Goal: Task Accomplishment & Management: Complete application form

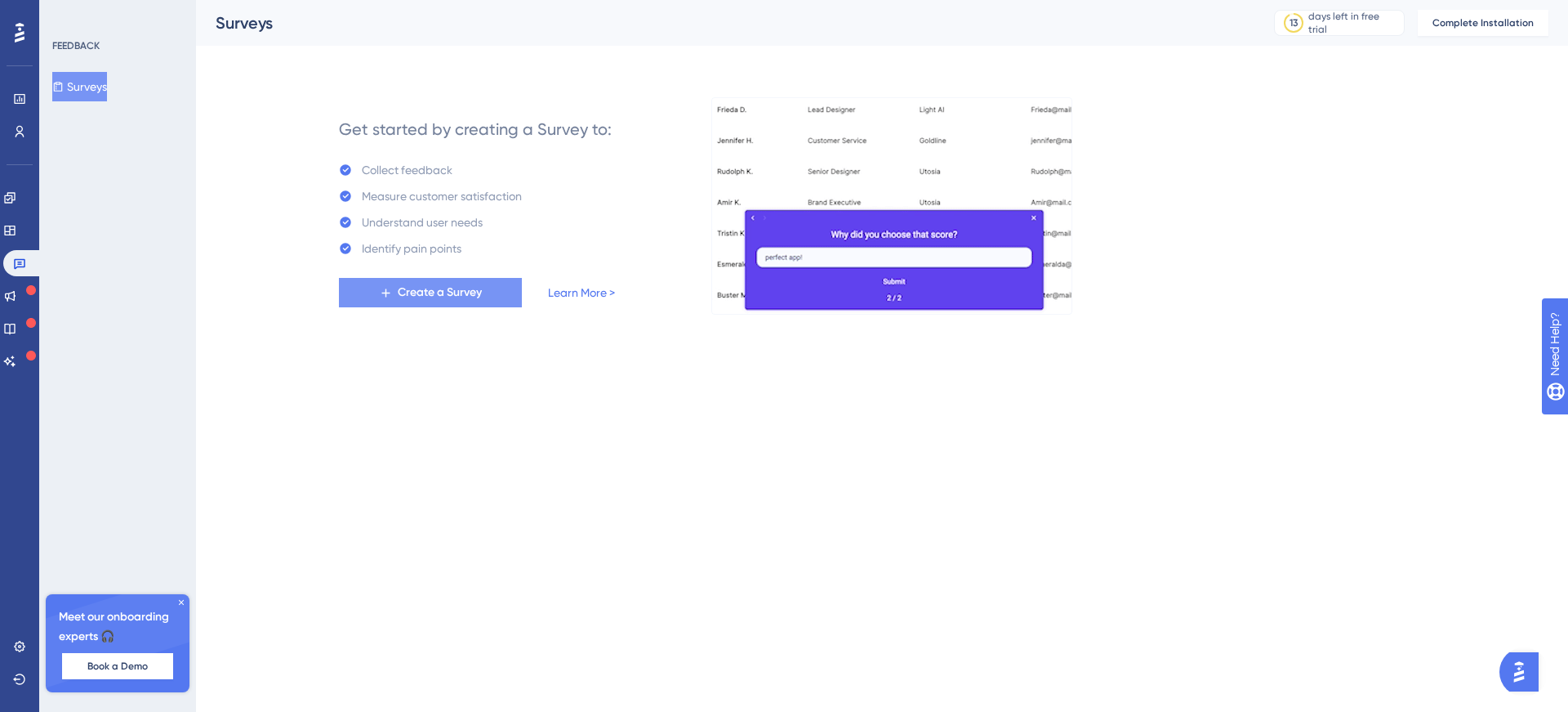
click at [461, 296] on span "Create a Survey" at bounding box center [440, 292] width 84 height 19
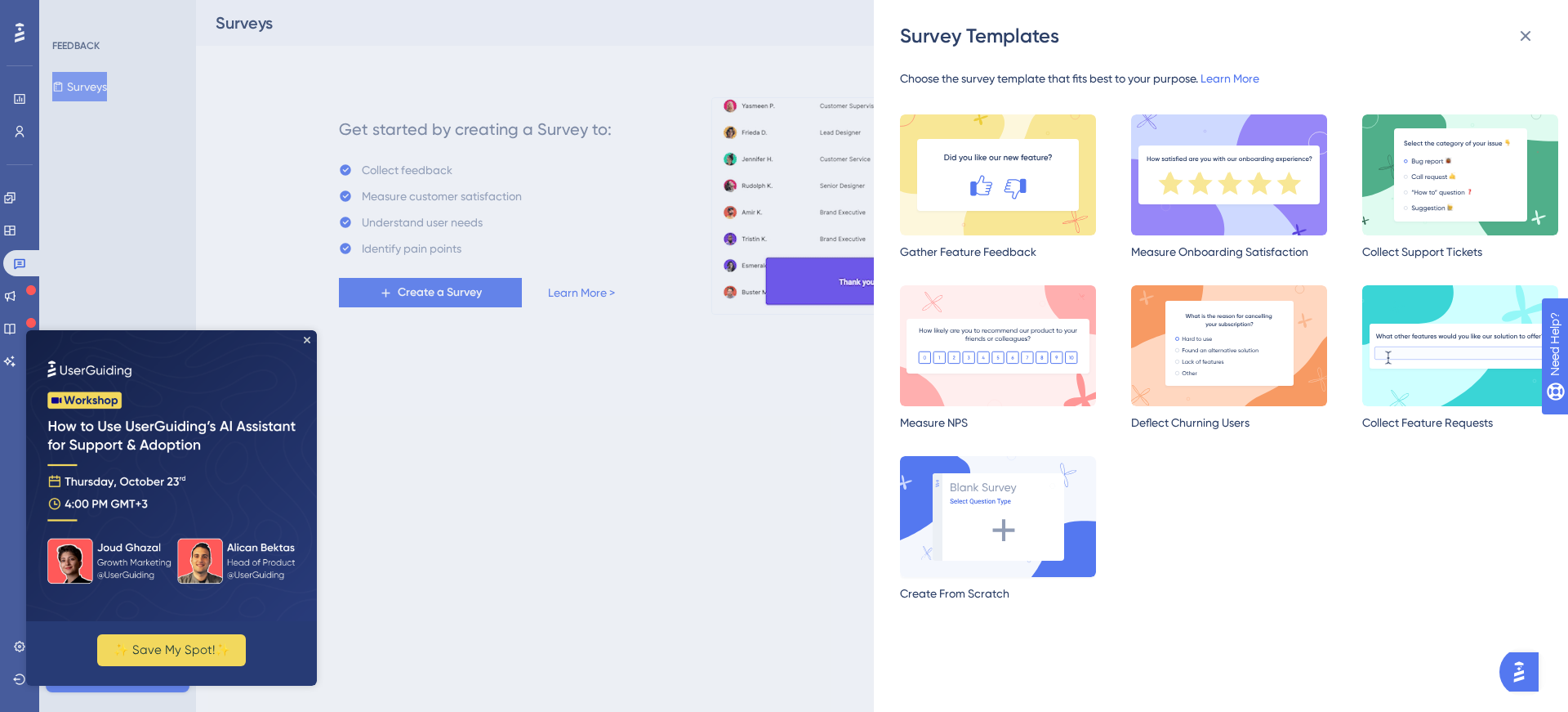
click at [969, 474] on img at bounding box center [998, 516] width 196 height 121
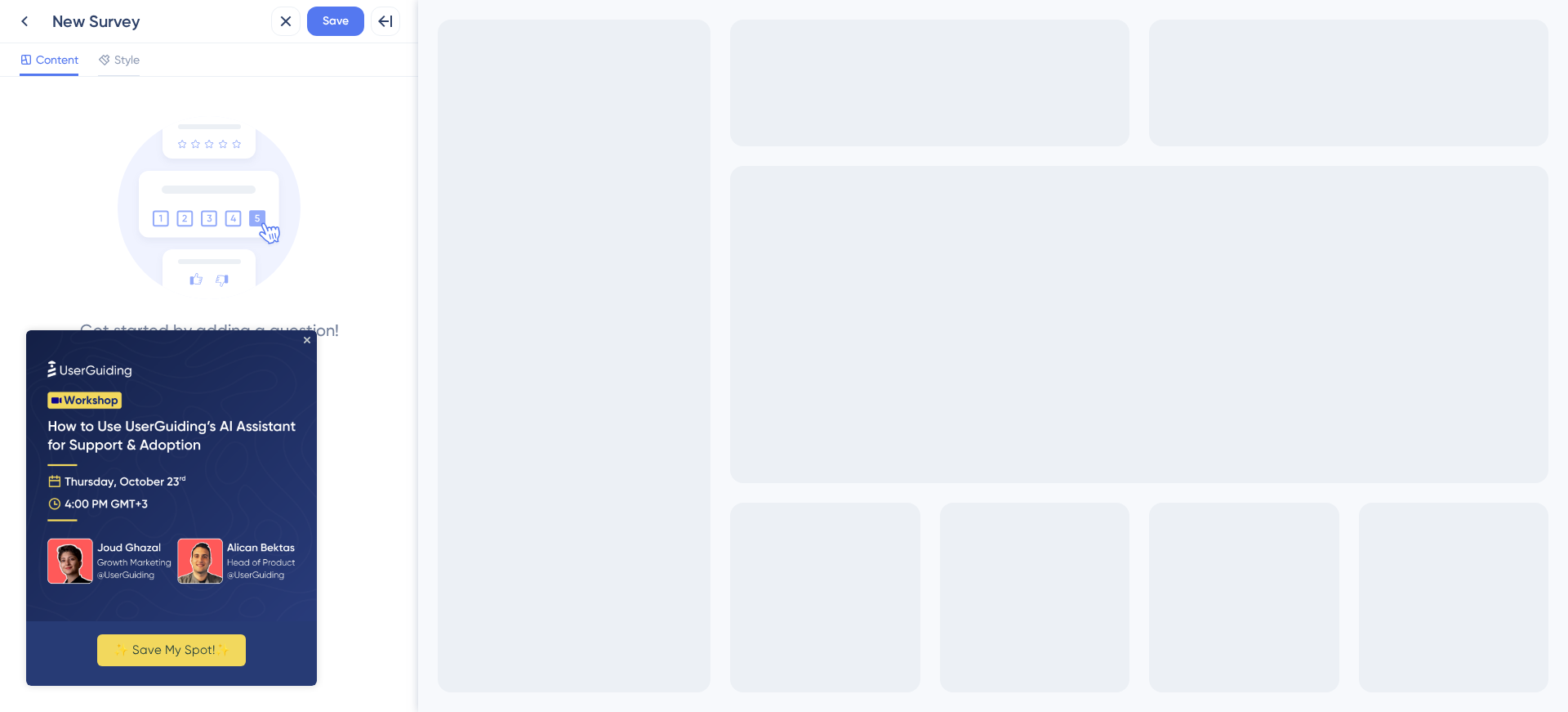
click at [311, 339] on div "✨ Save My Spot!✨" at bounding box center [171, 507] width 291 height 355
click at [304, 338] on icon "Close Preview" at bounding box center [307, 340] width 7 height 7
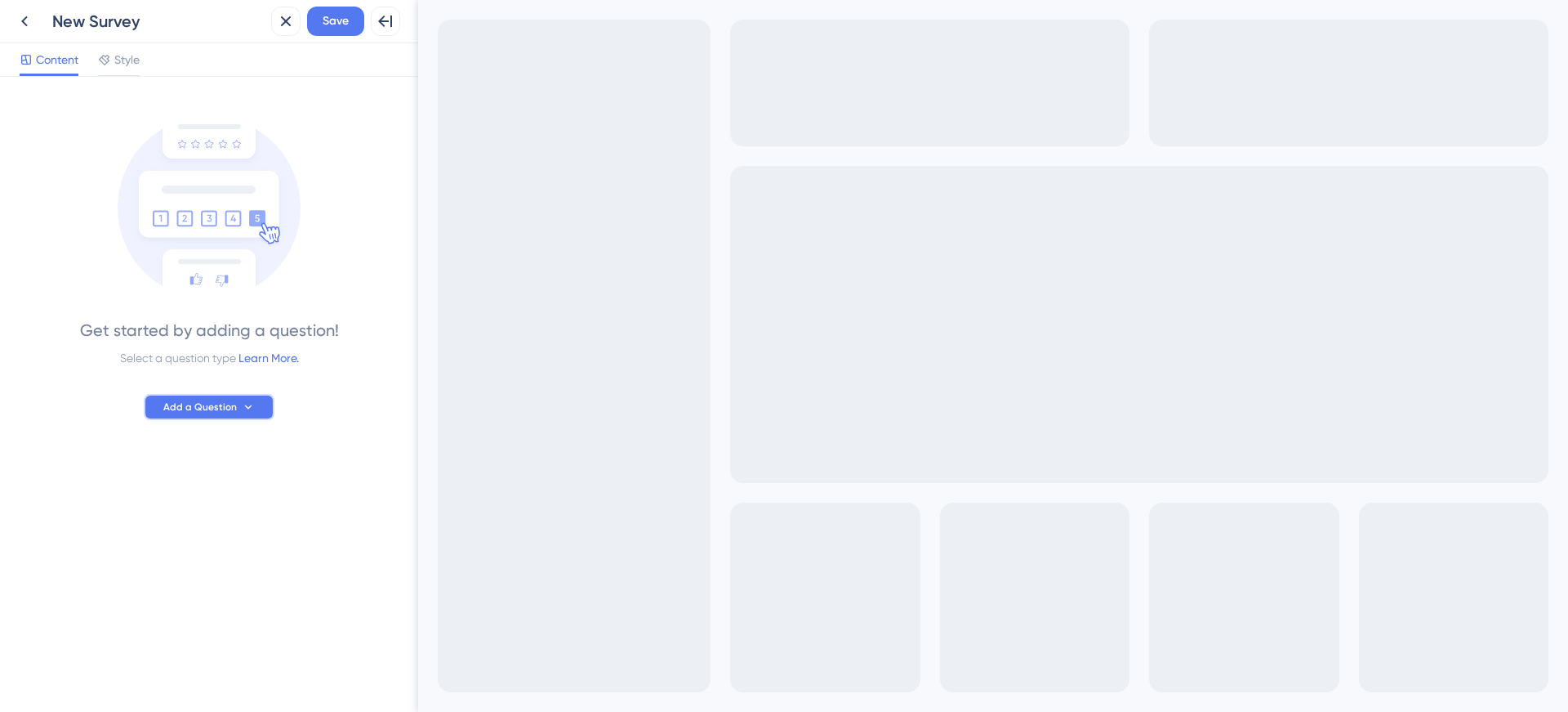
click at [210, 403] on span "Add a Question" at bounding box center [200, 407] width 74 height 13
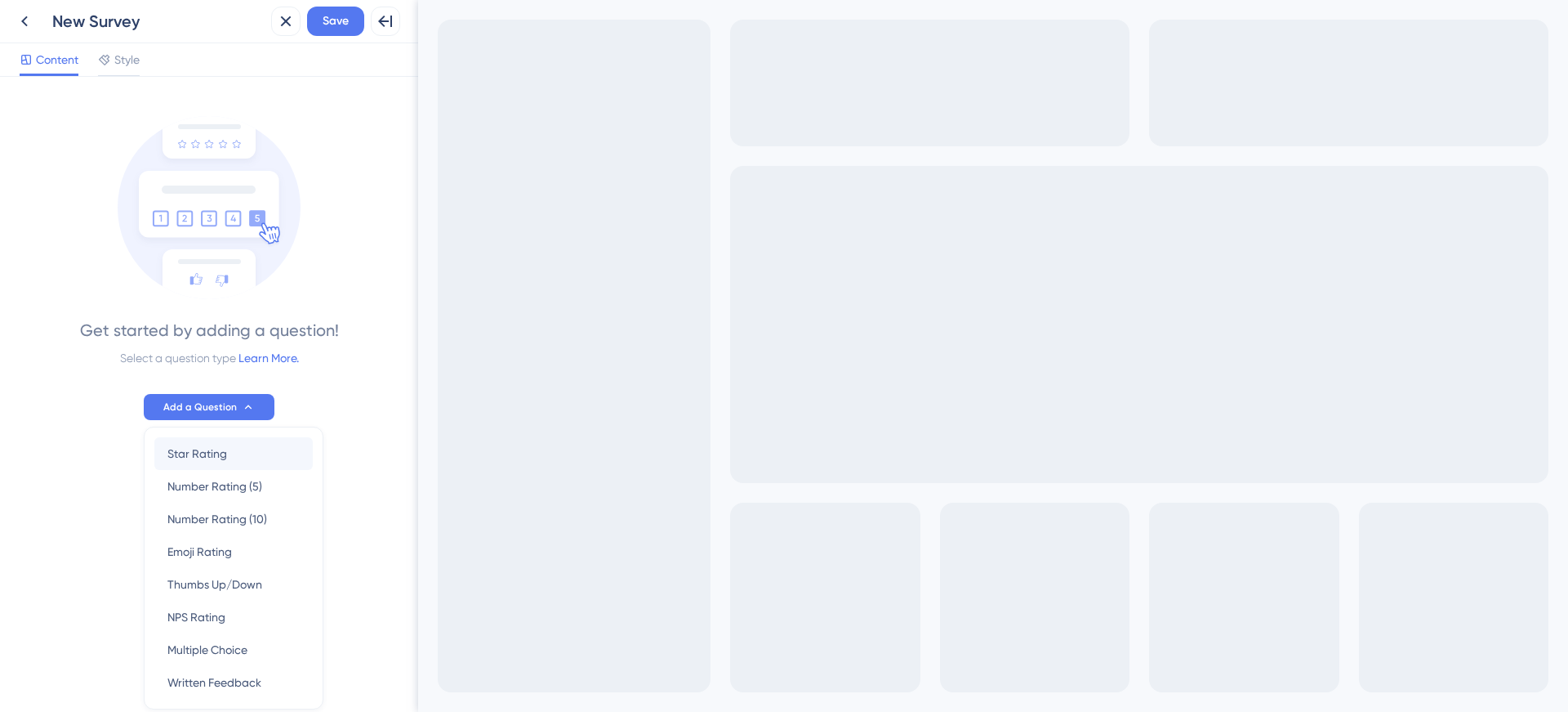
scroll to position [63, 0]
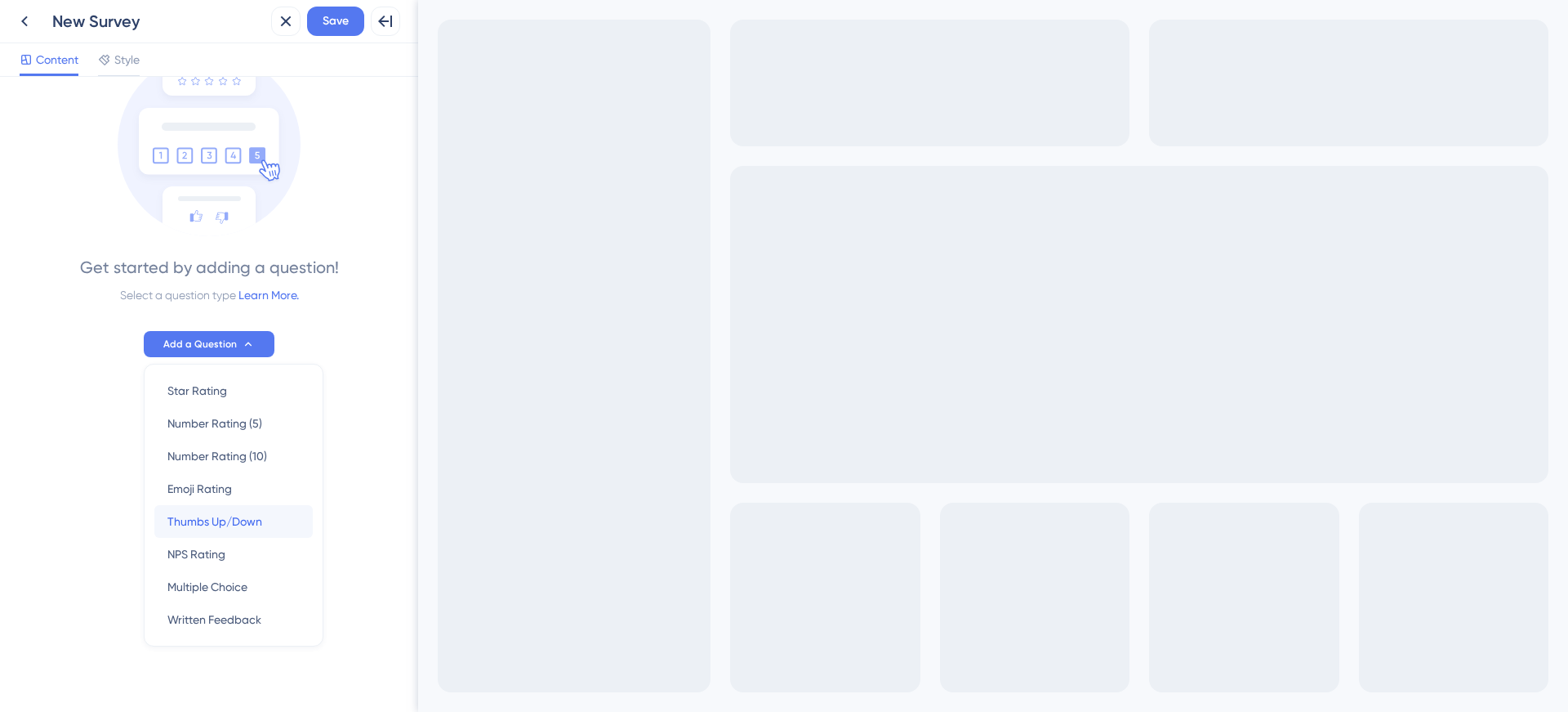
click at [271, 516] on div "Thumbs Up/Down Thumbs Up/Down" at bounding box center [233, 522] width 132 height 33
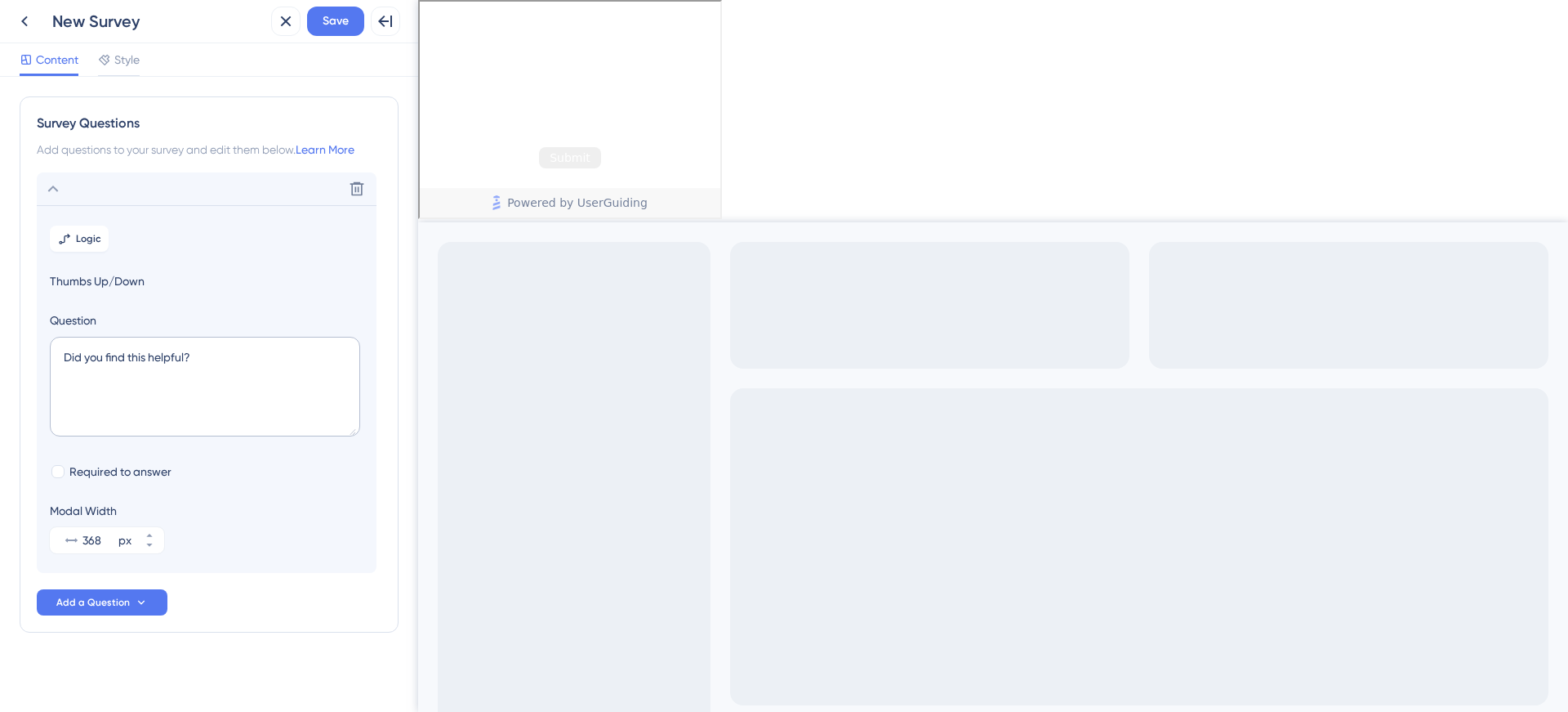
scroll to position [6, 0]
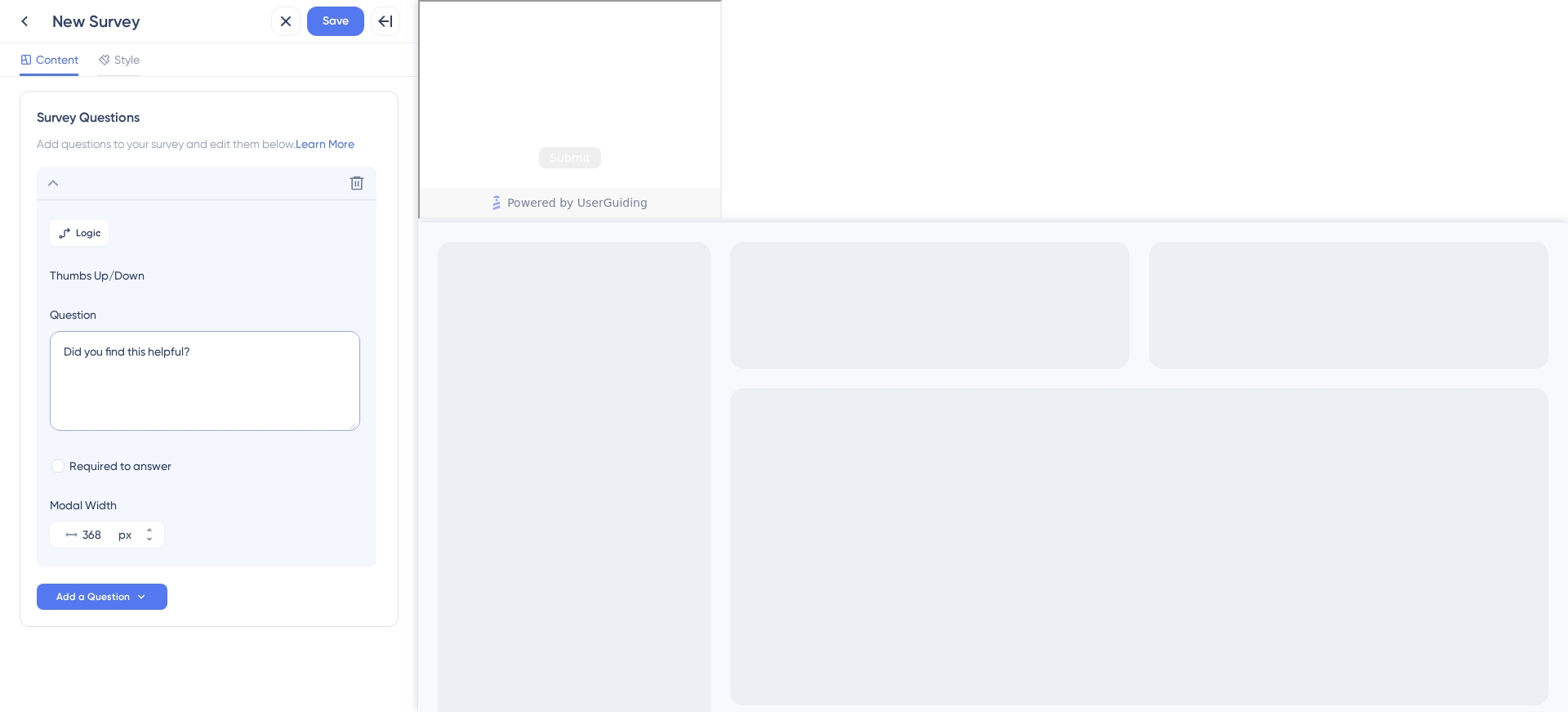
click at [171, 383] on textarea "Did you find this helpful?" at bounding box center [205, 381] width 310 height 100
type textarea "¿Qué te parece el buscador de propiedades?"
click at [110, 601] on span "Add a Question" at bounding box center [93, 596] width 74 height 13
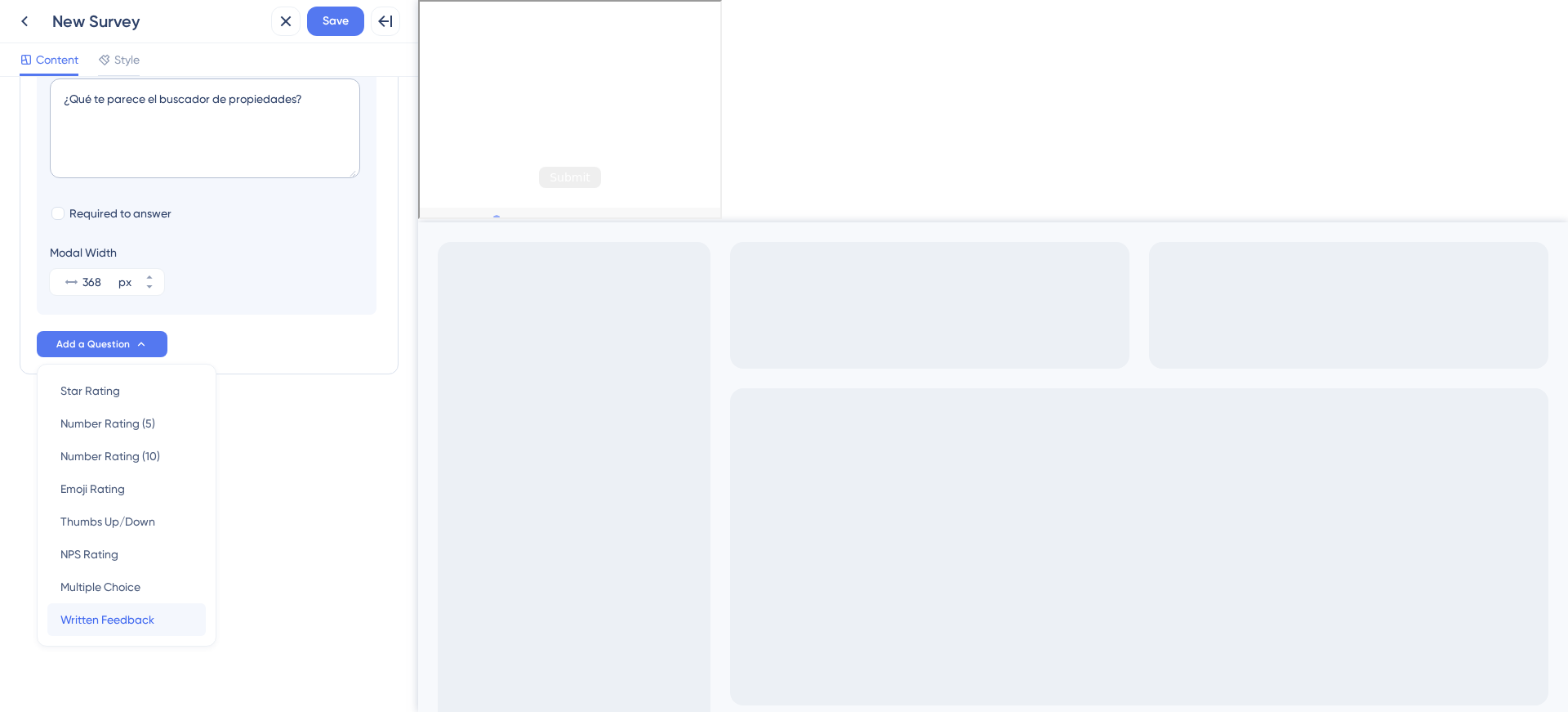
click at [121, 614] on span "Written Feedback" at bounding box center [107, 619] width 94 height 19
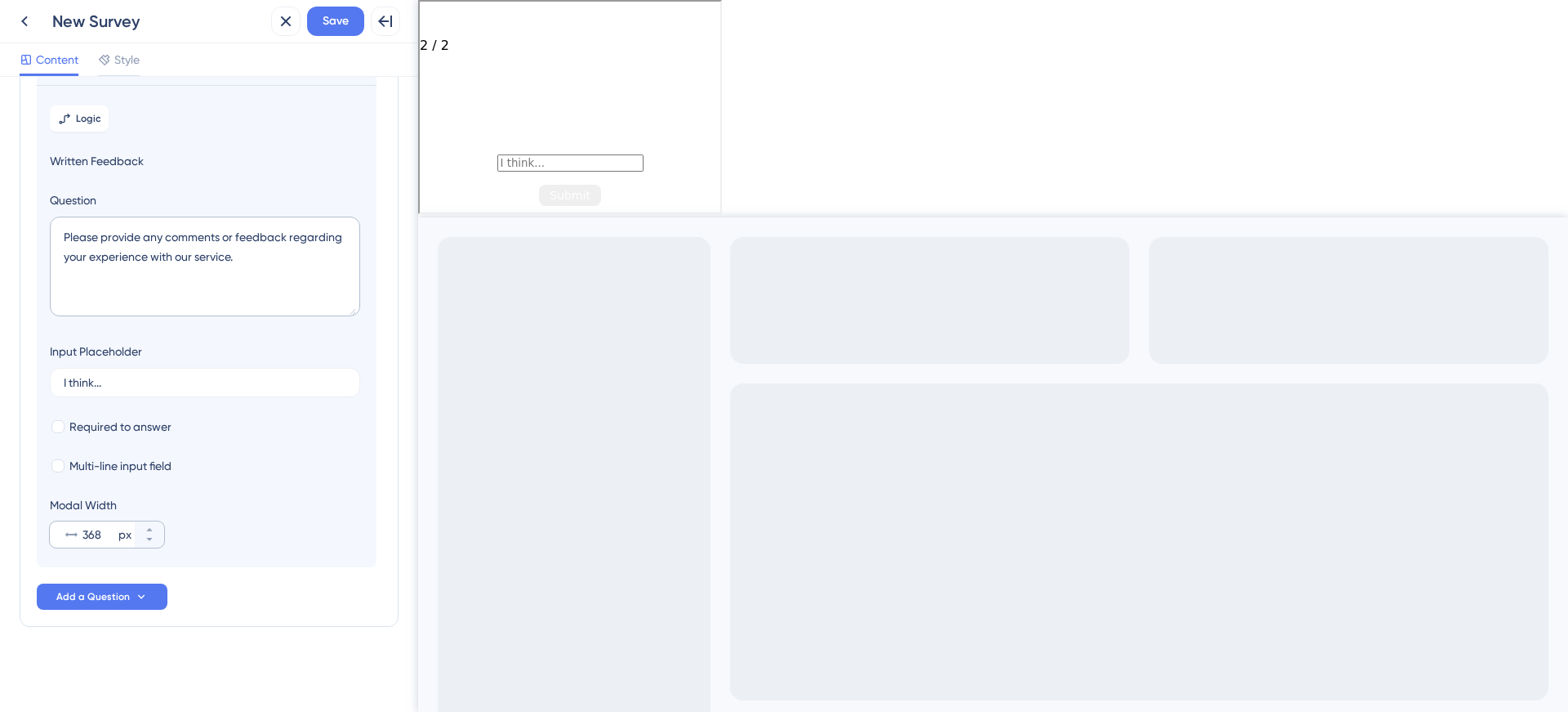
scroll to position [142, 0]
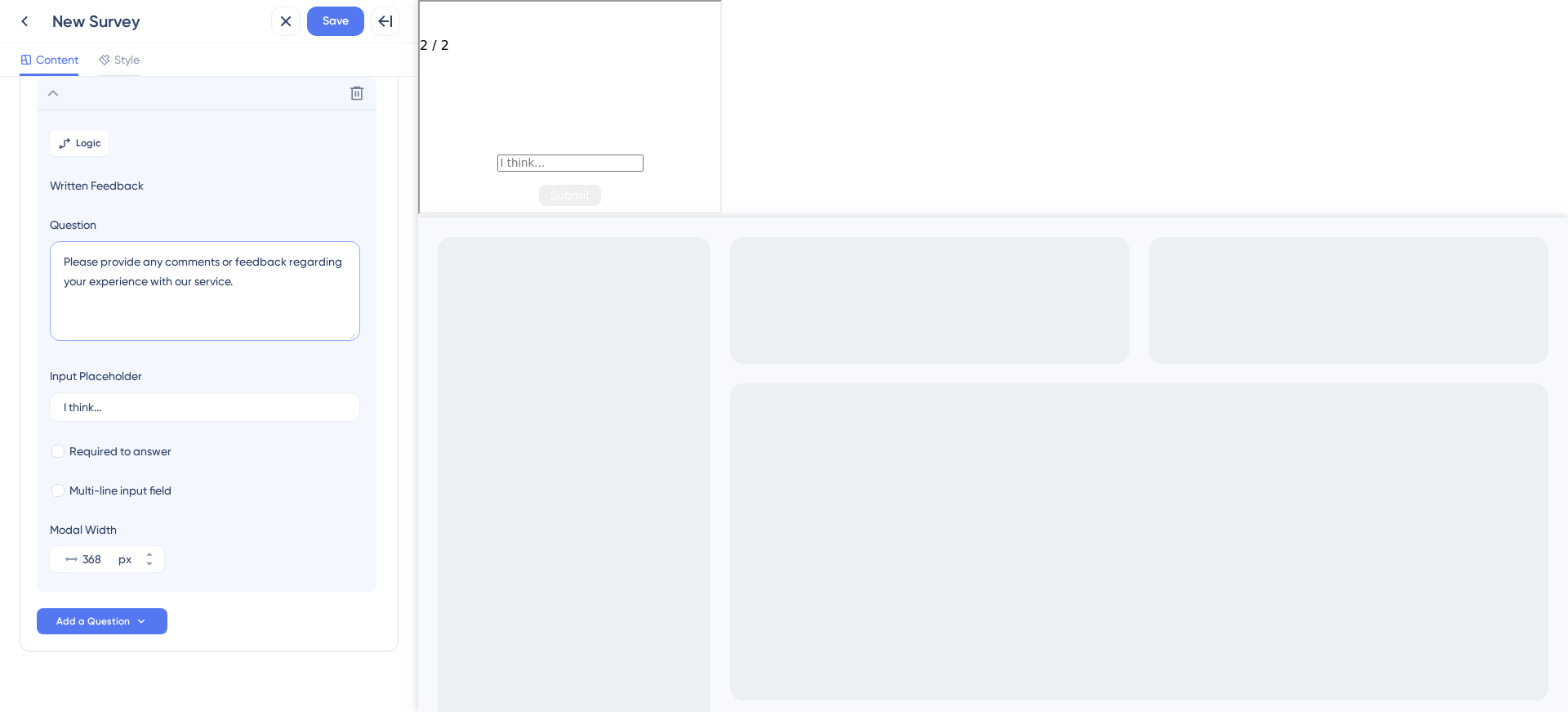
click at [151, 296] on textarea "Please provide any comments or feedback regarding your experience with our serv…" at bounding box center [205, 291] width 310 height 100
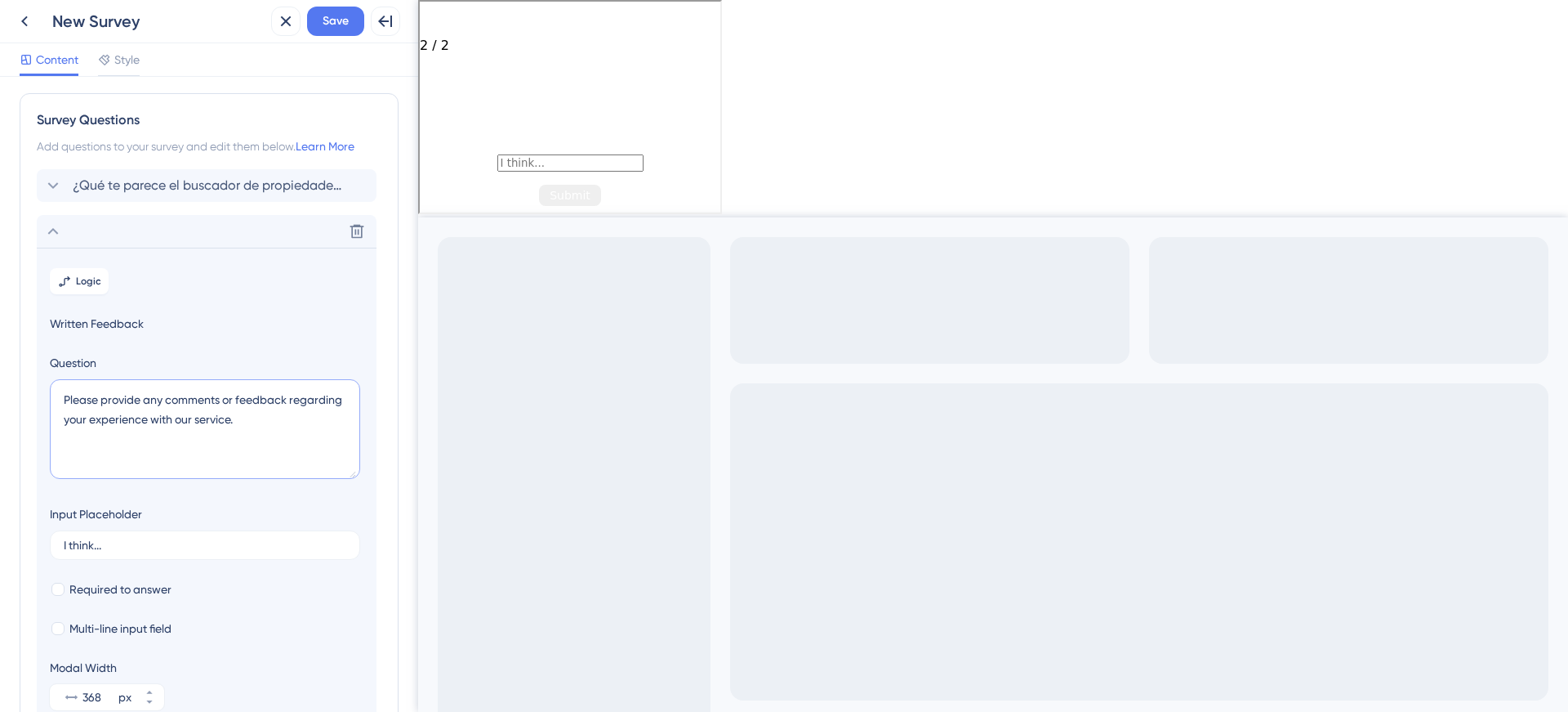
scroll to position [0, 0]
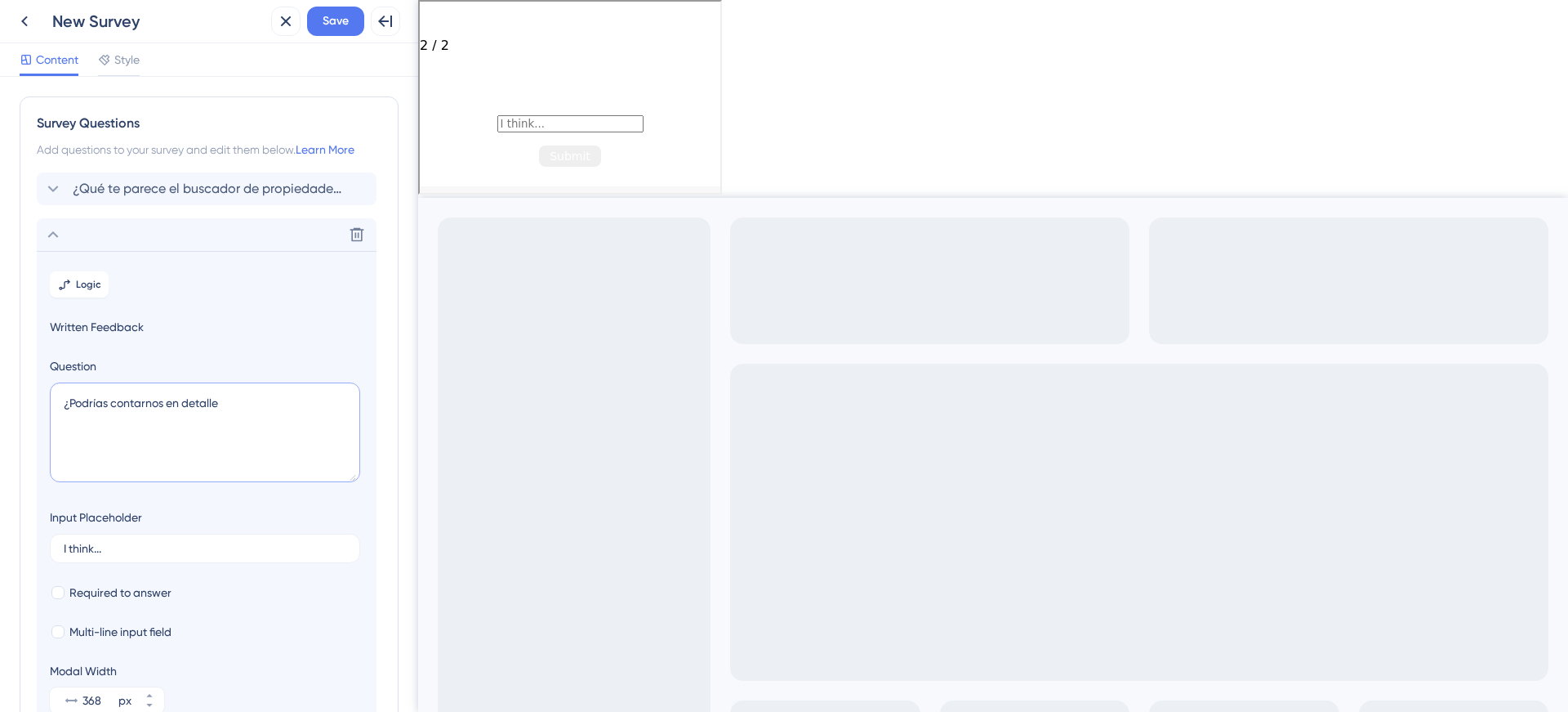
type textarea "¿"
type textarea "Danos más detalles sobre tu respuesta"
type input "Me gusta"
type input "Necesito que agreguen...."
click at [92, 604] on section "Logic Written Feedback Question Danos más detalles sobre tu respuesta Input Pla…" at bounding box center [206, 492] width 340 height 482
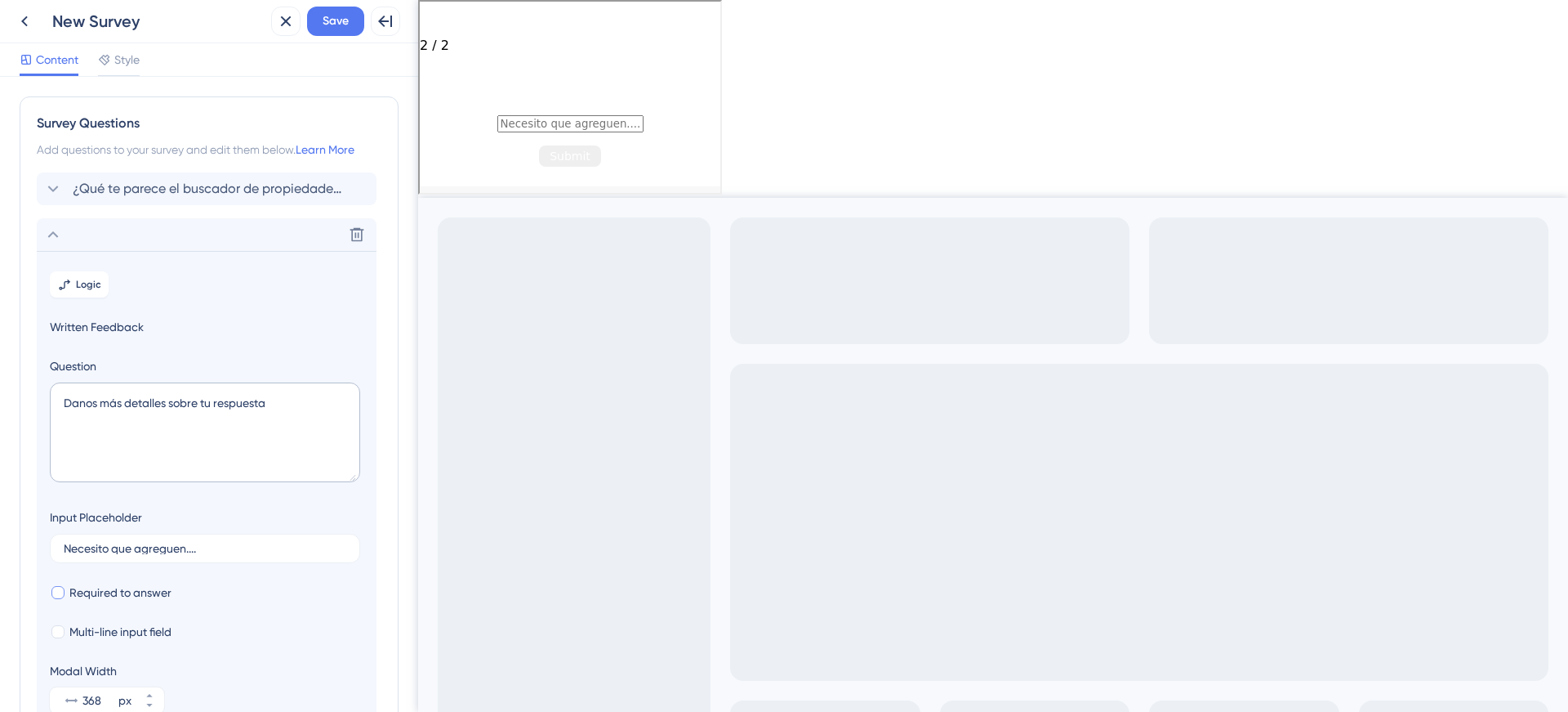
click at [103, 596] on span "Required to answer" at bounding box center [121, 592] width 102 height 19
checkbox input "true"
click at [106, 633] on span "Multi-line input field" at bounding box center [121, 632] width 102 height 19
checkbox input "true"
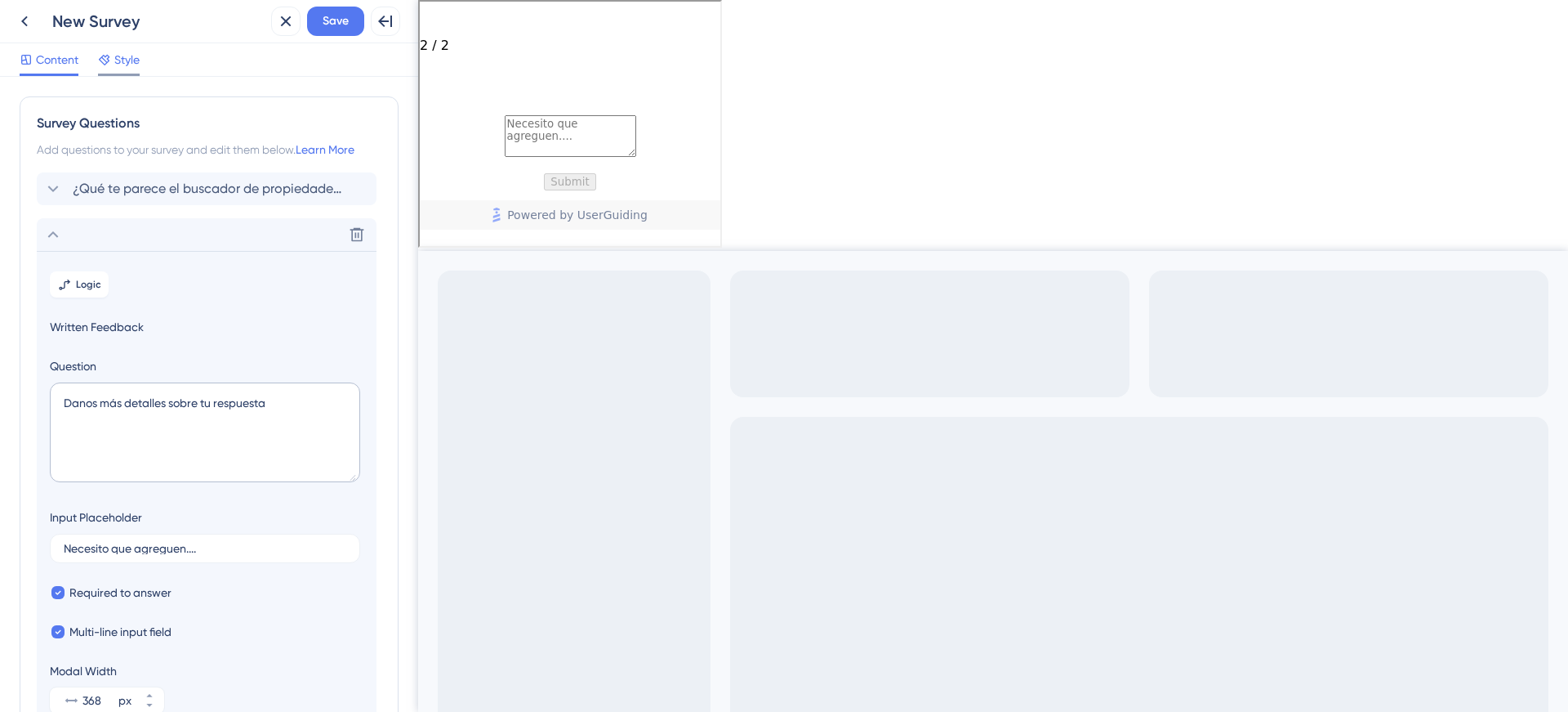
click at [128, 64] on span "Style" at bounding box center [127, 59] width 25 height 19
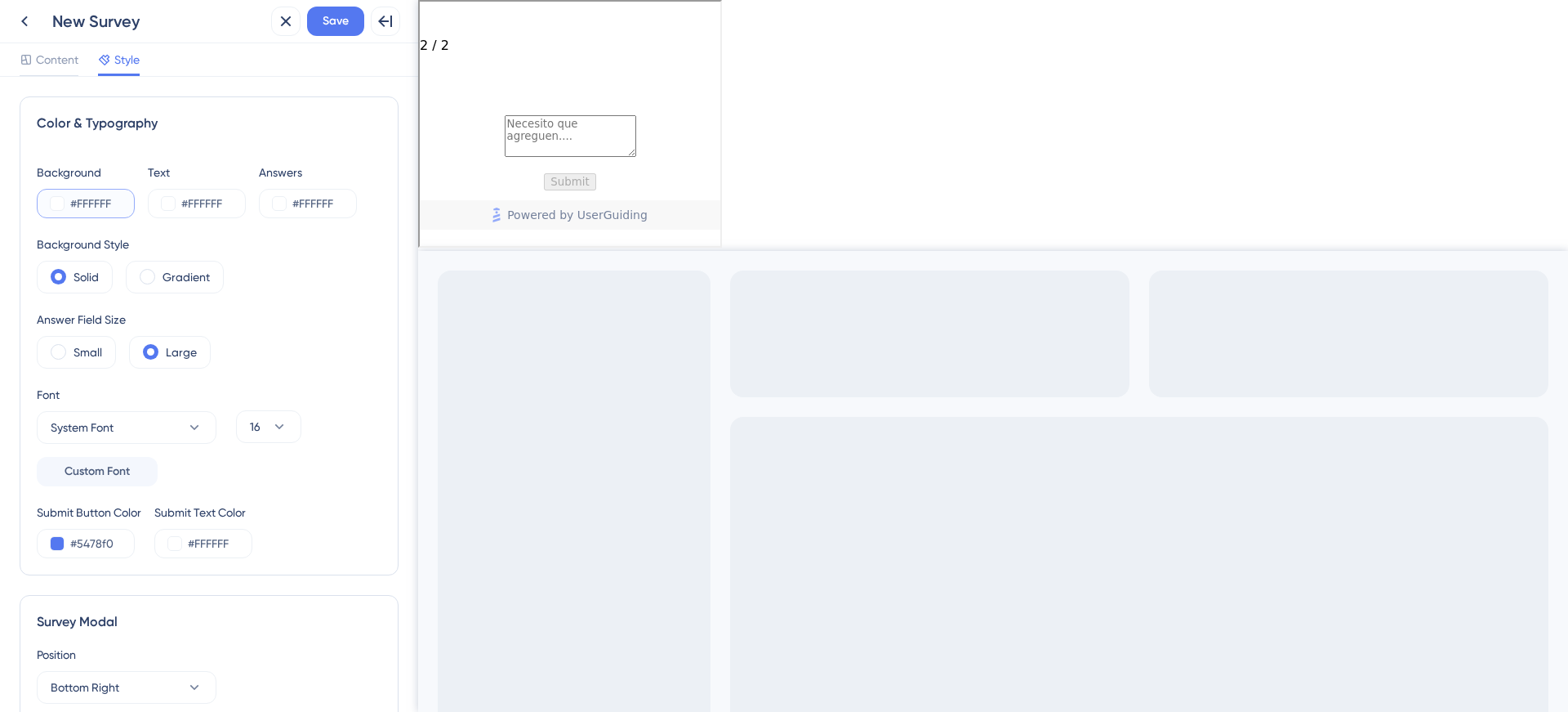
click at [54, 204] on button at bounding box center [57, 204] width 13 height 13
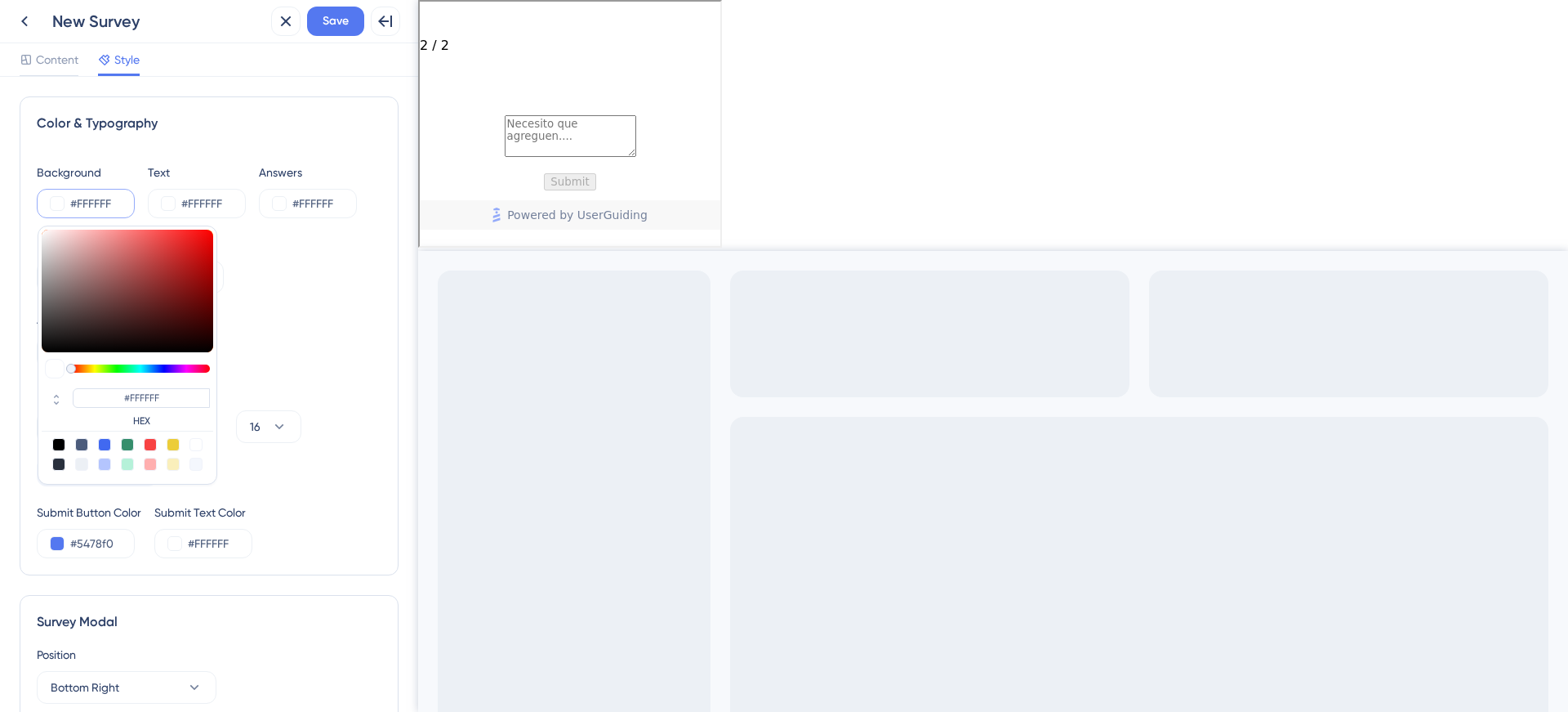
click at [69, 203] on div "#FFFFFF #FFFFFF HEX" at bounding box center [85, 203] width 98 height 30
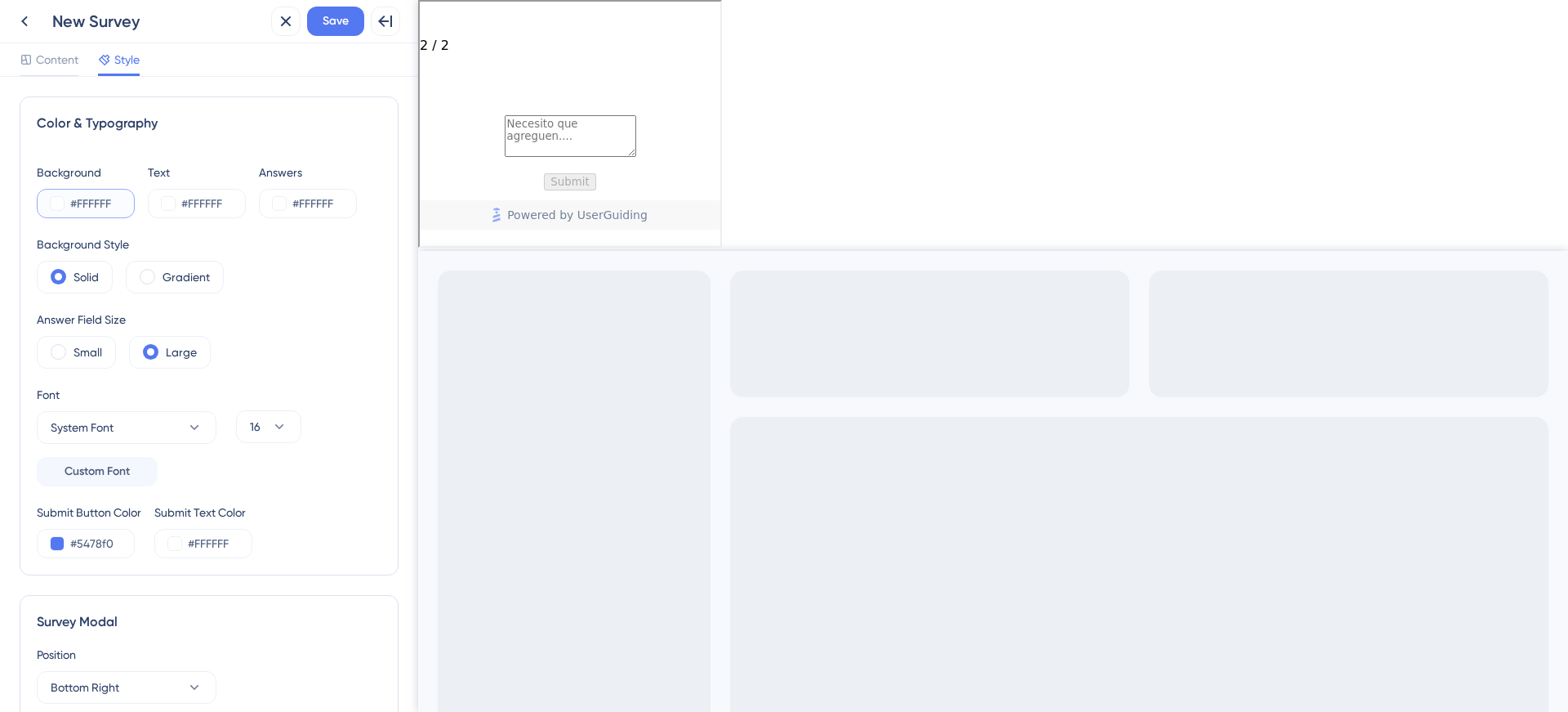
click at [83, 202] on input "#FFFFFF" at bounding box center [103, 203] width 67 height 19
paste input "DF1517"
type input "#DF1517"
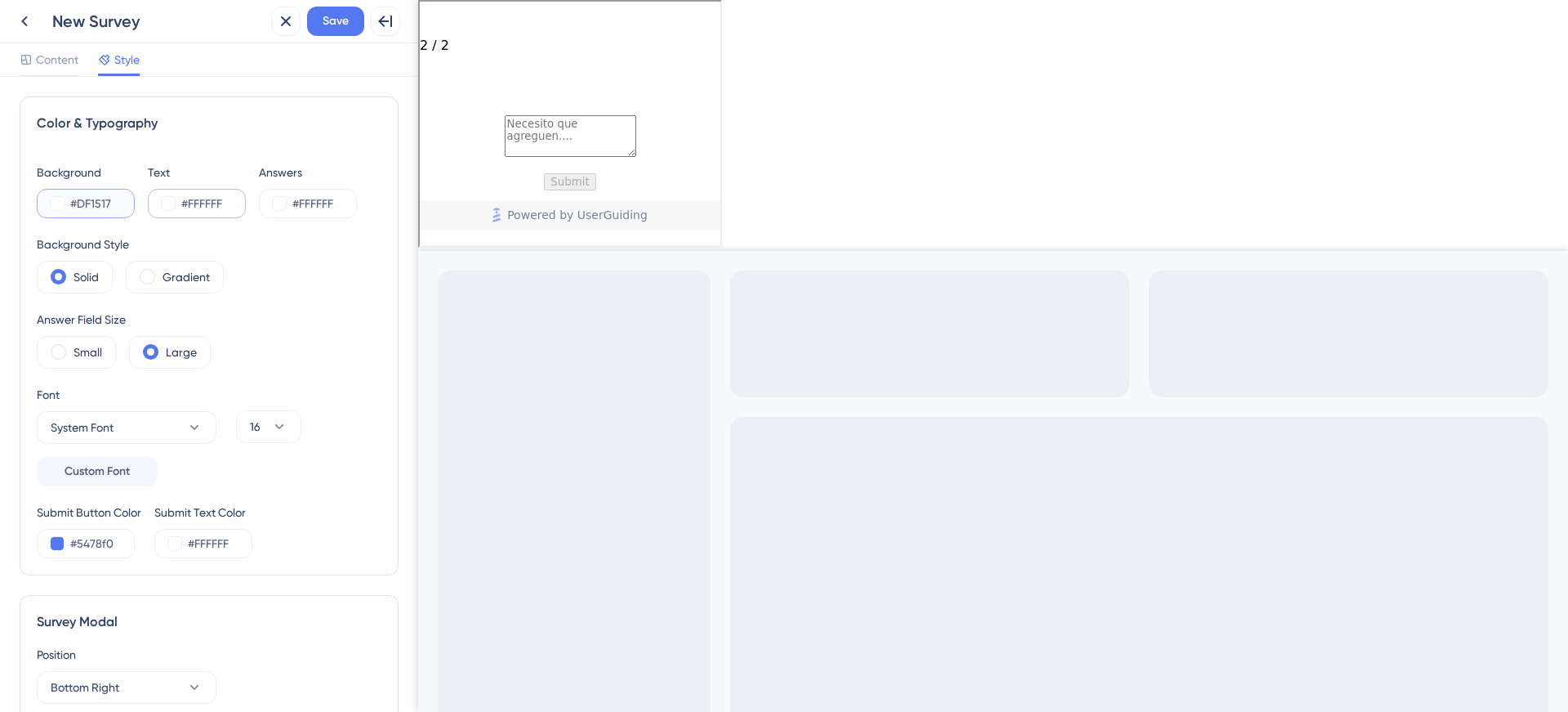
type input "#DF1517"
click at [205, 165] on div "Text" at bounding box center [197, 172] width 98 height 19
click at [104, 545] on input "#DF1517" at bounding box center [103, 544] width 67 height 19
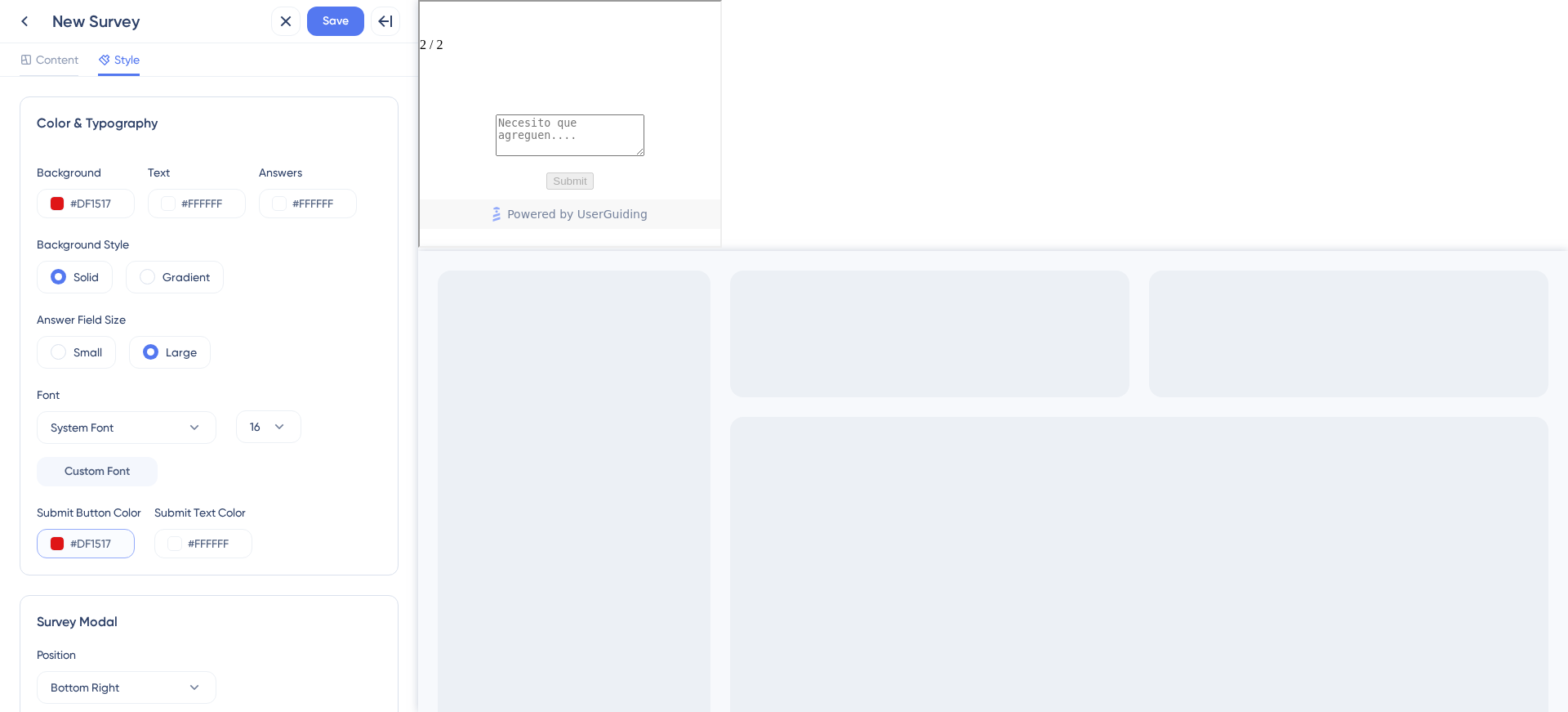
click at [104, 545] on input "#DF1517" at bounding box center [103, 544] width 67 height 19
click at [55, 205] on button at bounding box center [57, 204] width 13 height 13
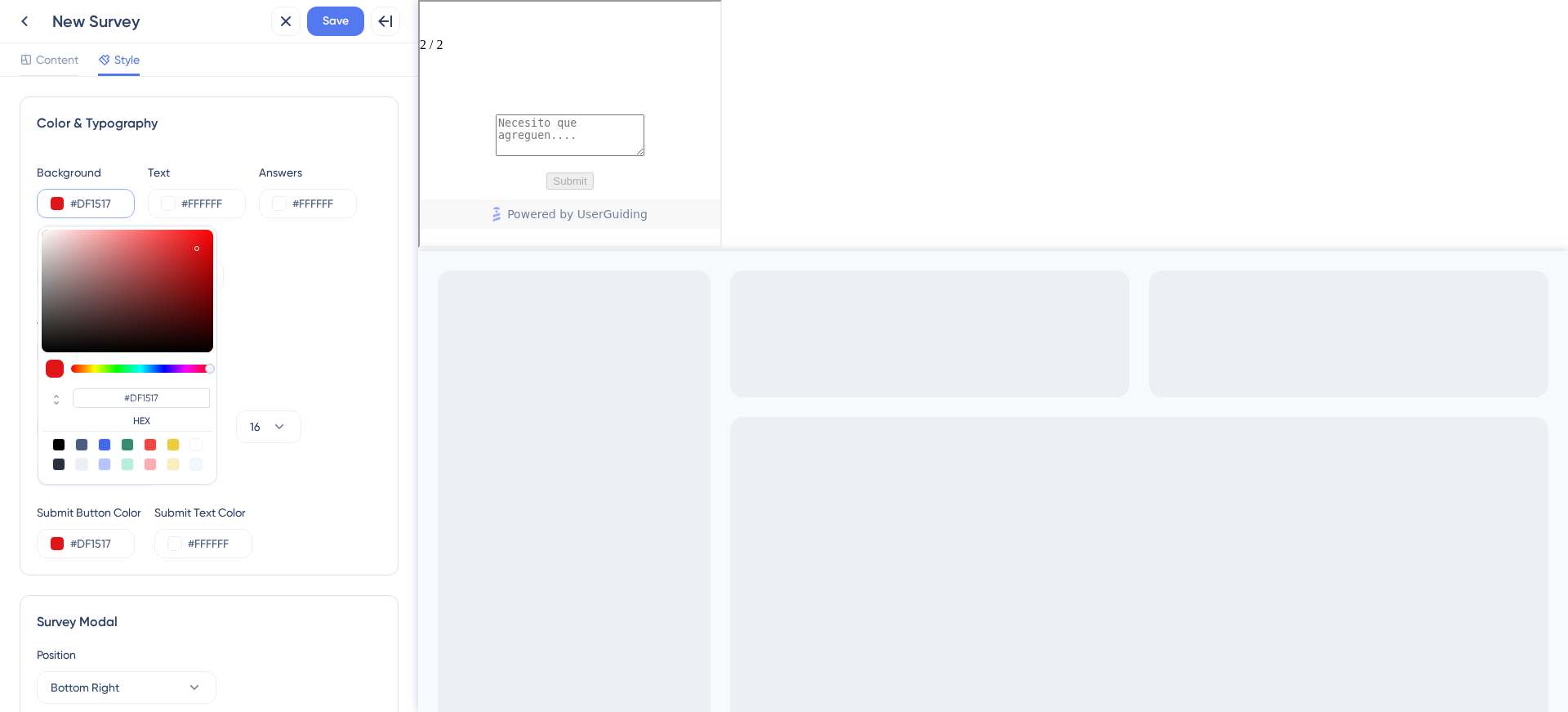
type input "#be9393"
type input "#BE9393"
type input "#c09696"
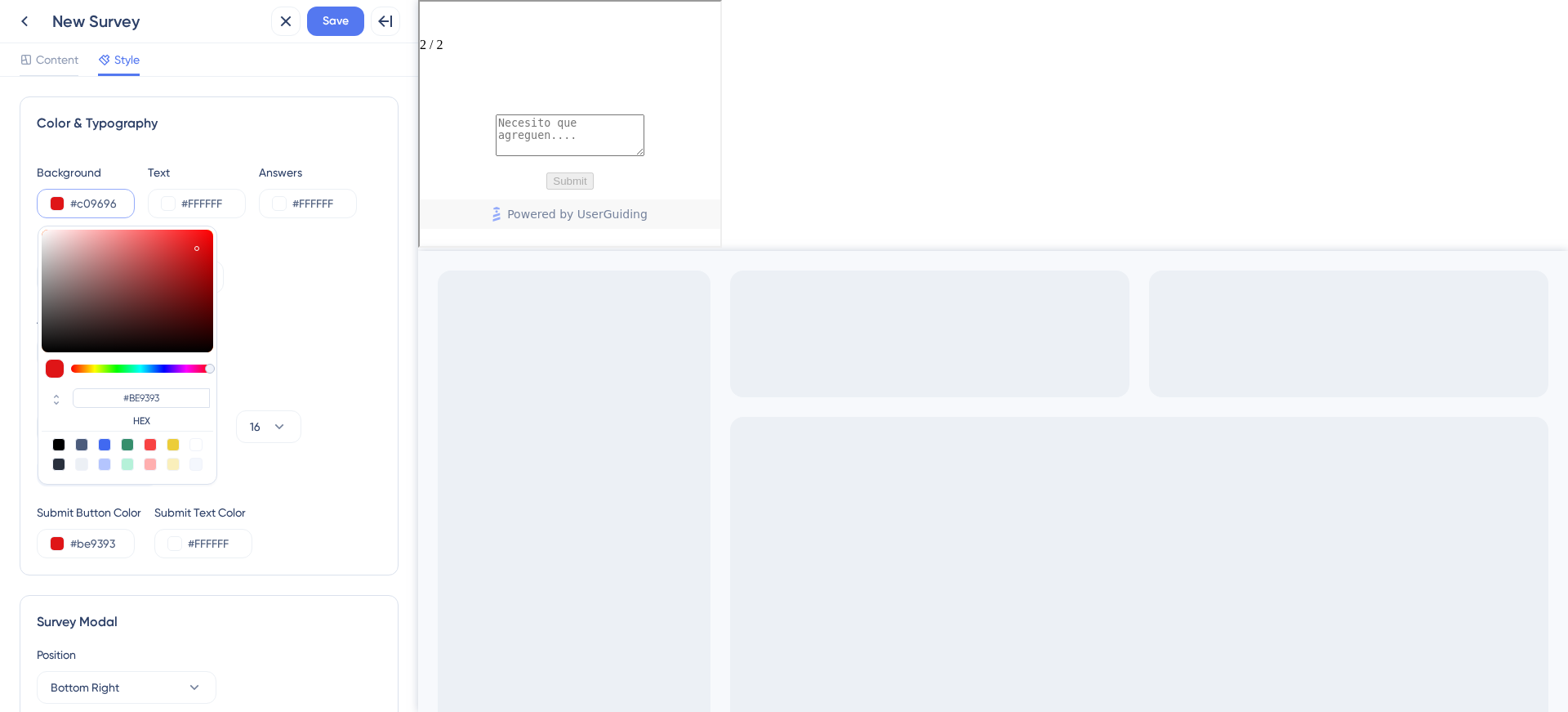
type input "#C09696"
type input "#ccacac"
type input "#CCACAC"
type input "#f1eeee"
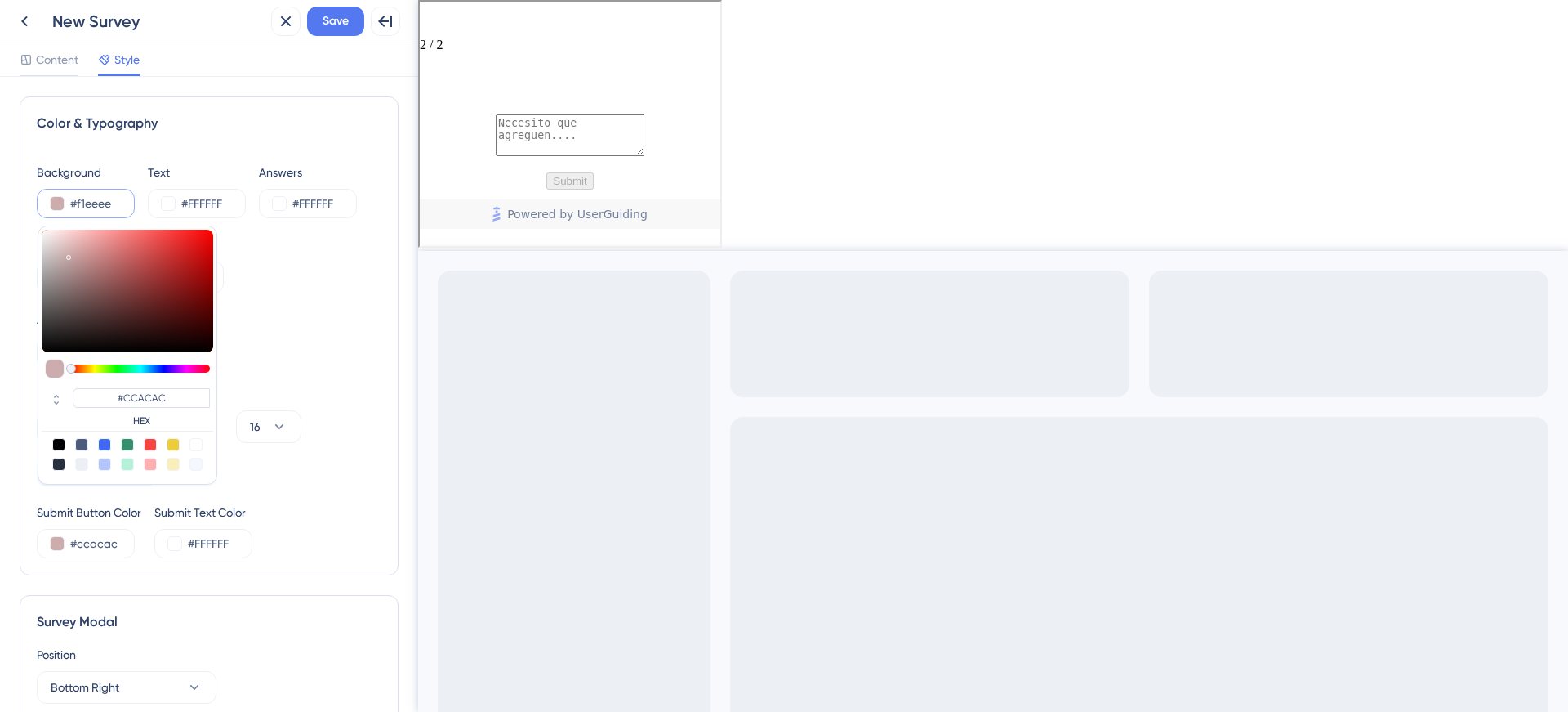
type input "#f1eeee"
type input "#F1EEEE"
type input "#ffffff"
type input "#FFFFFF"
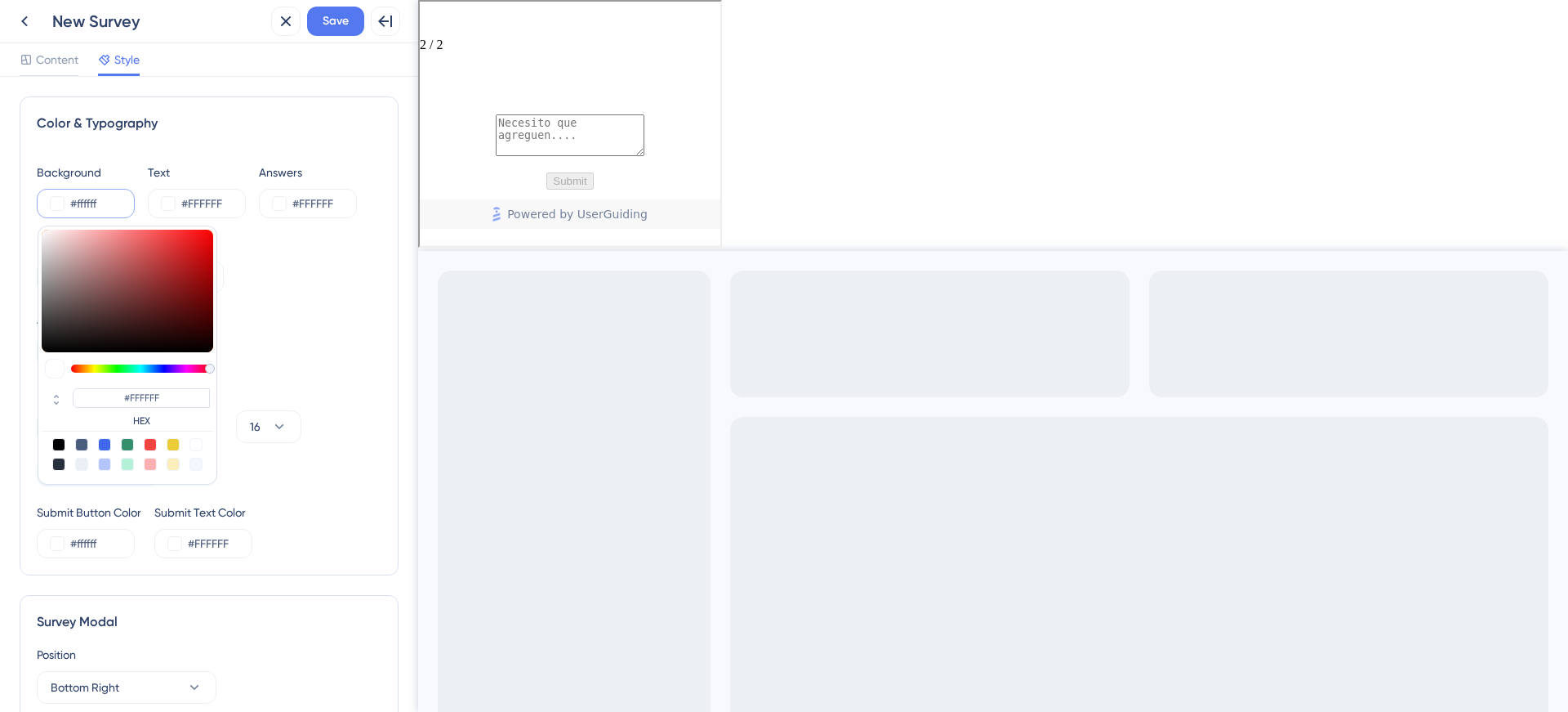
drag, startPoint x: 81, startPoint y: 260, endPoint x: 20, endPoint y: 208, distance: 80.2
click at [20, 208] on div "Color & Typography Background #ffffff #FFFFFF HEX Text #FFFFFF Answers #FFFFFF …" at bounding box center [209, 336] width 379 height 478
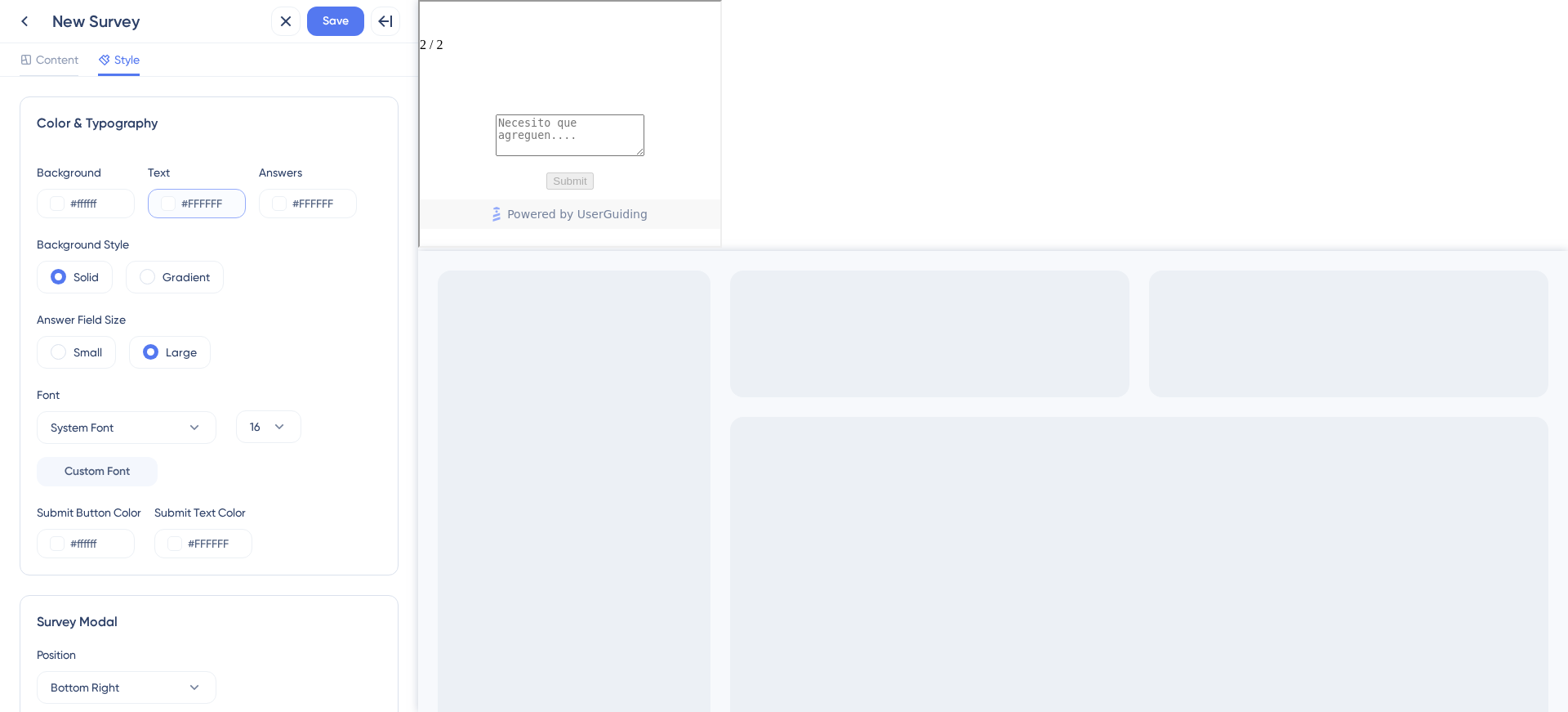
click at [186, 210] on input "#FFFFFF" at bounding box center [215, 203] width 67 height 19
paste input "2E393"
type input "#2E393F"
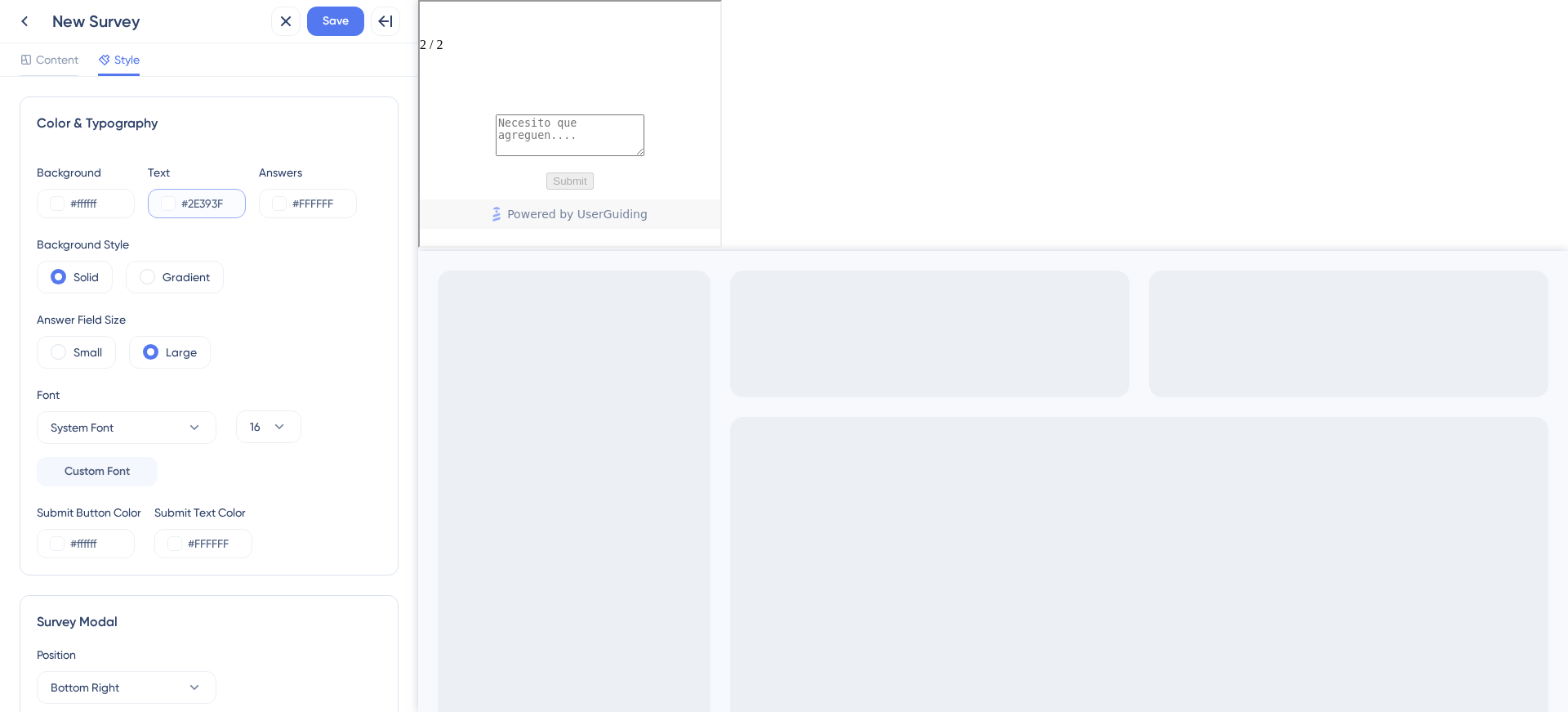
type input "#2E393F"
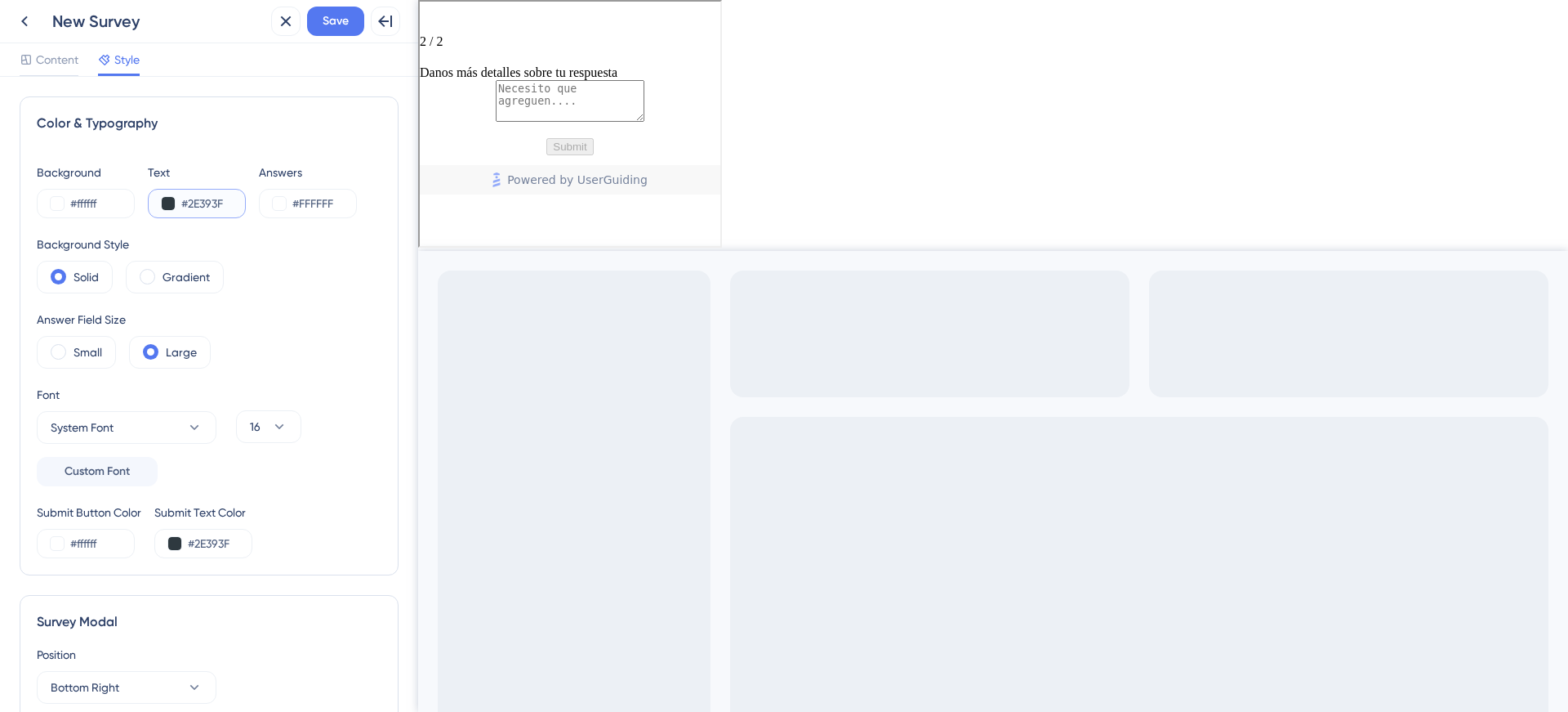
type input "#2E393F"
click at [215, 156] on div "Color & Typography Background #ffffff Text #2E393F Answers #FFFFFF Background S…" at bounding box center [209, 336] width 379 height 478
click at [325, 204] on input "#FFFFFF" at bounding box center [326, 203] width 67 height 19
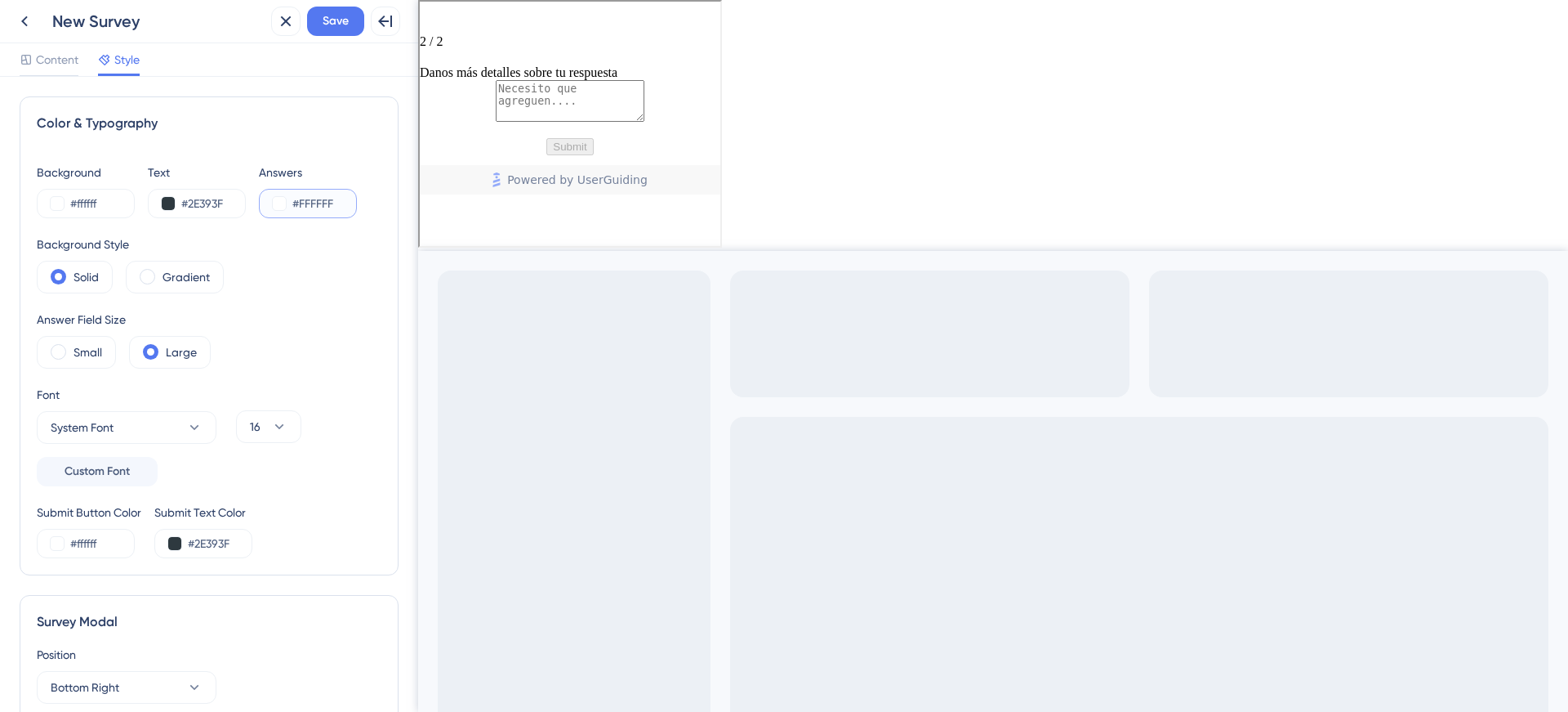
paste input "2E393"
type input "#2E393F"
click at [341, 164] on div "Answers" at bounding box center [308, 172] width 98 height 19
click at [160, 274] on div "Gradient" at bounding box center [174, 277] width 98 height 33
click at [83, 280] on label "Solid" at bounding box center [86, 277] width 25 height 19
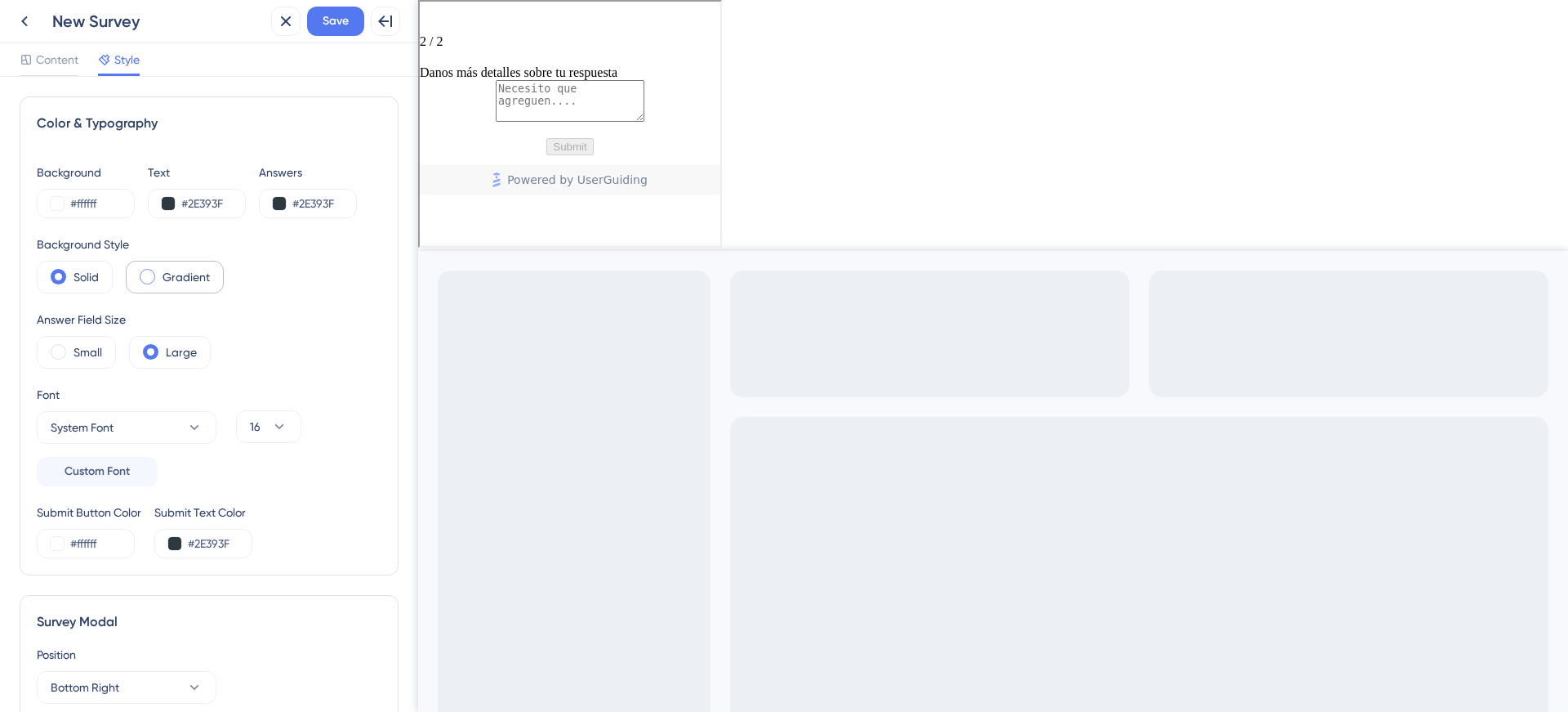
click at [159, 275] on div "Gradient" at bounding box center [174, 277] width 98 height 33
click at [81, 279] on label "Solid" at bounding box center [86, 277] width 25 height 19
click at [158, 434] on button "System Font" at bounding box center [126, 427] width 180 height 33
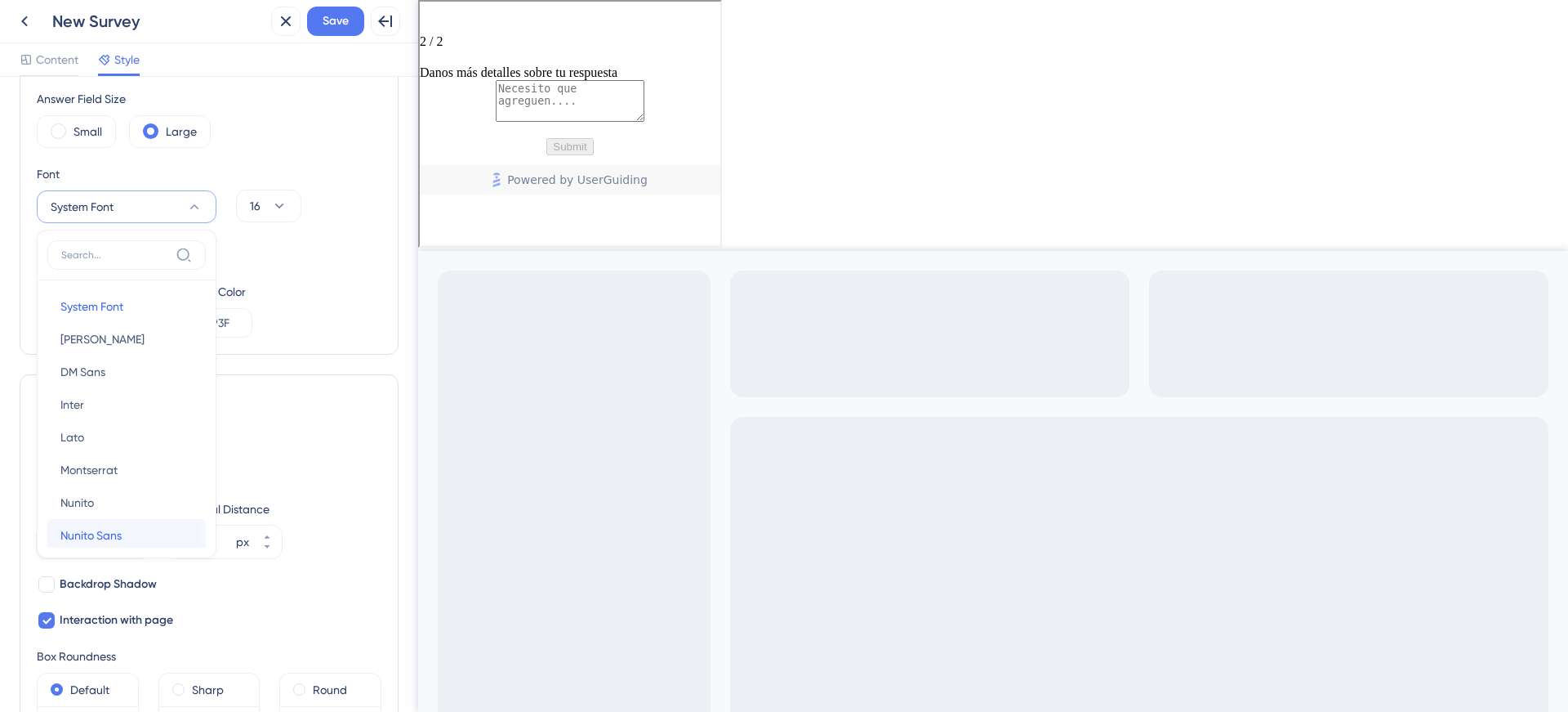
click at [97, 531] on span "Nunito Sans" at bounding box center [91, 535] width 61 height 19
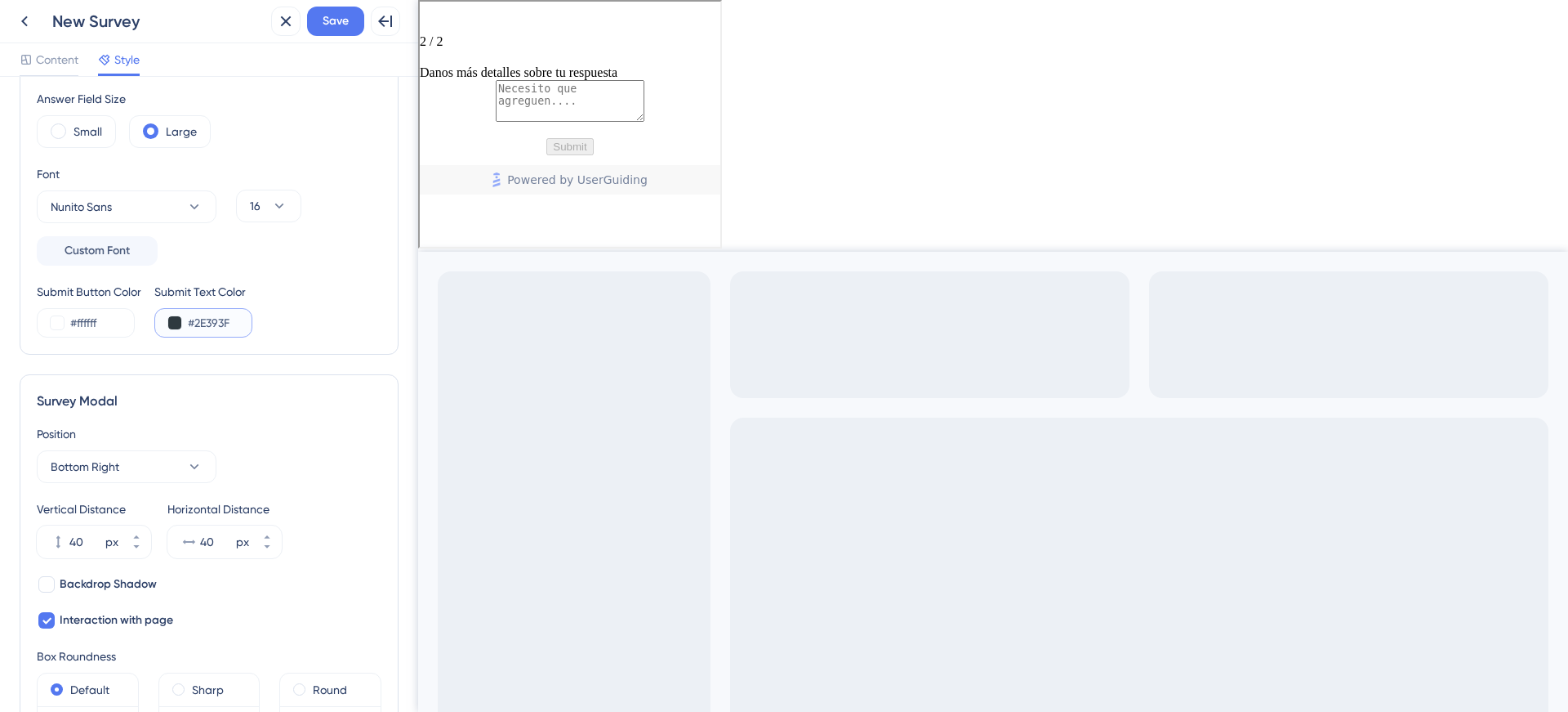
click at [191, 323] on input "#2E393F" at bounding box center [221, 323] width 67 height 19
paste input "DF1517"
type input "#DF1517"
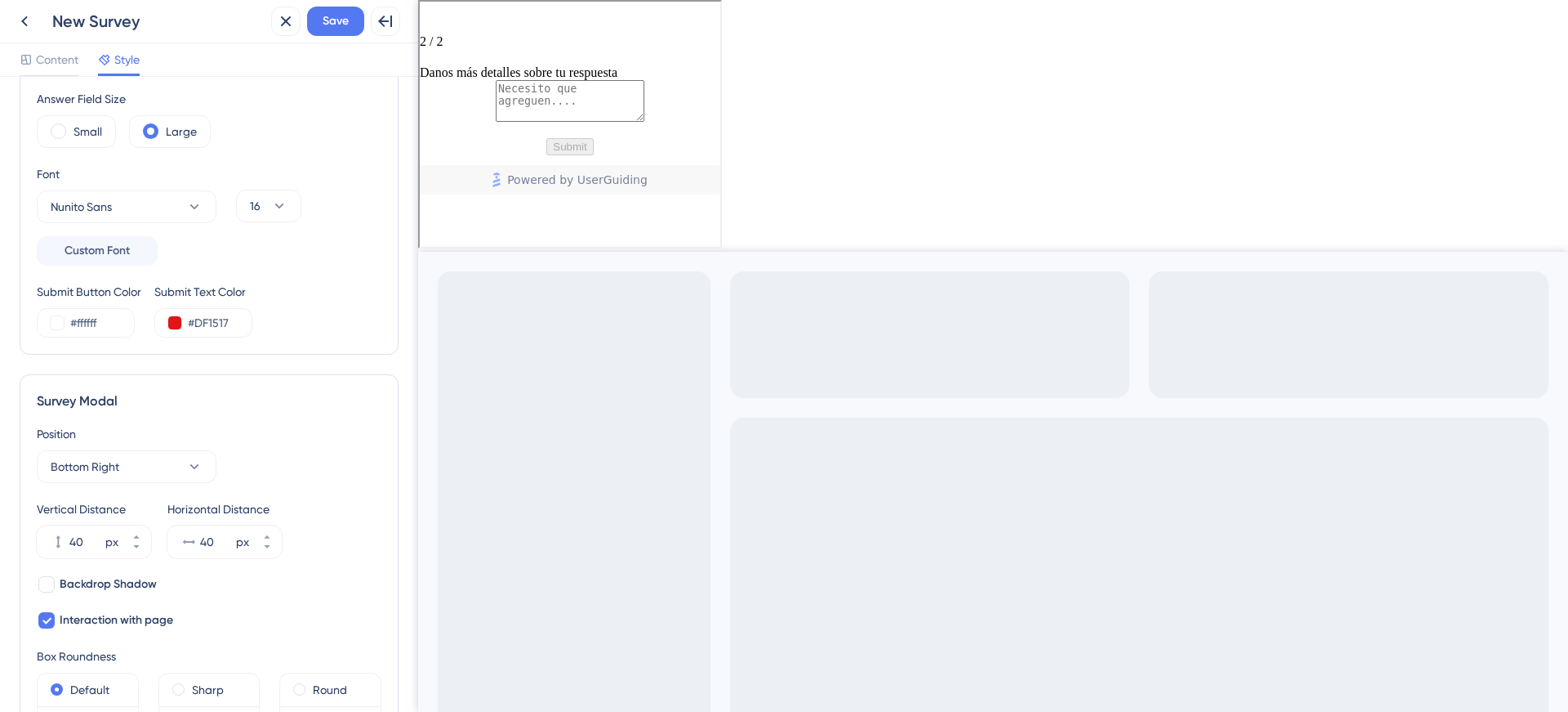
click at [286, 310] on div "Submit Button Color #ffffff Submit Text Color #DF1517" at bounding box center [209, 310] width 344 height 56
click at [98, 323] on input "#ffffff" at bounding box center [103, 323] width 67 height 19
paste input "DF1517"
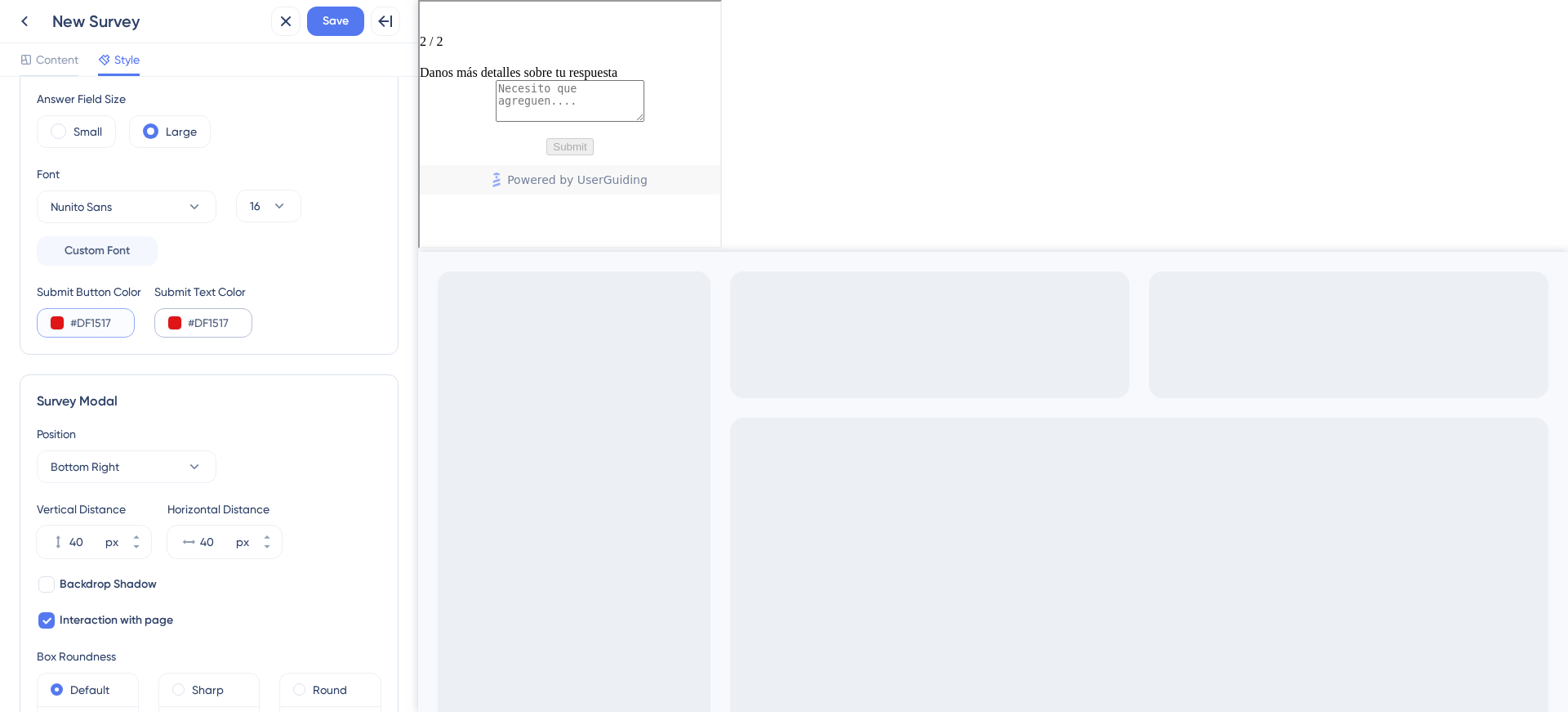
type input "#DF1517"
click at [186, 323] on div "#DF1517" at bounding box center [203, 323] width 98 height 30
click at [178, 324] on button at bounding box center [175, 323] width 13 height 13
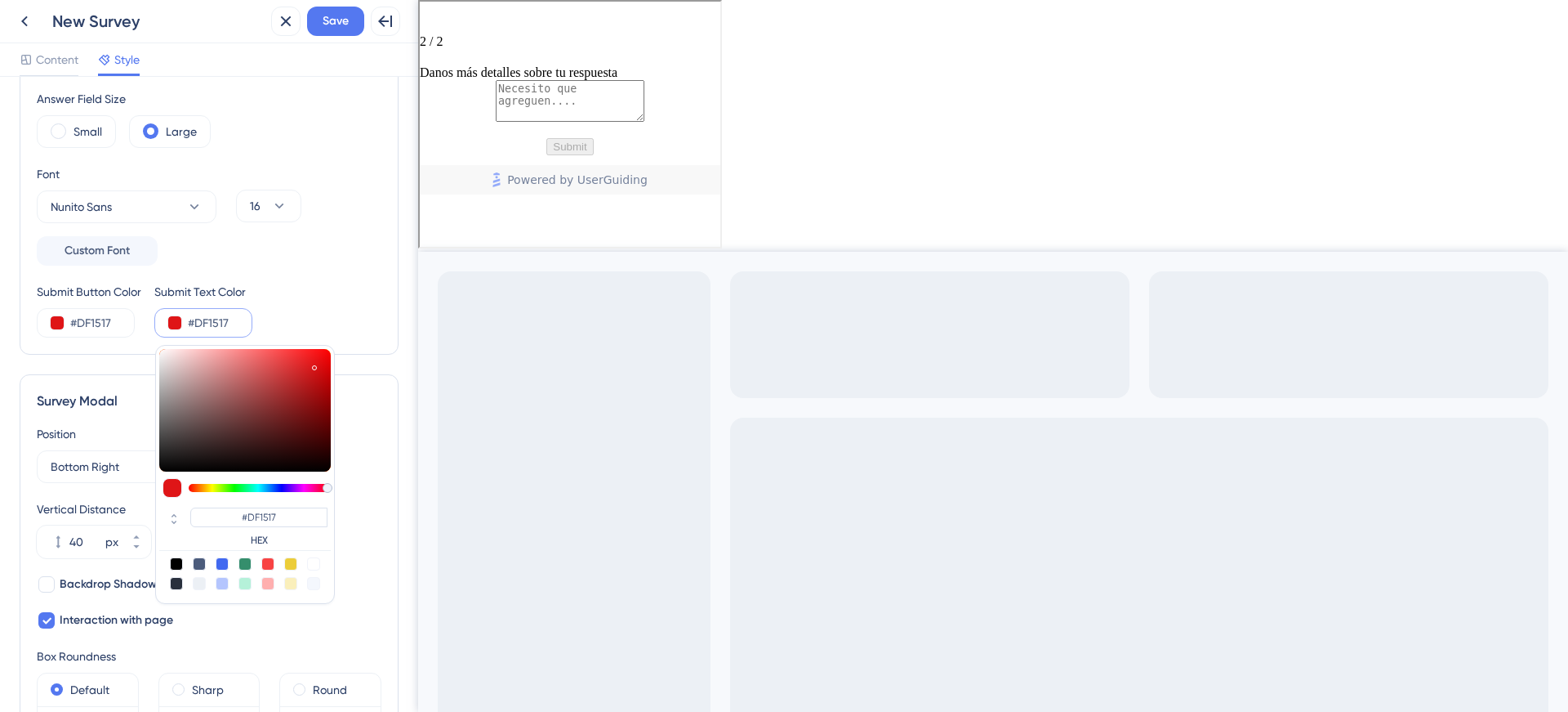
type input "#dbd3d3"
type input "#DBD3D3"
type input "#ddd5d5"
type input "#DDD5D5"
type input "#f0f0f0"
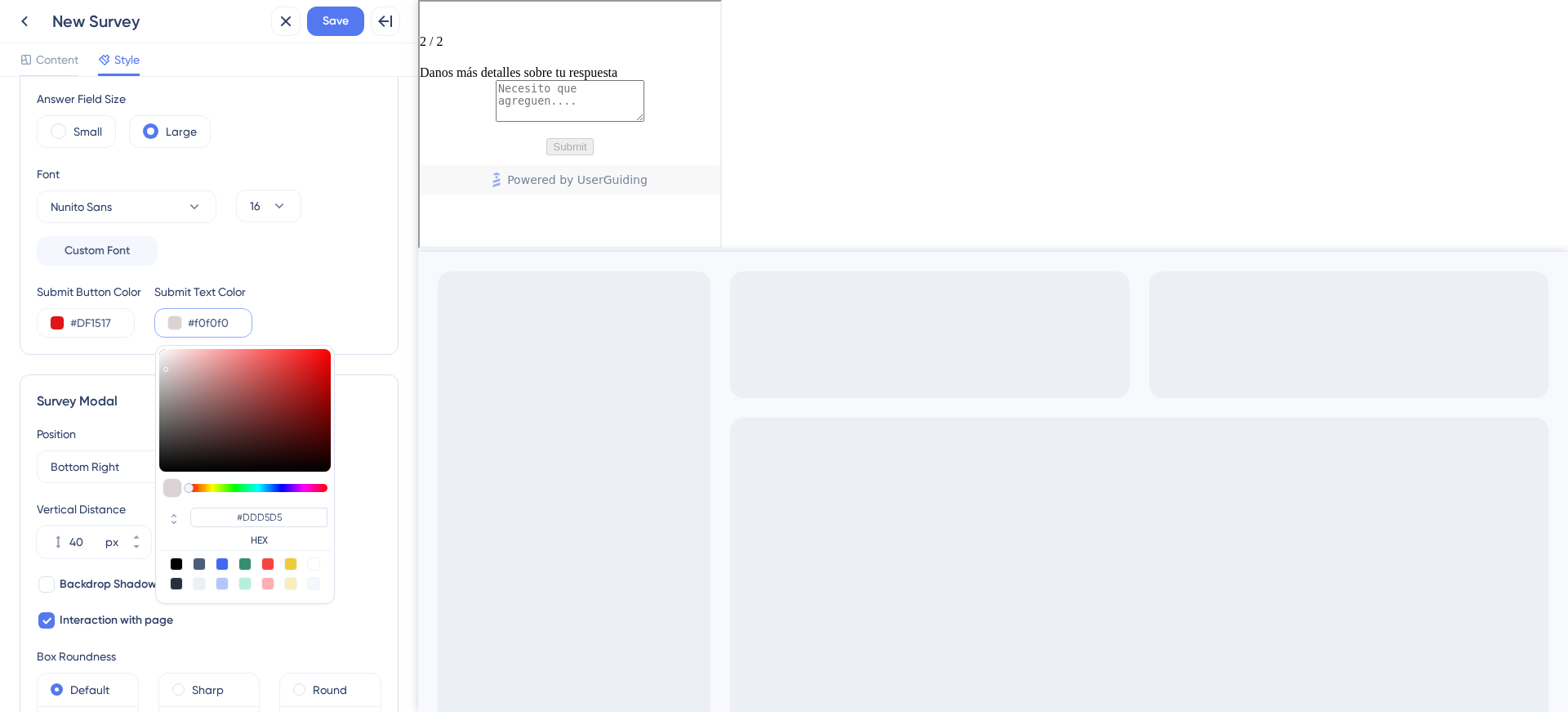
type input "#F0F0F0"
type input "#ffffff"
type input "#FFFFFF"
drag, startPoint x: 167, startPoint y: 366, endPoint x: 131, endPoint y: 330, distance: 50.9
click at [131, 330] on div "Submit Button Color #DF1517 Submit Text Color #ffffff #FFFFFF HEX" at bounding box center [209, 310] width 344 height 56
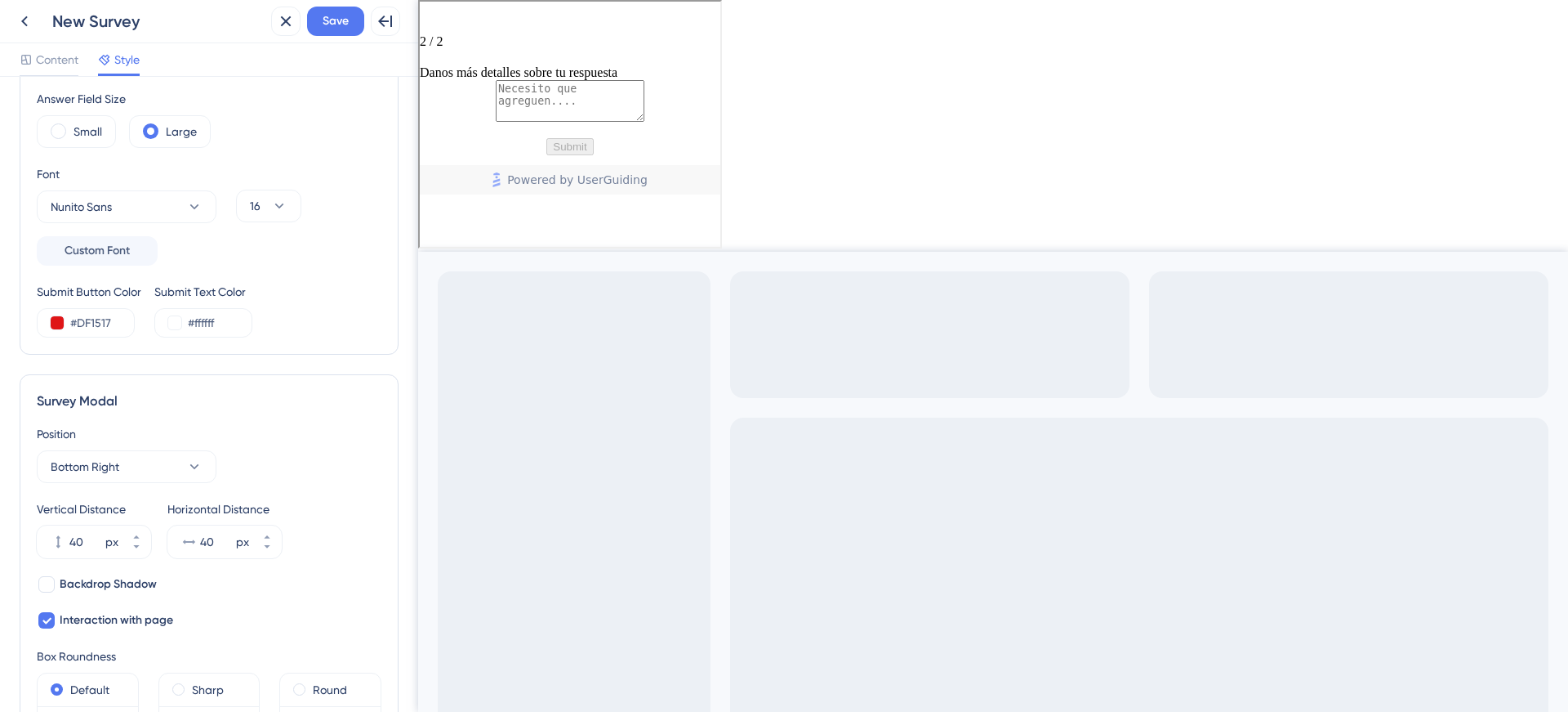
click at [322, 309] on div "Submit Button Color #DF1517 Submit Text Color #ffffff" at bounding box center [209, 310] width 344 height 56
click at [318, 321] on div "Submit Button Color #DF1517 Submit Text Color #ffffff" at bounding box center [209, 310] width 344 height 56
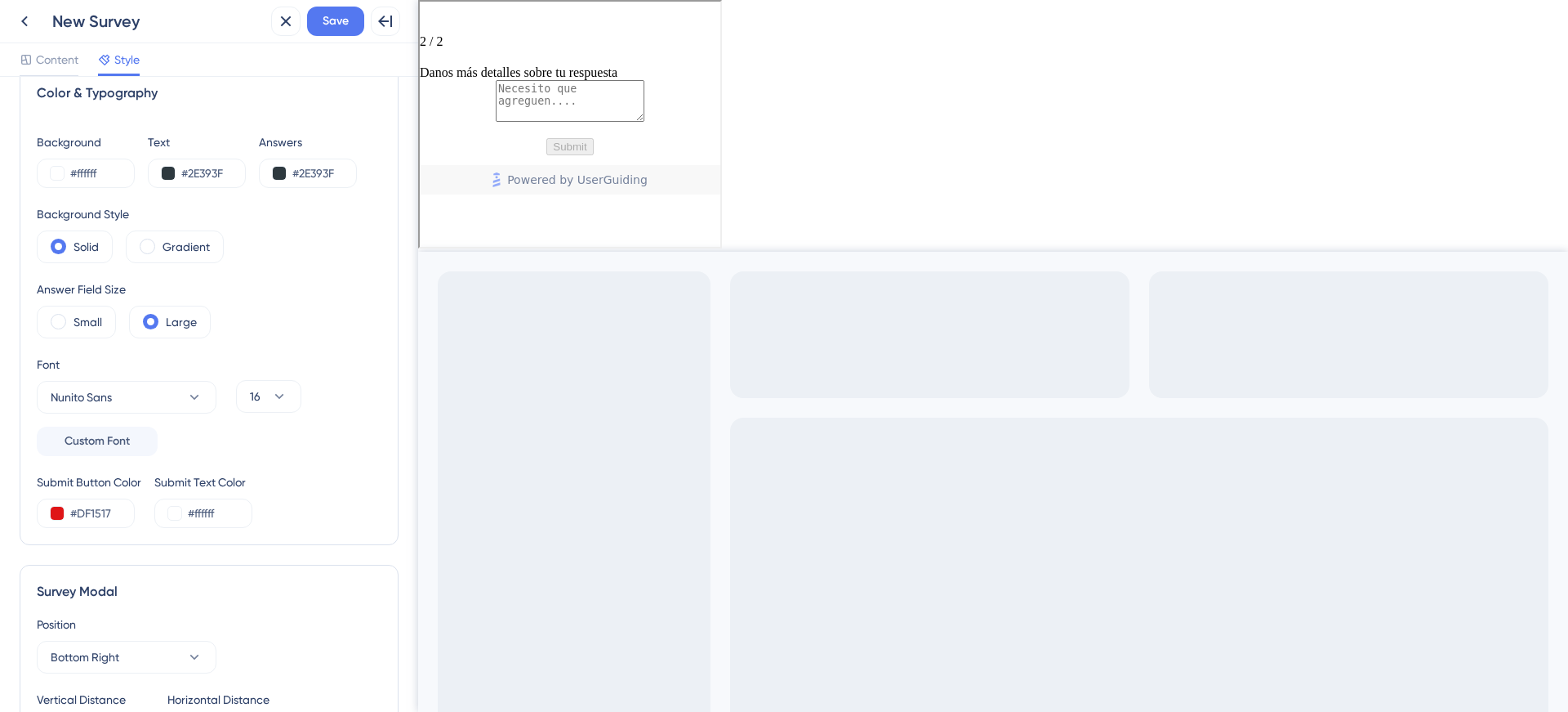
scroll to position [28, 0]
click at [55, 512] on button at bounding box center [57, 516] width 13 height 13
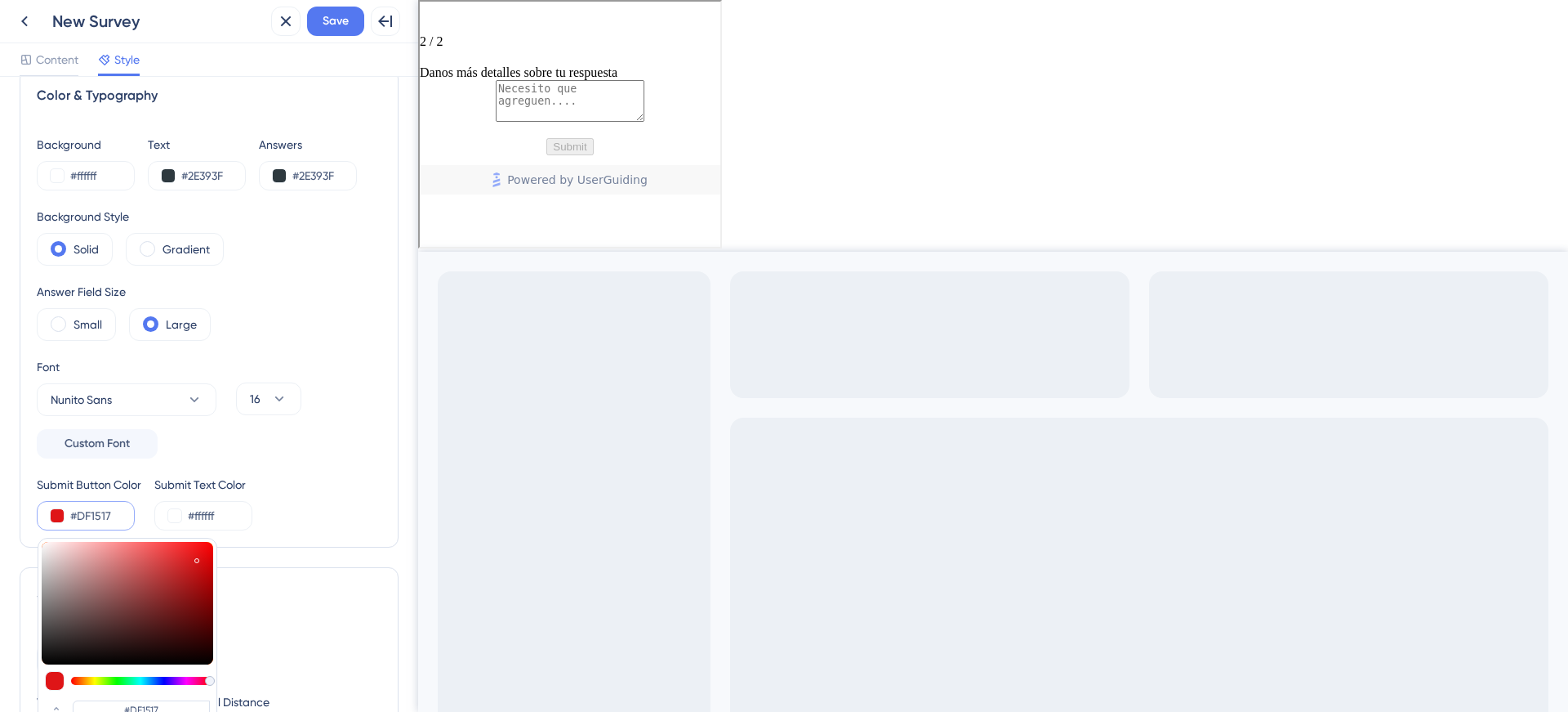
click at [298, 514] on div "Submit Button Color #DF1517 #DF1517 HEX Submit Text Color #ffffff" at bounding box center [209, 502] width 344 height 56
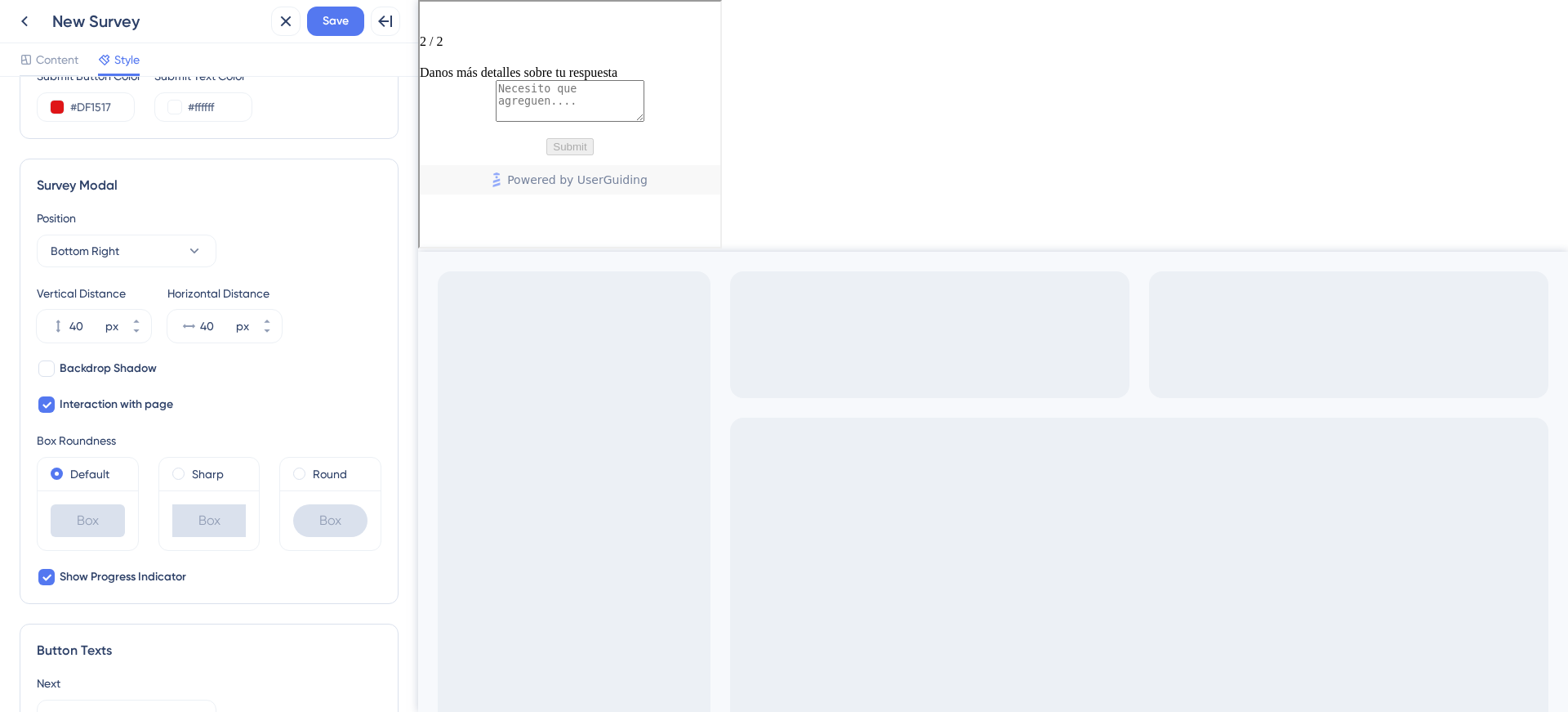
scroll to position [439, 0]
click at [93, 366] on span "Backdrop Shadow" at bounding box center [108, 365] width 98 height 19
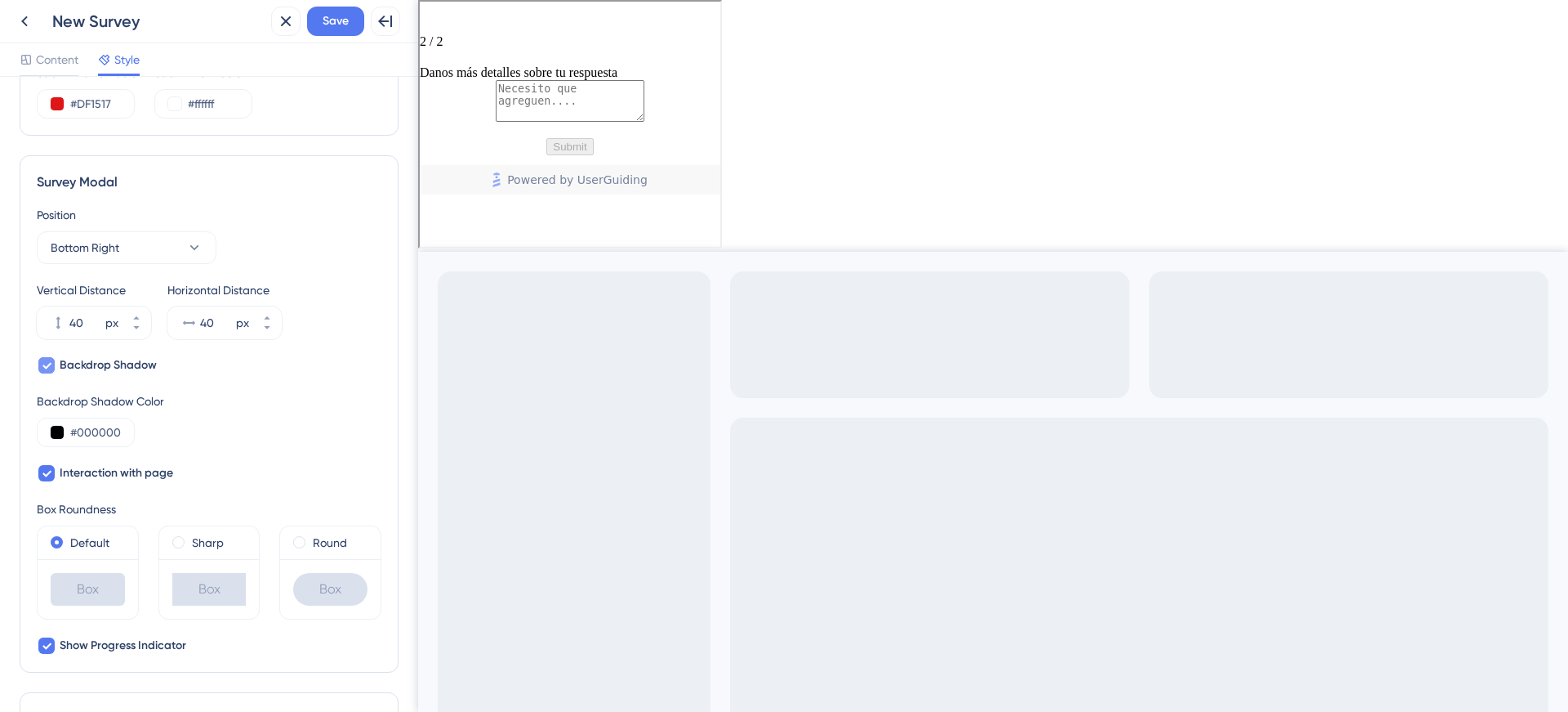
click at [93, 366] on span "Backdrop Shadow" at bounding box center [108, 365] width 98 height 19
checkbox input "false"
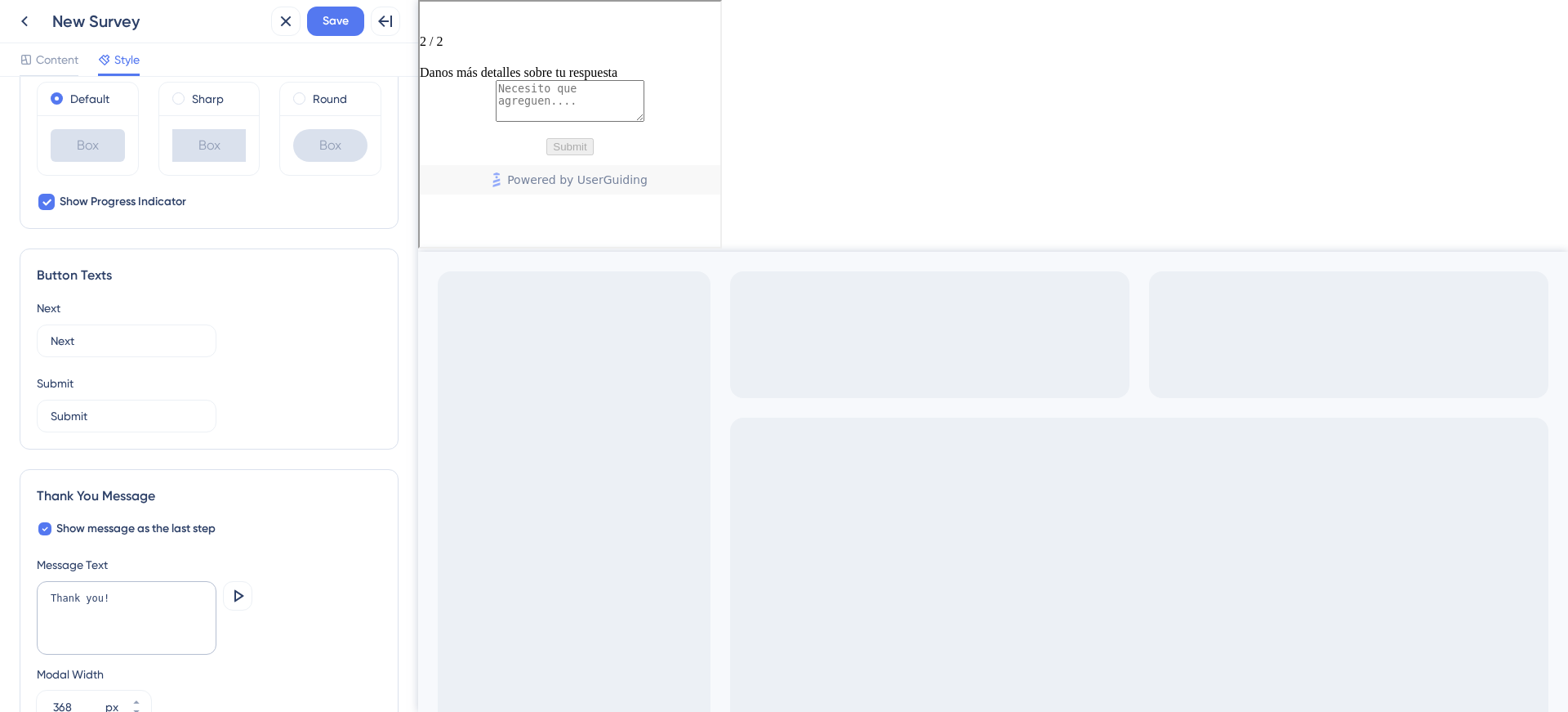
scroll to position [830, 0]
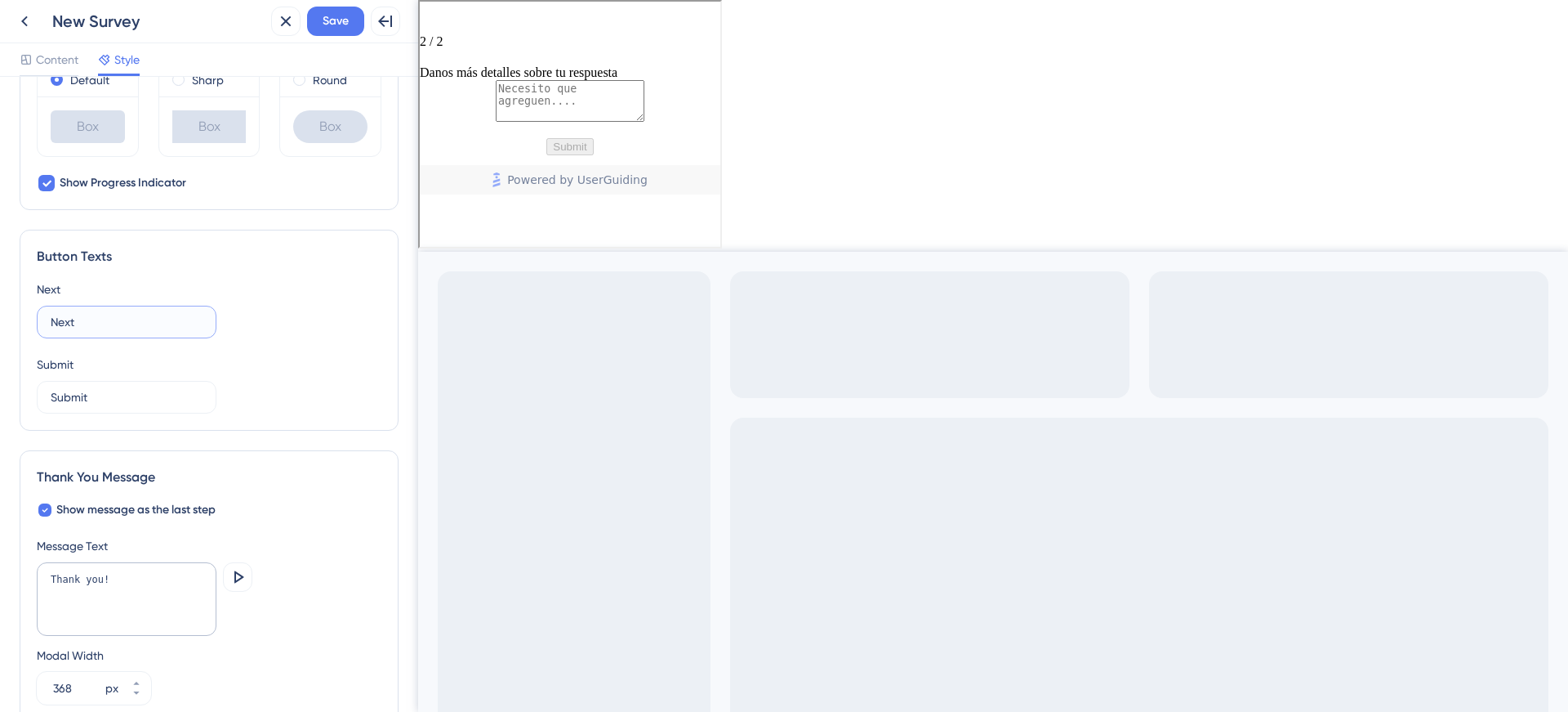
click at [99, 325] on input "Next" at bounding box center [126, 322] width 152 height 18
type input "Siguiente"
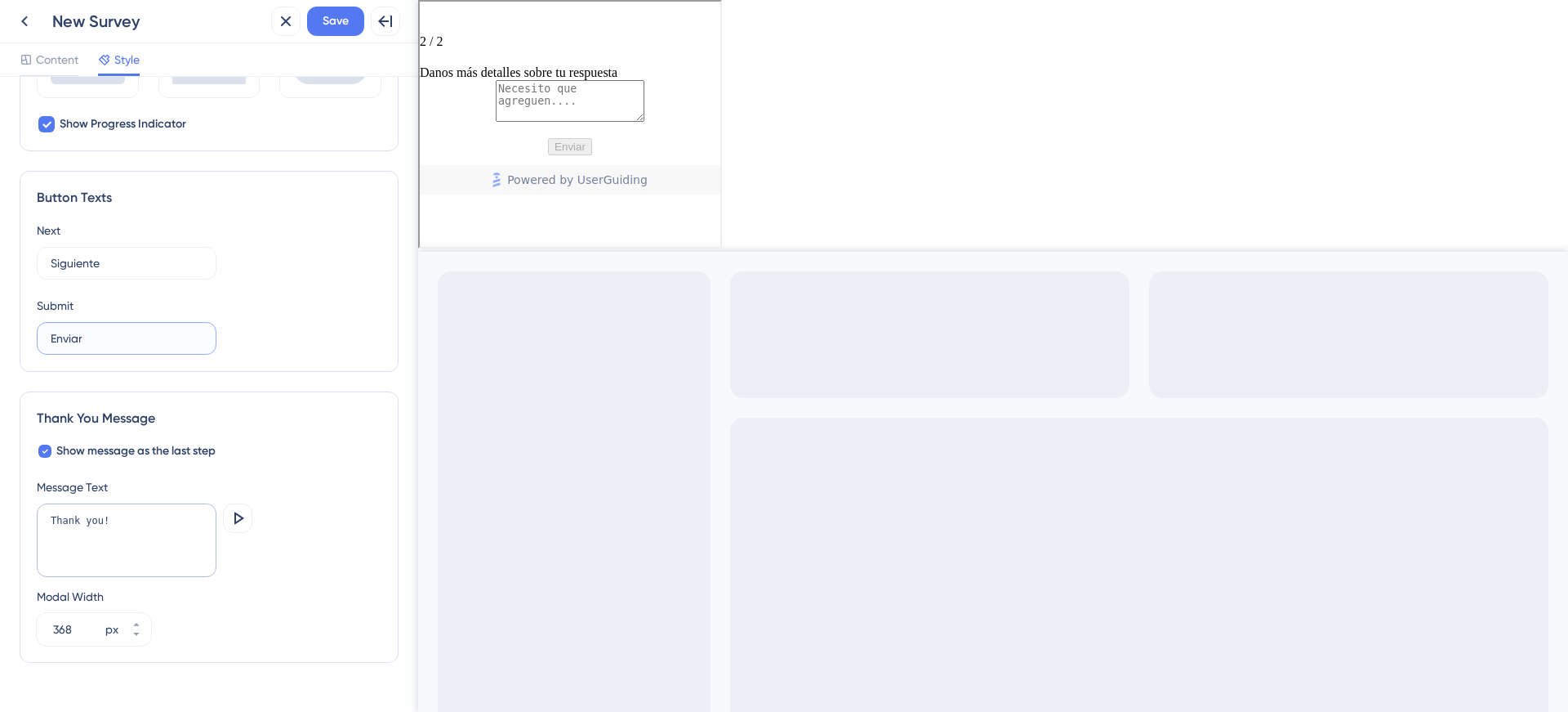
scroll to position [924, 0]
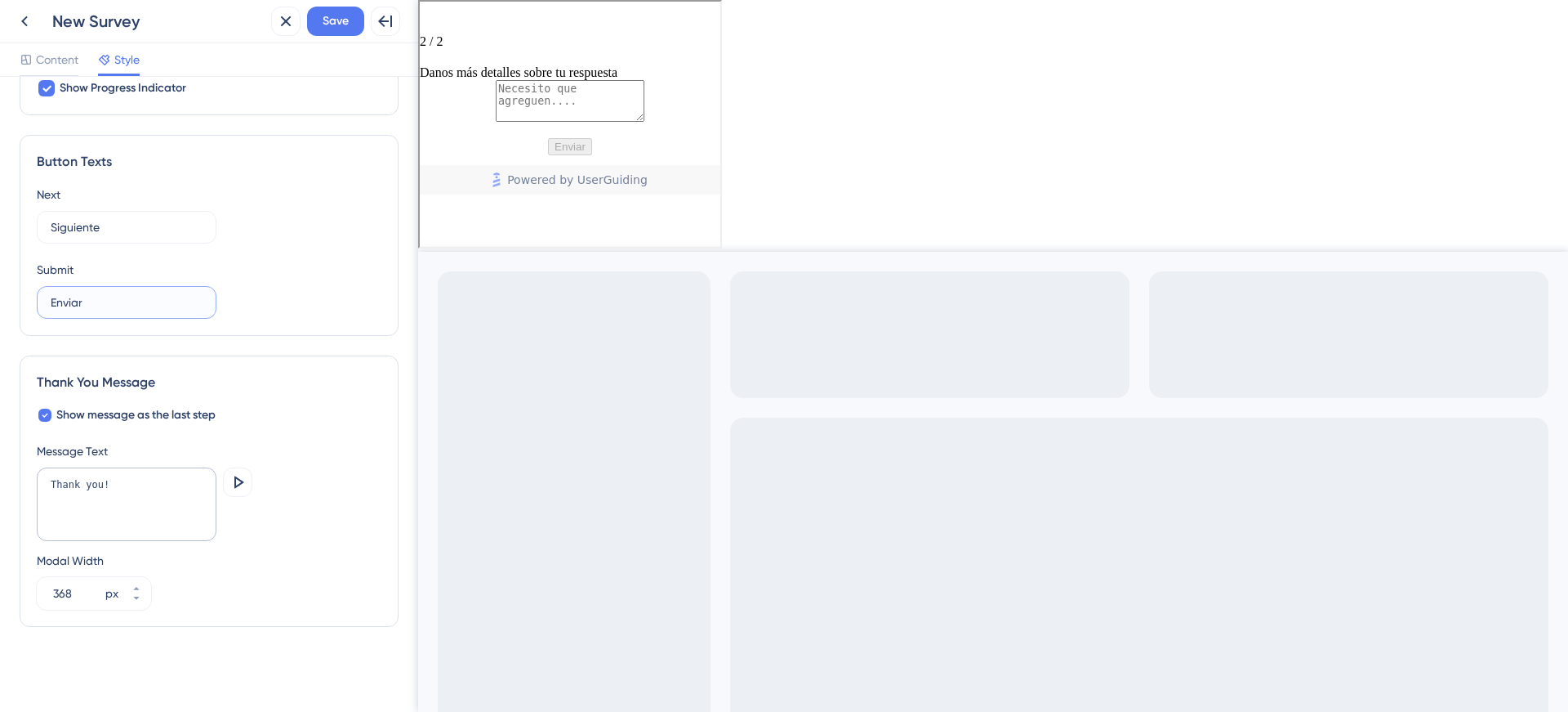
type input "Enviar"
click at [143, 494] on textarea "Thank you!" at bounding box center [126, 503] width 180 height 74
type textarea "¡Muchas gracias!"
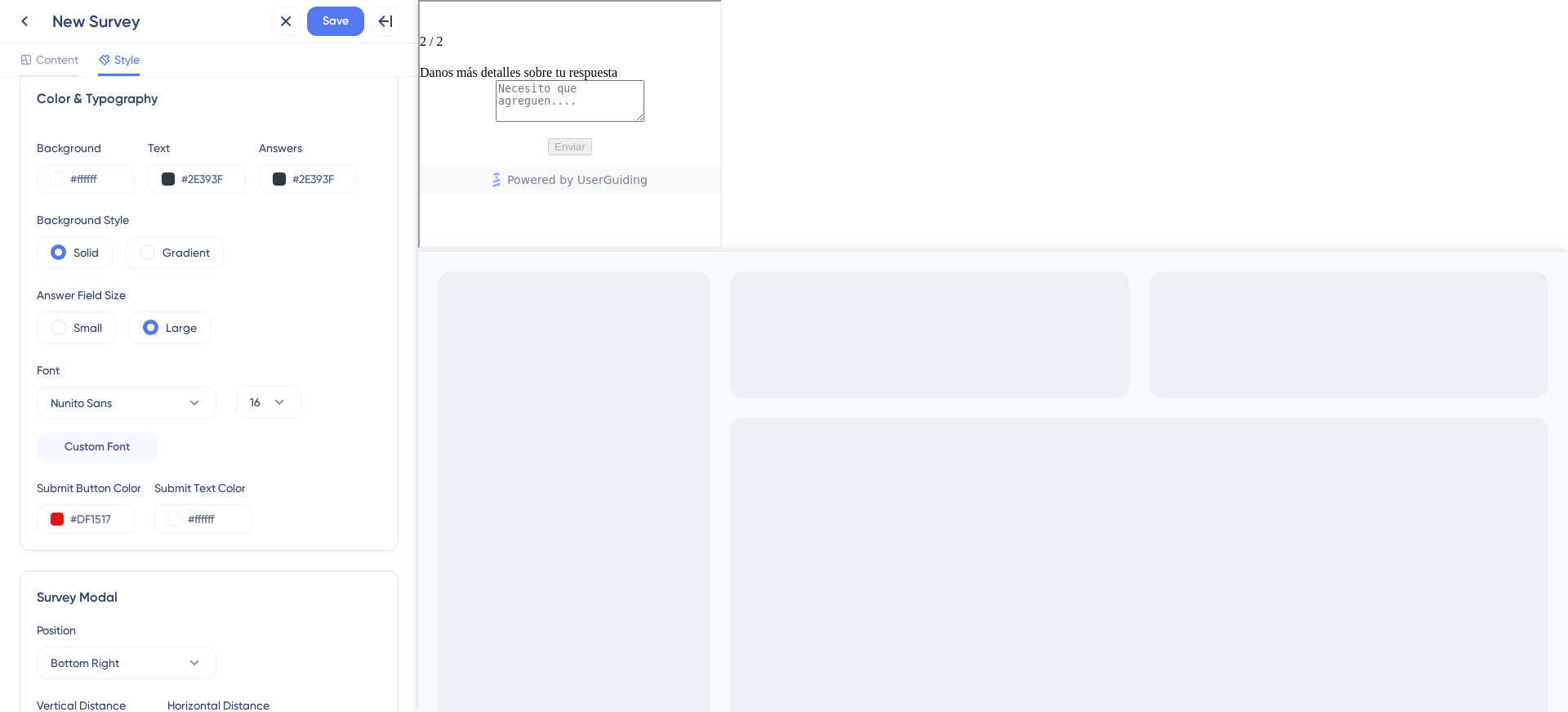
scroll to position [0, 0]
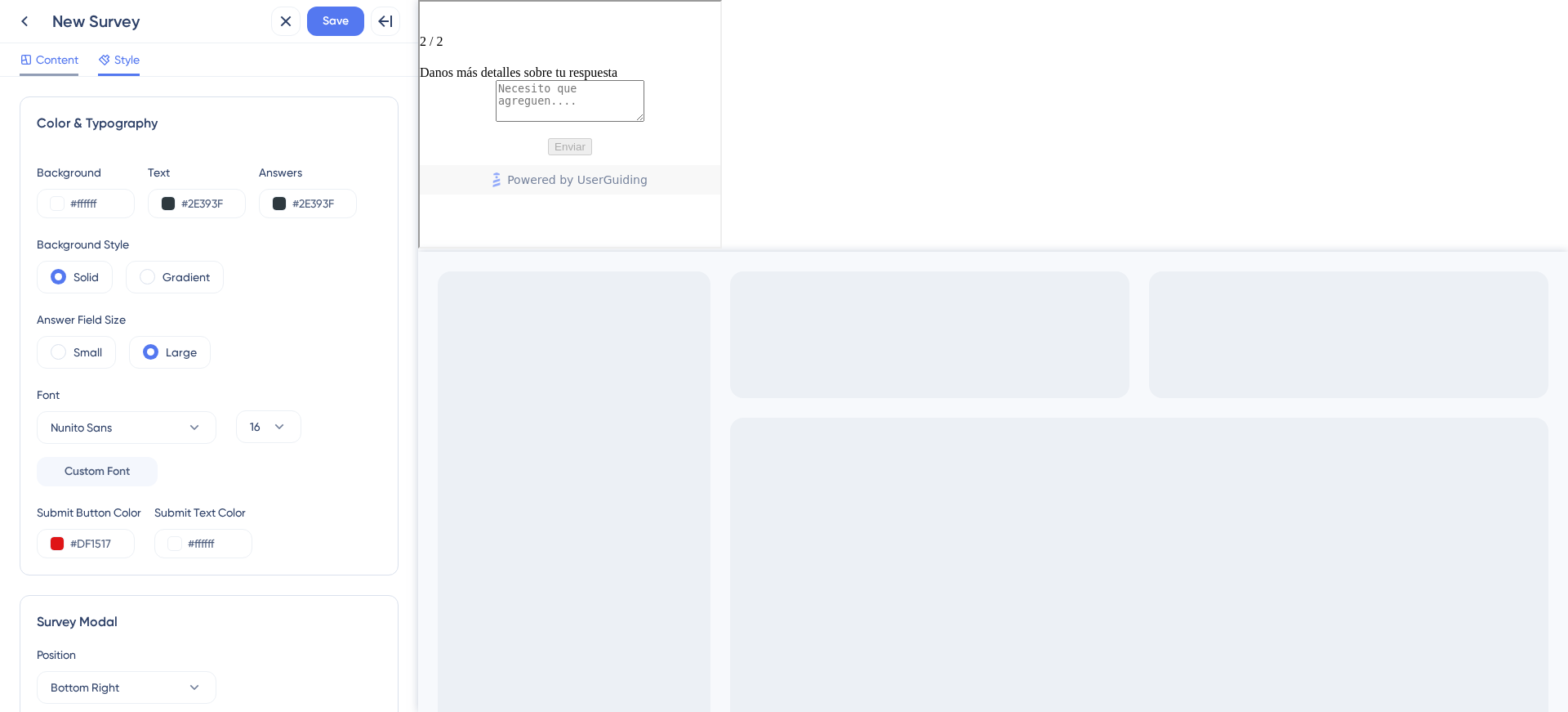
click at [55, 59] on span "Content" at bounding box center [57, 59] width 42 height 19
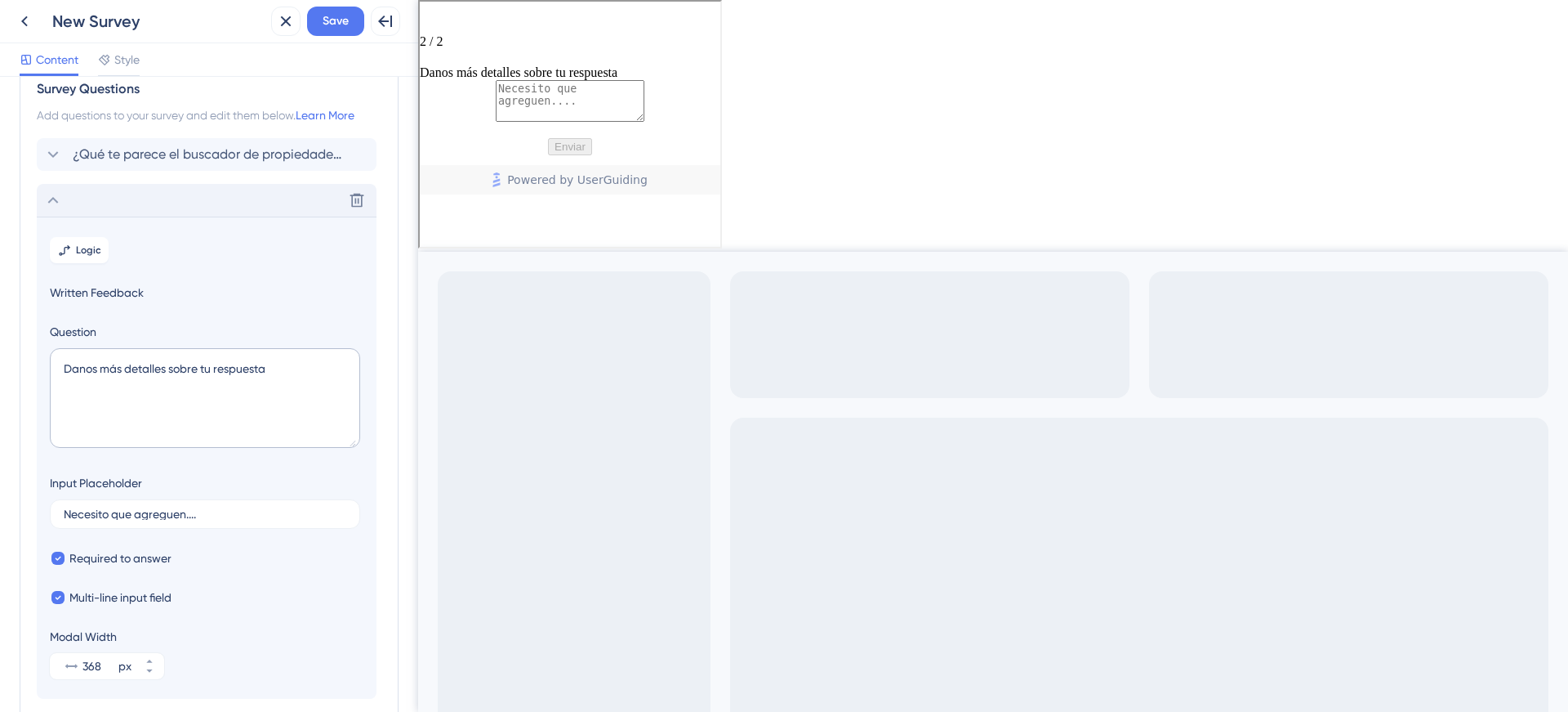
click at [48, 199] on icon at bounding box center [53, 200] width 19 height 19
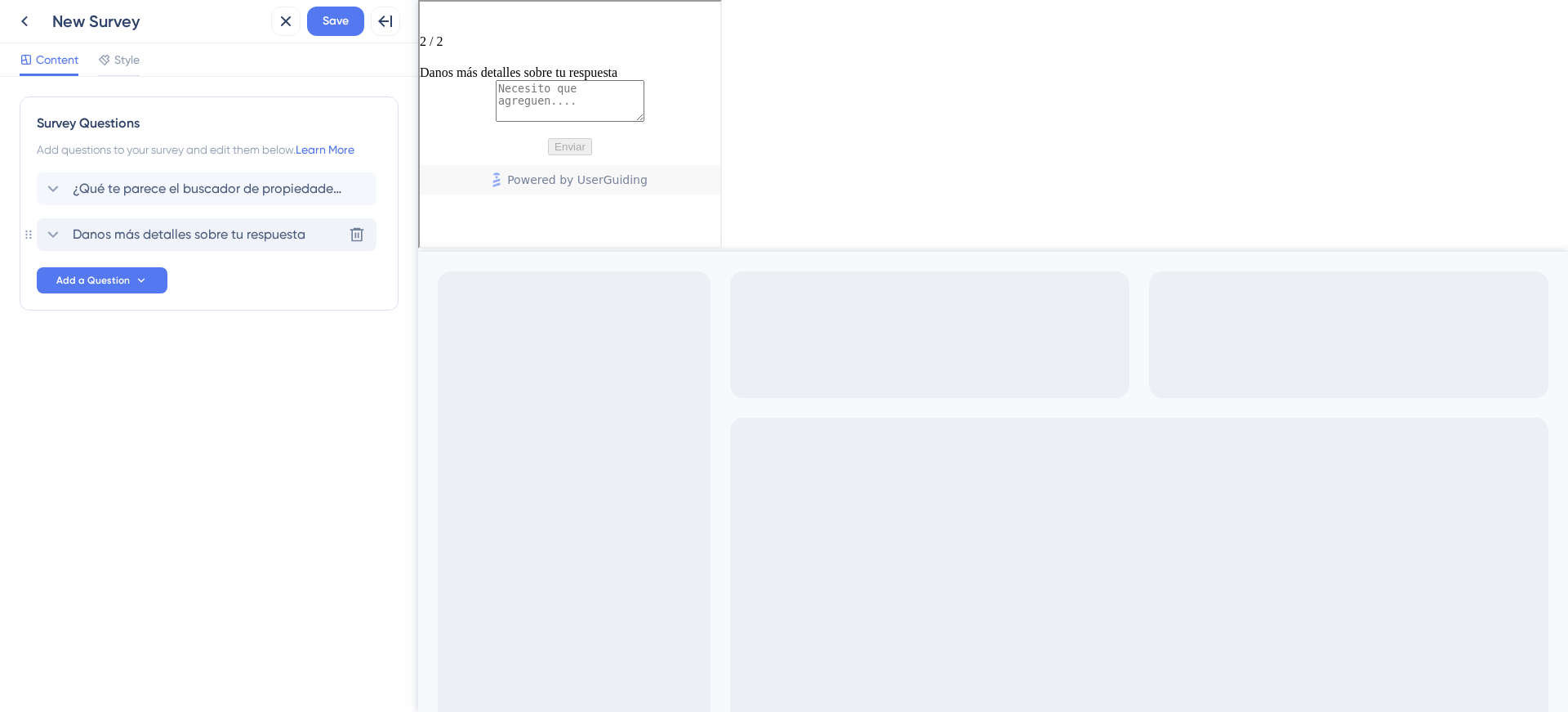
click at [107, 223] on div "Danos más detalles sobre tu respuesta Delete" at bounding box center [206, 234] width 340 height 33
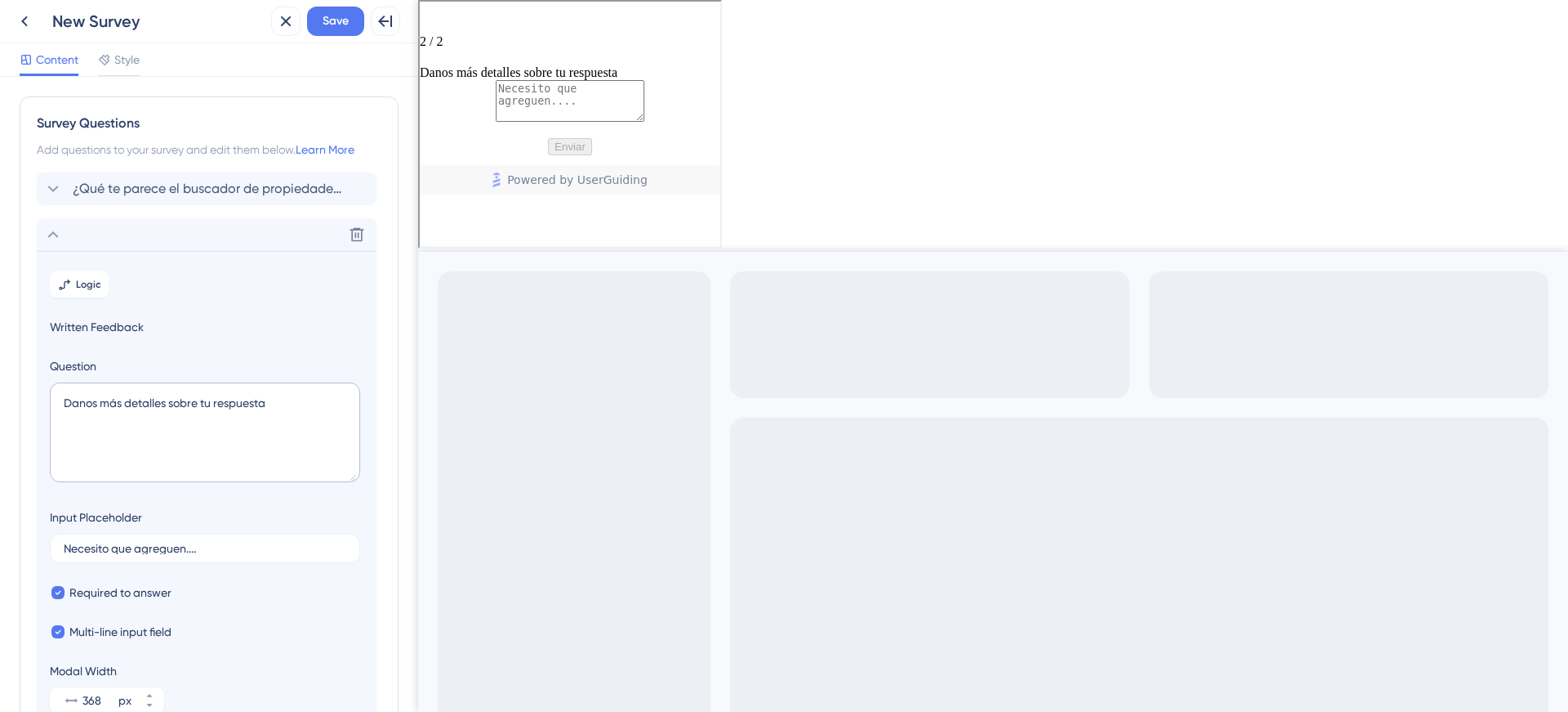
click at [55, 236] on icon at bounding box center [53, 234] width 19 height 19
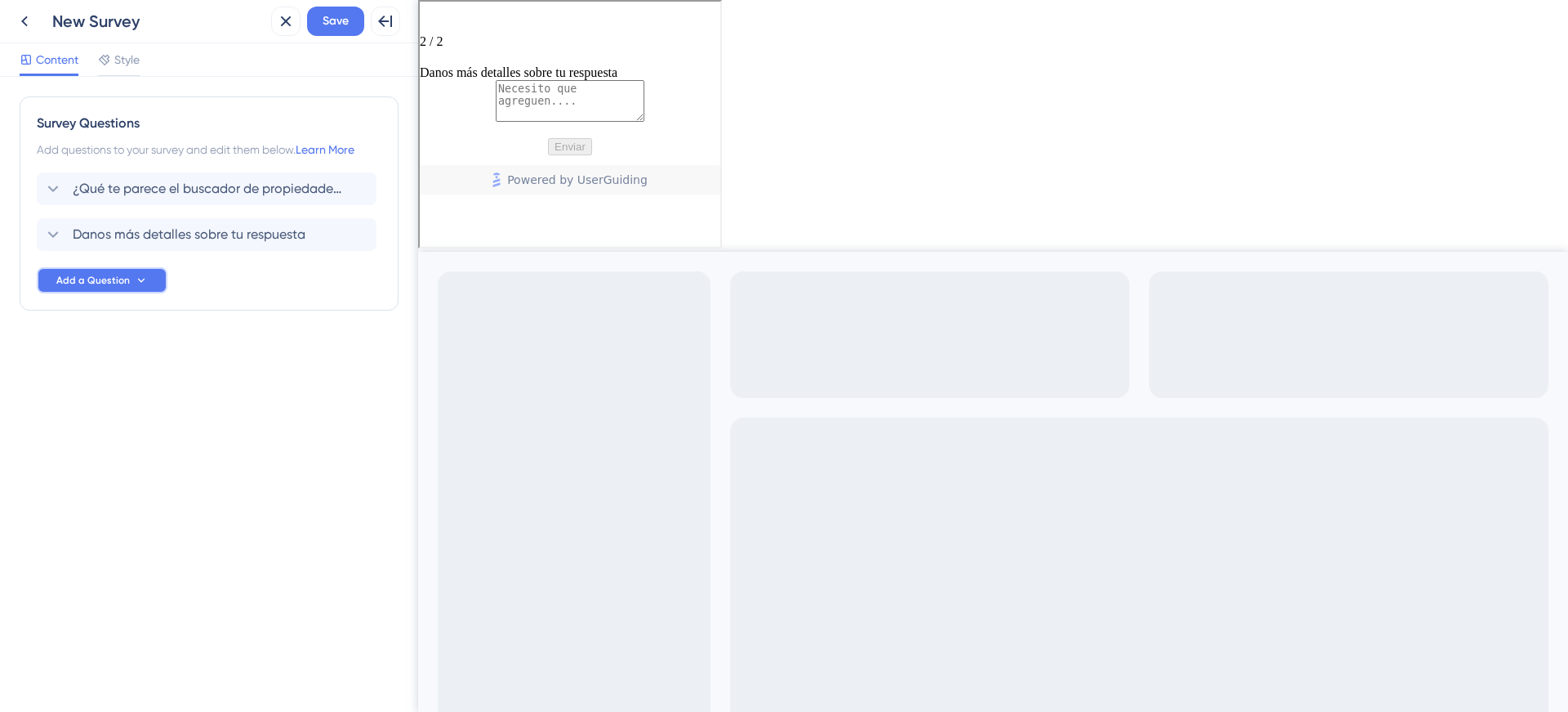
click at [77, 278] on span "Add a Question" at bounding box center [93, 280] width 74 height 13
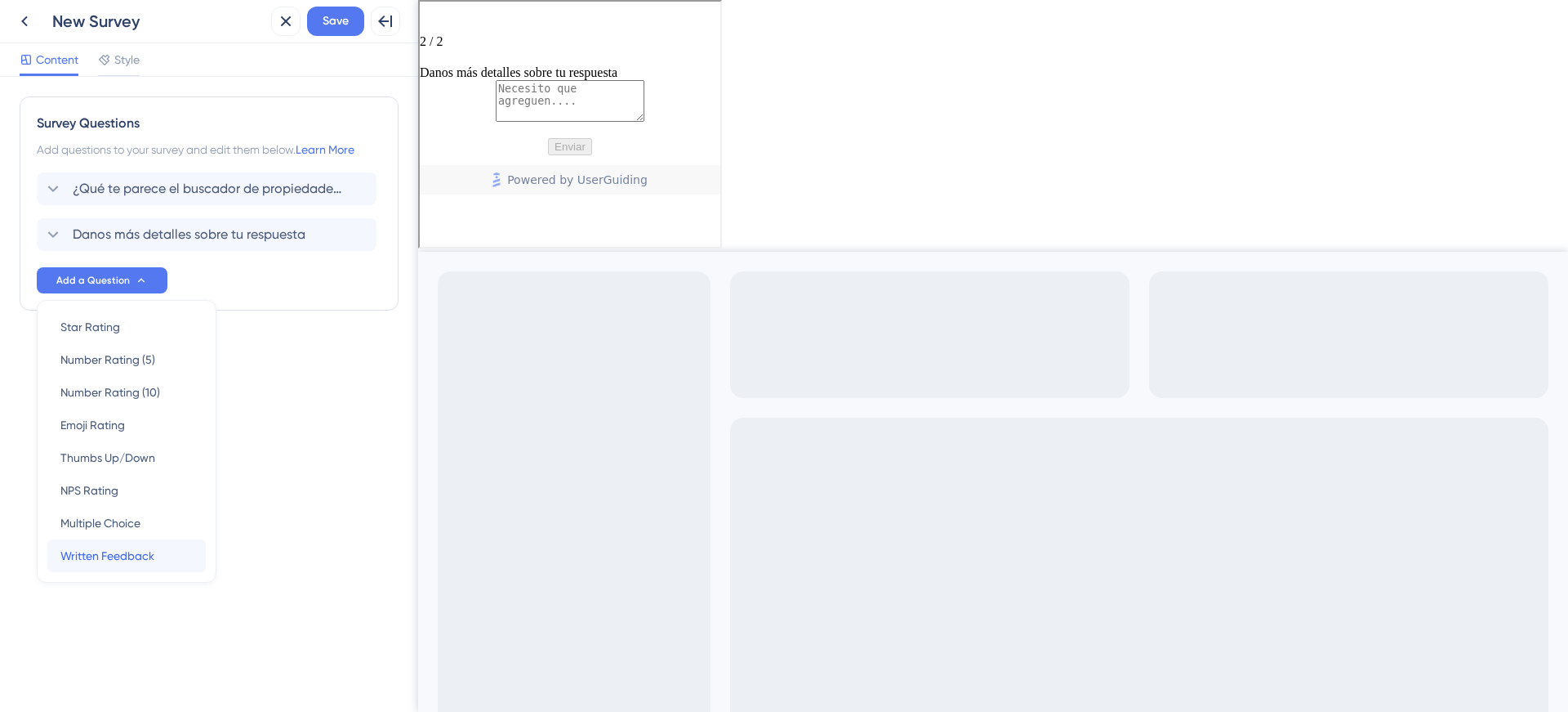
click at [121, 554] on span "Written Feedback" at bounding box center [107, 555] width 94 height 19
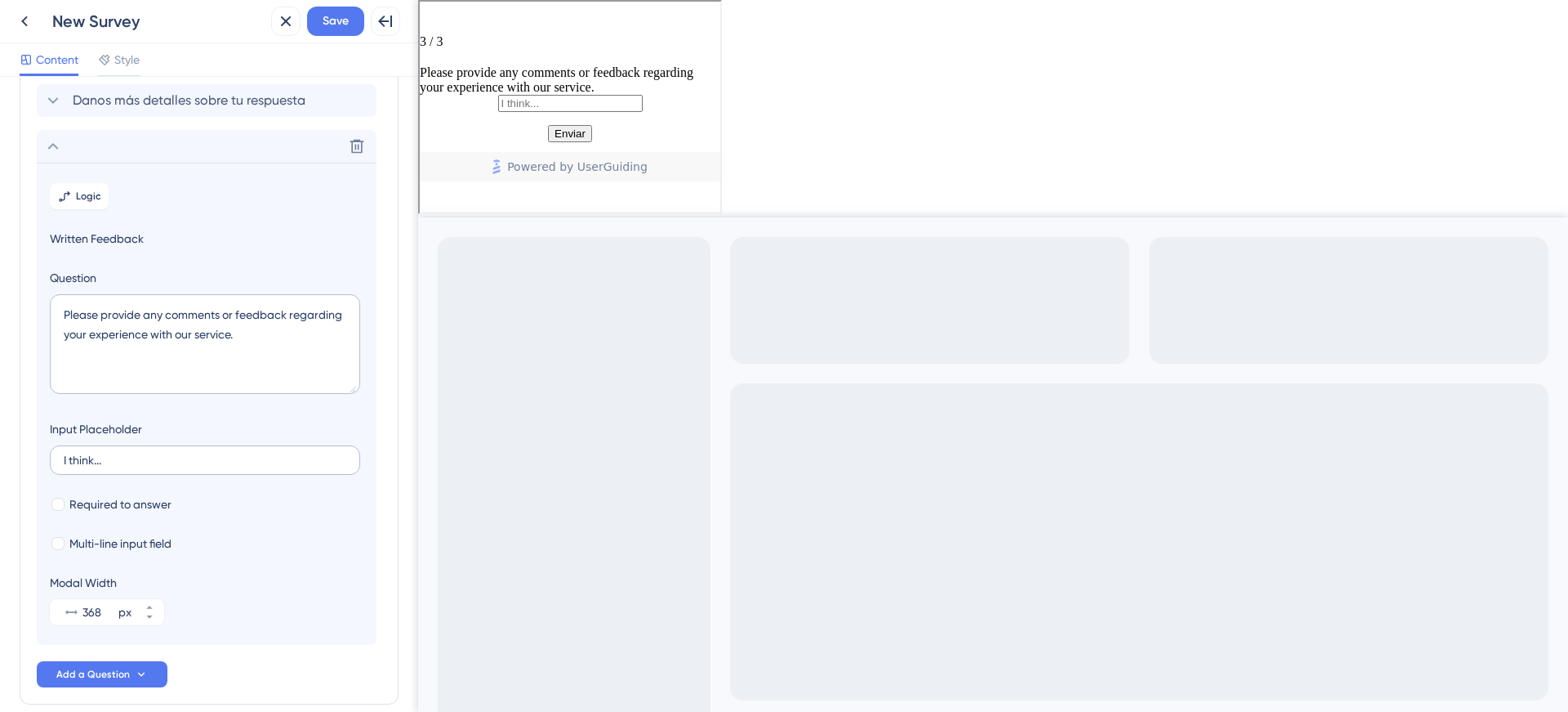
scroll to position [188, 0]
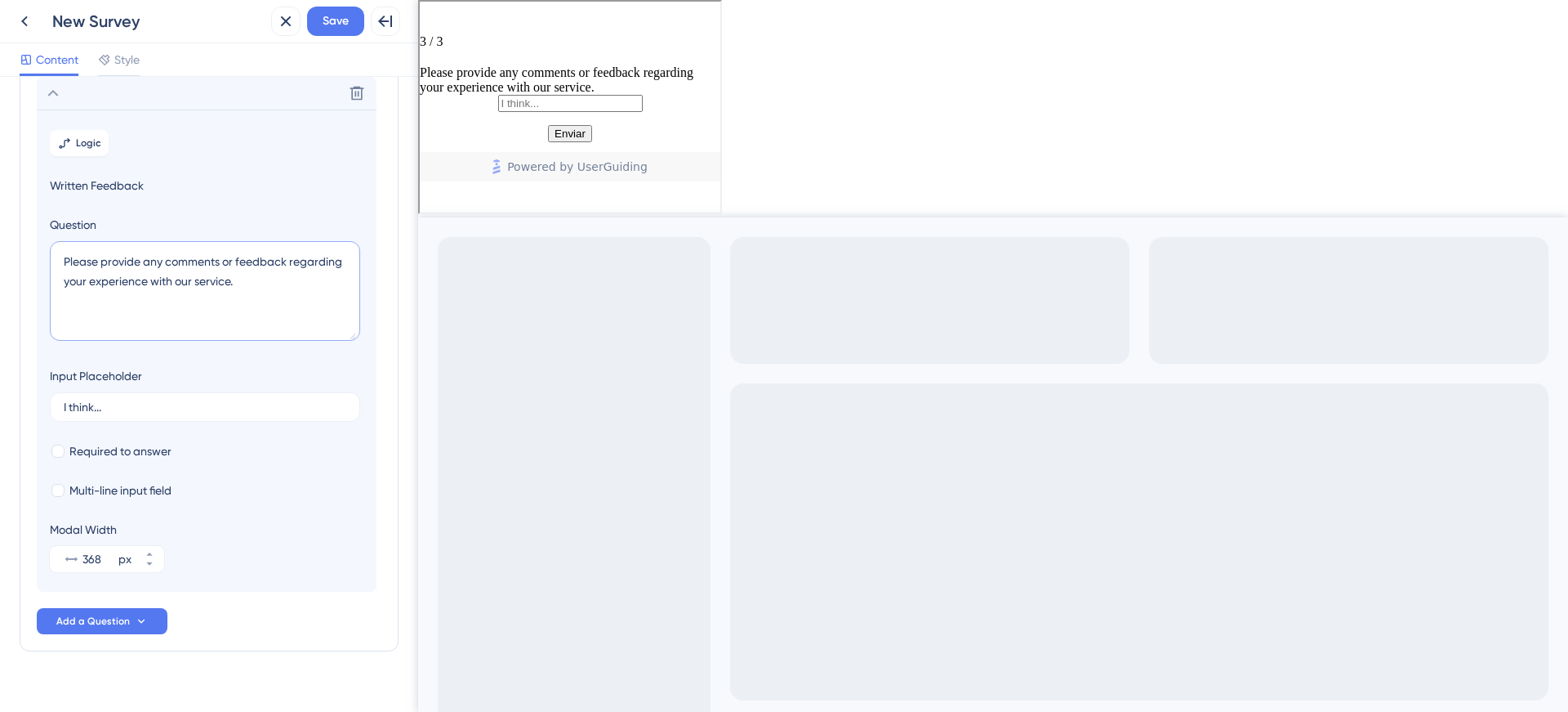
click at [118, 282] on textarea "Please provide any comments or feedback regarding your experience with our serv…" at bounding box center [205, 291] width 310 height 100
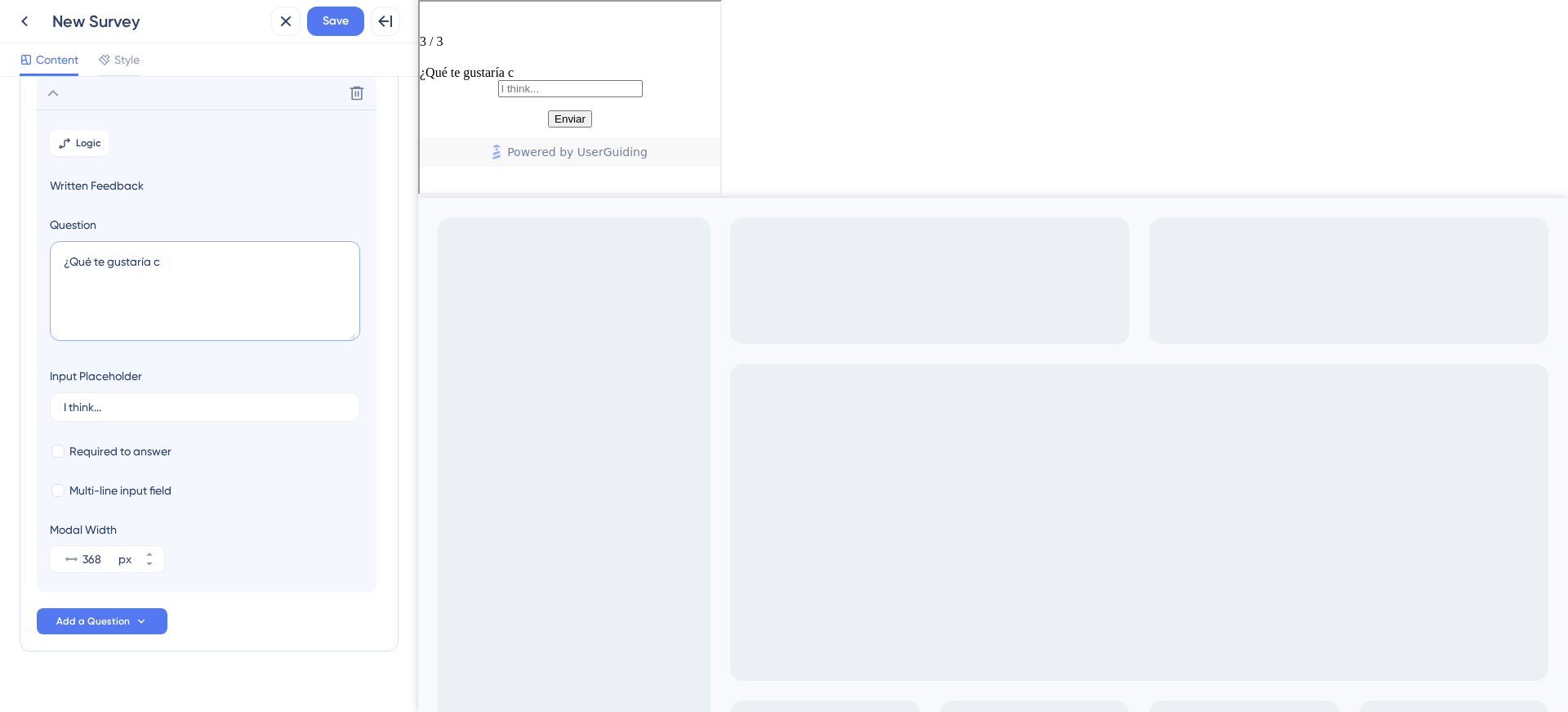
type textarea "¿Qué te gustaría"
type textarea "¿Qué te parece que le falta"
type textarea "¿Qué mejoras pensás que podríamos imp"
click at [243, 285] on textarea "¿Qué mejoras" at bounding box center [205, 291] width 310 height 100
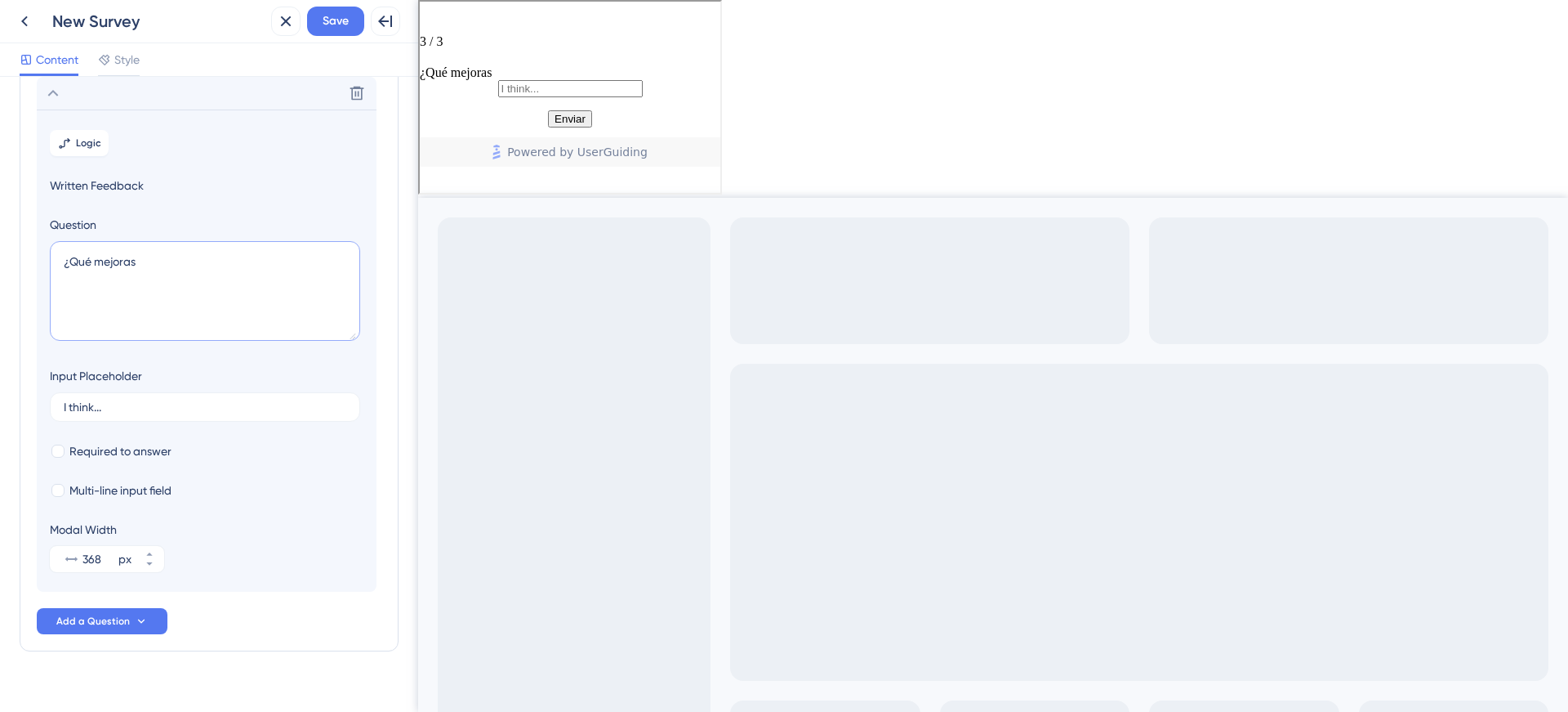
click at [243, 285] on textarea "¿Qué mejoras" at bounding box center [205, 291] width 310 height 100
type textarea "¿Qué le falta para poder"
click at [179, 262] on textarea "¿Qué considerás que falta para que" at bounding box center [205, 291] width 310 height 100
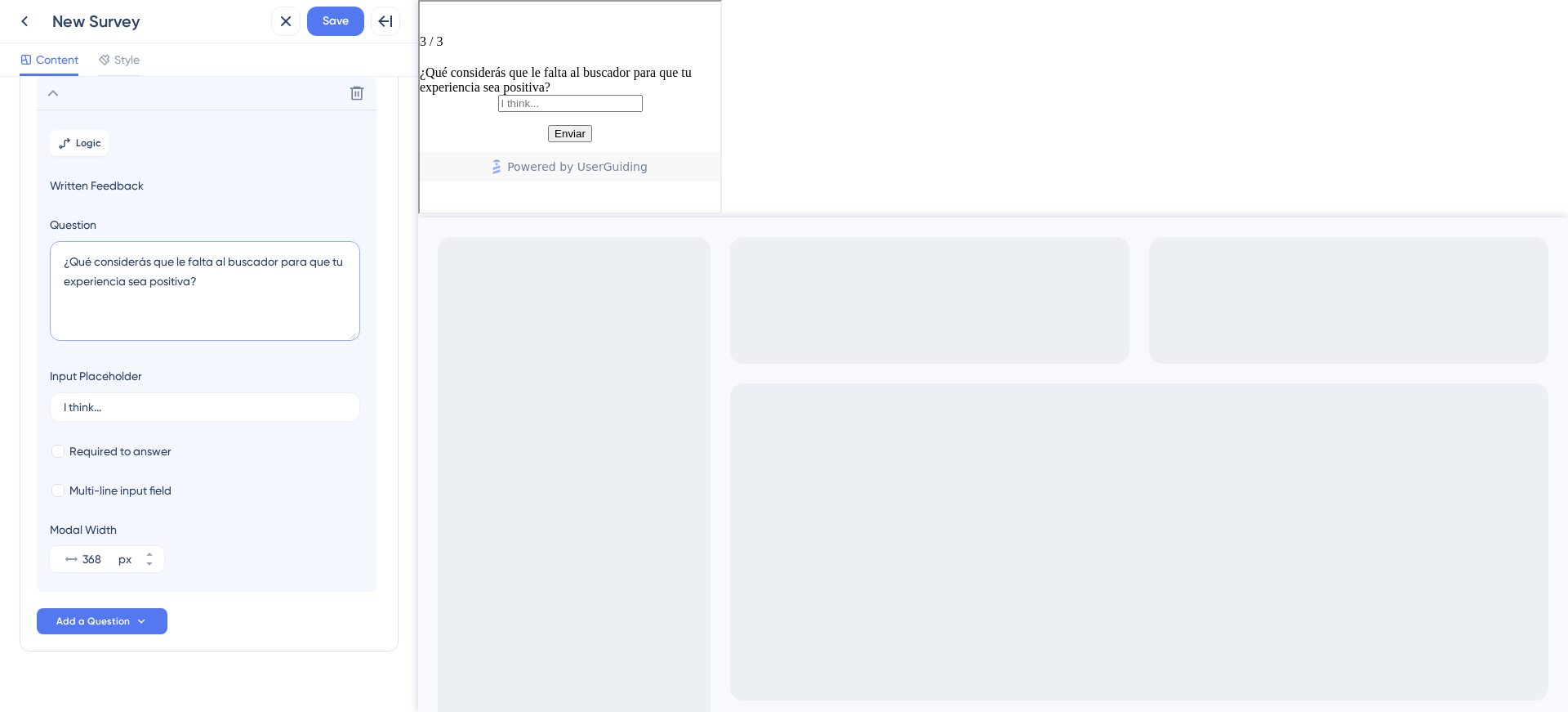
type textarea "¿Qué considerás que le falta al buscador para que tu experiencia sea positiva?"
type input "Podrían agregarle..."
drag, startPoint x: 146, startPoint y: 446, endPoint x: 157, endPoint y: 453, distance: 13.0
click at [145, 447] on span "Required to answer" at bounding box center [121, 451] width 102 height 19
click at [156, 456] on span "Required to answer" at bounding box center [121, 451] width 102 height 19
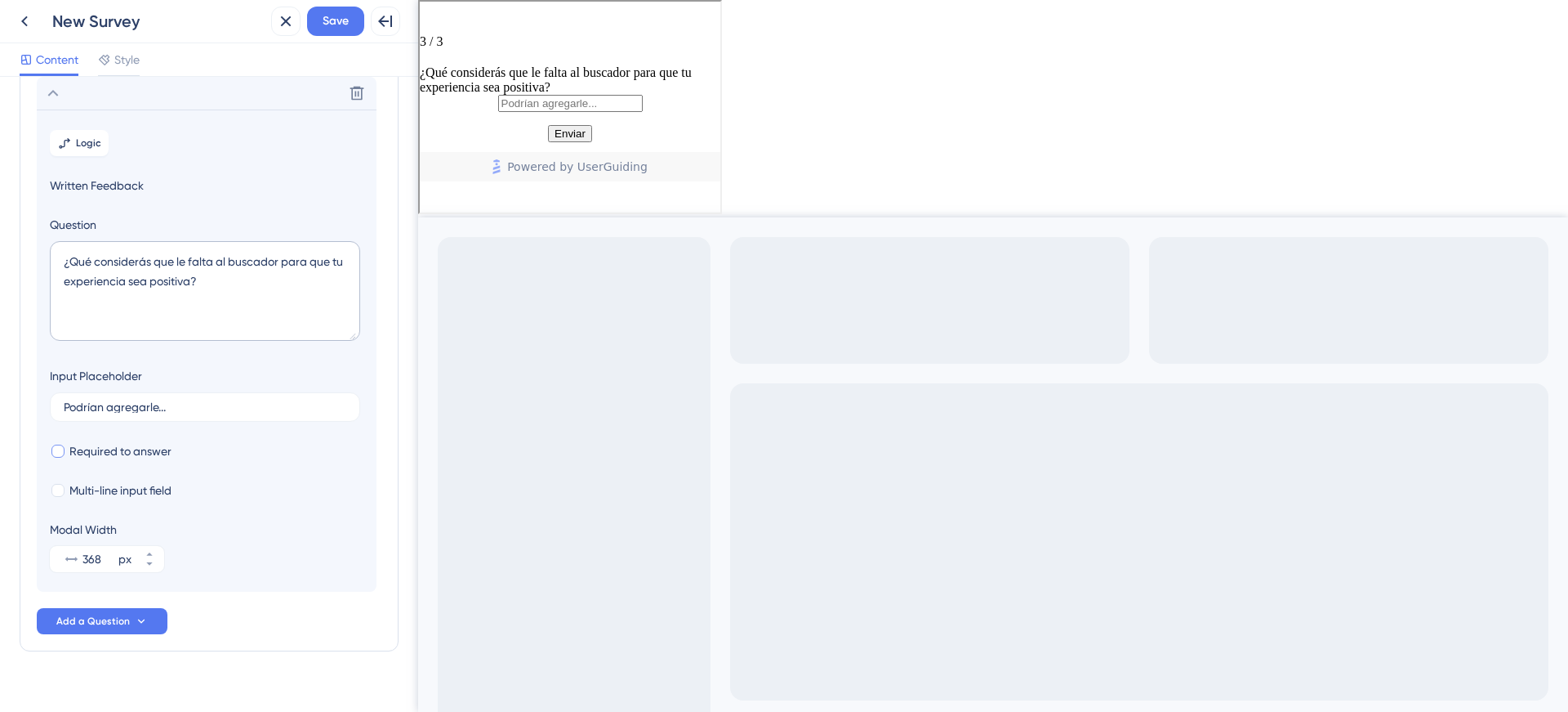
click at [156, 456] on span "Required to answer" at bounding box center [121, 451] width 102 height 19
checkbox input "true"
click at [140, 485] on span "Multi-line input field" at bounding box center [121, 490] width 102 height 19
checkbox input "true"
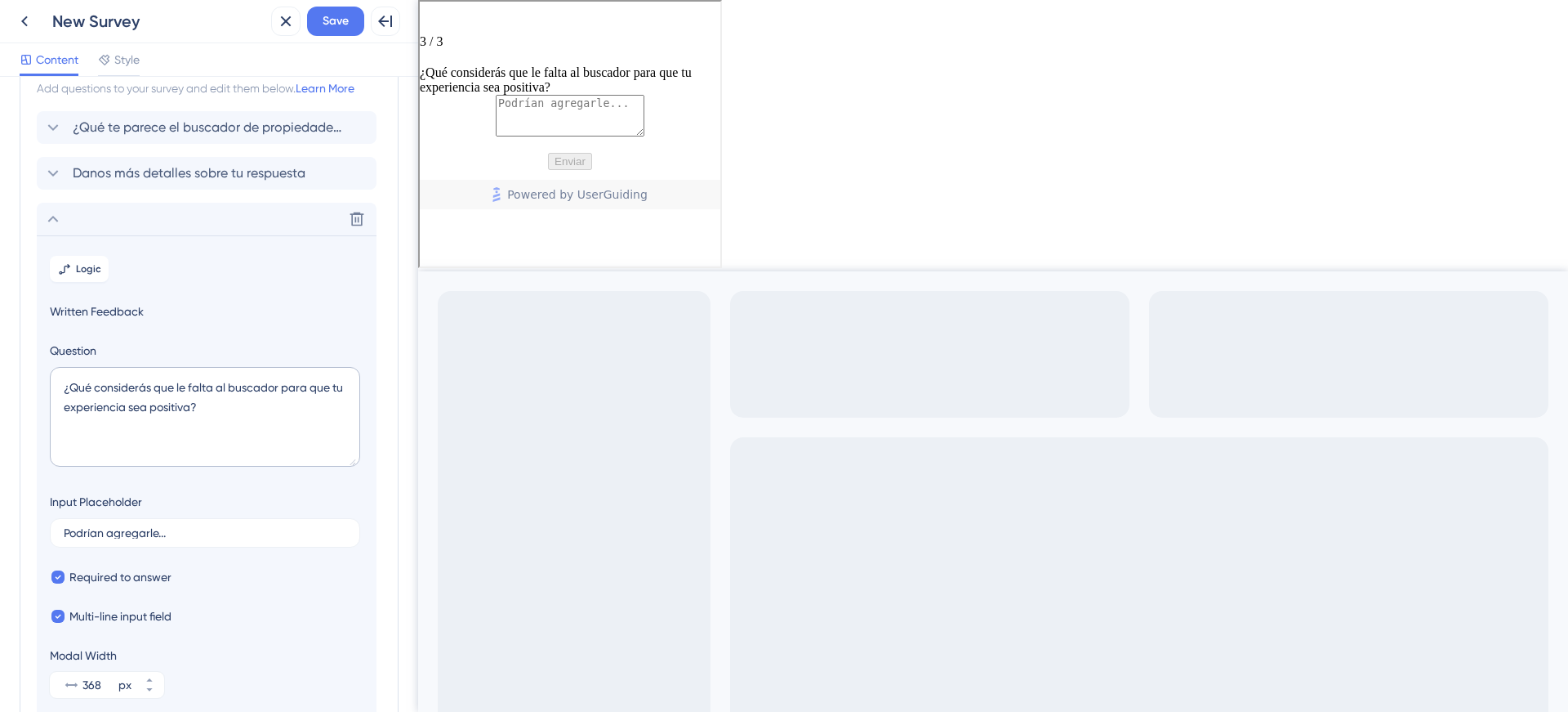
scroll to position [0, 0]
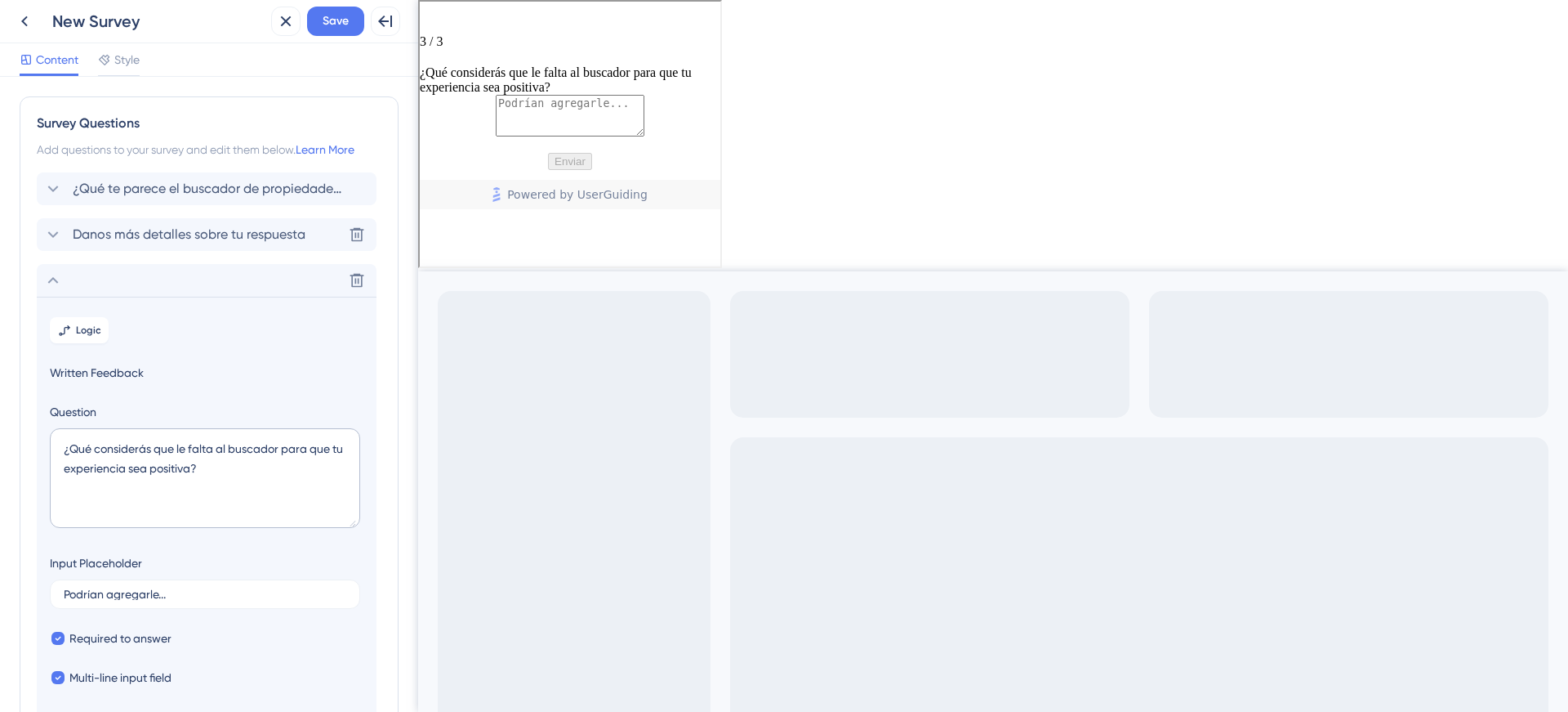
click at [50, 234] on icon at bounding box center [53, 234] width 19 height 19
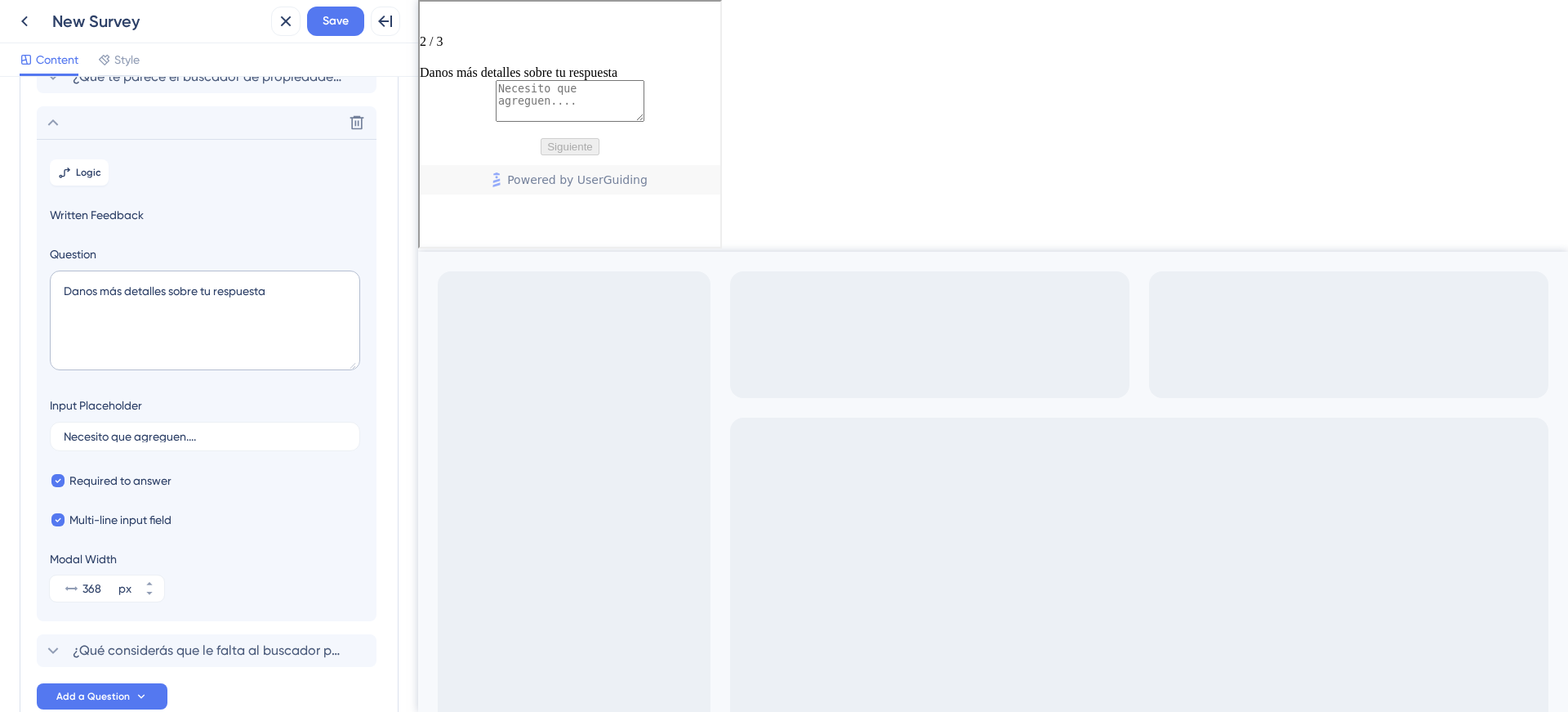
scroll to position [142, 0]
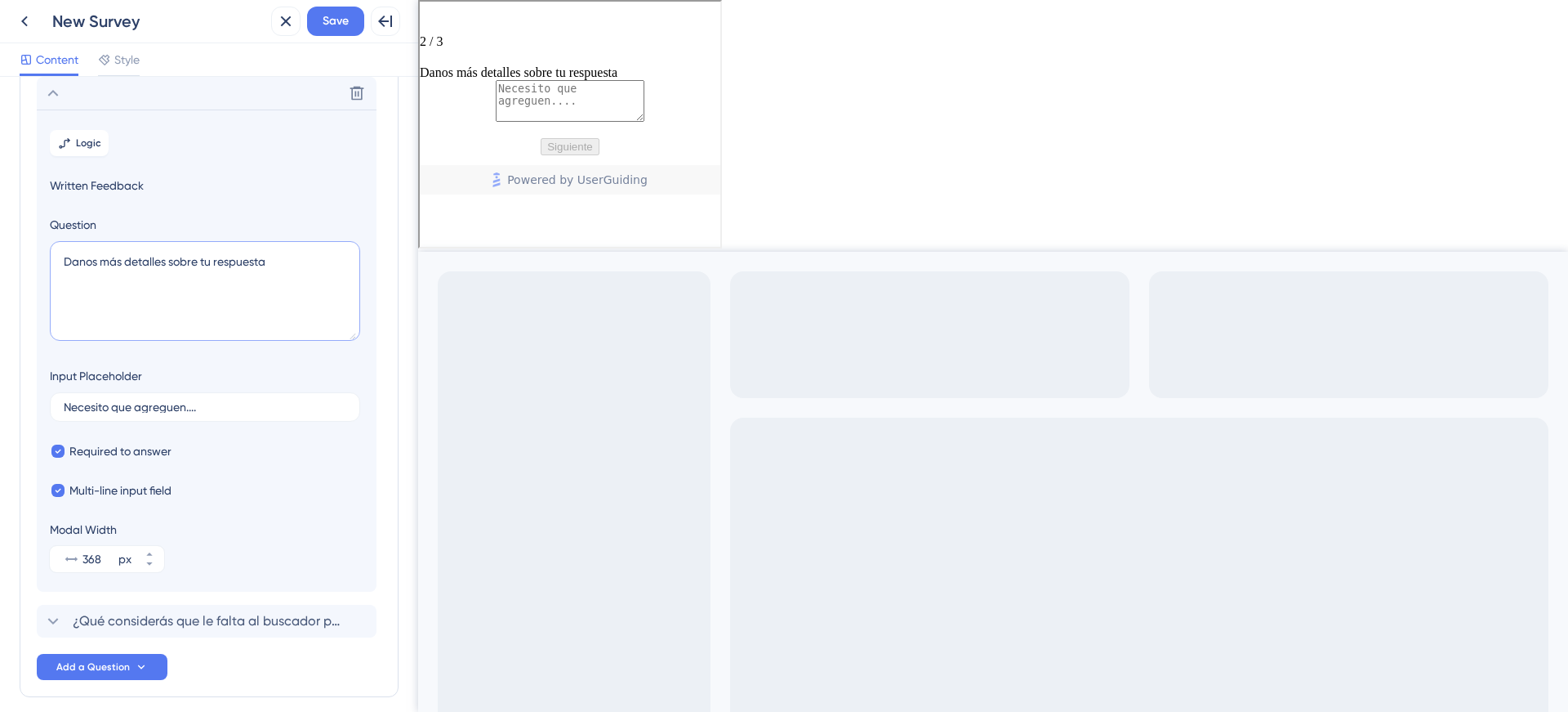
click at [133, 272] on textarea "Danos más detalles sobre tu respuesta" at bounding box center [205, 291] width 310 height 100
type textarea "Contanos qué es l"
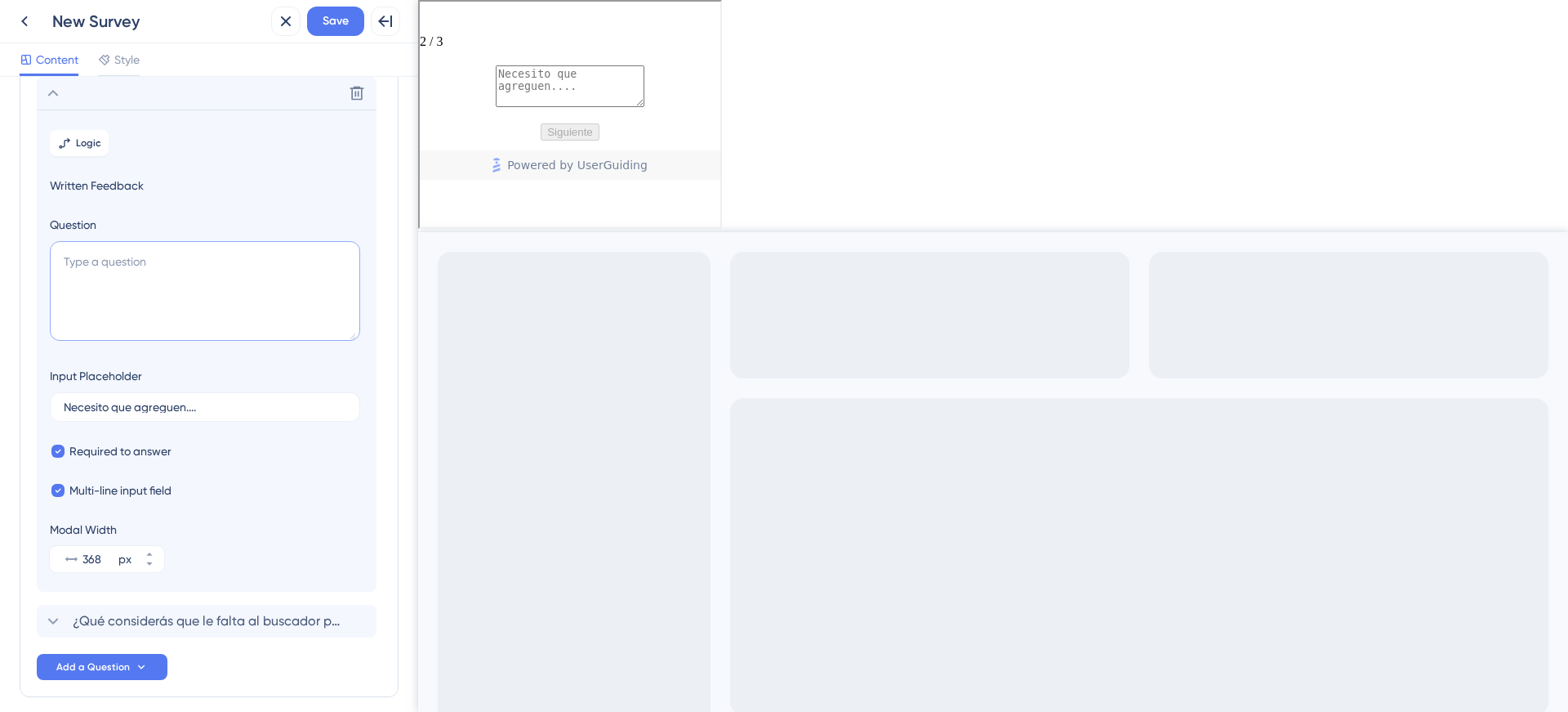
type textarea "Q"
type textarea "¿Qué es lo que más ut"
type textarea "¿Qué es lo mejor del buscador?"
click at [100, 414] on label "Necesito que agreguen...." at bounding box center [205, 407] width 310 height 30
click at [100, 412] on input "Necesito que agreguen...." at bounding box center [205, 407] width 282 height 11
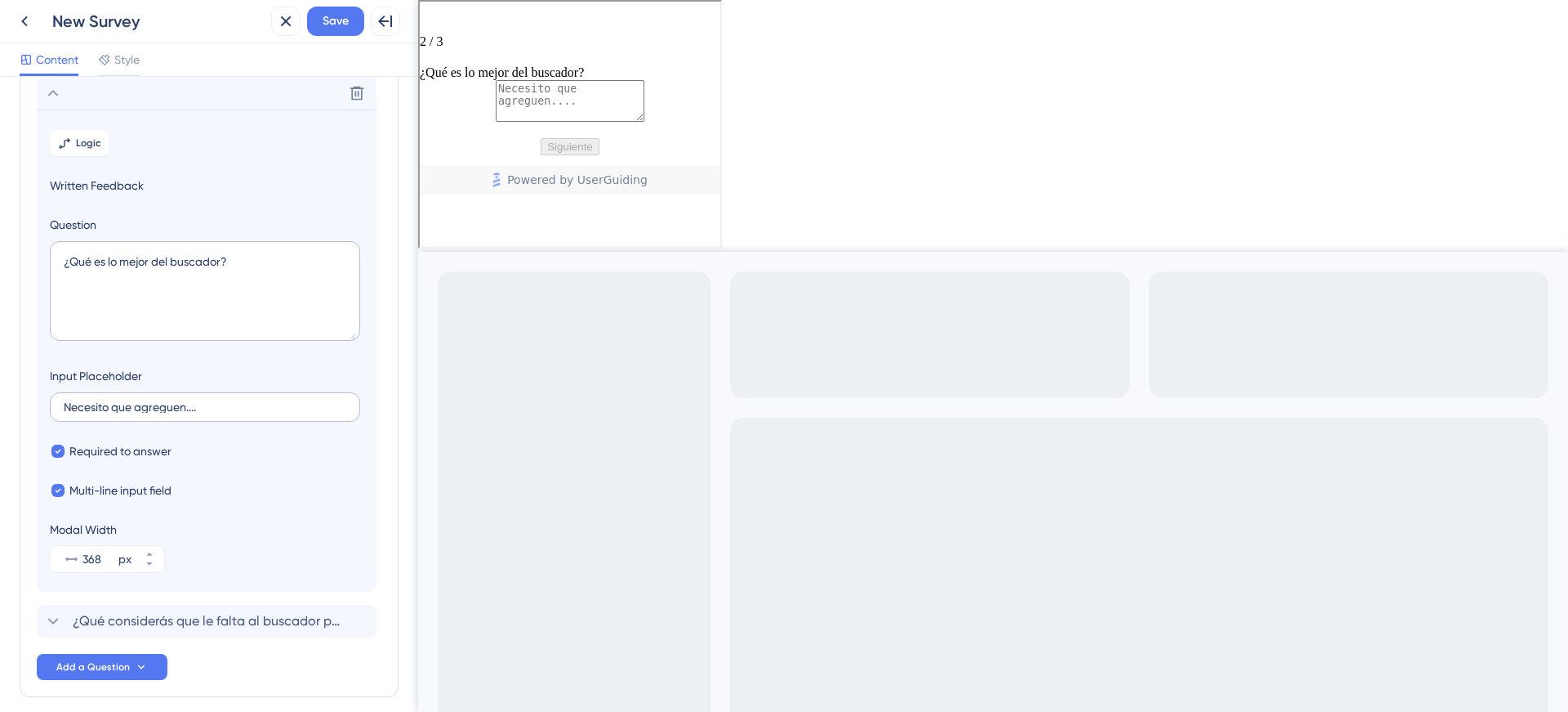
click at [100, 414] on label "Necesito que agreguen...." at bounding box center [205, 407] width 310 height 30
click at [100, 412] on input "Necesito que agreguen...." at bounding box center [205, 407] width 282 height 11
click at [100, 414] on label "Necesito que agreguen...." at bounding box center [205, 407] width 310 height 30
click at [100, 412] on input "Necesito que agreguen...." at bounding box center [205, 407] width 282 height 11
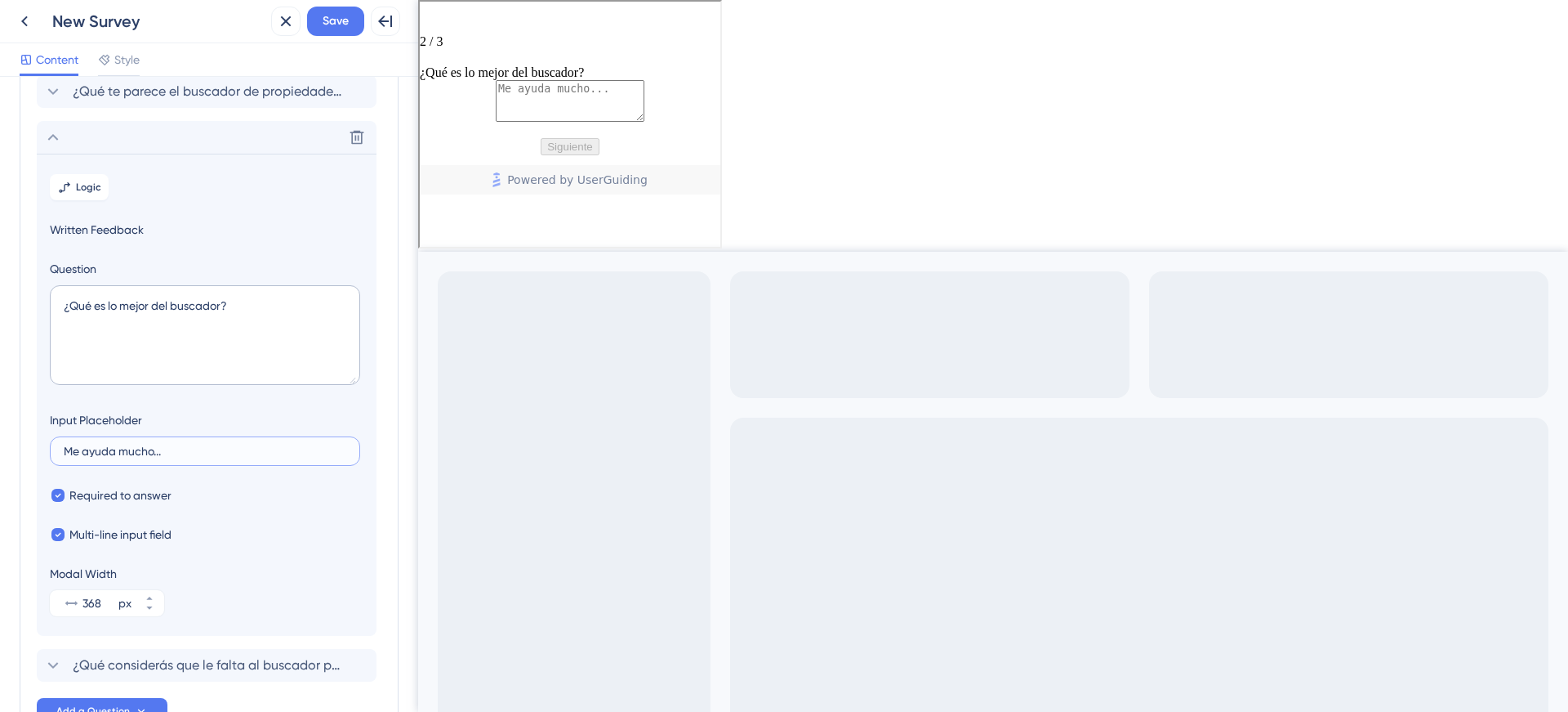
scroll to position [0, 0]
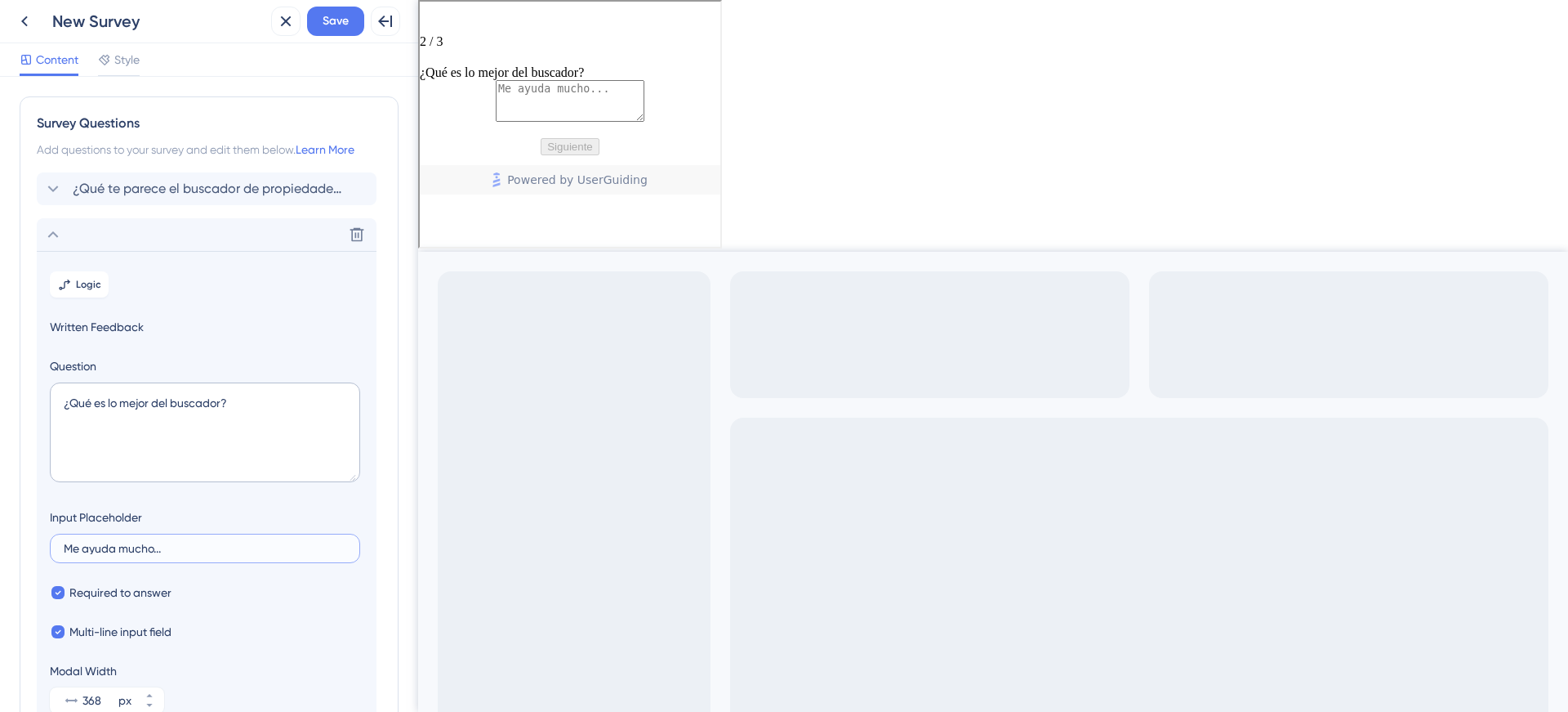
type input "Me ayuda mucho..."
click at [55, 233] on icon at bounding box center [53, 234] width 19 height 19
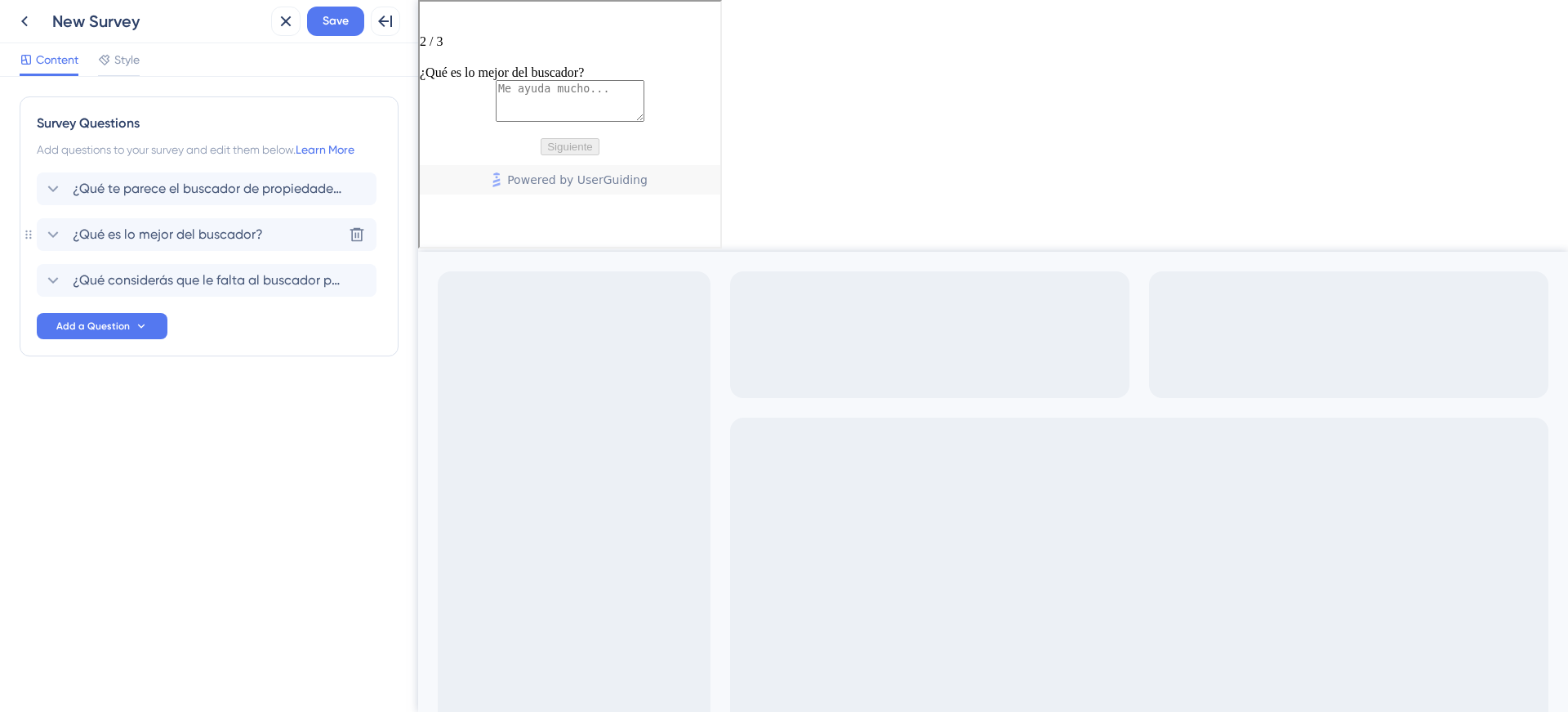
click at [55, 232] on icon at bounding box center [53, 234] width 19 height 19
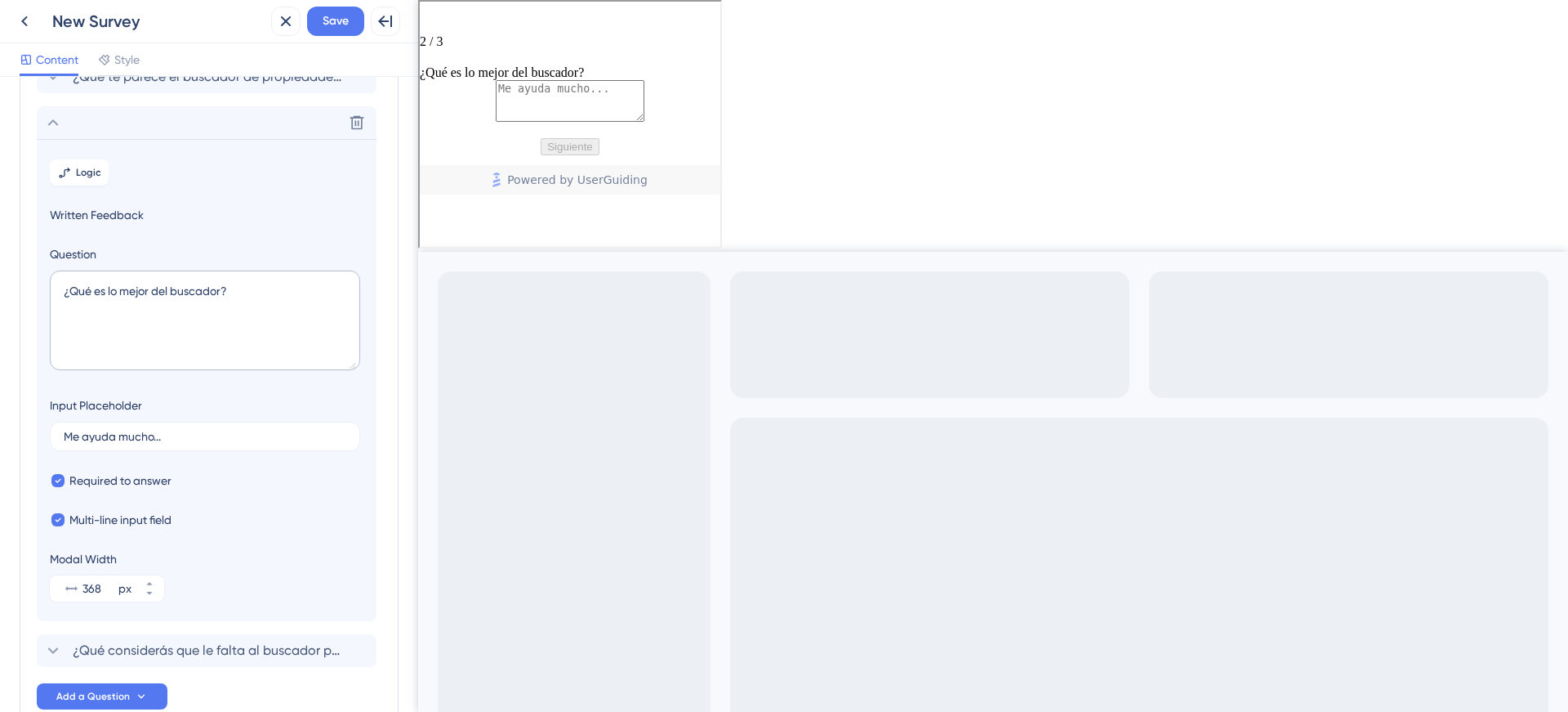
scroll to position [142, 0]
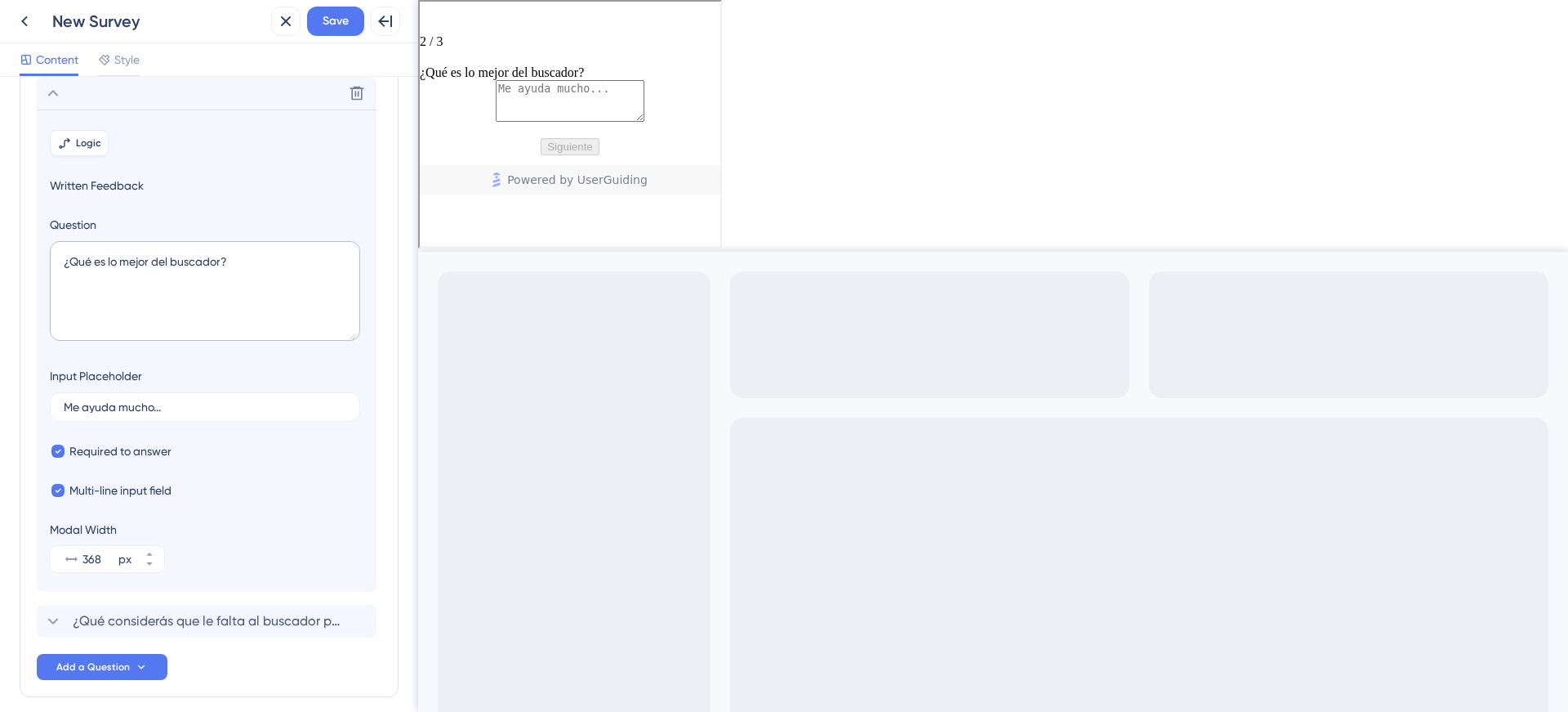
click at [77, 149] on button "Logic" at bounding box center [78, 143] width 58 height 26
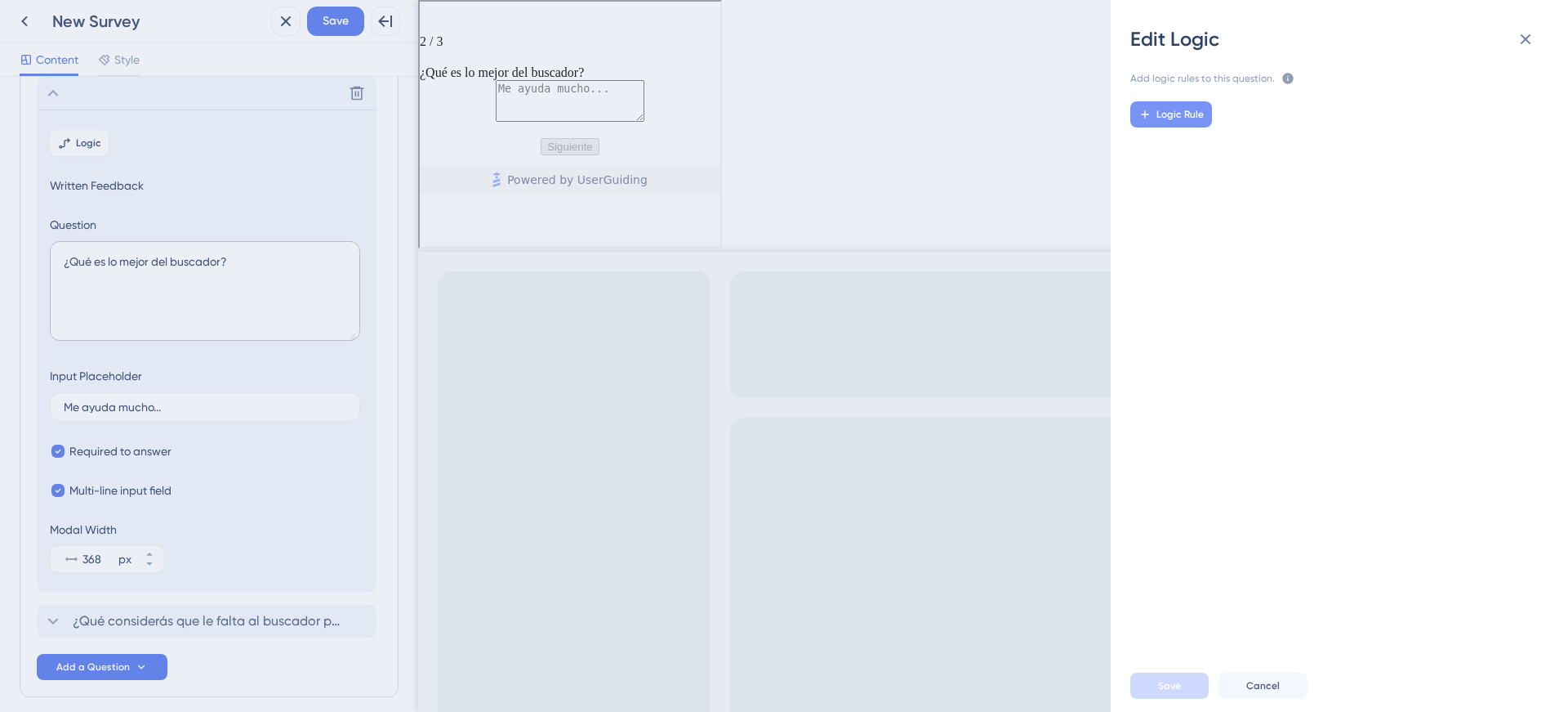
click at [1169, 109] on span "Logic Rule" at bounding box center [1181, 115] width 48 height 13
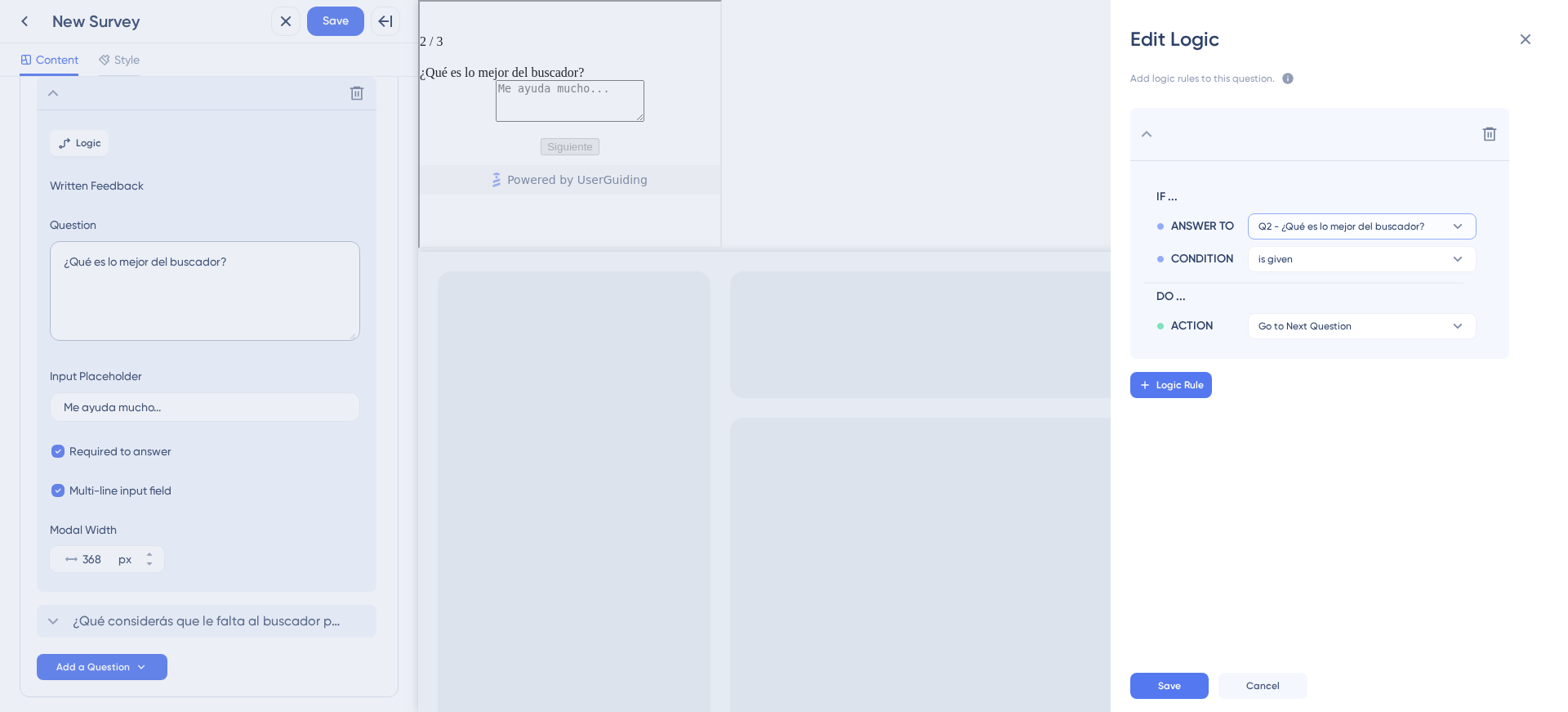
click at [1369, 228] on span "Q2 - ¿Qué es lo mejor del buscador?" at bounding box center [1341, 227] width 166 height 13
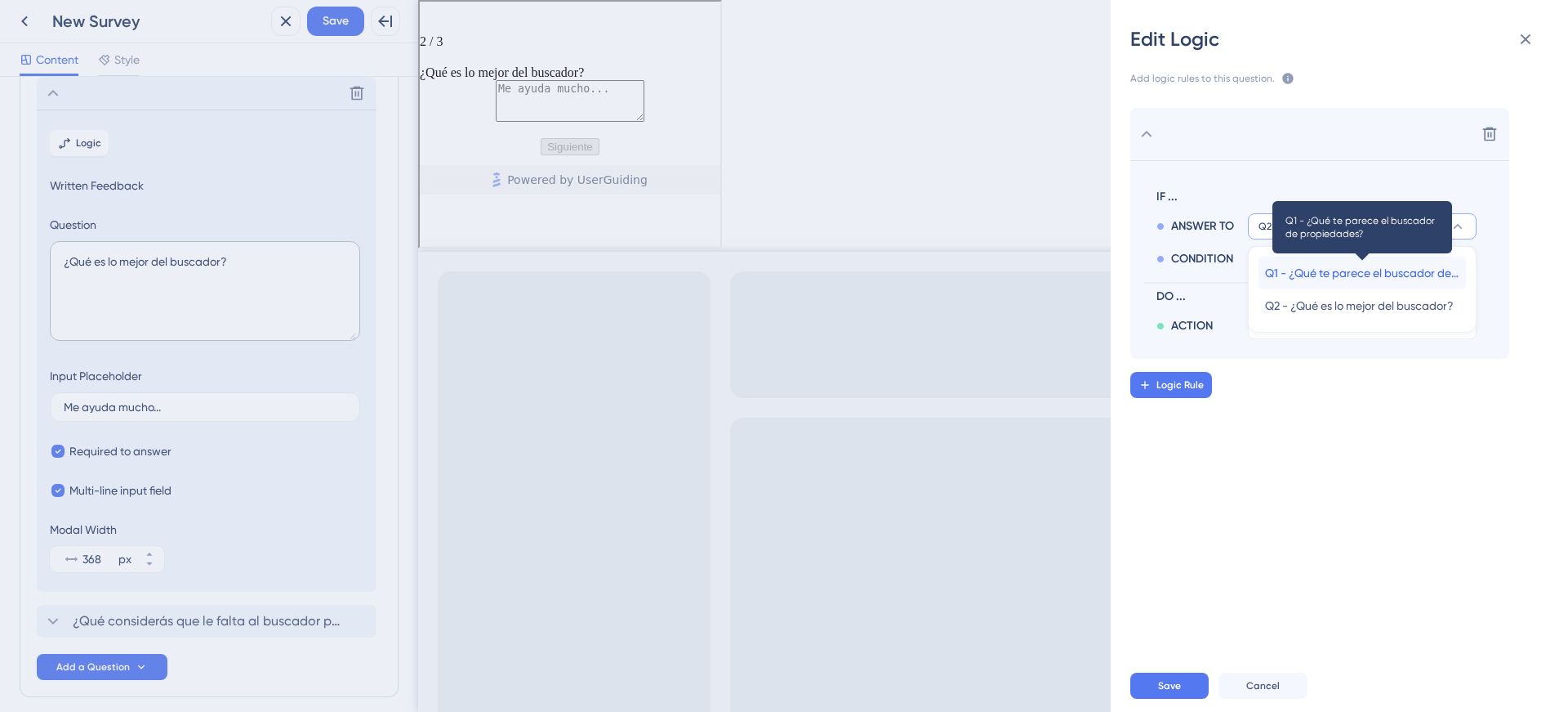
click at [1334, 266] on span "Q1 - ¿Qué te parece el buscador de propiedades?" at bounding box center [1361, 273] width 194 height 19
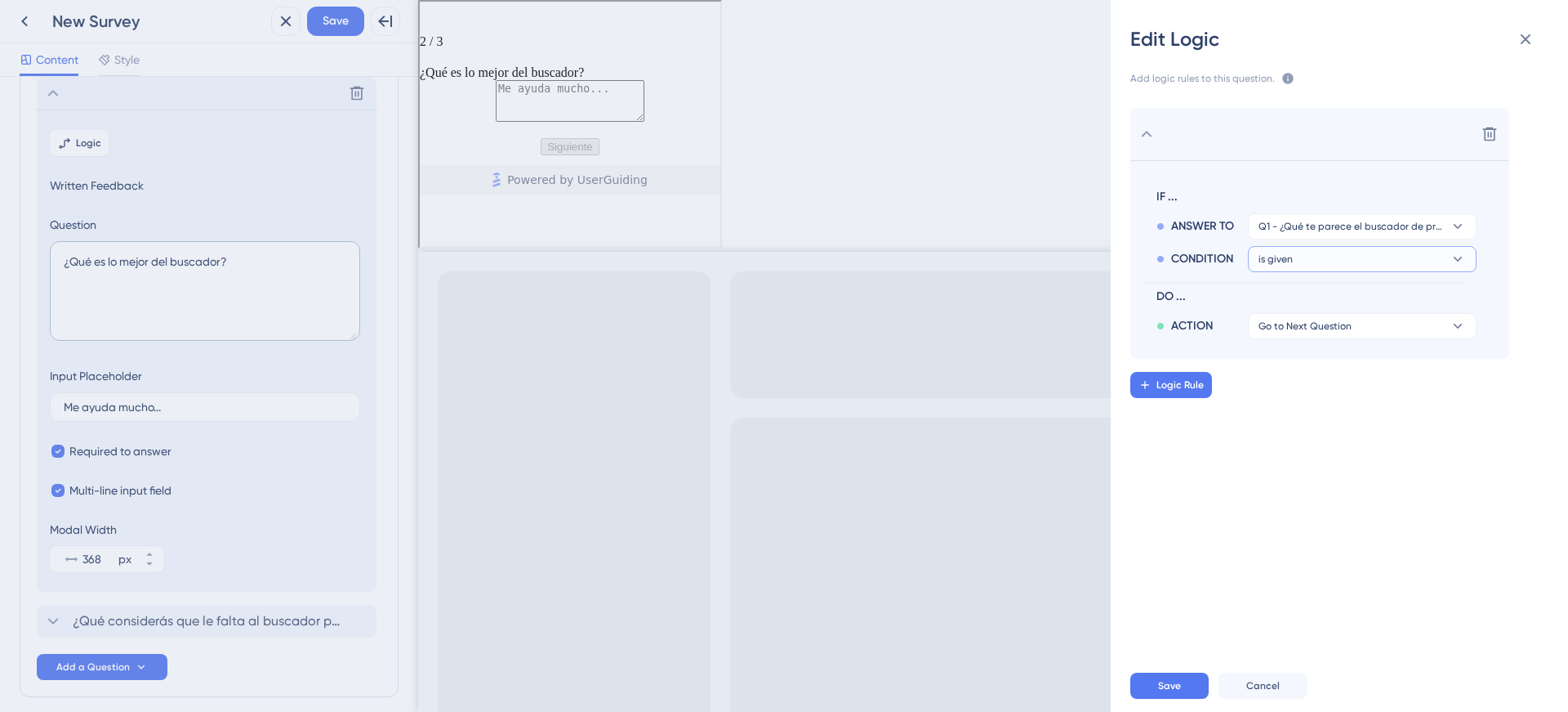
click at [1321, 256] on button "is given" at bounding box center [1362, 258] width 229 height 26
click at [1321, 364] on div "is is" at bounding box center [1361, 371] width 194 height 33
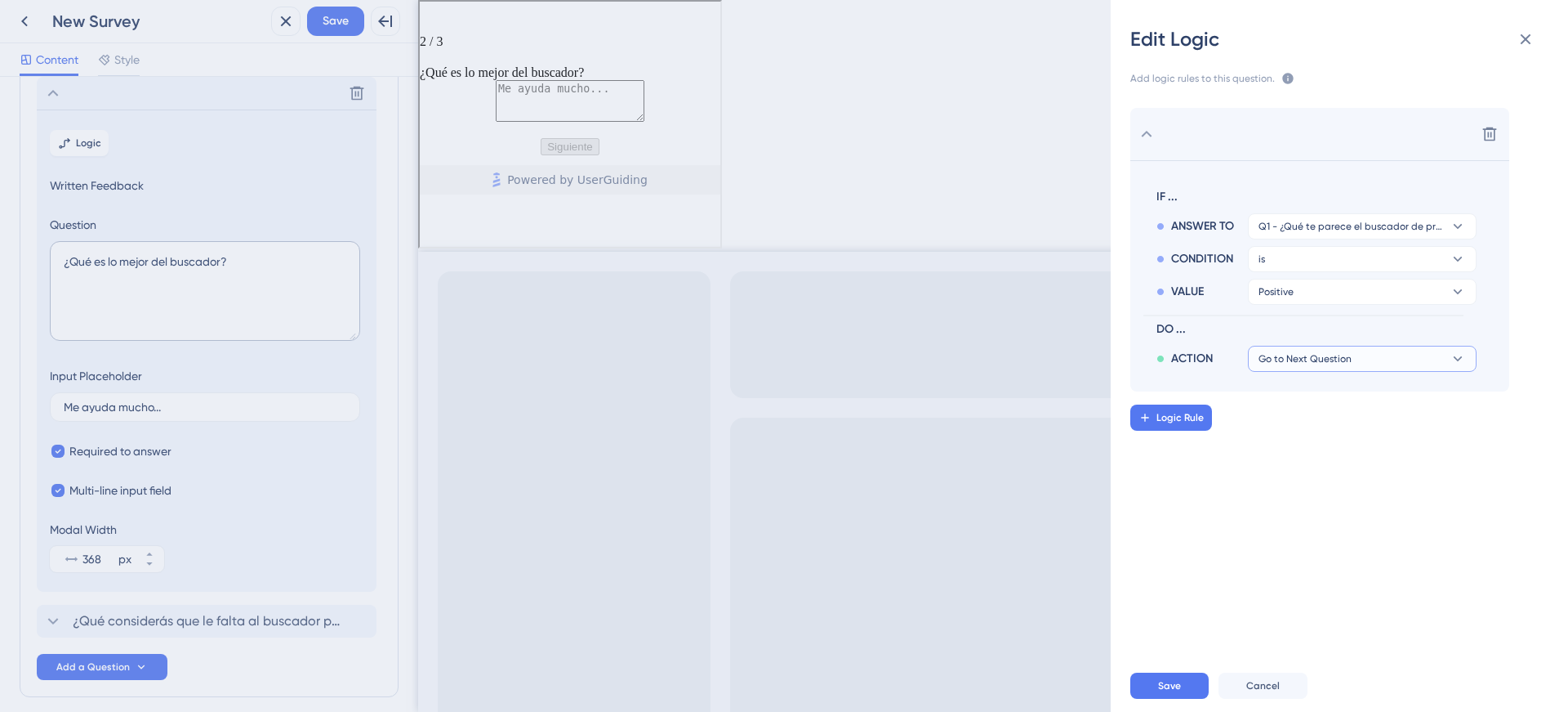
click at [1297, 365] on span "Go to Next Question" at bounding box center [1305, 359] width 93 height 13
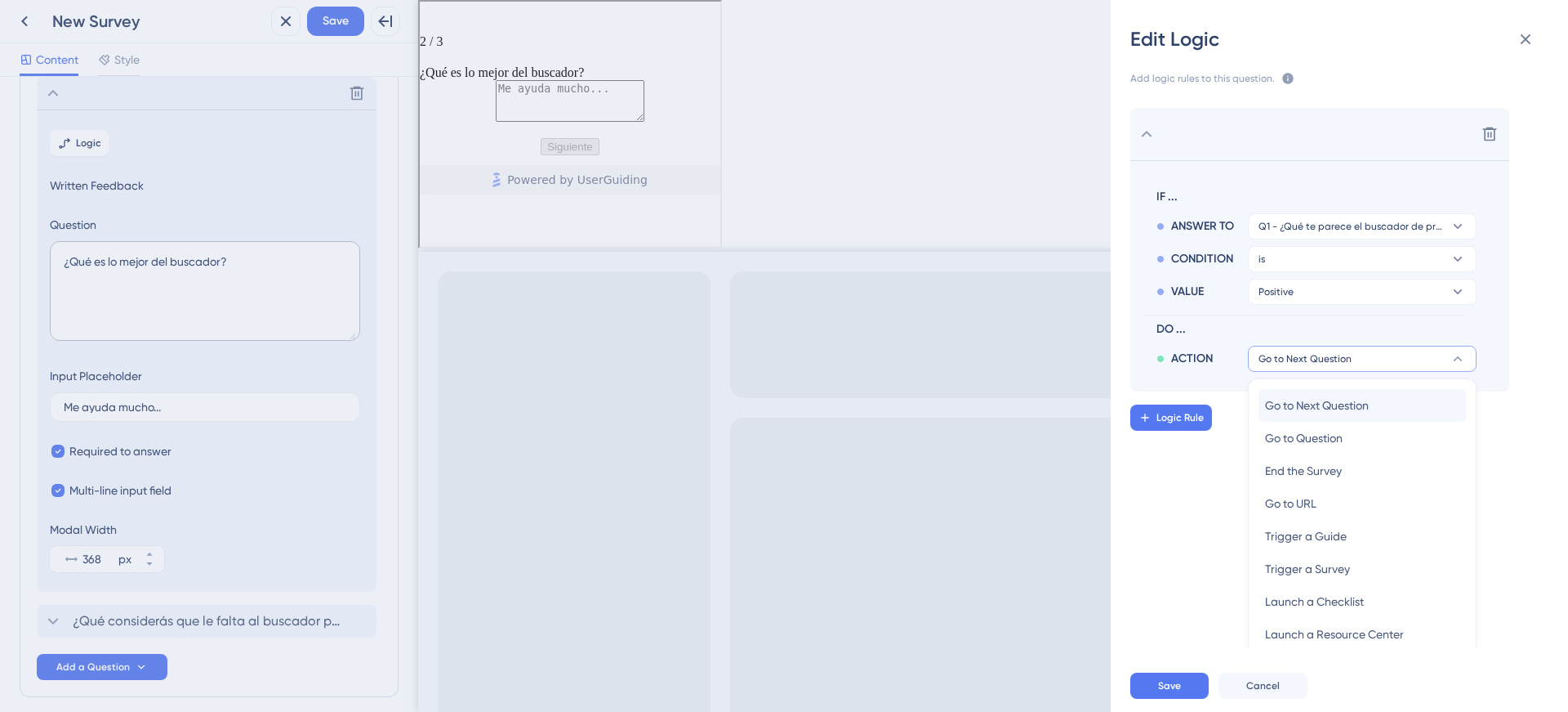
scroll to position [48, 0]
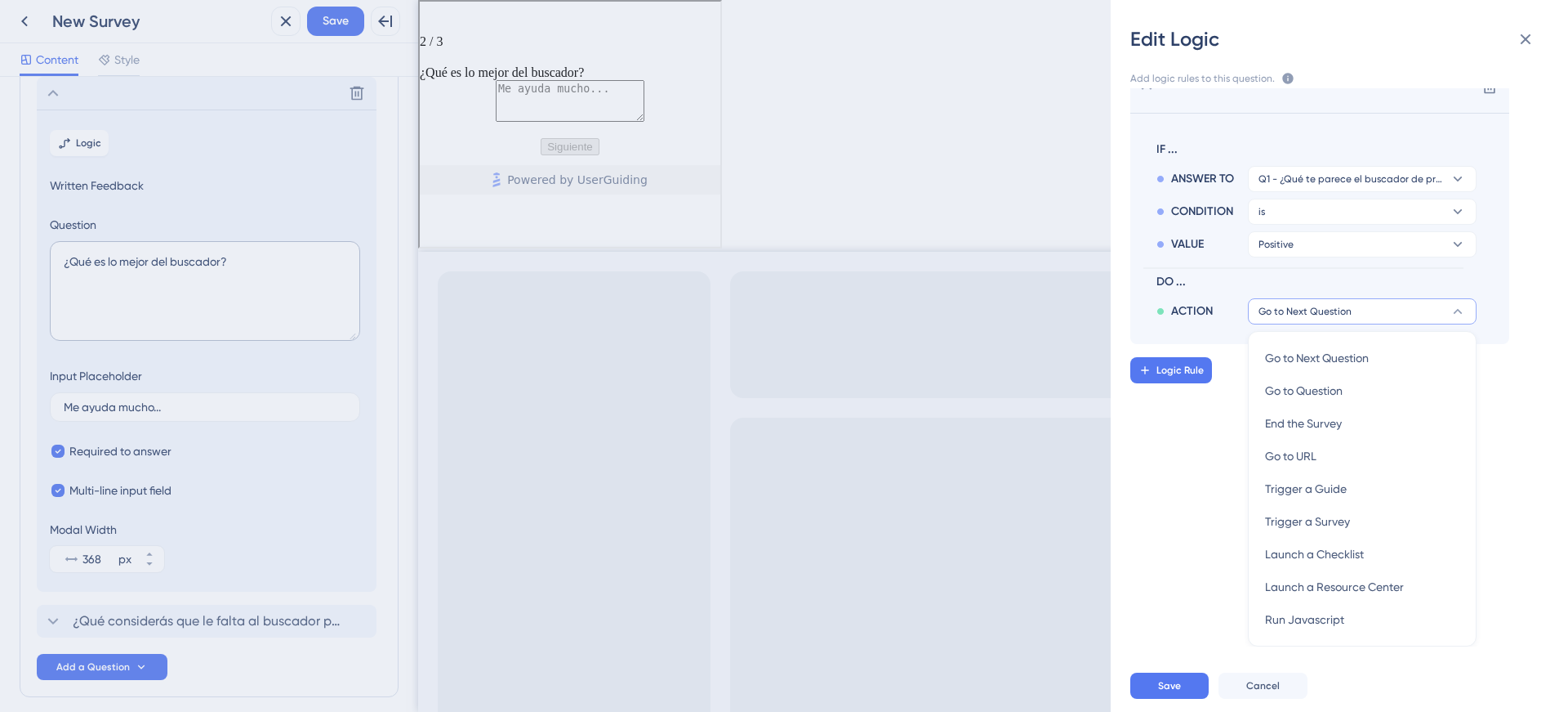
click at [1187, 424] on div "Delete IF ... ANSWER TO Q1 - ¿Qué te parece el buscador de propiedades? CONDITI…" at bounding box center [1345, 367] width 483 height 558
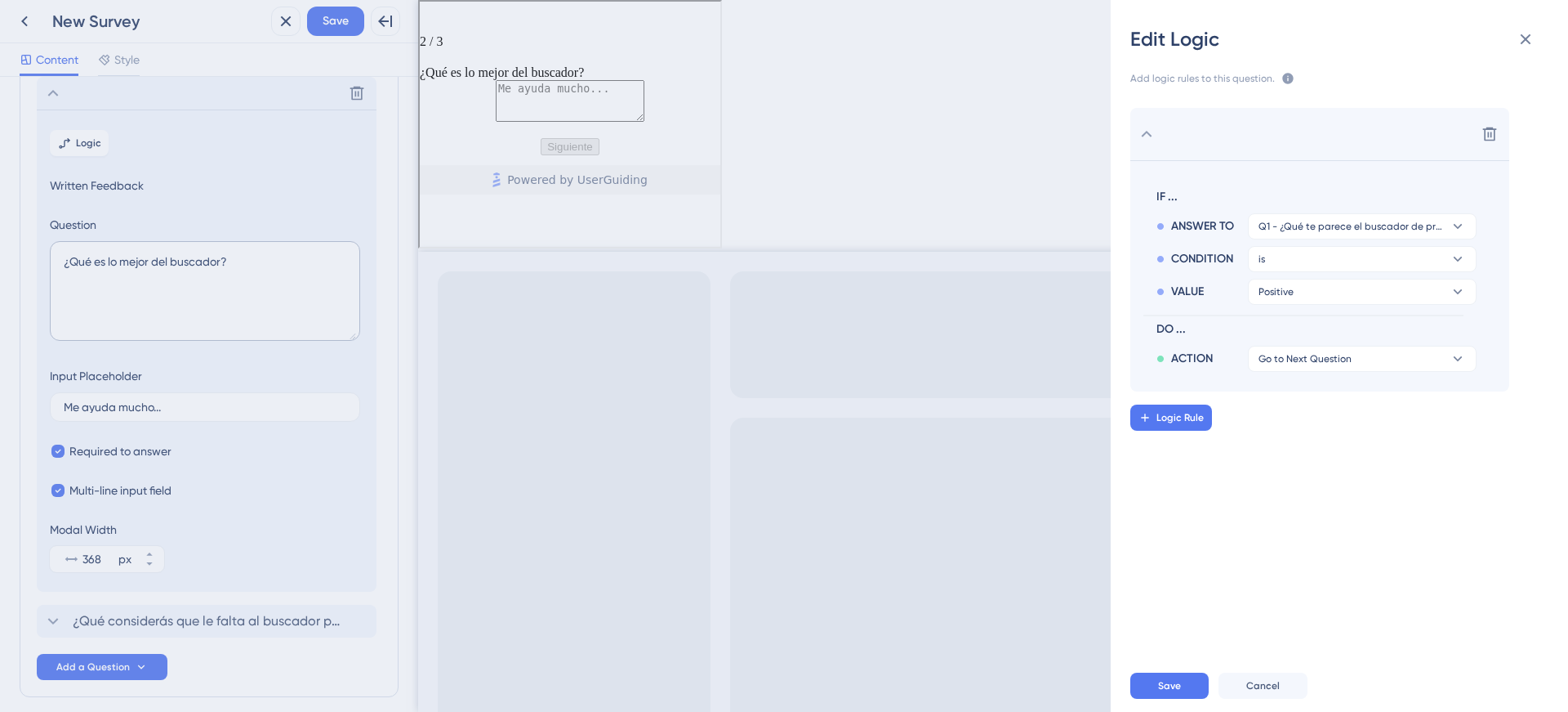
scroll to position [0, 0]
click at [1173, 422] on span "Logic Rule" at bounding box center [1181, 417] width 48 height 13
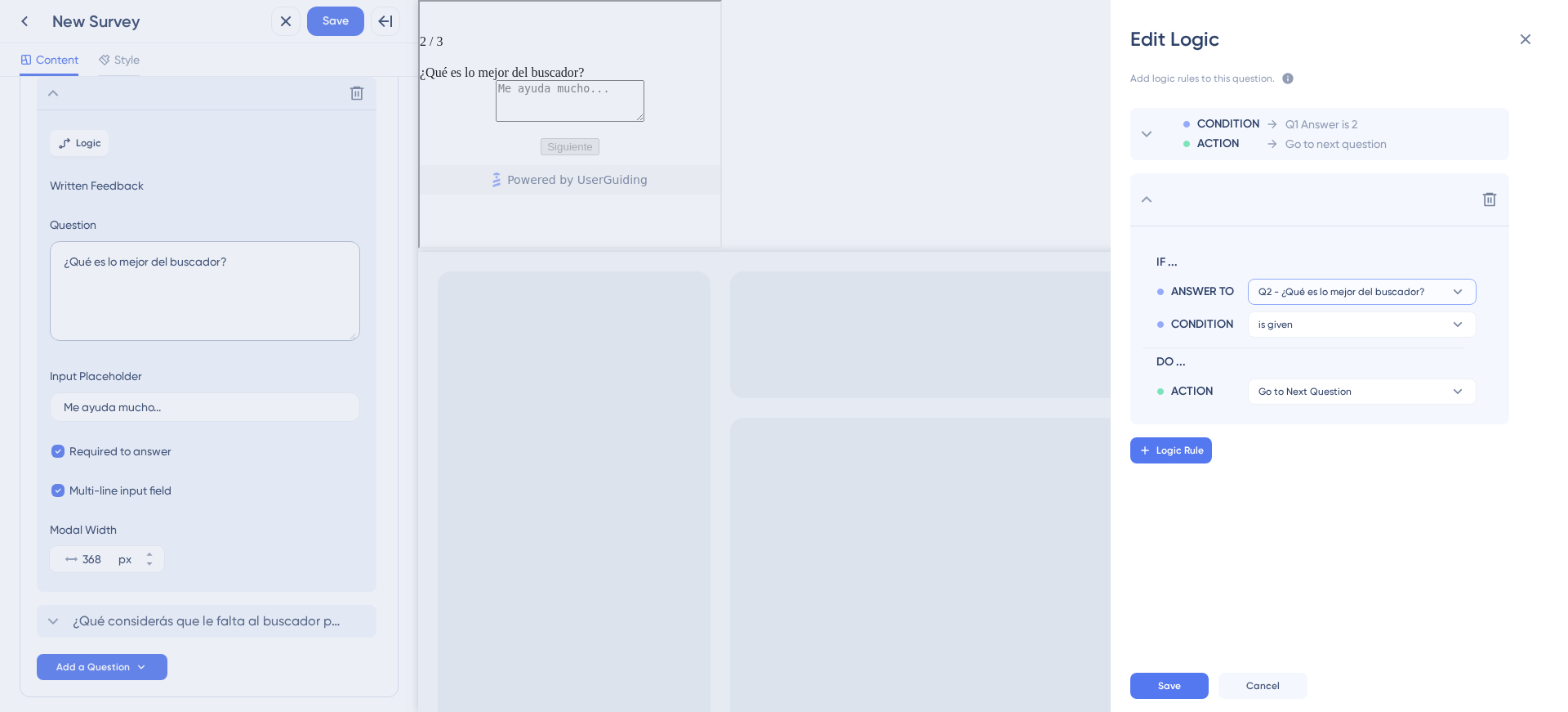
click at [1292, 294] on span "Q2 - ¿Qué es lo mejor del buscador?" at bounding box center [1341, 292] width 166 height 13
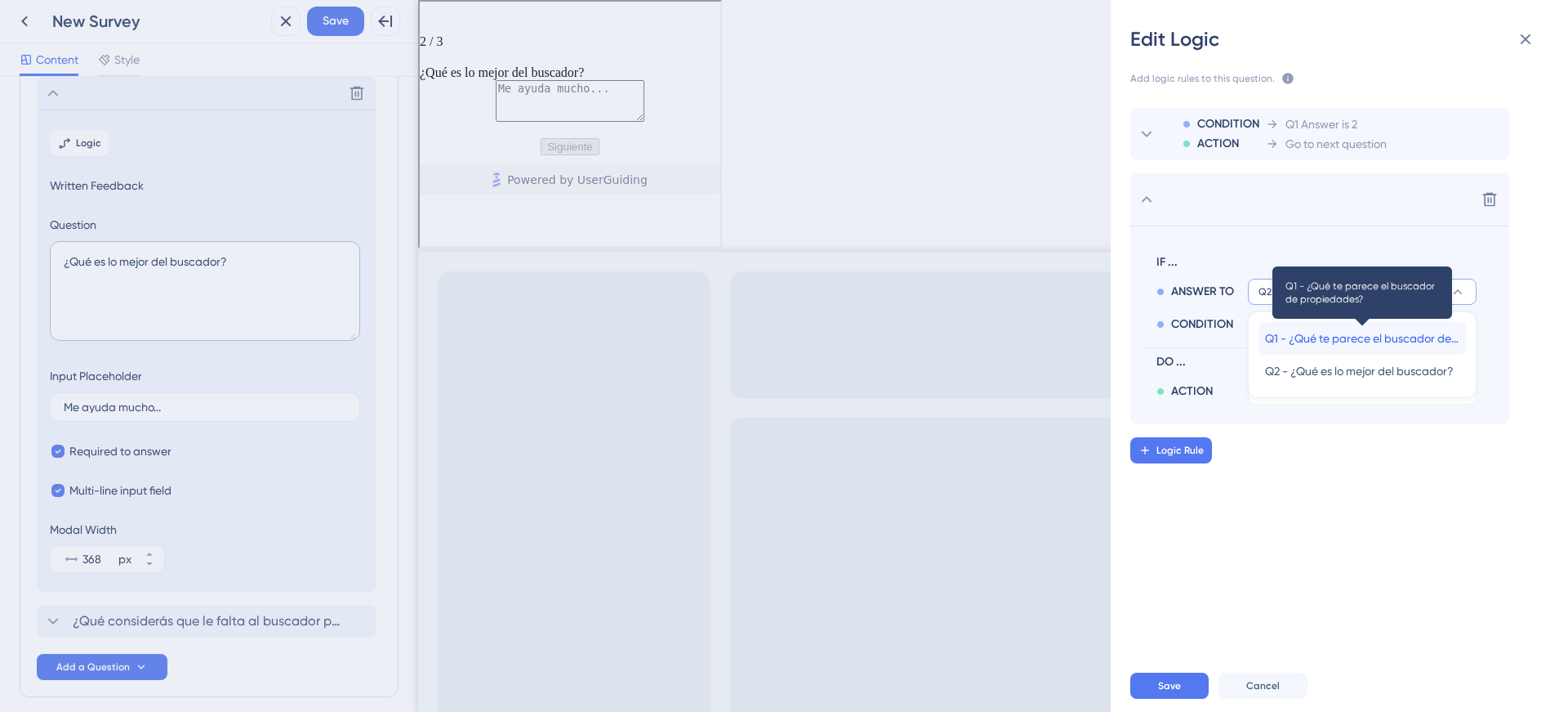
click at [1291, 334] on span "Q1 - ¿Qué te parece el buscador de propiedades?" at bounding box center [1361, 338] width 194 height 19
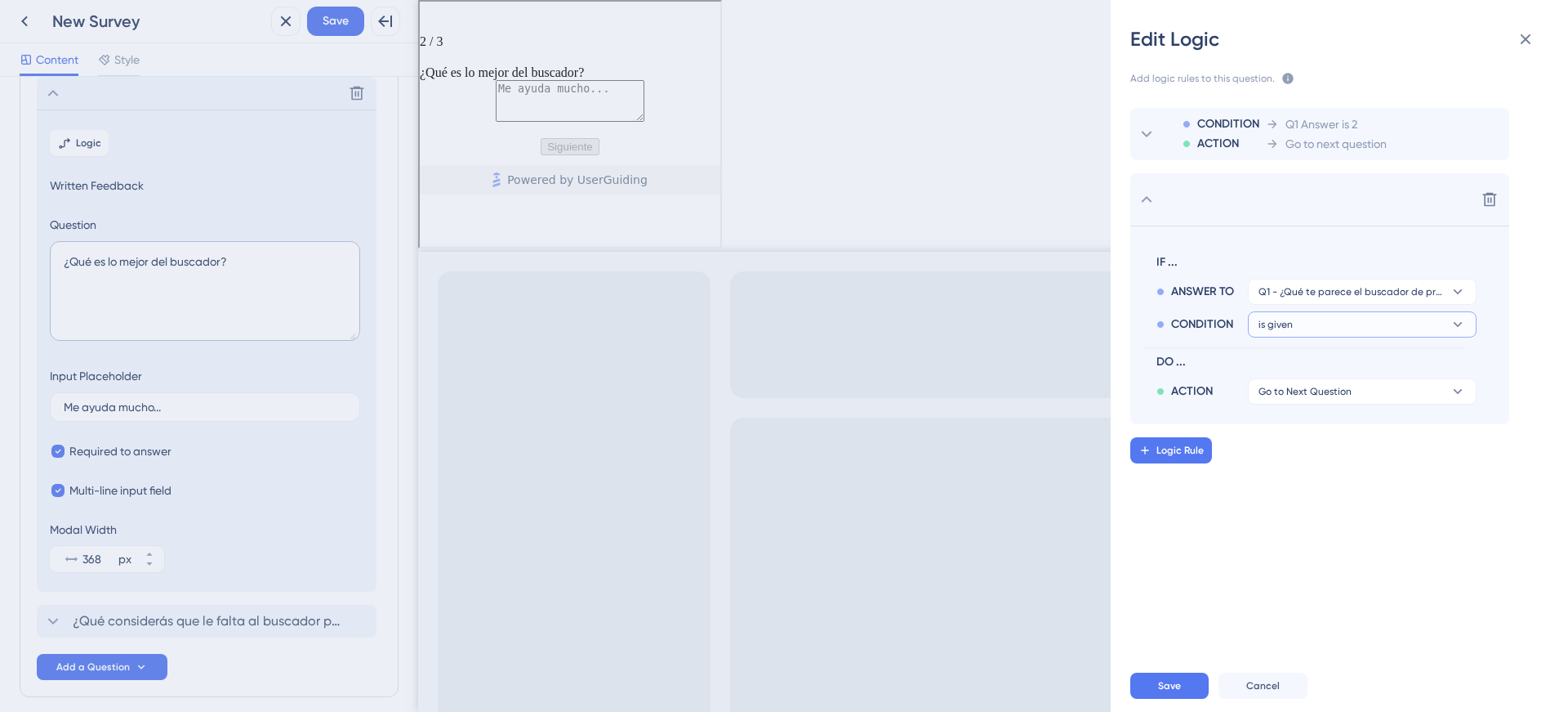
click at [1285, 330] on span "is given" at bounding box center [1276, 324] width 34 height 13
click at [1280, 444] on div "is is" at bounding box center [1361, 436] width 194 height 33
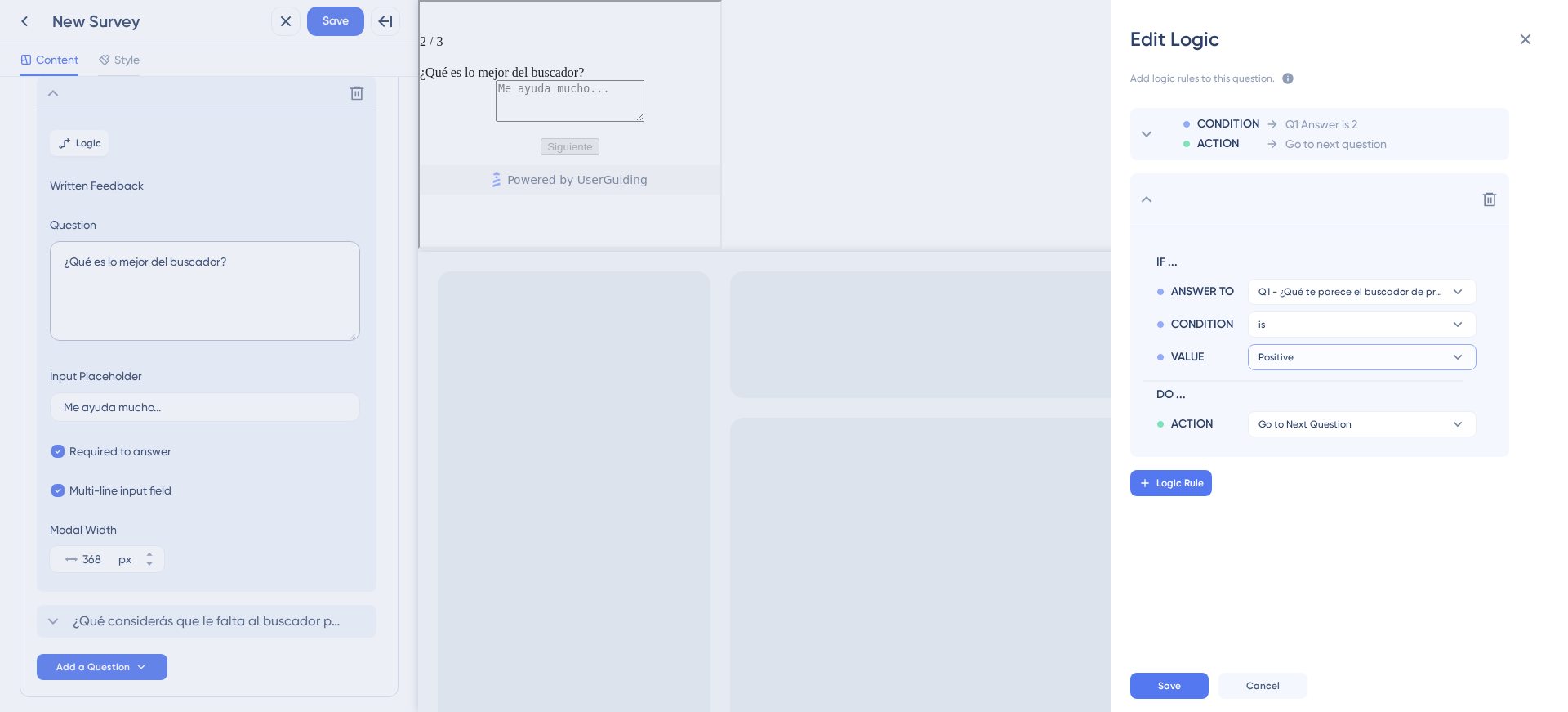
click at [1301, 355] on button "Positive" at bounding box center [1362, 356] width 229 height 26
click at [1288, 435] on span "Negative" at bounding box center [1289, 436] width 48 height 19
click at [1277, 420] on span "Go to Next Question" at bounding box center [1305, 424] width 93 height 13
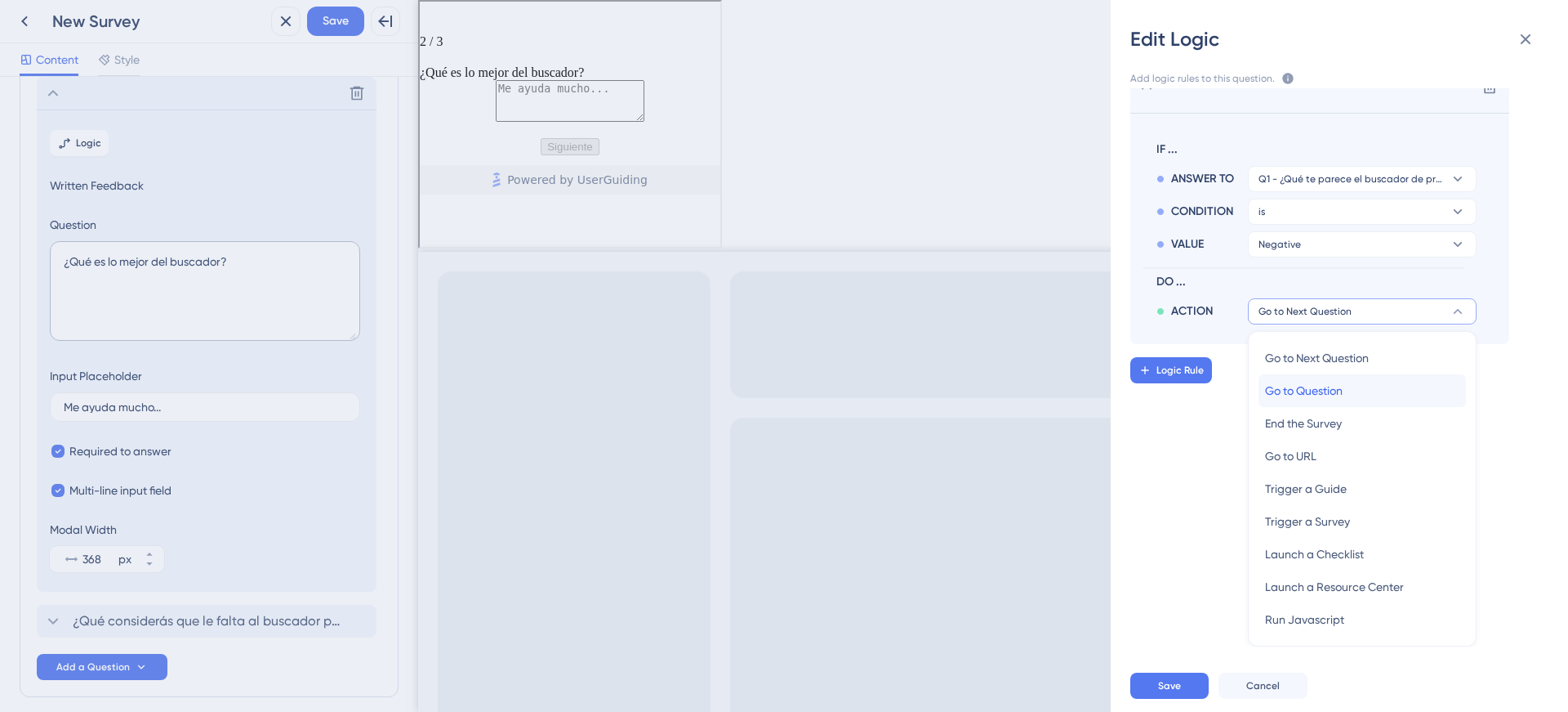
click at [1391, 389] on div "Go to Question Go to Question" at bounding box center [1361, 390] width 194 height 33
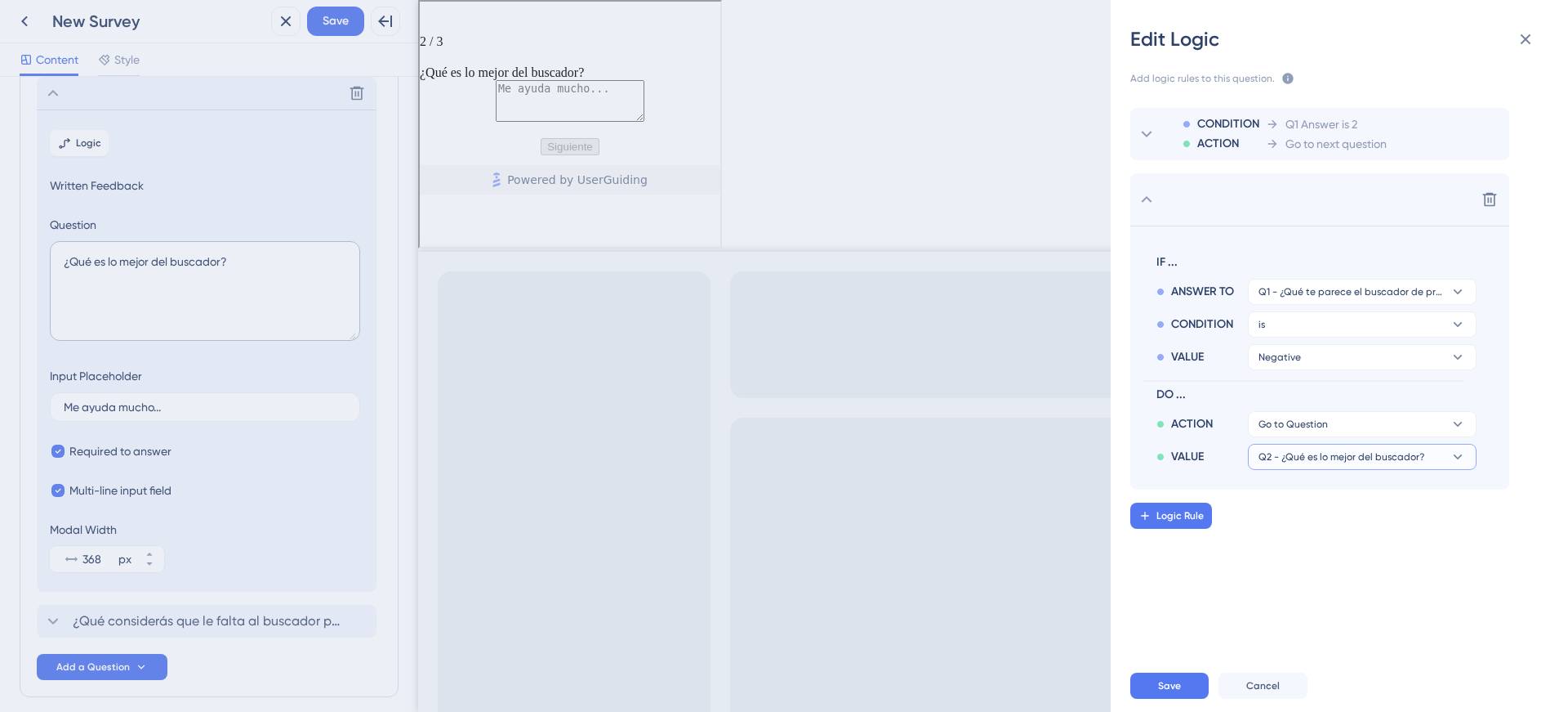
click at [1320, 461] on span "Q2 - ¿Qué es lo mejor del buscador?" at bounding box center [1341, 456] width 166 height 13
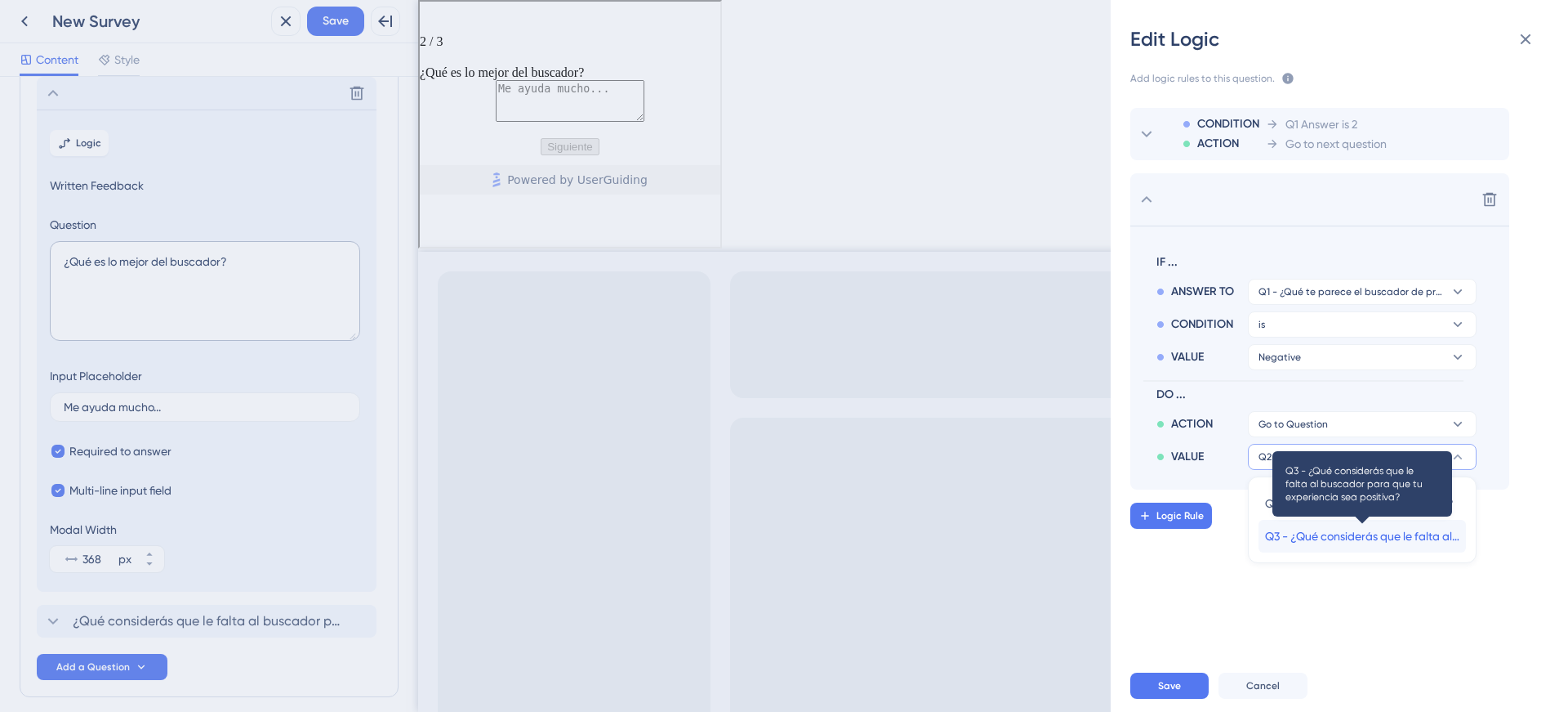
click at [1315, 545] on span "Q3 - ¿Qué considerás que le falta al buscador para que tu experiencia sea posit…" at bounding box center [1361, 536] width 194 height 19
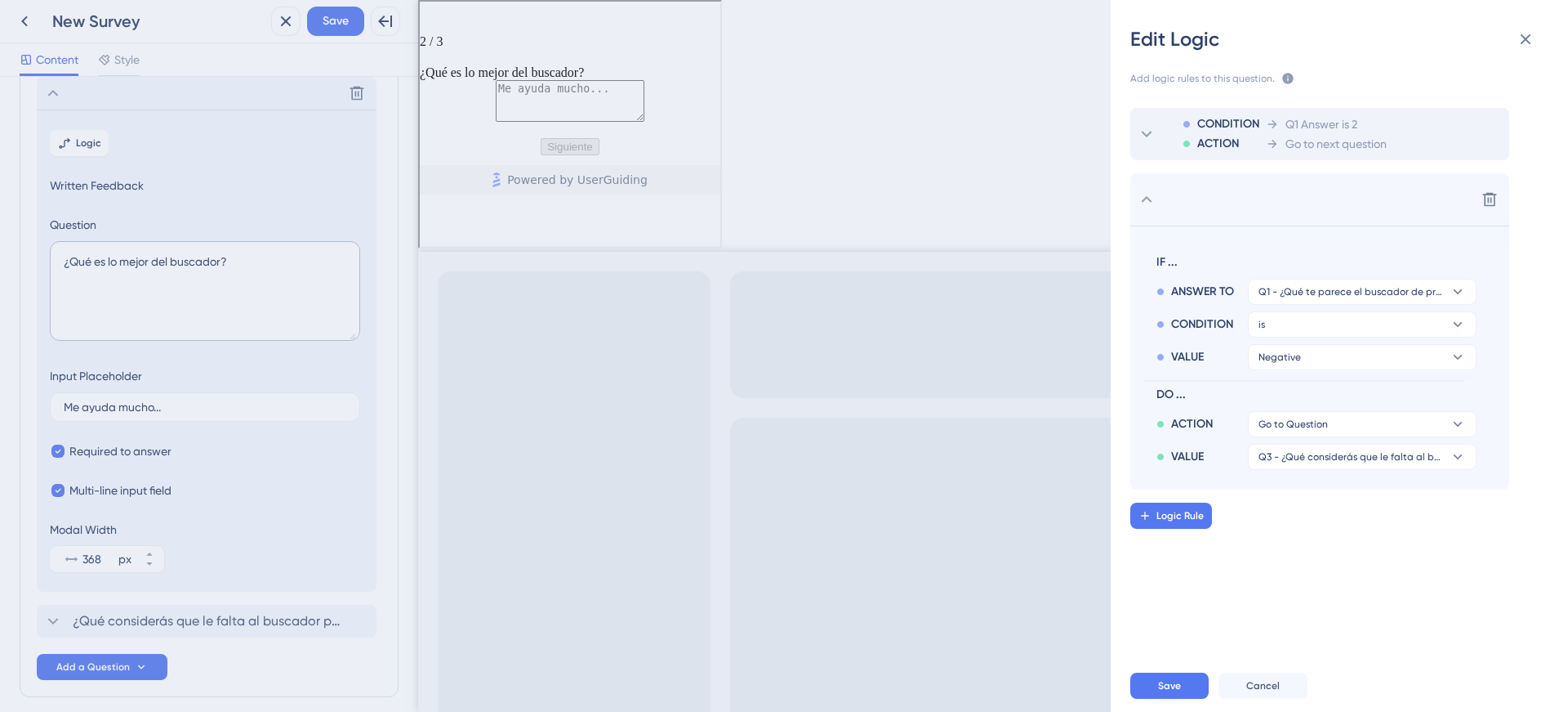
click at [1259, 153] on div "ACTION" at bounding box center [1221, 144] width 77 height 19
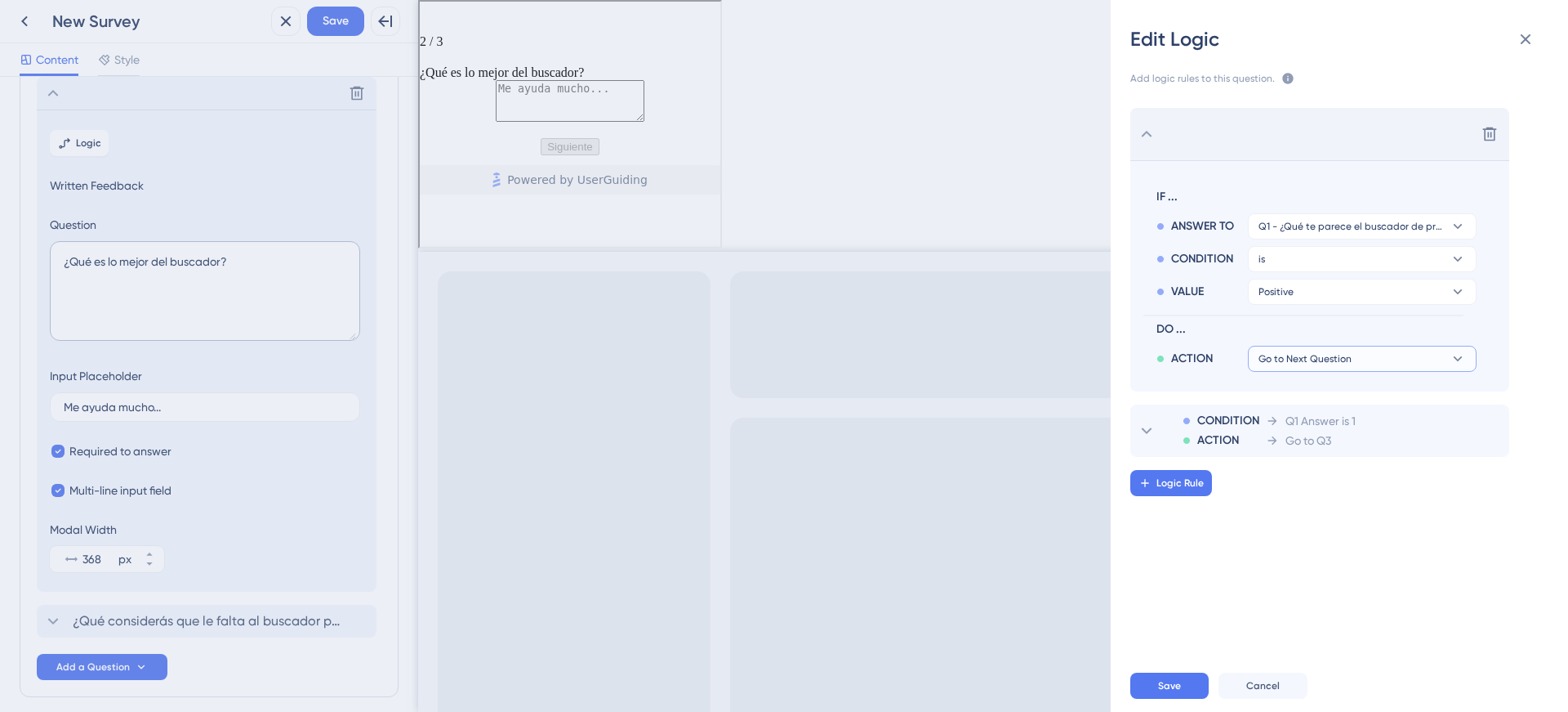
click at [1301, 347] on button "Go to Next Question" at bounding box center [1362, 358] width 229 height 26
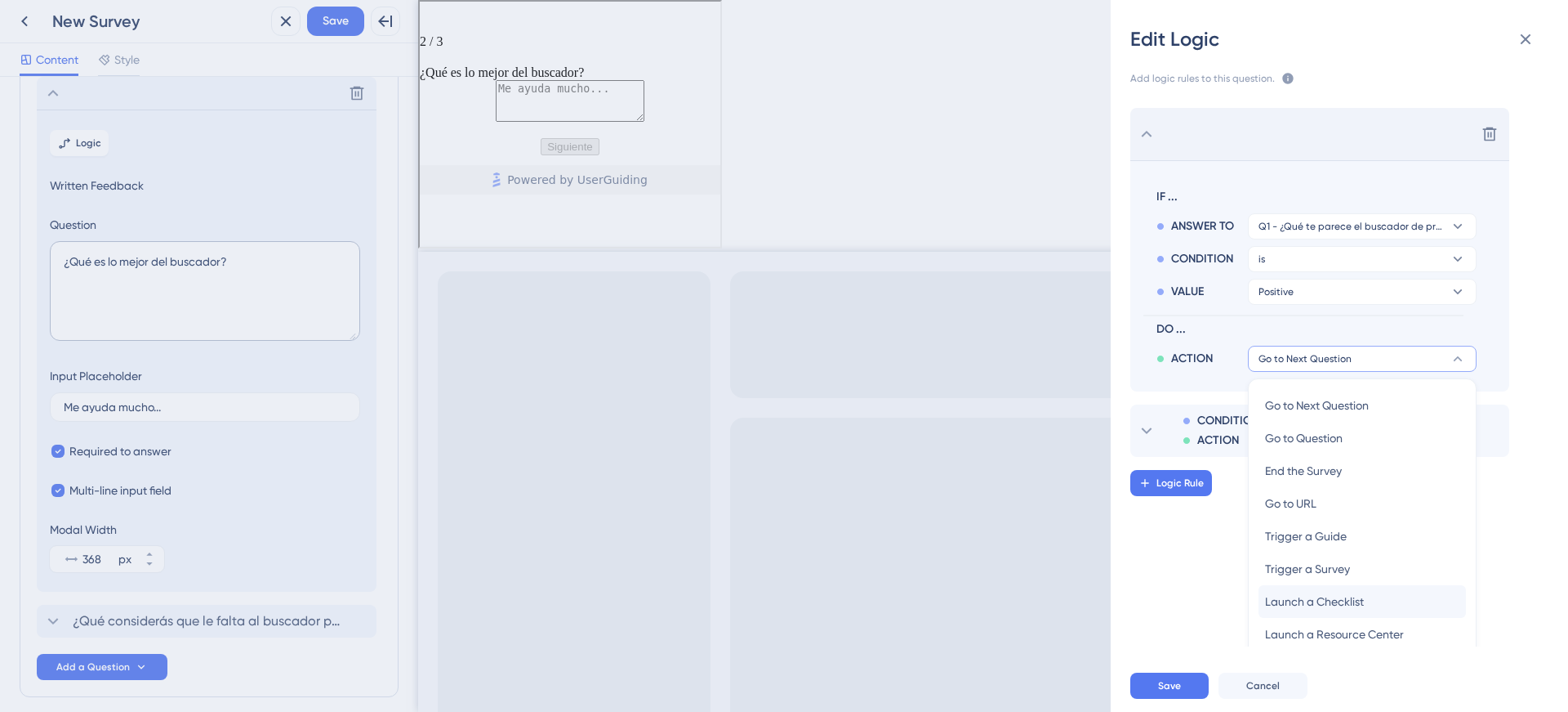
scroll to position [48, 0]
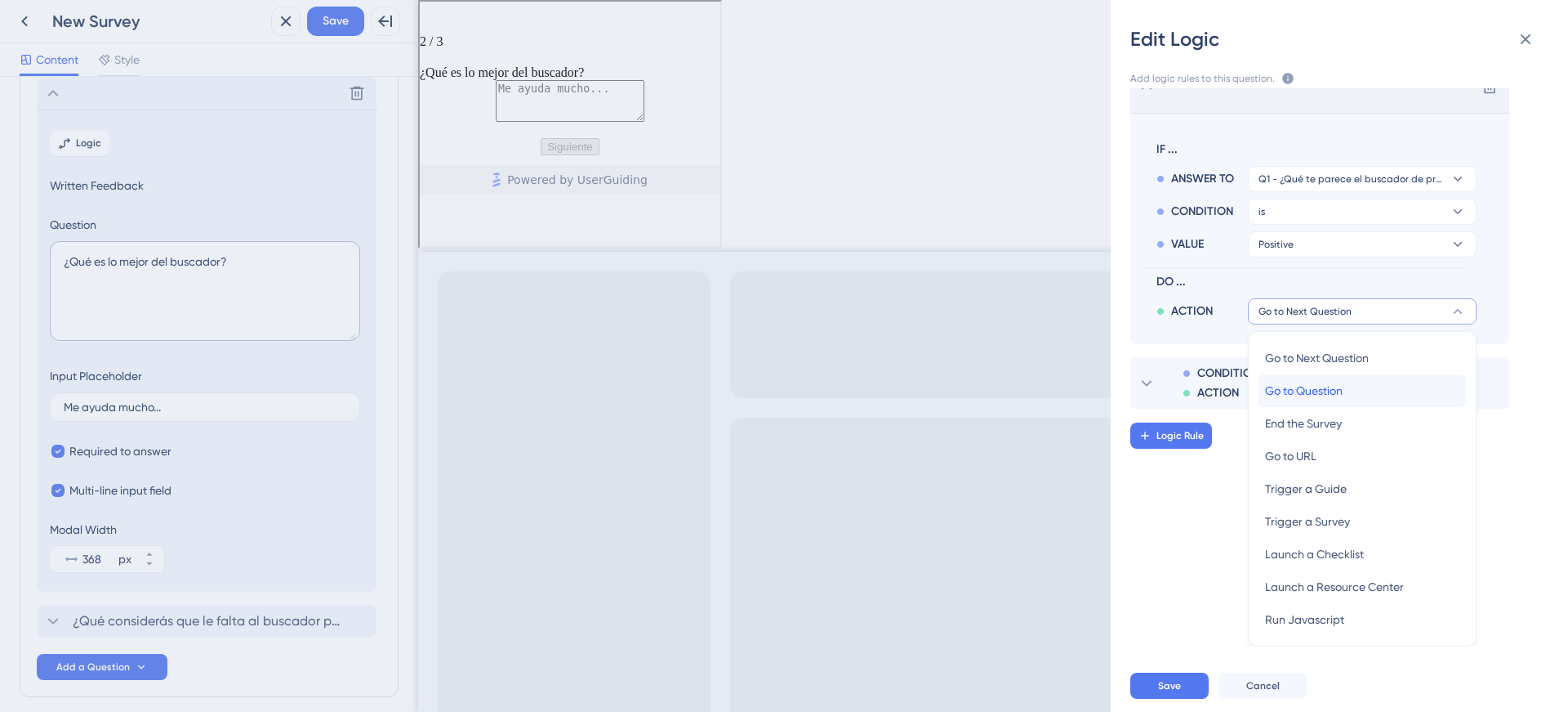
click at [1311, 389] on span "Go to Question" at bounding box center [1303, 390] width 77 height 19
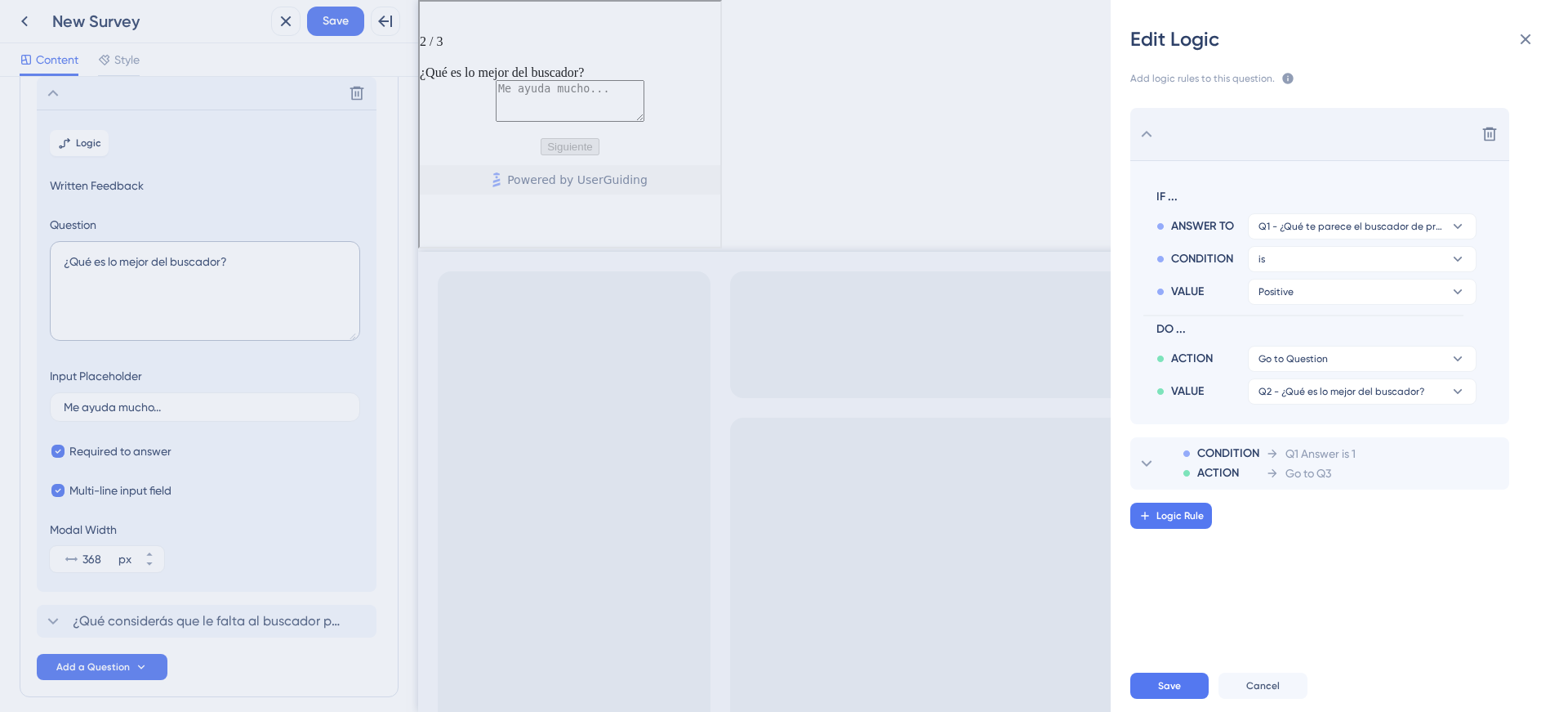
scroll to position [0, 0]
click at [1309, 397] on span "Q2 - ¿Qué es lo mejor del buscador?" at bounding box center [1341, 391] width 166 height 13
click at [1321, 436] on span "Q2 - ¿Qué es lo mejor del buscador?" at bounding box center [1358, 437] width 188 height 19
click at [1303, 562] on div "Delete IF ... ANSWER TO Q1 - ¿Qué te parece el buscador de propiedades? CONDITI…" at bounding box center [1345, 367] width 483 height 558
click at [1165, 681] on span "Save" at bounding box center [1170, 685] width 23 height 13
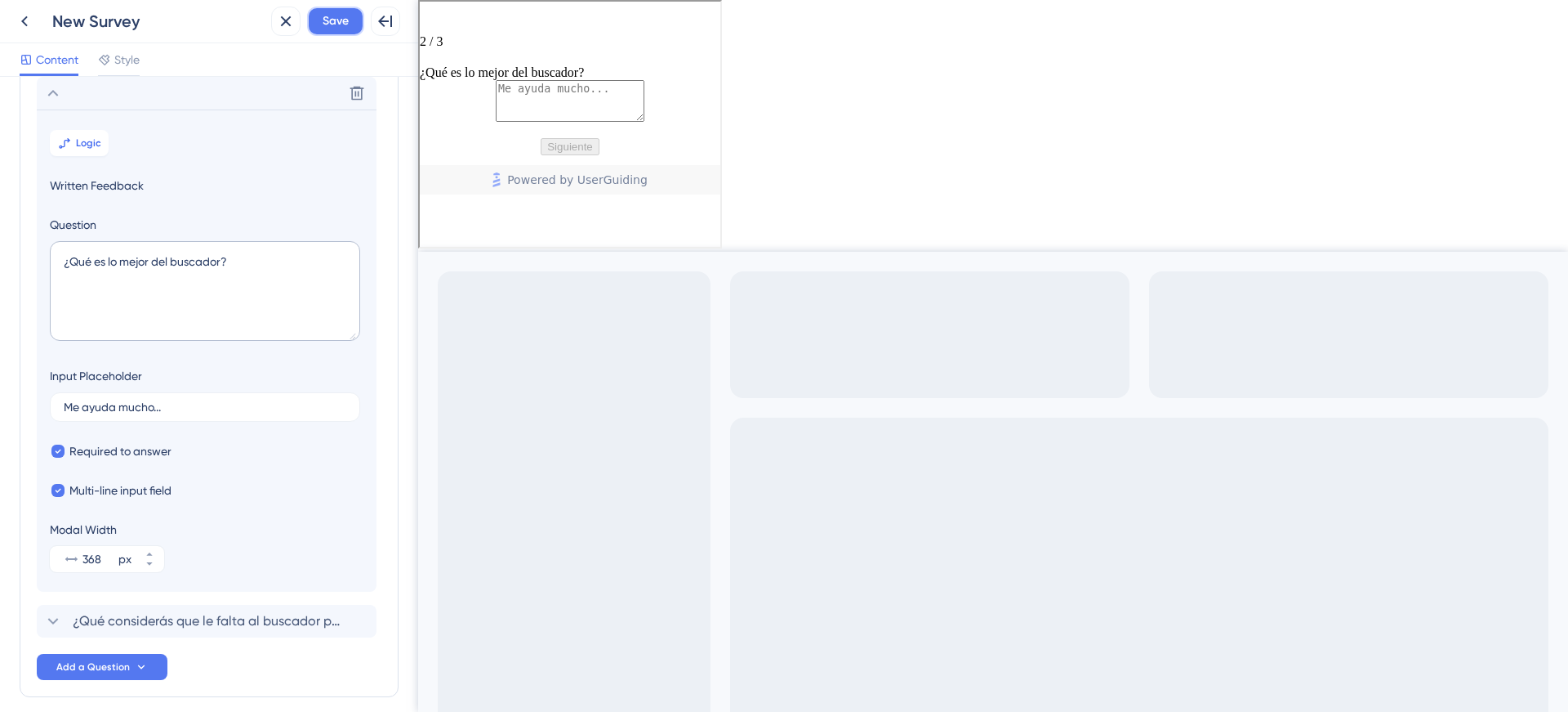
click at [325, 25] on span "Save" at bounding box center [335, 21] width 26 height 19
click at [26, 22] on icon at bounding box center [24, 21] width 19 height 19
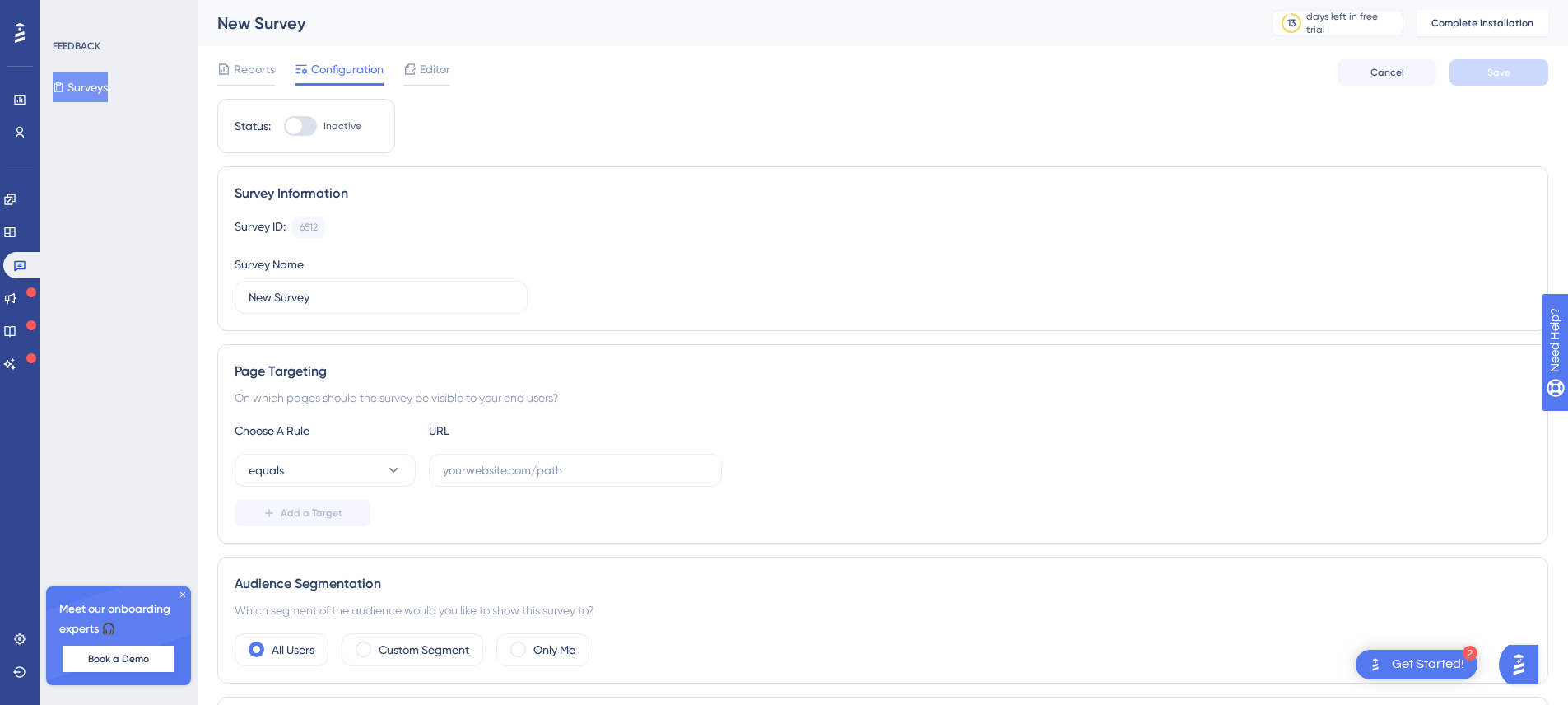
click at [430, 58] on div "Reports Configuration Editor Cancel Save" at bounding box center [882, 72] width 1332 height 53
click at [429, 68] on span "Editor" at bounding box center [435, 68] width 31 height 19
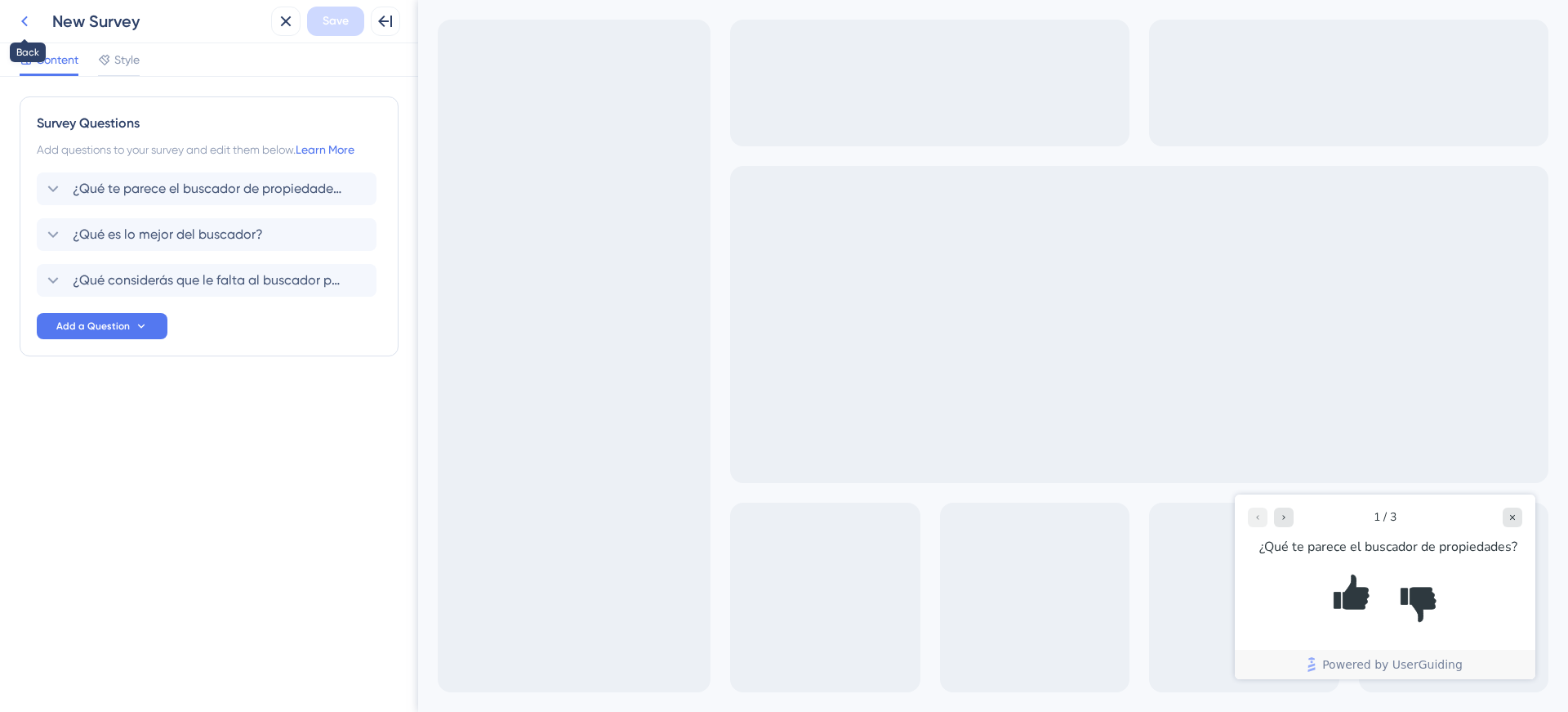
click at [25, 19] on icon at bounding box center [24, 21] width 19 height 19
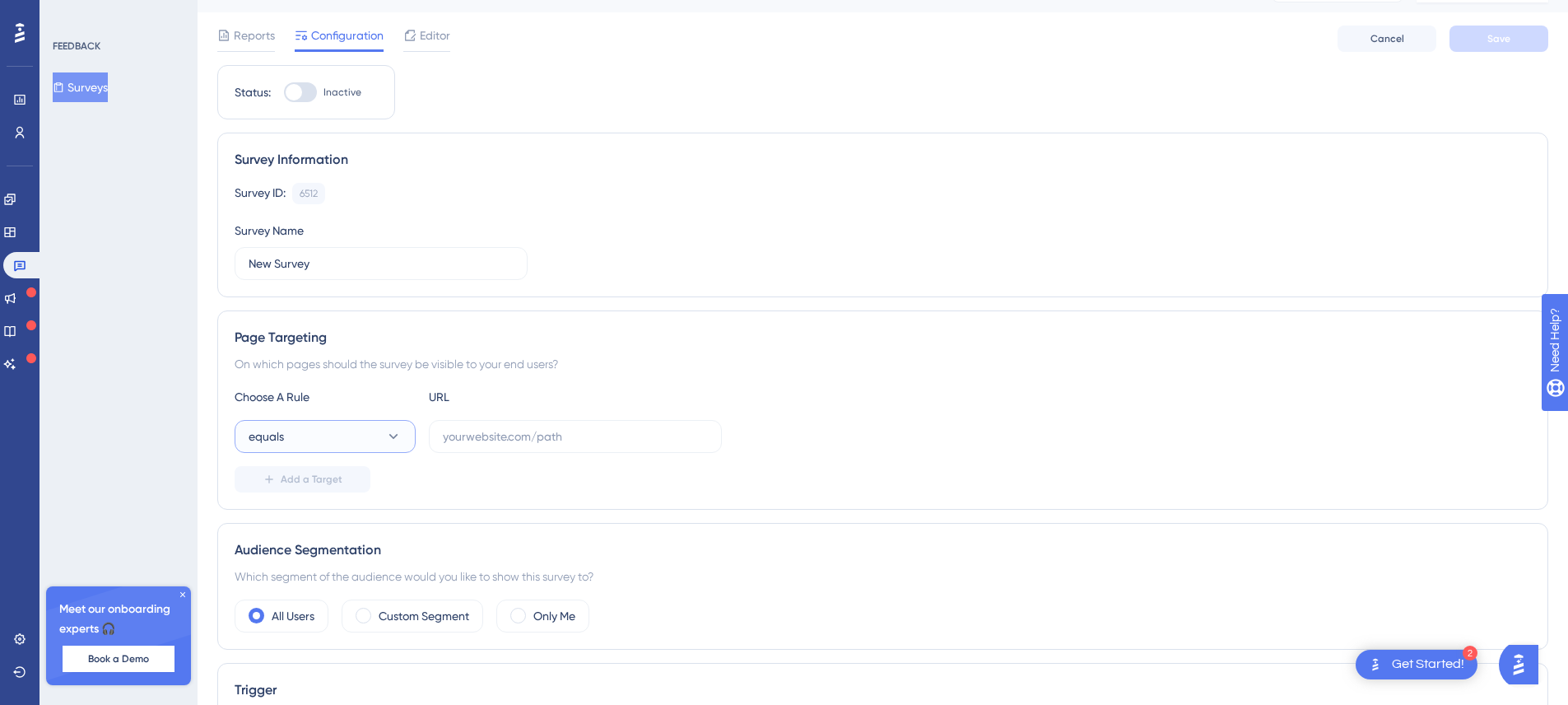
click at [368, 432] on button "equals" at bounding box center [325, 436] width 181 height 33
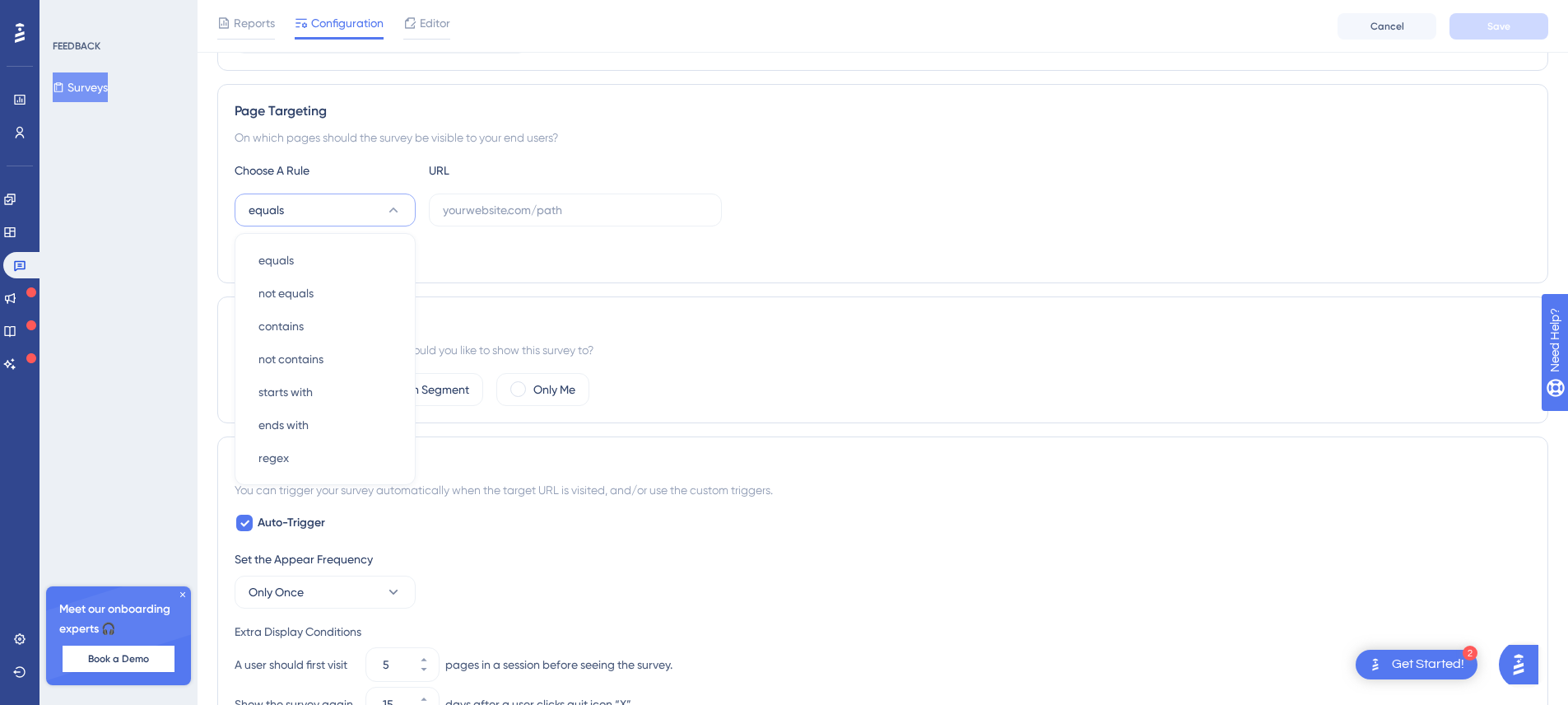
click at [504, 310] on div "Audience Segmentation Which segment of the audience would you like to show this…" at bounding box center [882, 359] width 1332 height 126
click at [481, 200] on label at bounding box center [576, 210] width 293 height 33
click at [481, 201] on input "text" at bounding box center [575, 209] width 265 height 18
paste input "[DOMAIN_NAME][URL]"
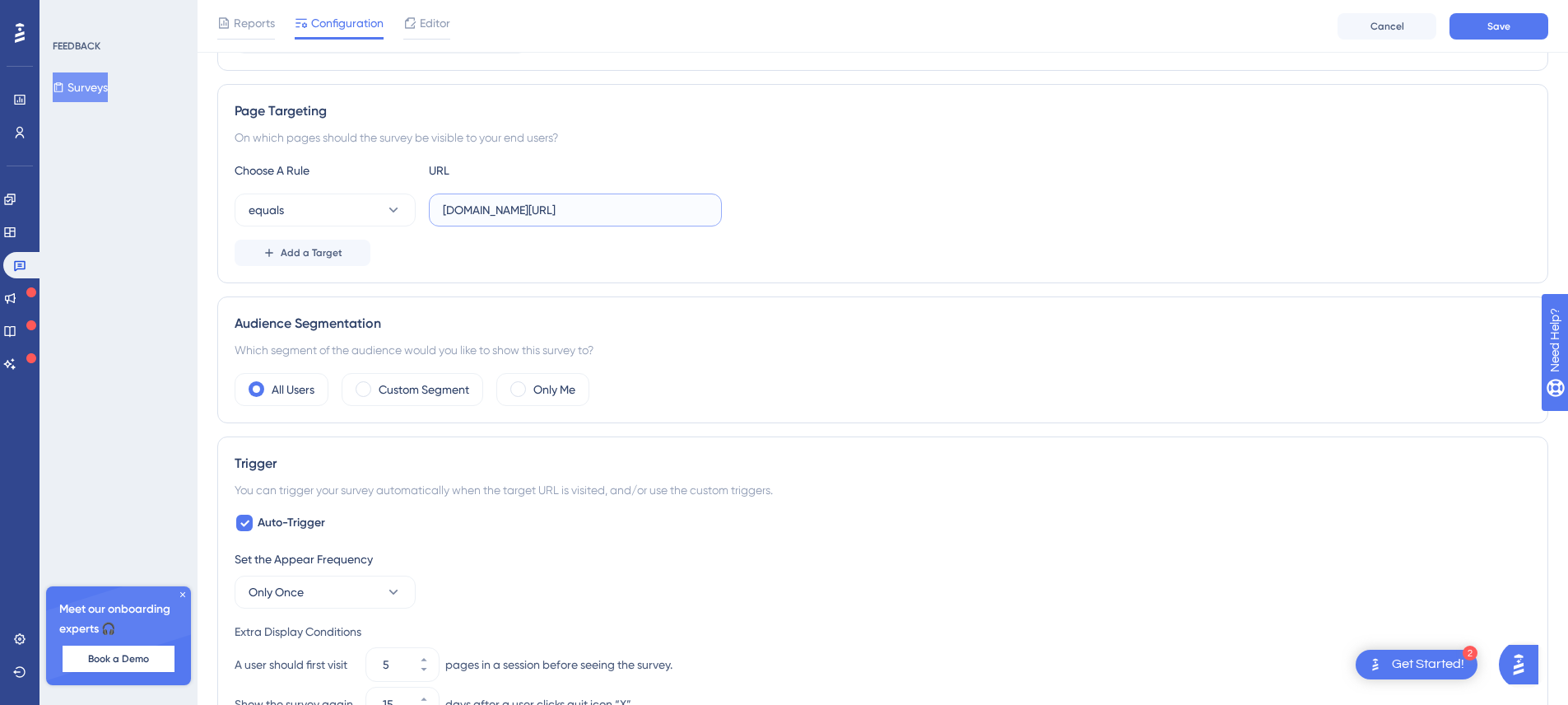
type input "[DOMAIN_NAME][URL]"
click at [764, 187] on div "Choose A Rule URL equals [DOMAIN_NAME][URL] Add a Target" at bounding box center [882, 212] width 1297 height 105
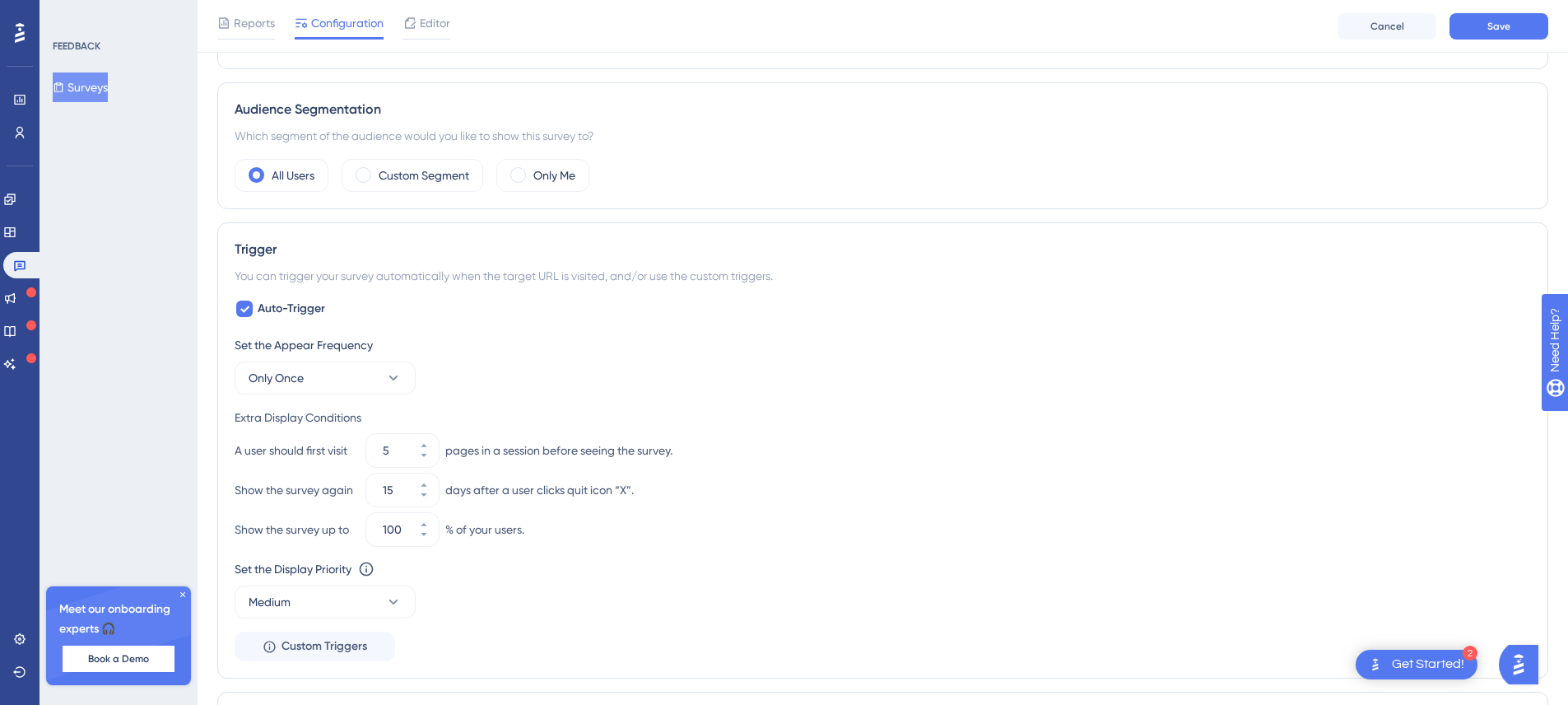
scroll to position [492, 0]
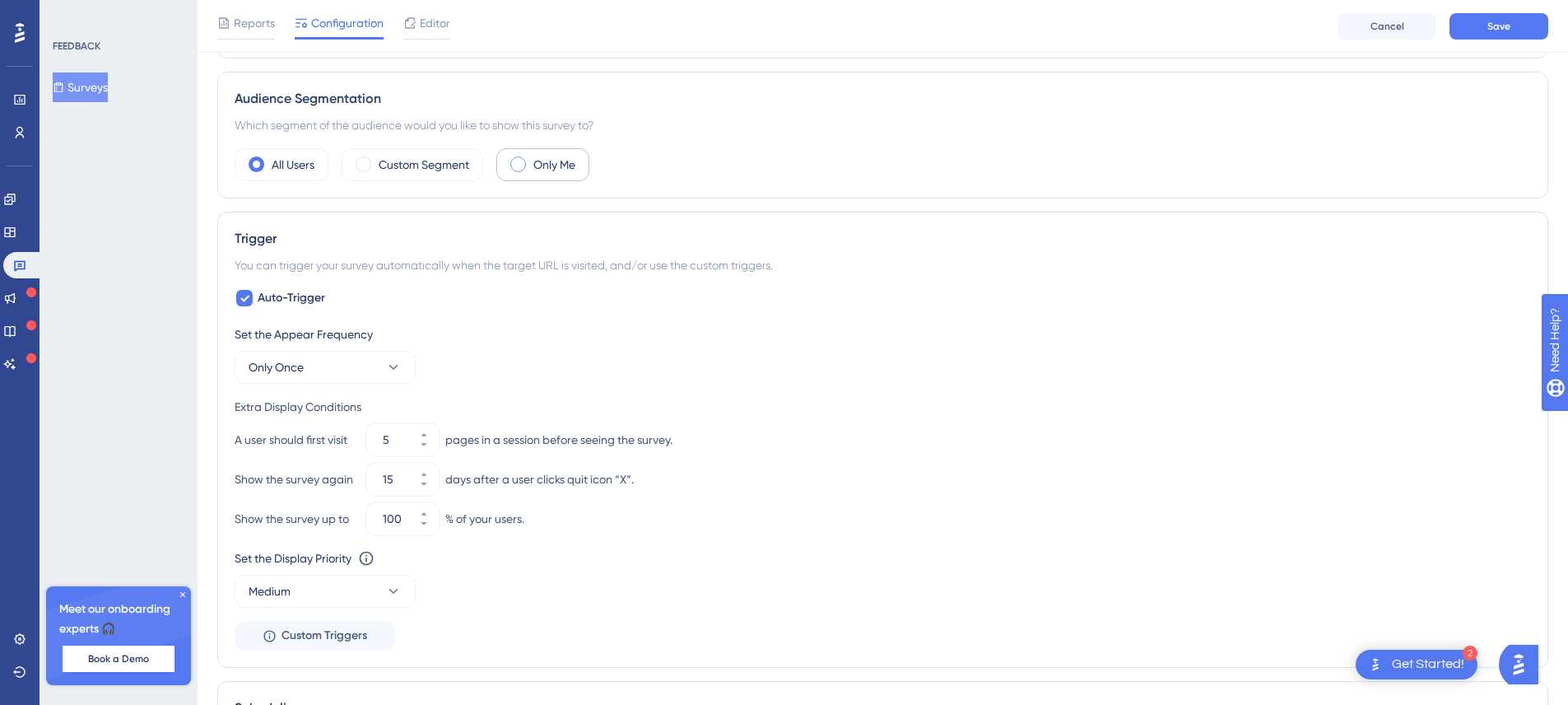
click at [538, 161] on label "Only Me" at bounding box center [554, 165] width 42 height 19
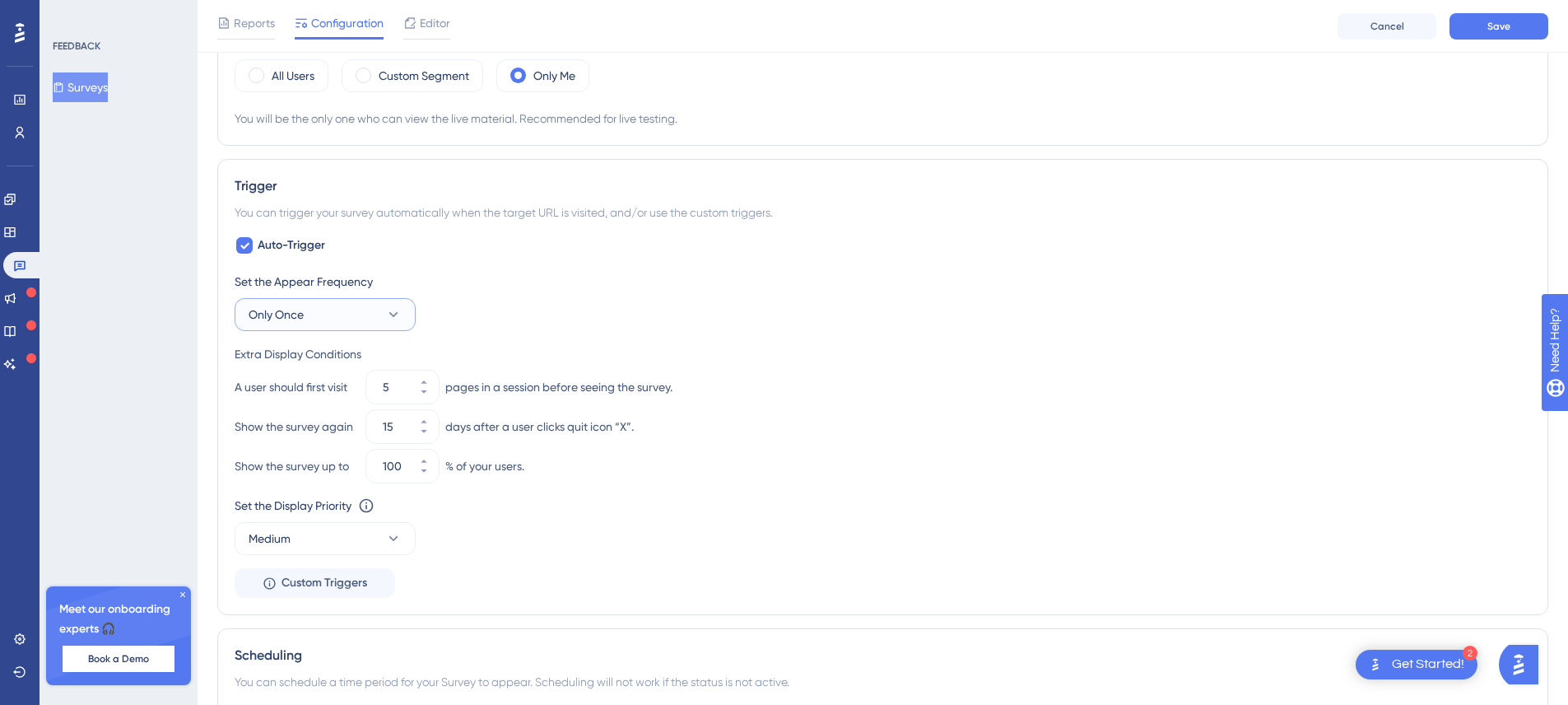
click at [352, 317] on button "Only Once" at bounding box center [325, 314] width 181 height 33
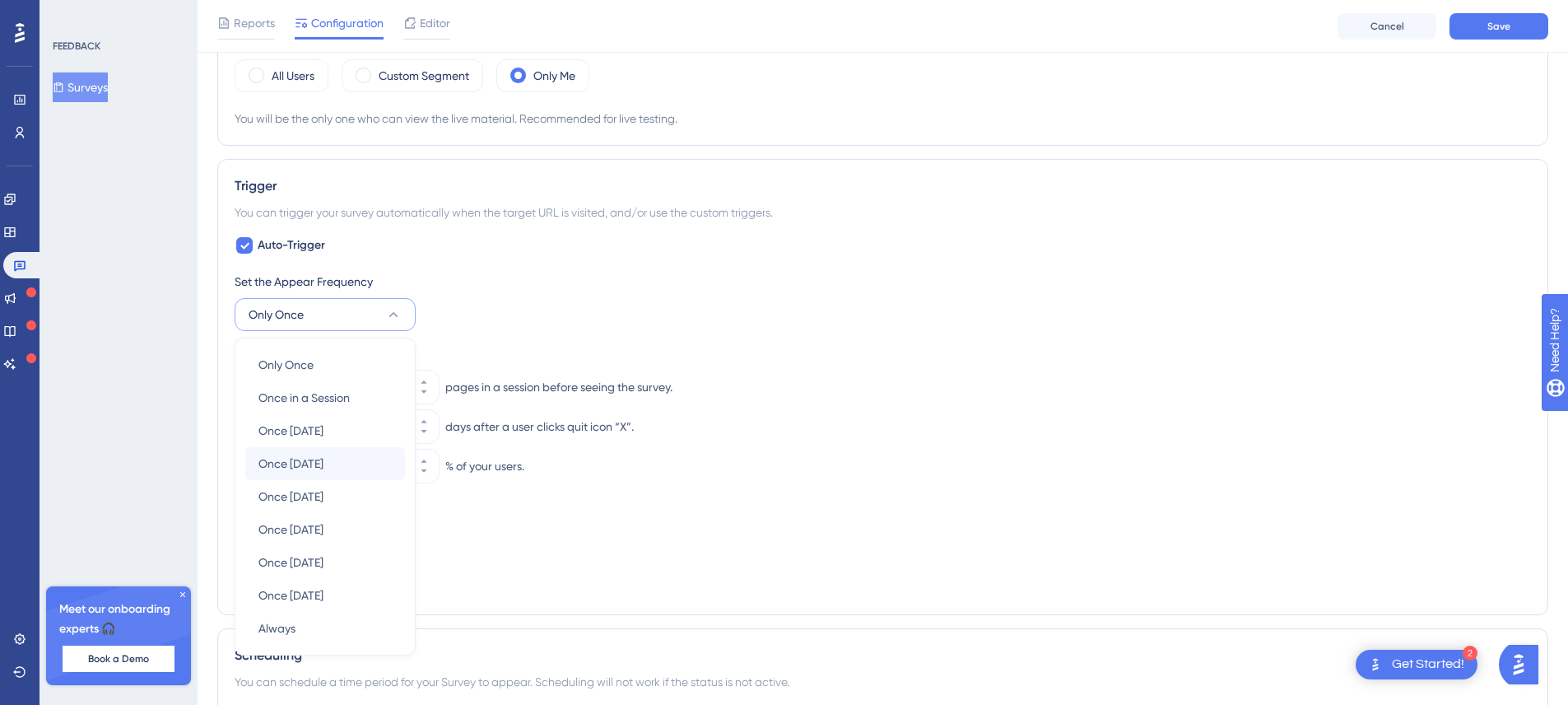
scroll to position [724, 0]
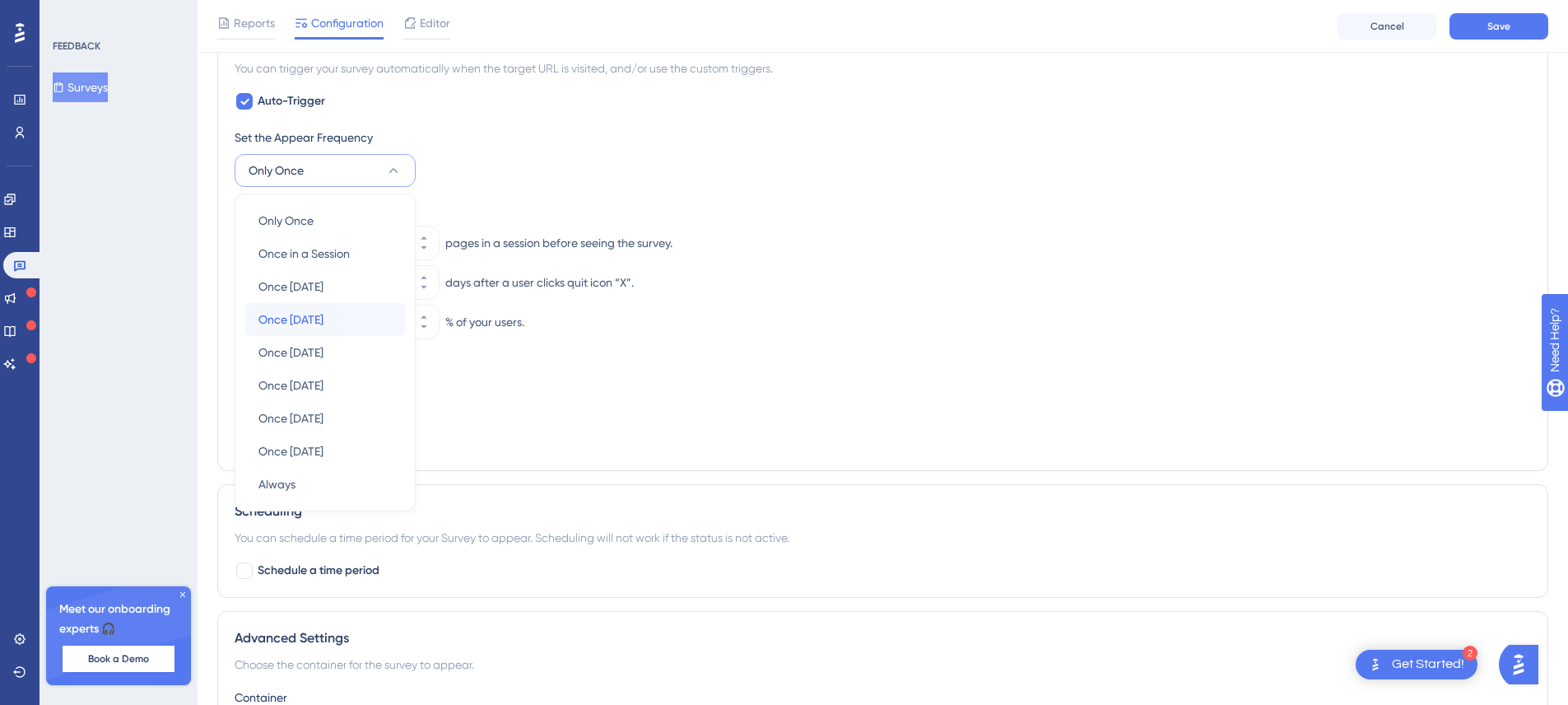
click at [358, 330] on div "Once [DATE] Once [DATE]" at bounding box center [325, 319] width 133 height 33
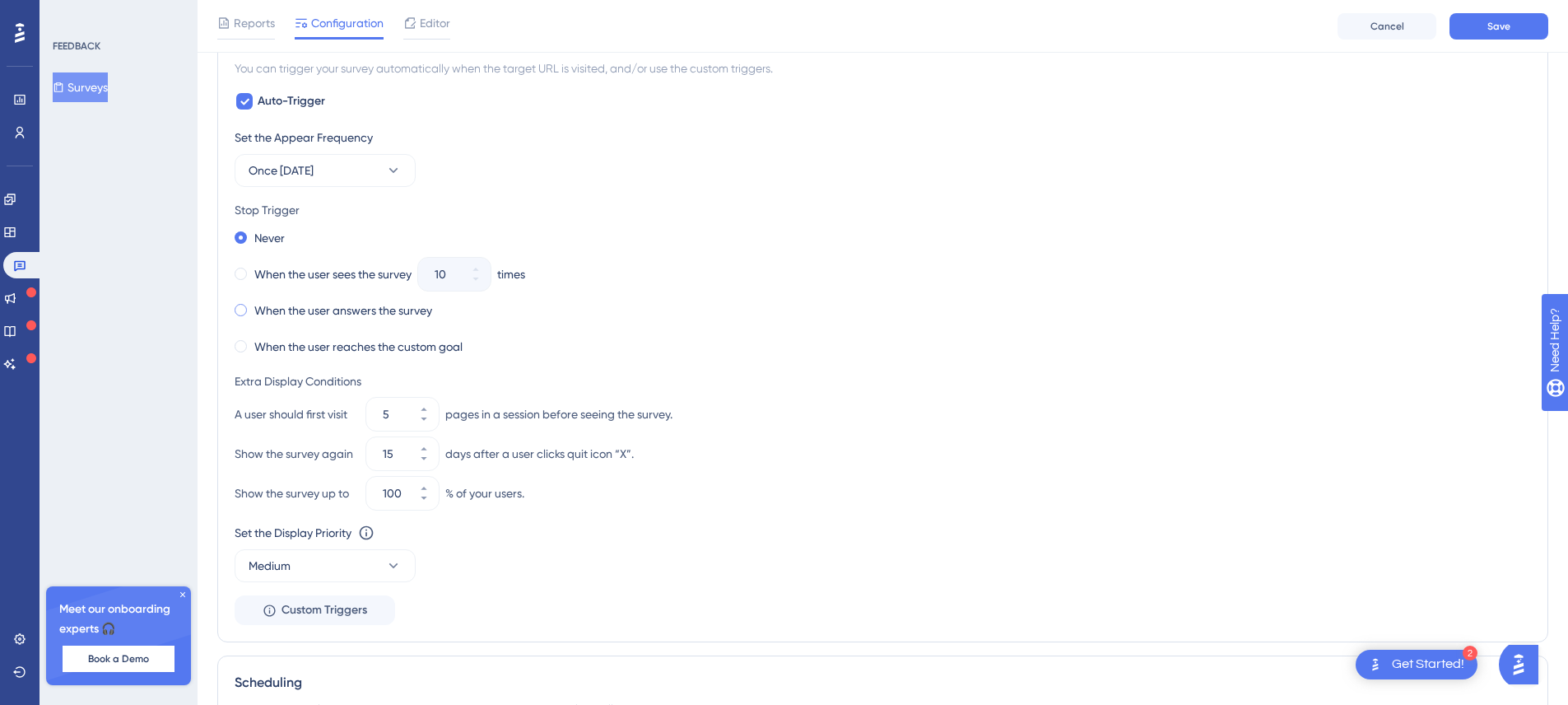
click at [294, 312] on label "When the user answers the survey" at bounding box center [343, 311] width 177 height 19
click at [620, 347] on div "When the user reaches the custom goal" at bounding box center [882, 346] width 1297 height 23
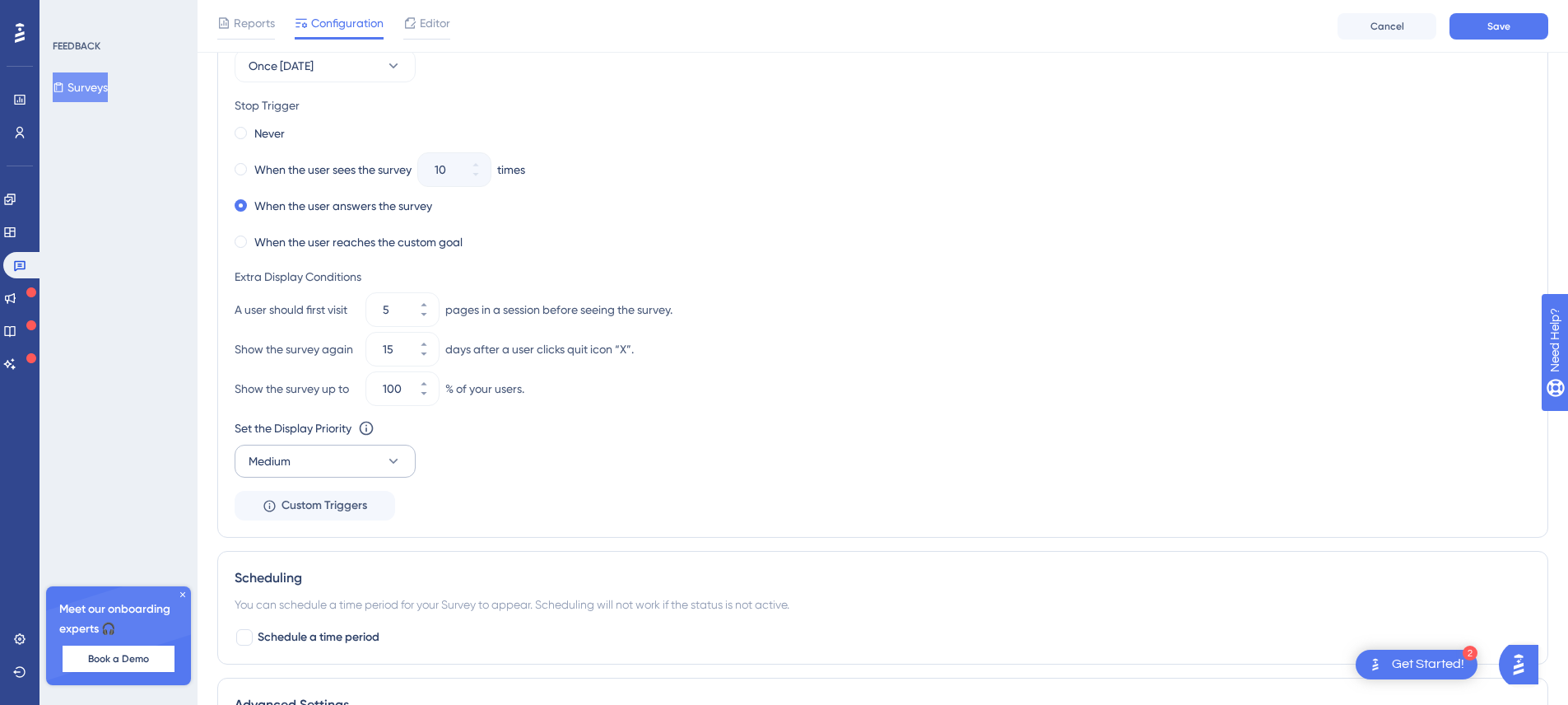
scroll to position [828, 0]
click at [399, 310] on input "5" at bounding box center [394, 311] width 23 height 19
click at [802, 338] on div "Show the survey again 15 days after a user clicks quit icon “X”." at bounding box center [882, 350] width 1297 height 33
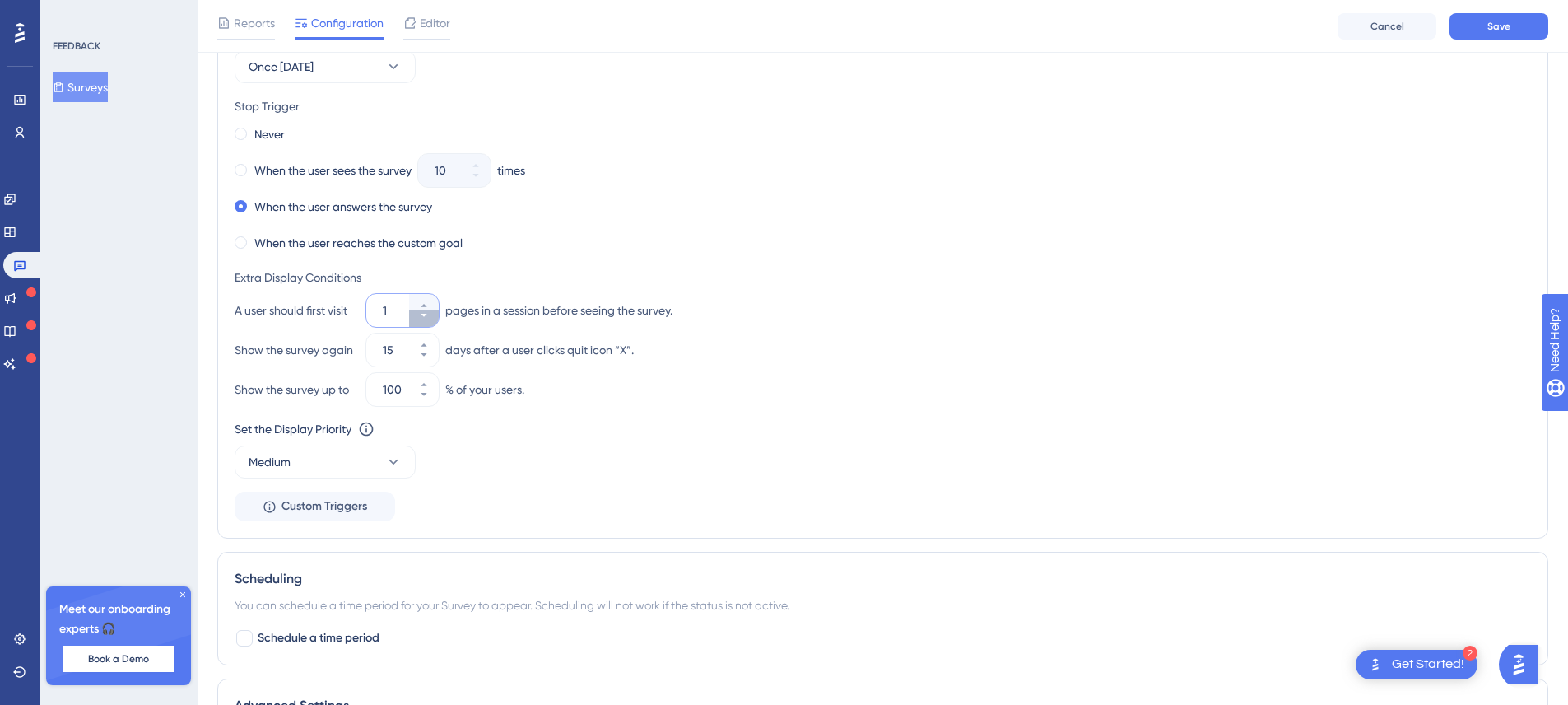
click at [419, 322] on button "1" at bounding box center [423, 318] width 30 height 16
click at [420, 316] on icon at bounding box center [424, 315] width 10 height 10
type input "1"
click at [655, 264] on div "Set the Appear Frequency Once [DATE] Stop Trigger Never When the user sees the …" at bounding box center [882, 273] width 1297 height 498
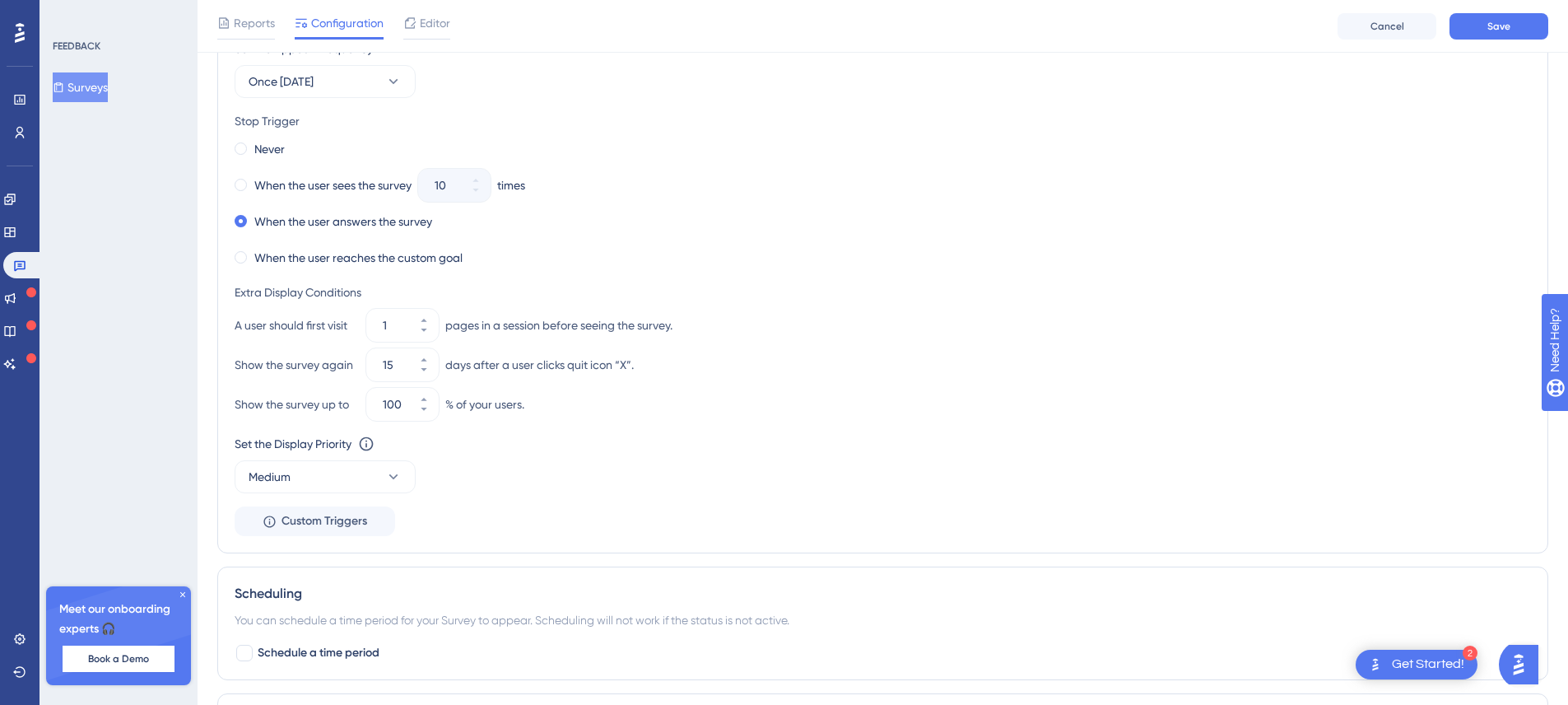
scroll to position [813, 0]
click at [321, 474] on button "Medium" at bounding box center [325, 477] width 181 height 33
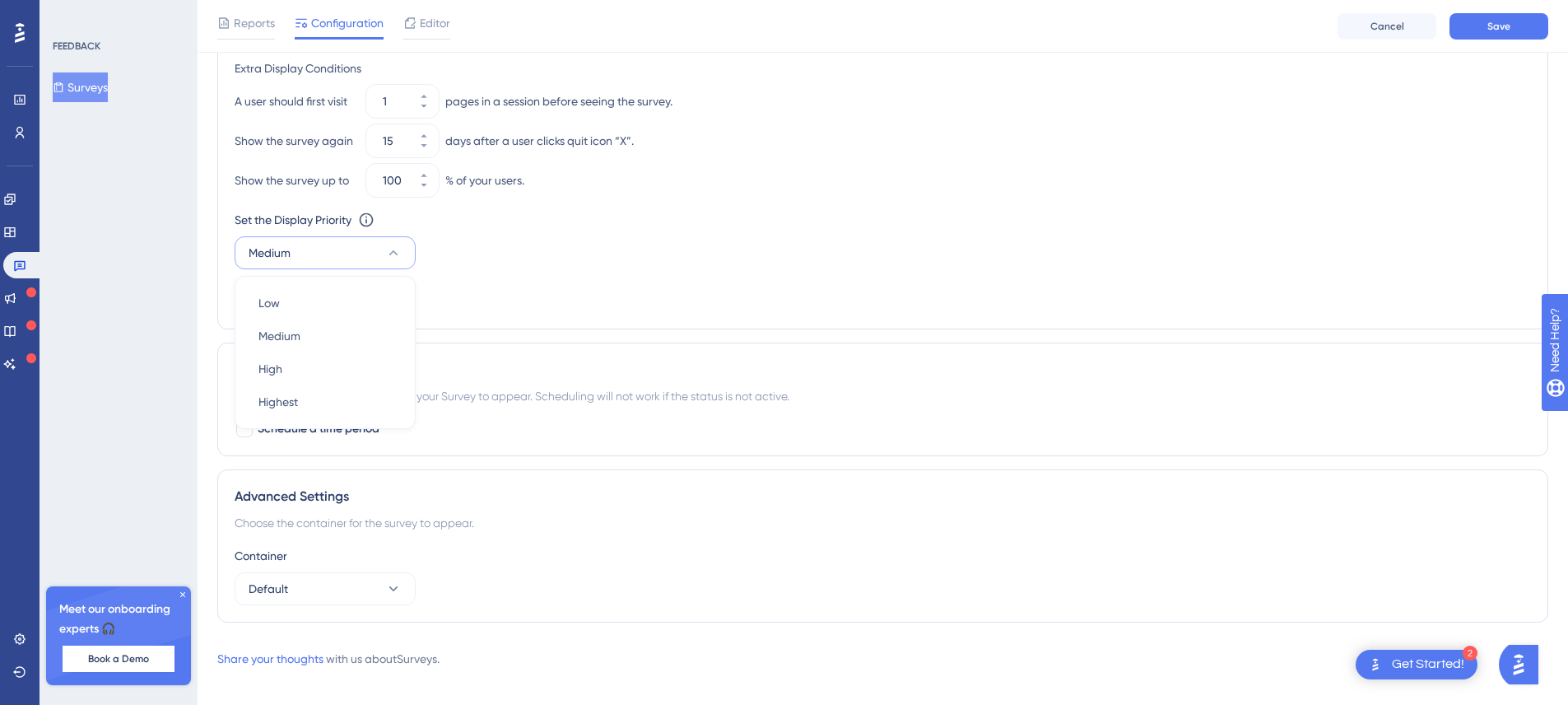
click at [589, 393] on div "You can schedule a time period for your Survey to appear. Scheduling will not w…" at bounding box center [882, 395] width 1297 height 19
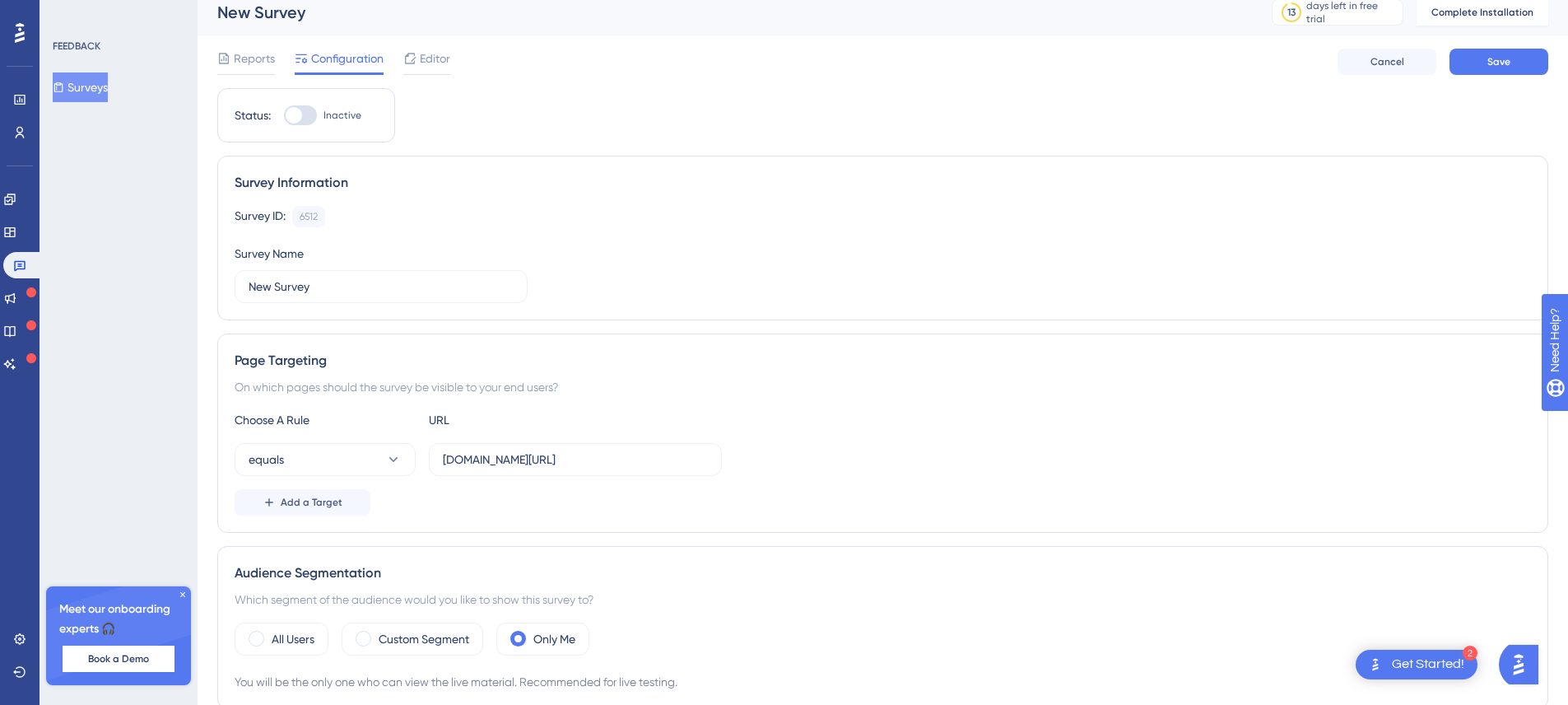
scroll to position [0, 0]
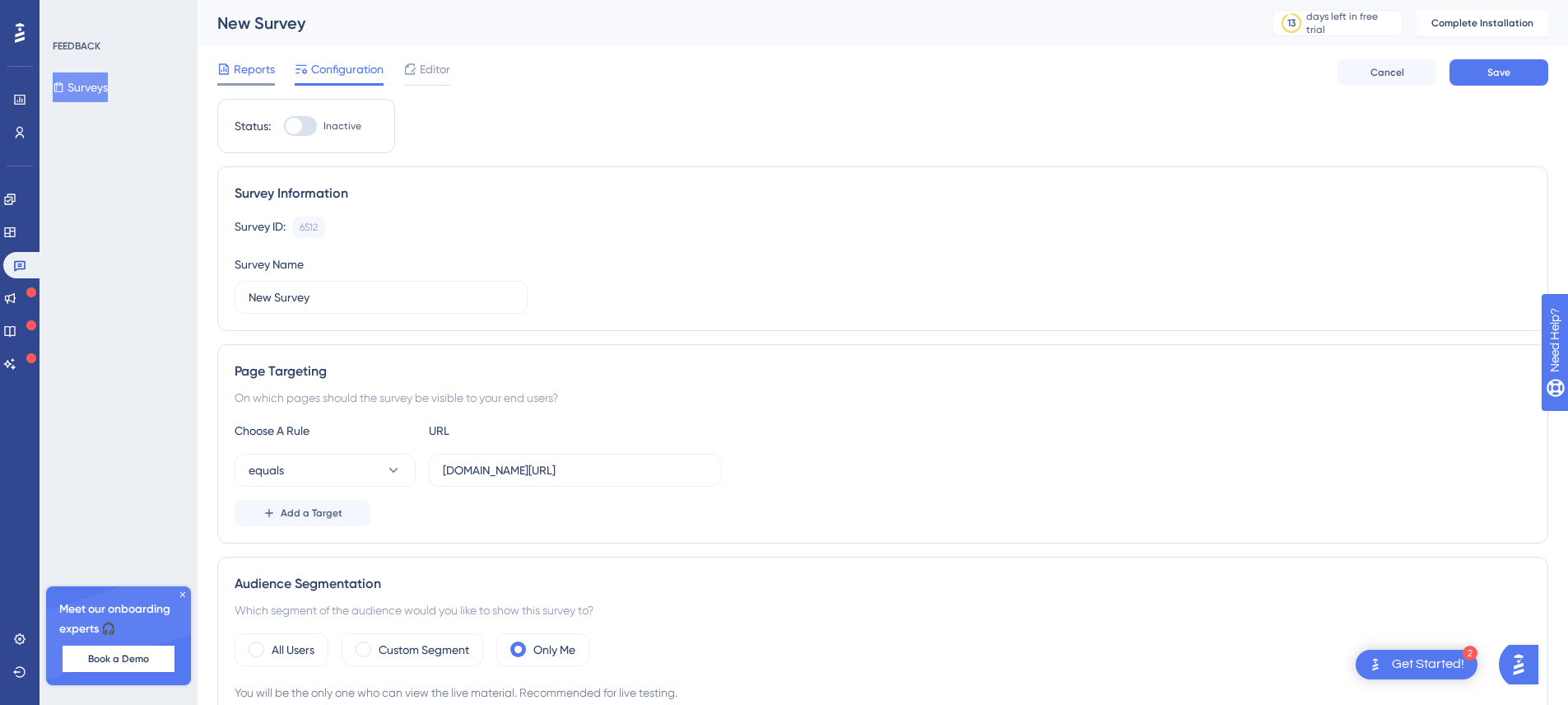
click at [249, 64] on span "Reports" at bounding box center [254, 68] width 41 height 19
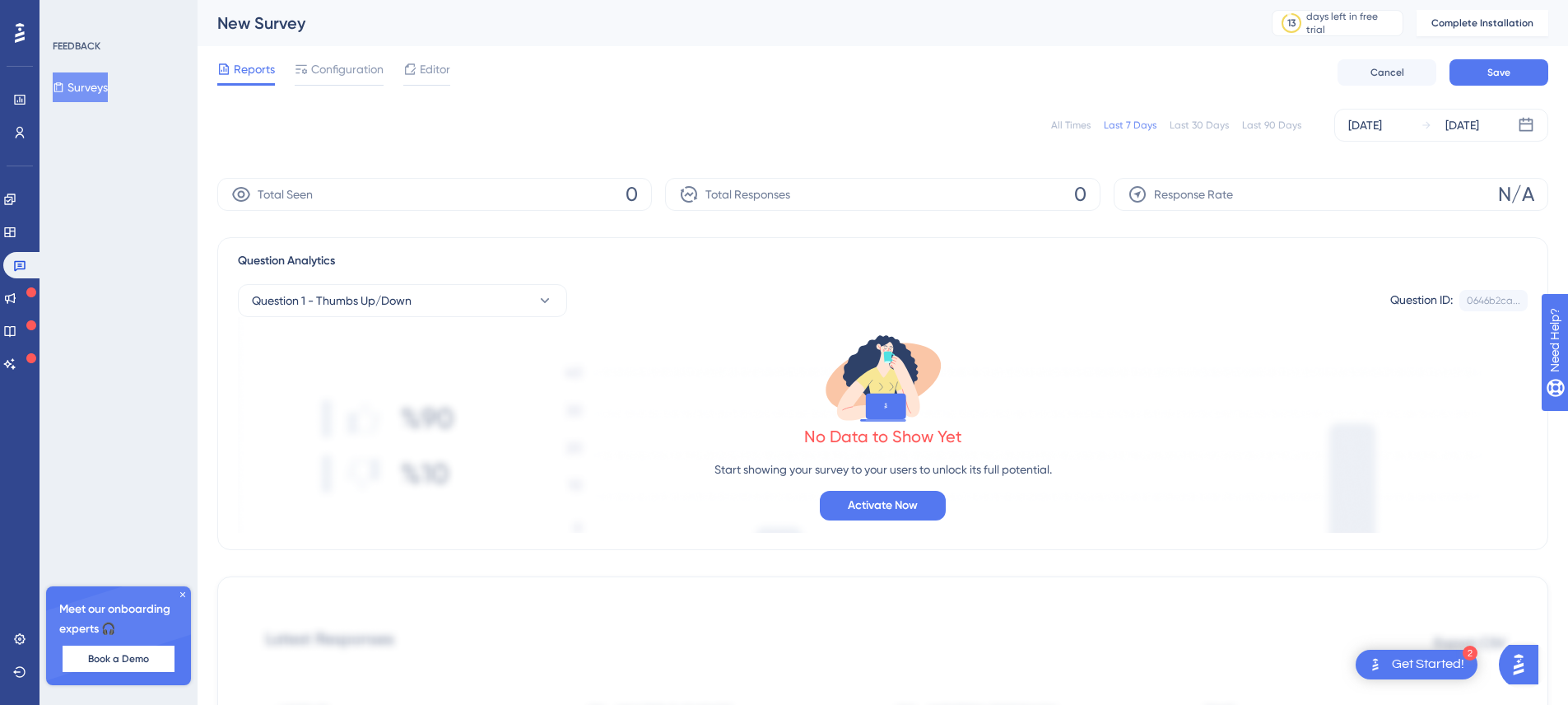
click at [690, 96] on div "Reports Configuration Editor Cancel Save" at bounding box center [882, 72] width 1332 height 53
click at [376, 83] on div at bounding box center [339, 84] width 89 height 3
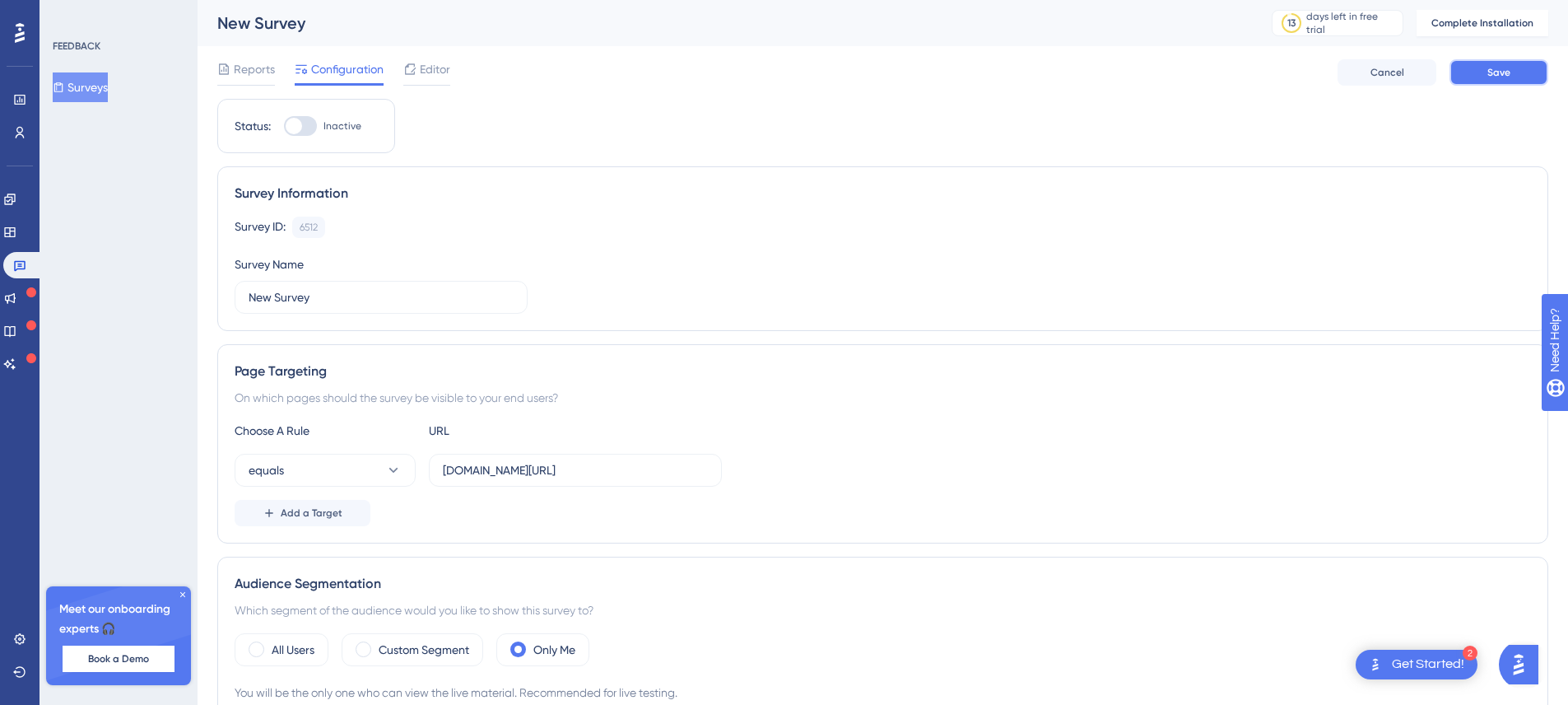
click at [1481, 82] on button "Save" at bounding box center [1499, 71] width 98 height 26
click at [23, 265] on icon at bounding box center [20, 265] width 14 height 14
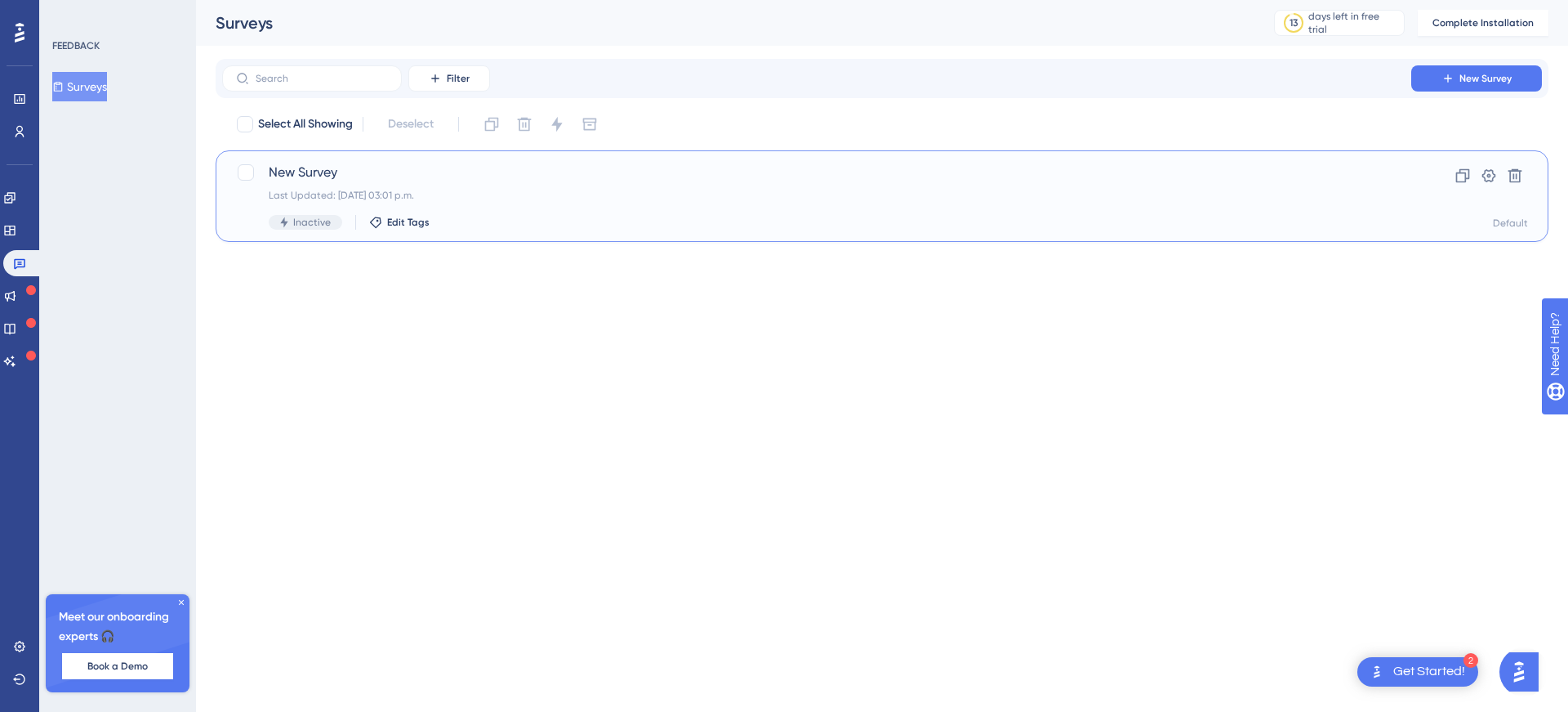
click at [358, 183] on div "New Survey Last Updated: [DATE] 03:01 p.m. Inactive Edit Tags" at bounding box center [817, 196] width 1096 height 67
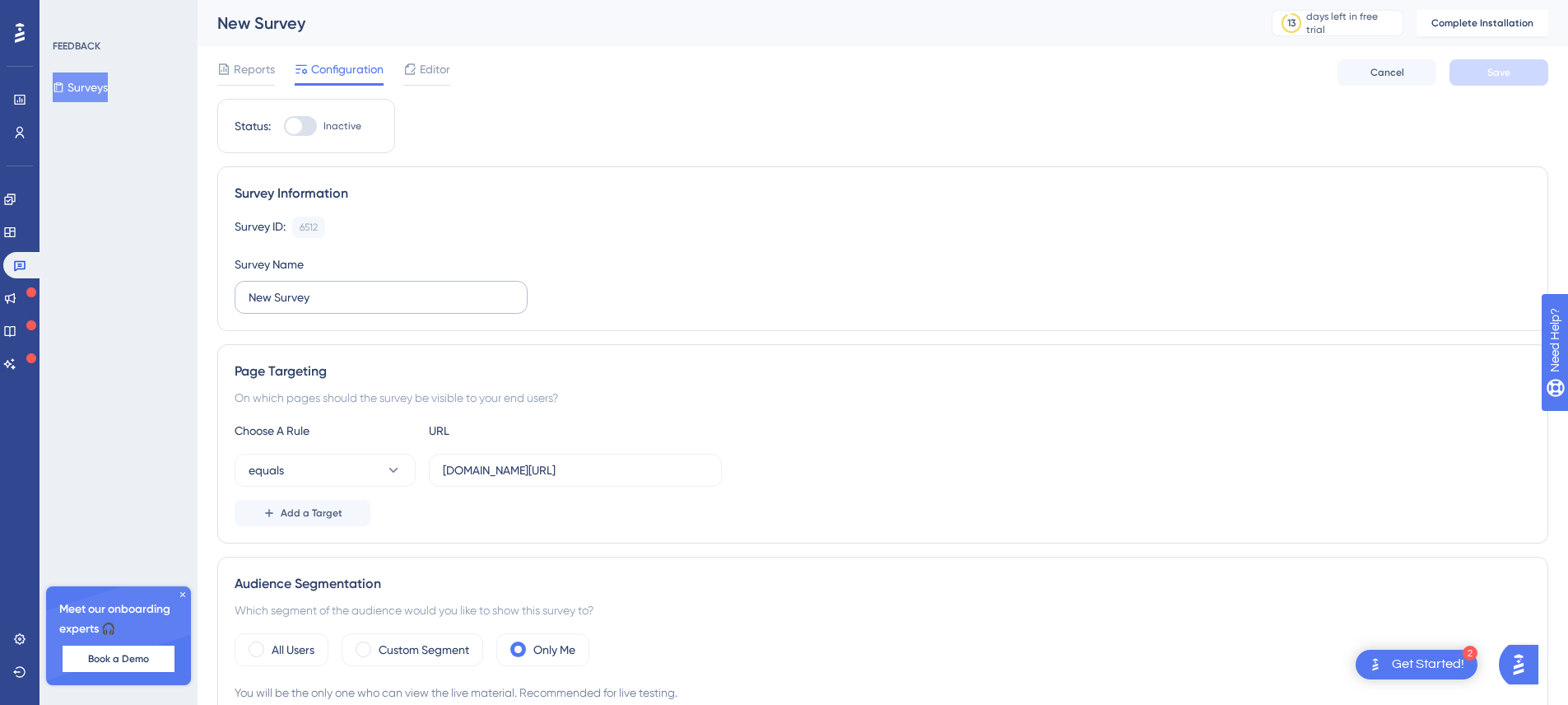
click at [300, 286] on label "New Survey" at bounding box center [381, 297] width 293 height 33
click at [300, 288] on input "New Survey" at bounding box center [381, 297] width 265 height 18
click at [300, 286] on label "New Survey" at bounding box center [381, 297] width 293 height 33
click at [300, 288] on input "New Survey" at bounding box center [381, 297] width 265 height 18
click at [300, 286] on label "New Survey" at bounding box center [381, 297] width 293 height 33
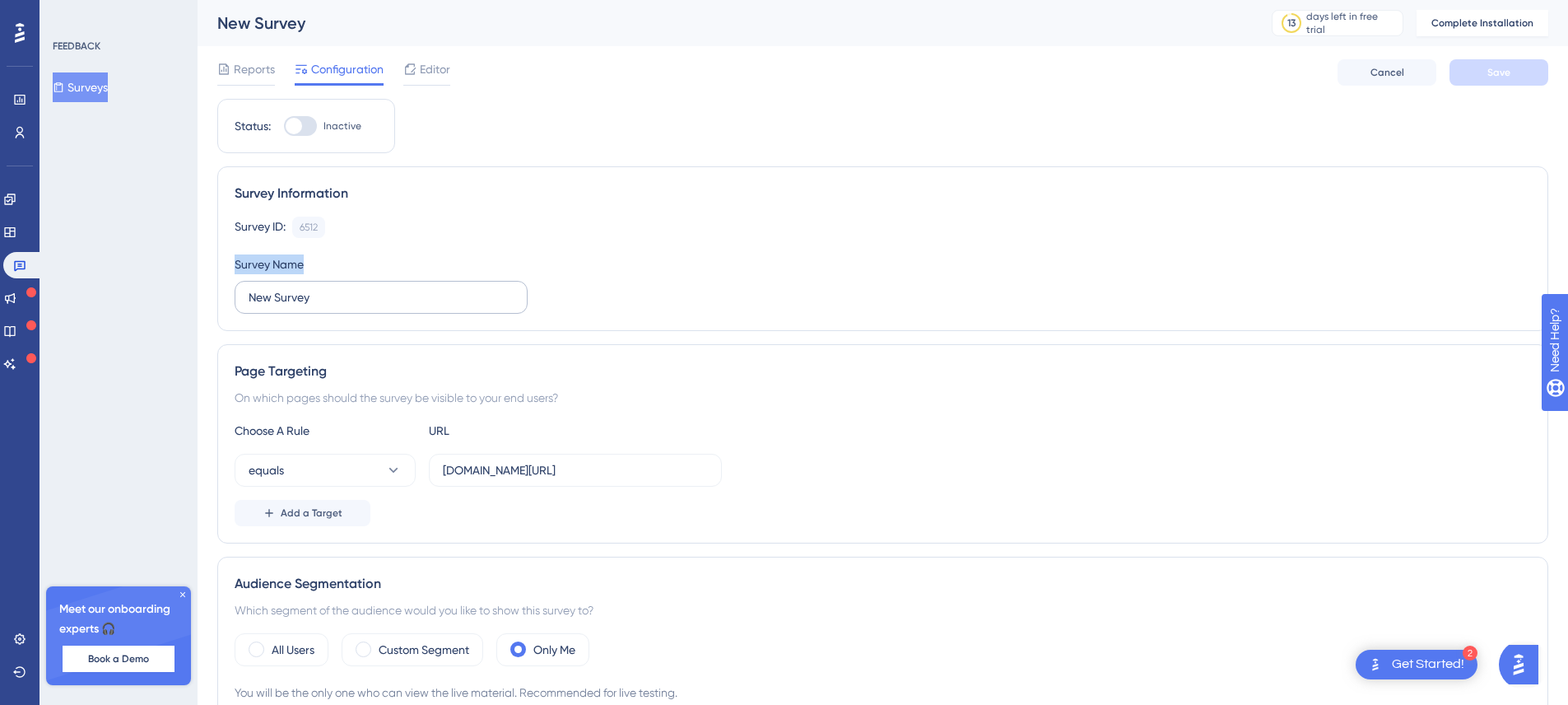
click at [300, 288] on input "New Survey" at bounding box center [381, 297] width 265 height 18
click at [294, 296] on input "New Survey" at bounding box center [381, 297] width 265 height 18
type input "Buscador"
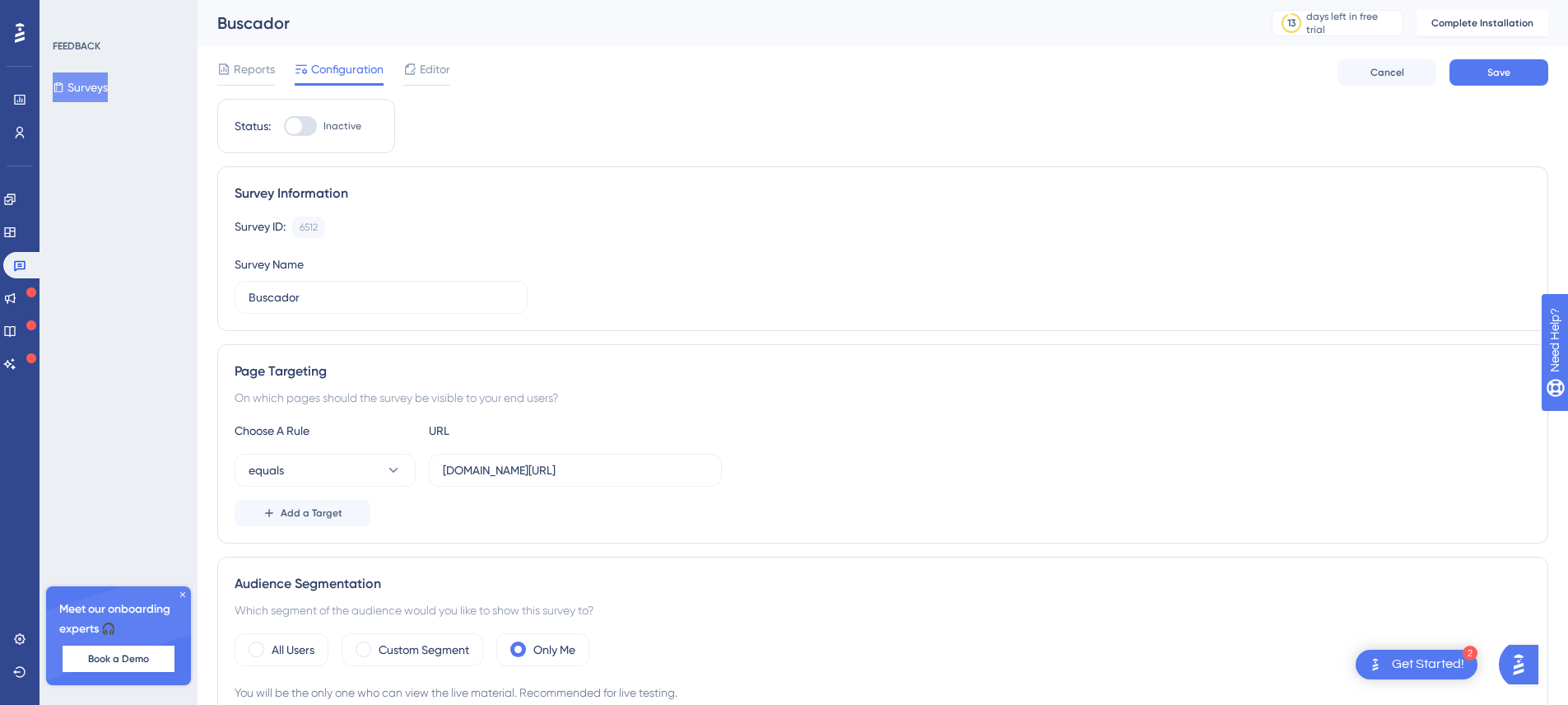
click at [656, 261] on div "Survey ID: 6512 Copy Survey Name Buscador" at bounding box center [882, 265] width 1297 height 97
click at [1378, 25] on div "days left in free trial" at bounding box center [1352, 22] width 92 height 26
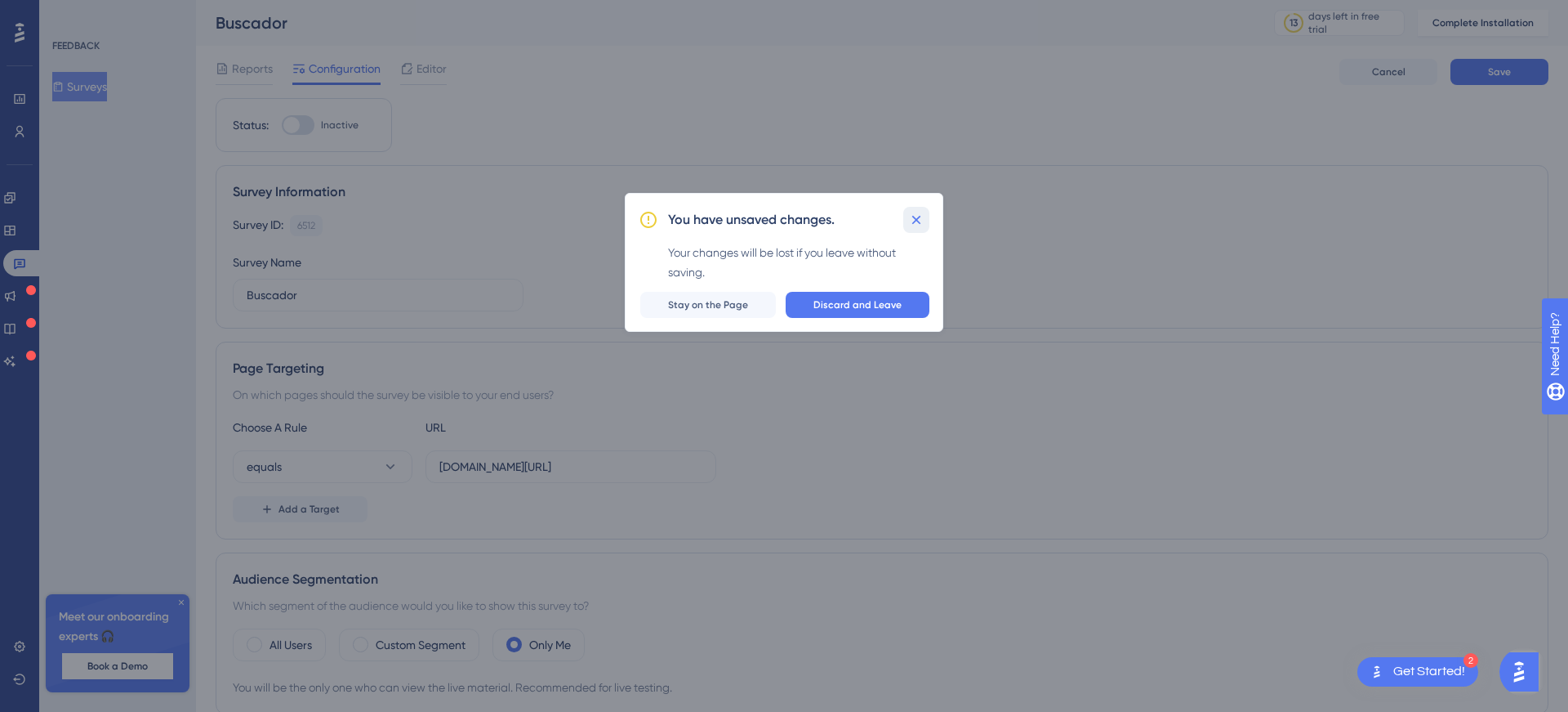
click at [927, 207] on button at bounding box center [916, 219] width 26 height 26
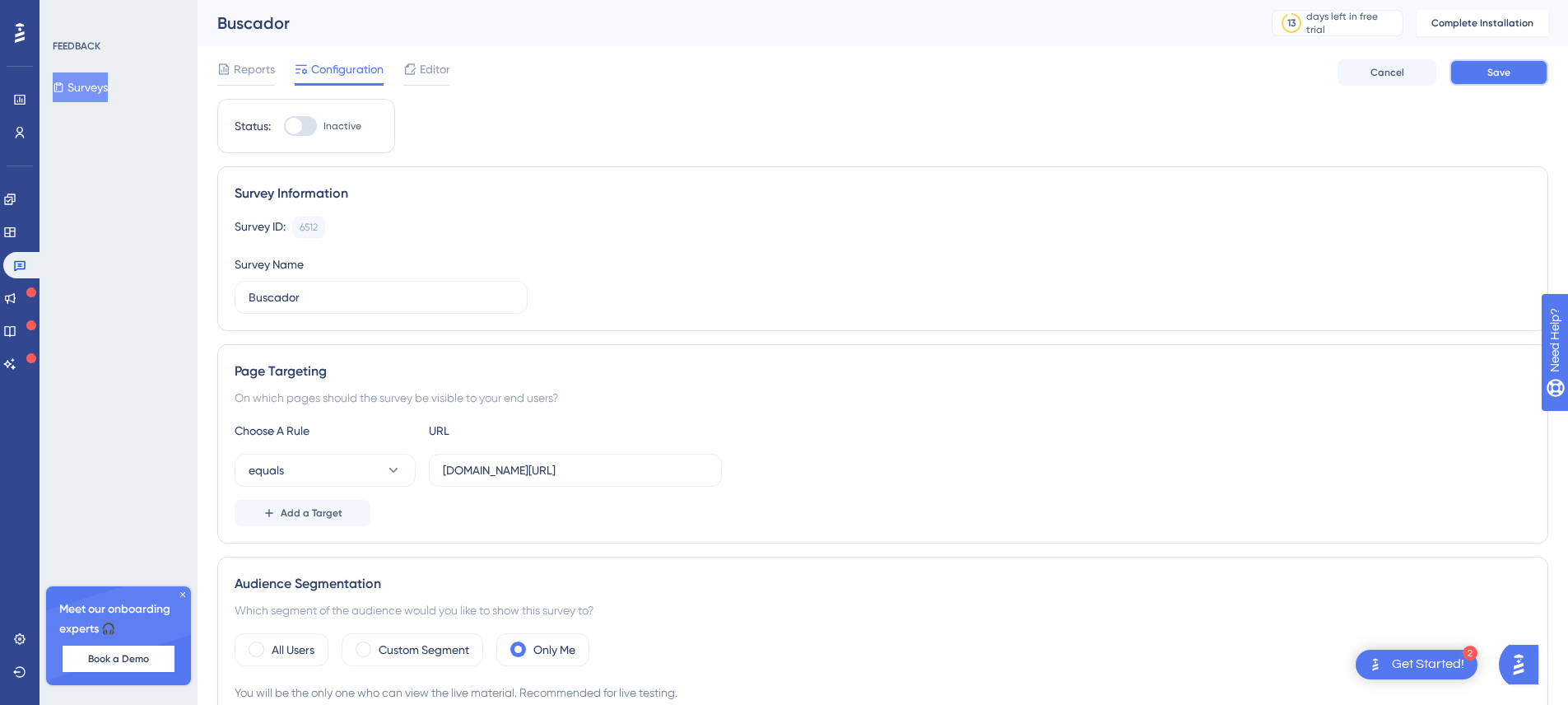
click at [1485, 71] on button "Save" at bounding box center [1499, 71] width 98 height 26
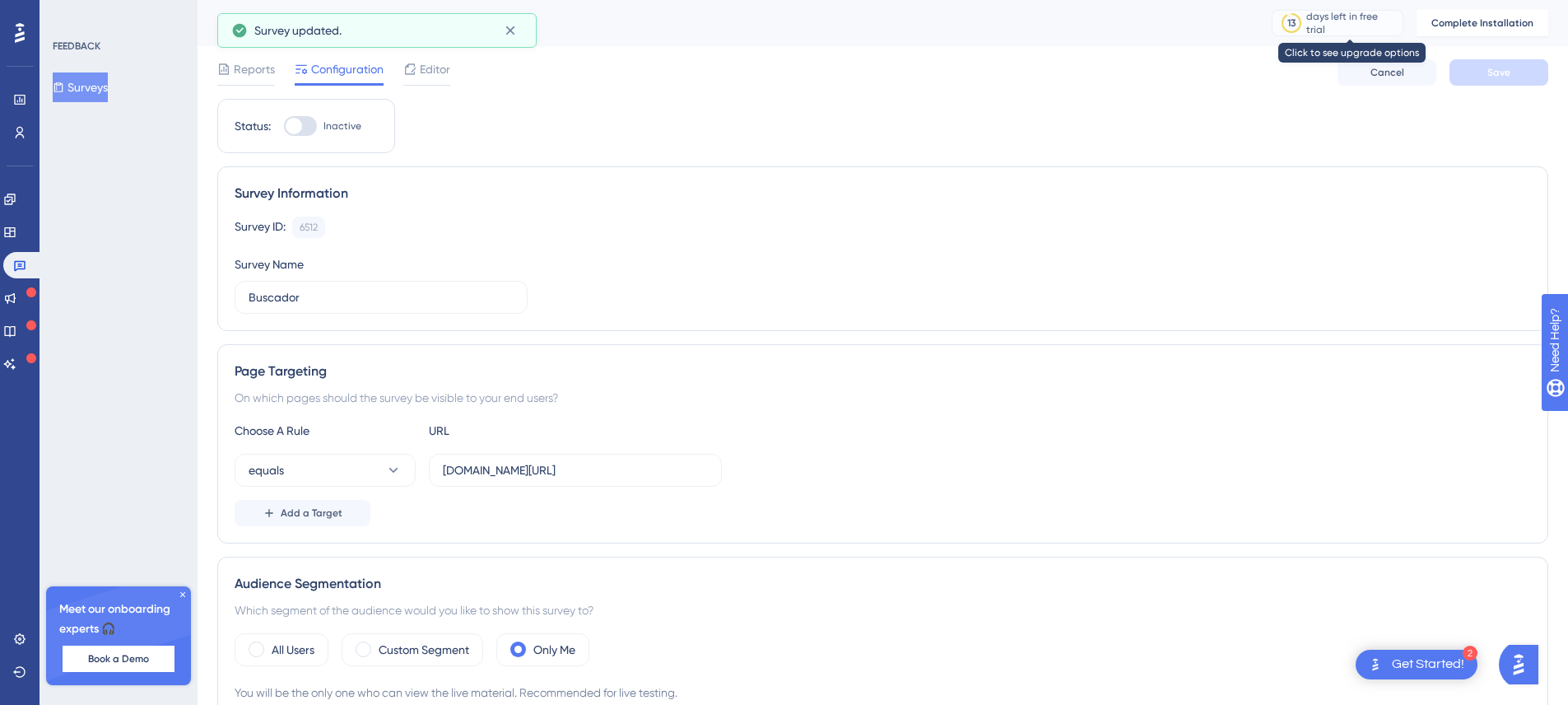
click at [1376, 24] on div "days left in free trial" at bounding box center [1352, 22] width 92 height 26
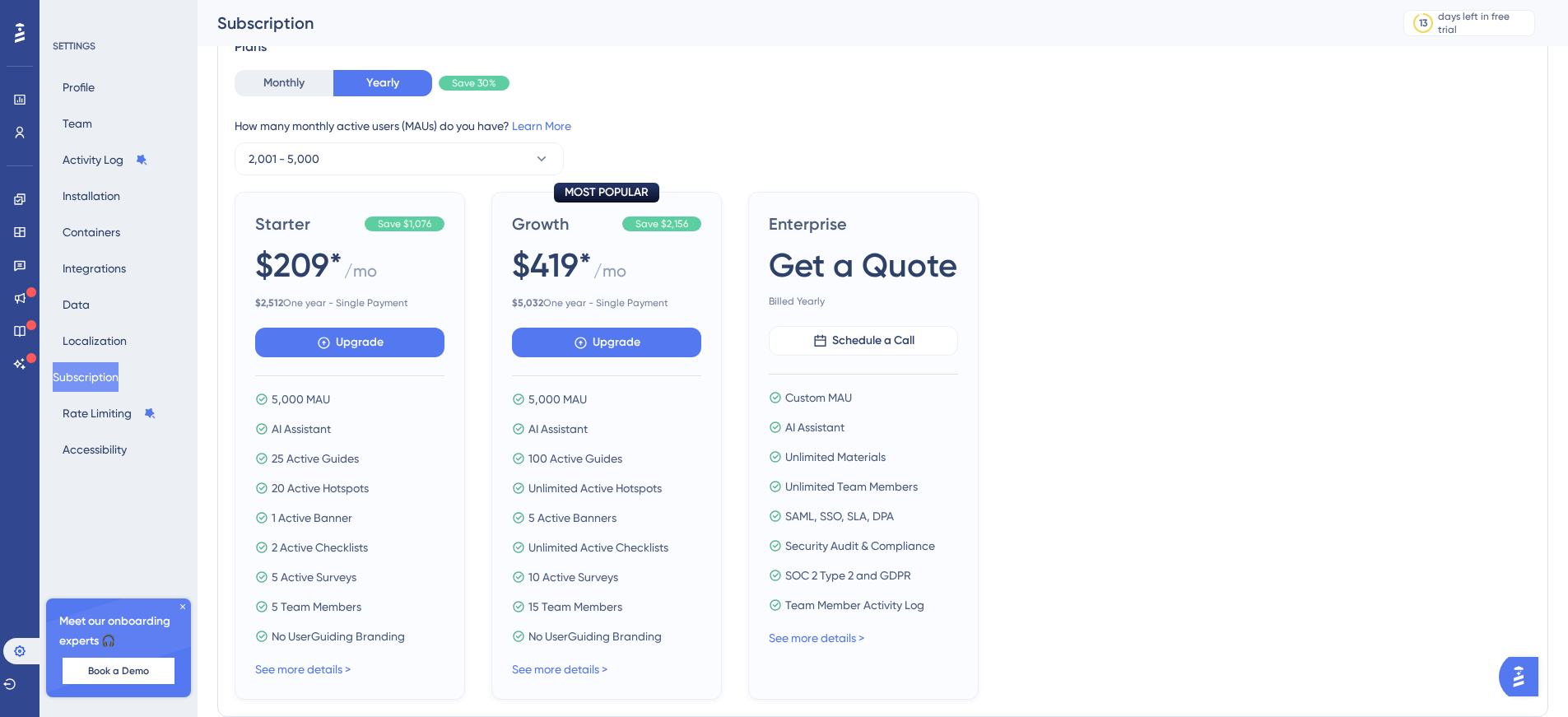
scroll to position [113, 0]
click at [18, 267] on icon at bounding box center [20, 265] width 14 height 13
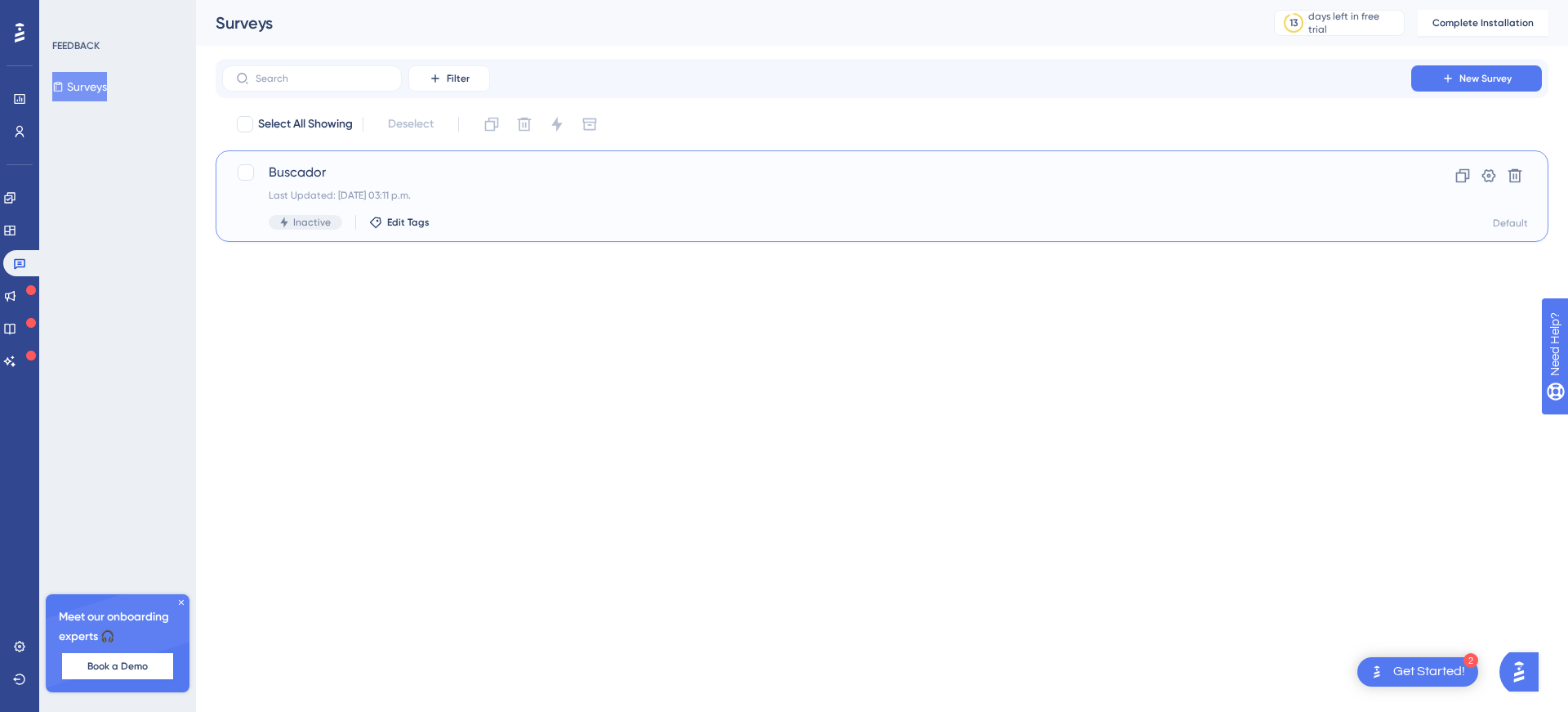
click at [519, 205] on div "Buscador Last Updated: [DATE] 03:11 p.m. Inactive Edit Tags" at bounding box center [817, 196] width 1096 height 67
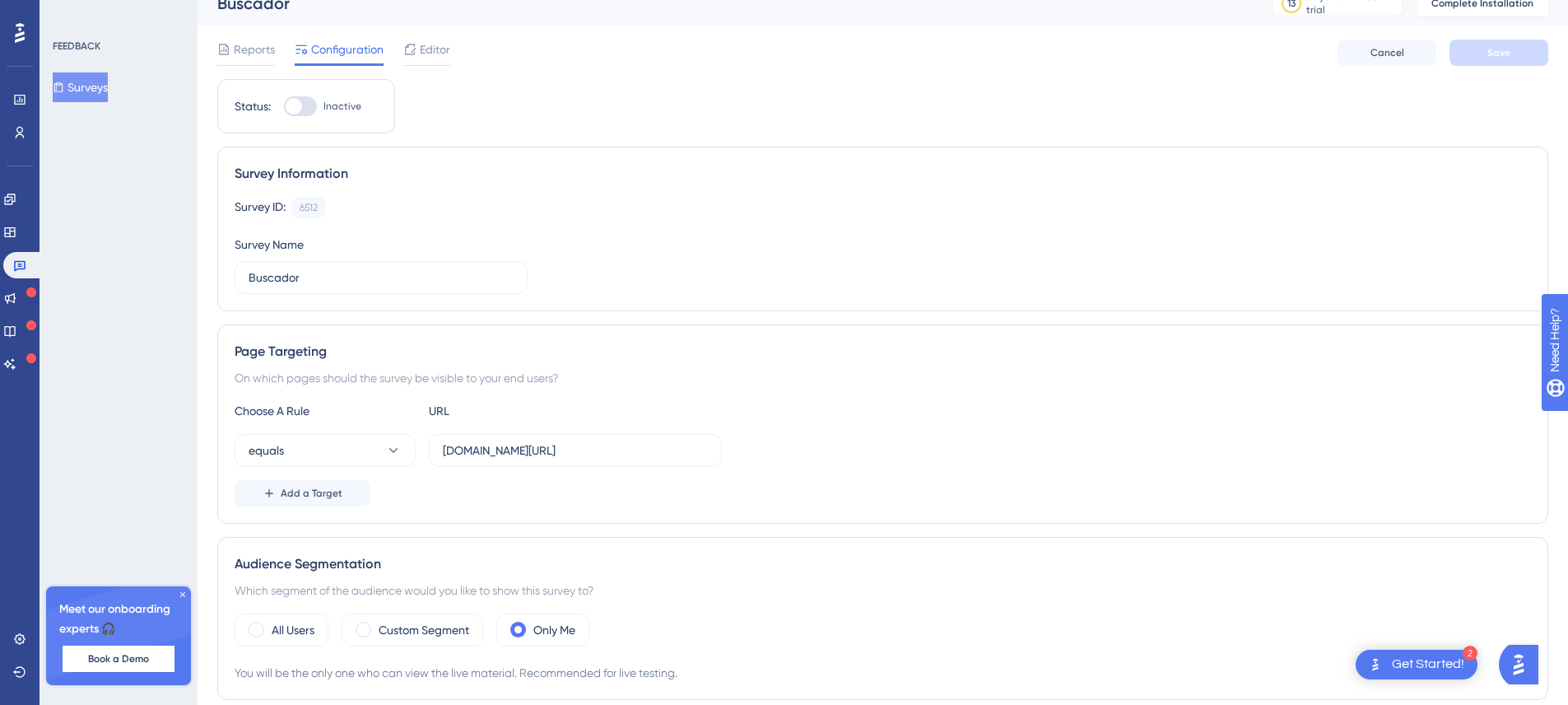
scroll to position [203, 0]
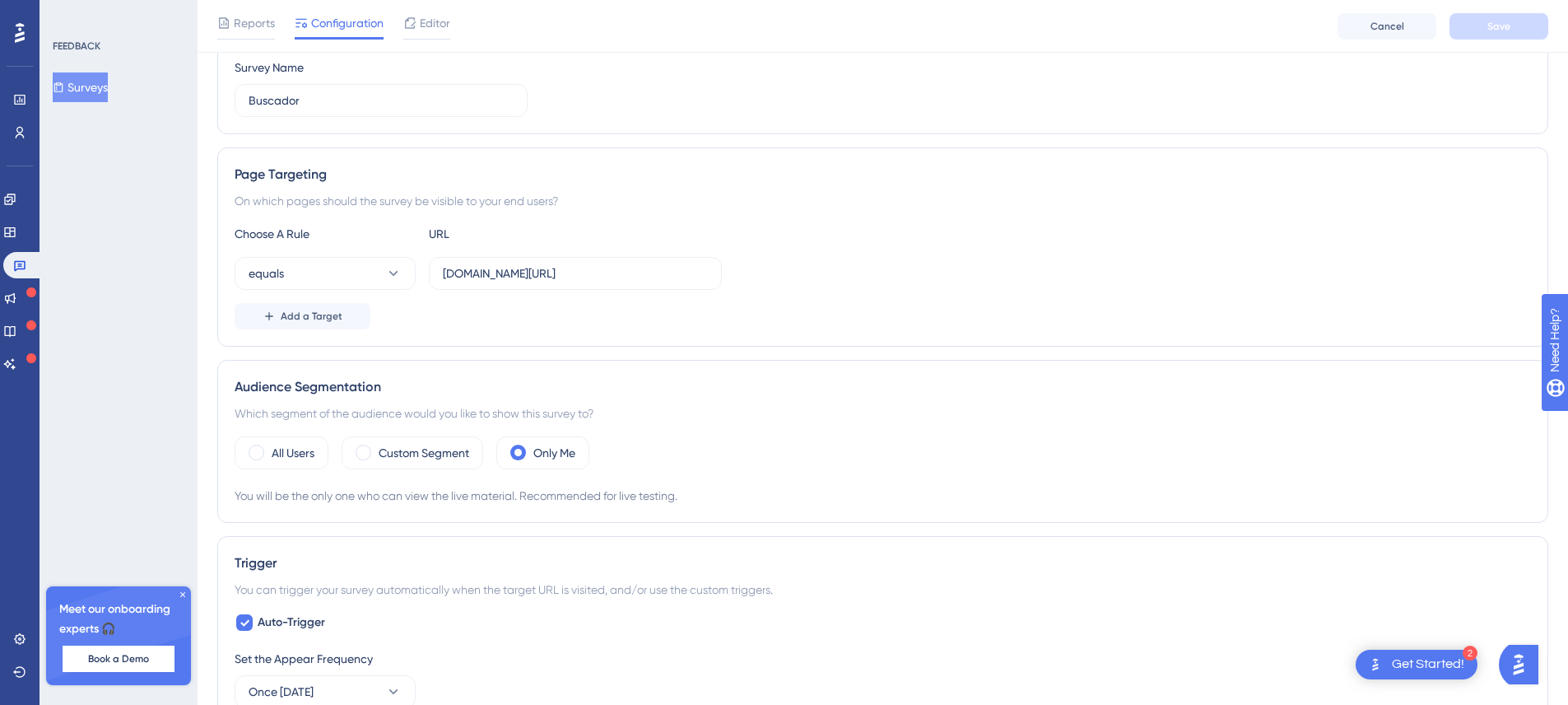
click at [473, 498] on div "You will be the only one who can view the live material. Recommended for live t…" at bounding box center [882, 496] width 1297 height 19
click at [692, 491] on div "You will be the only one who can view the live material. Recommended for live t…" at bounding box center [882, 496] width 1297 height 19
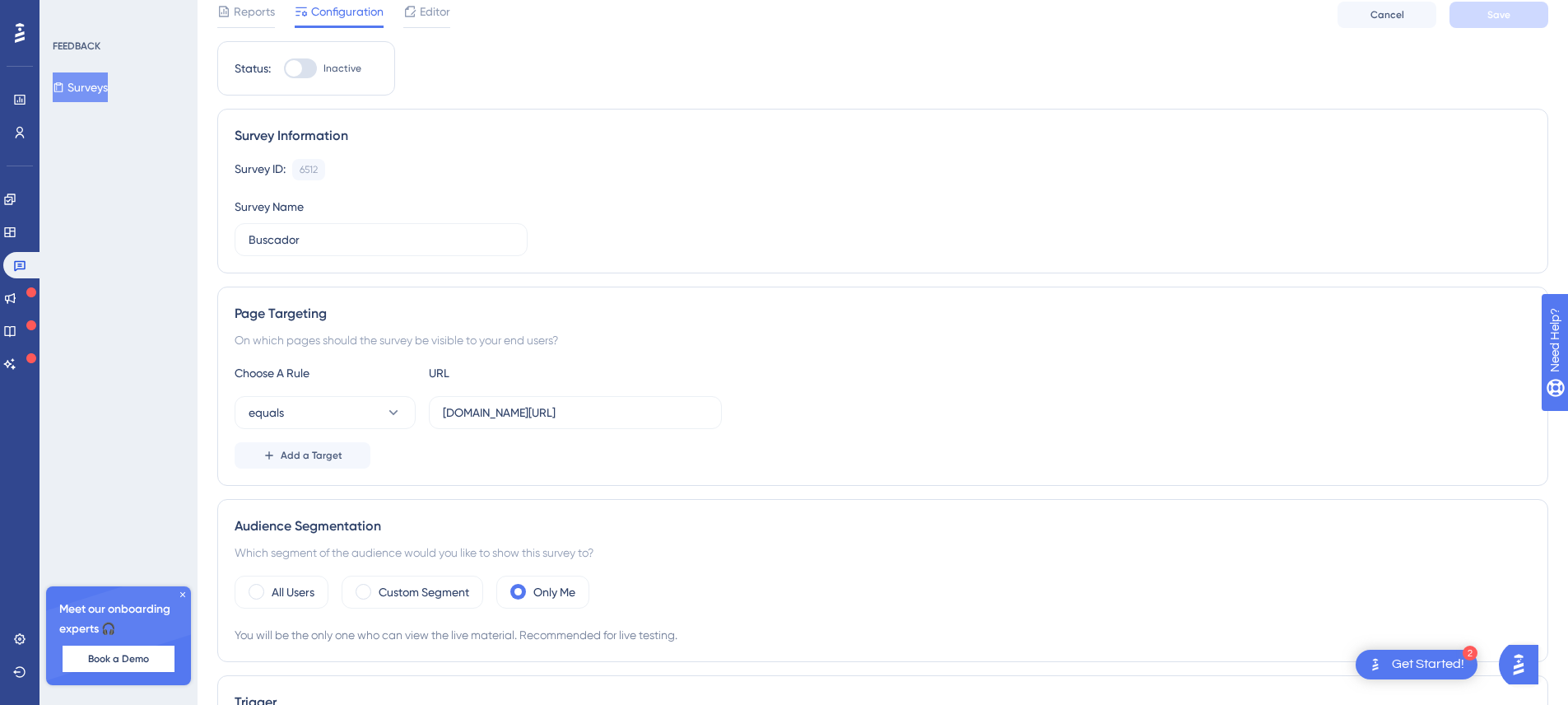
scroll to position [0, 0]
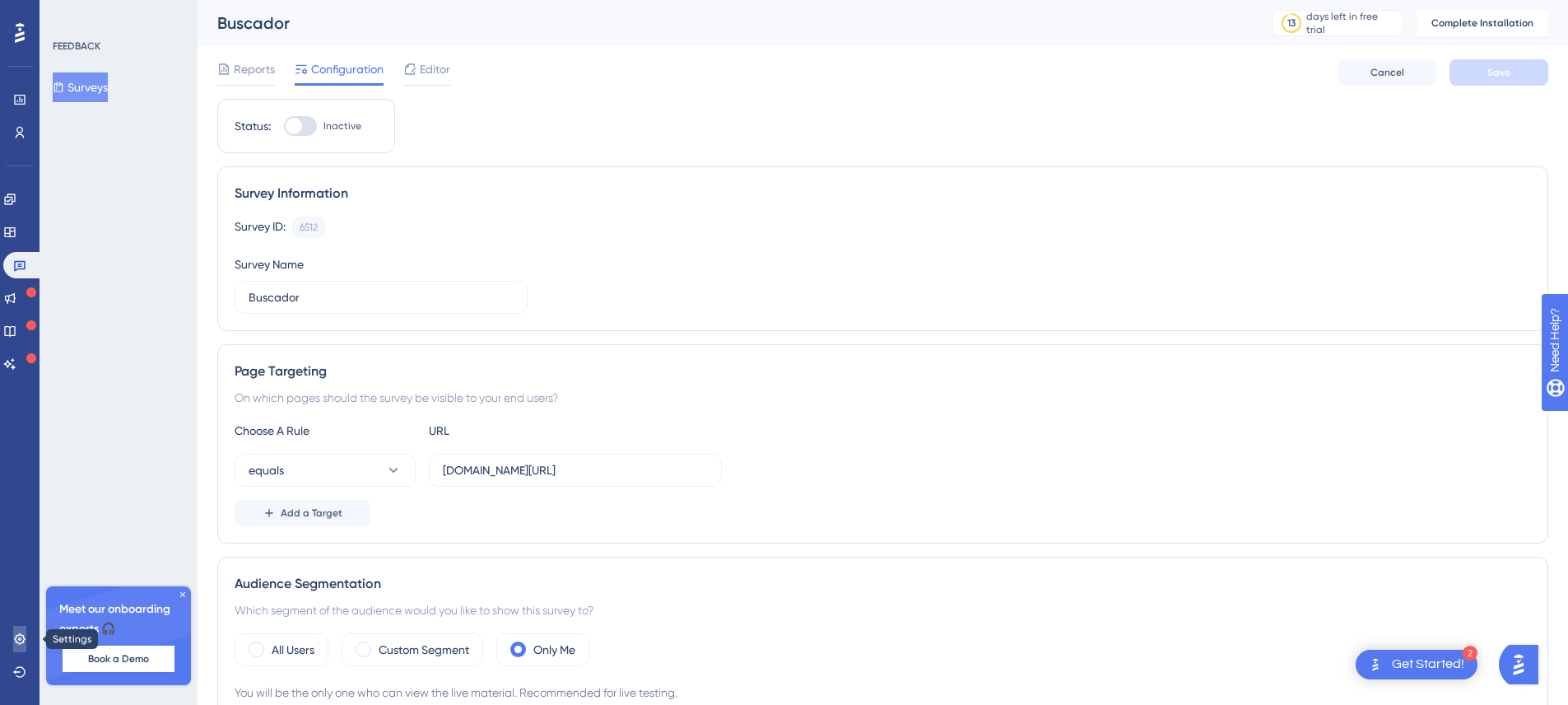
click at [24, 644] on icon at bounding box center [20, 639] width 14 height 14
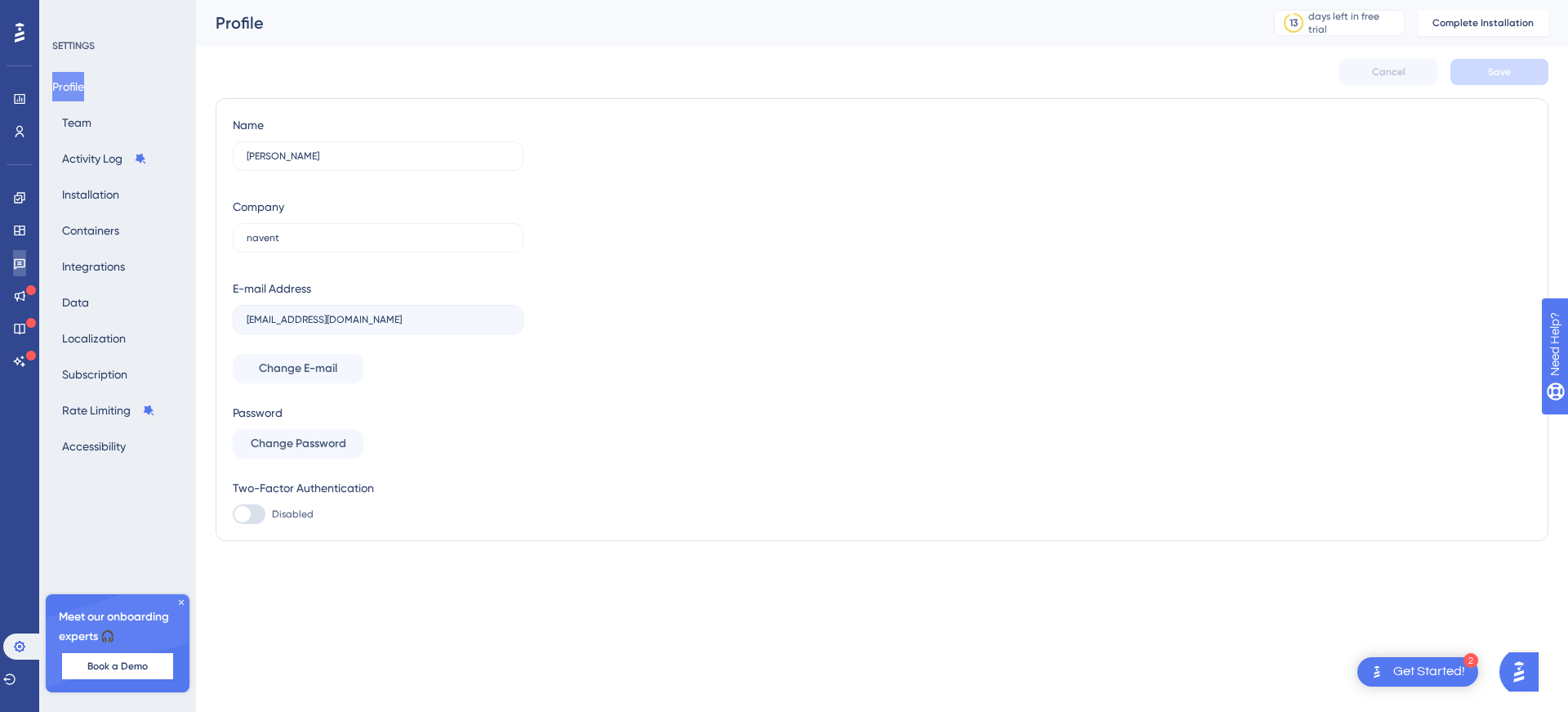
click at [22, 255] on link at bounding box center [20, 262] width 13 height 26
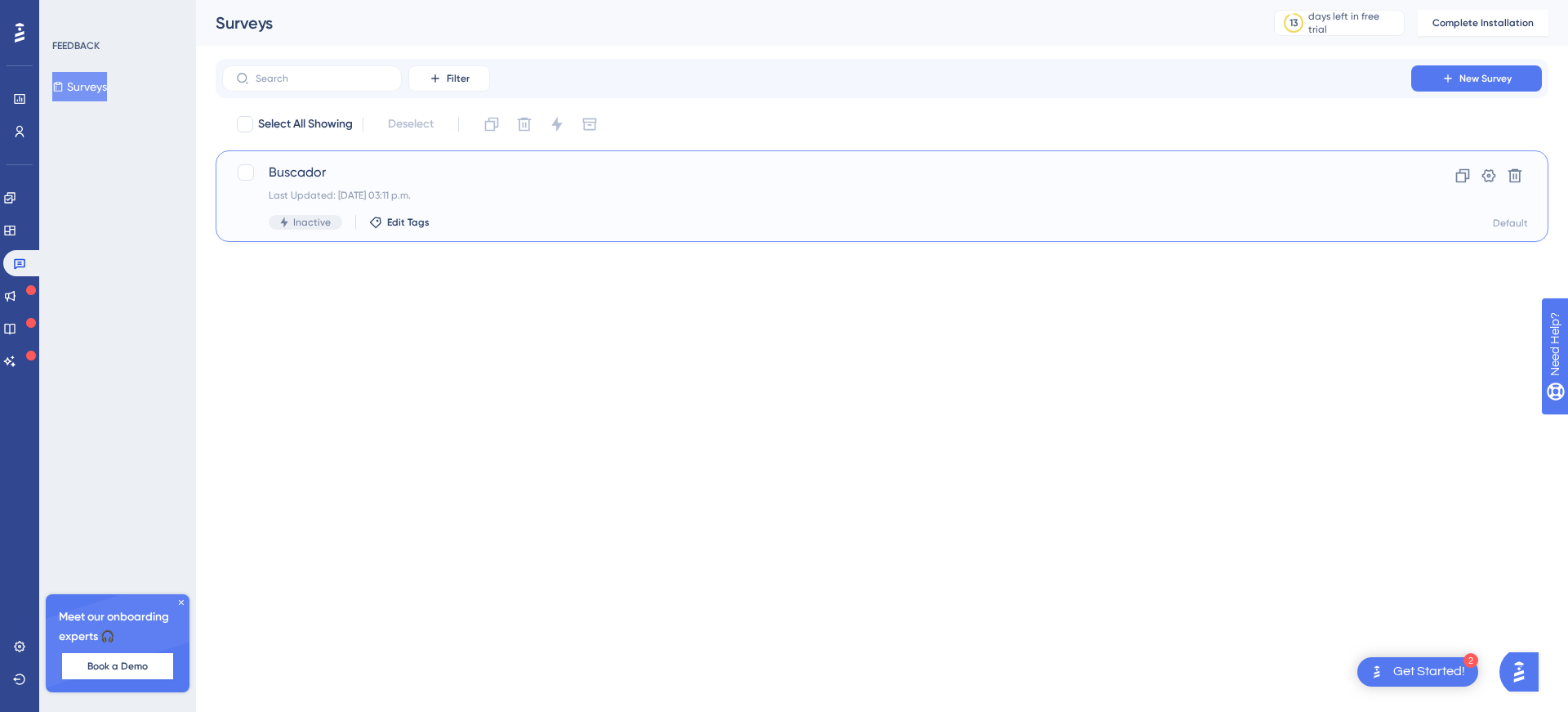
click at [539, 200] on div "Last Updated: [DATE] 03:11 p.m." at bounding box center [817, 195] width 1096 height 13
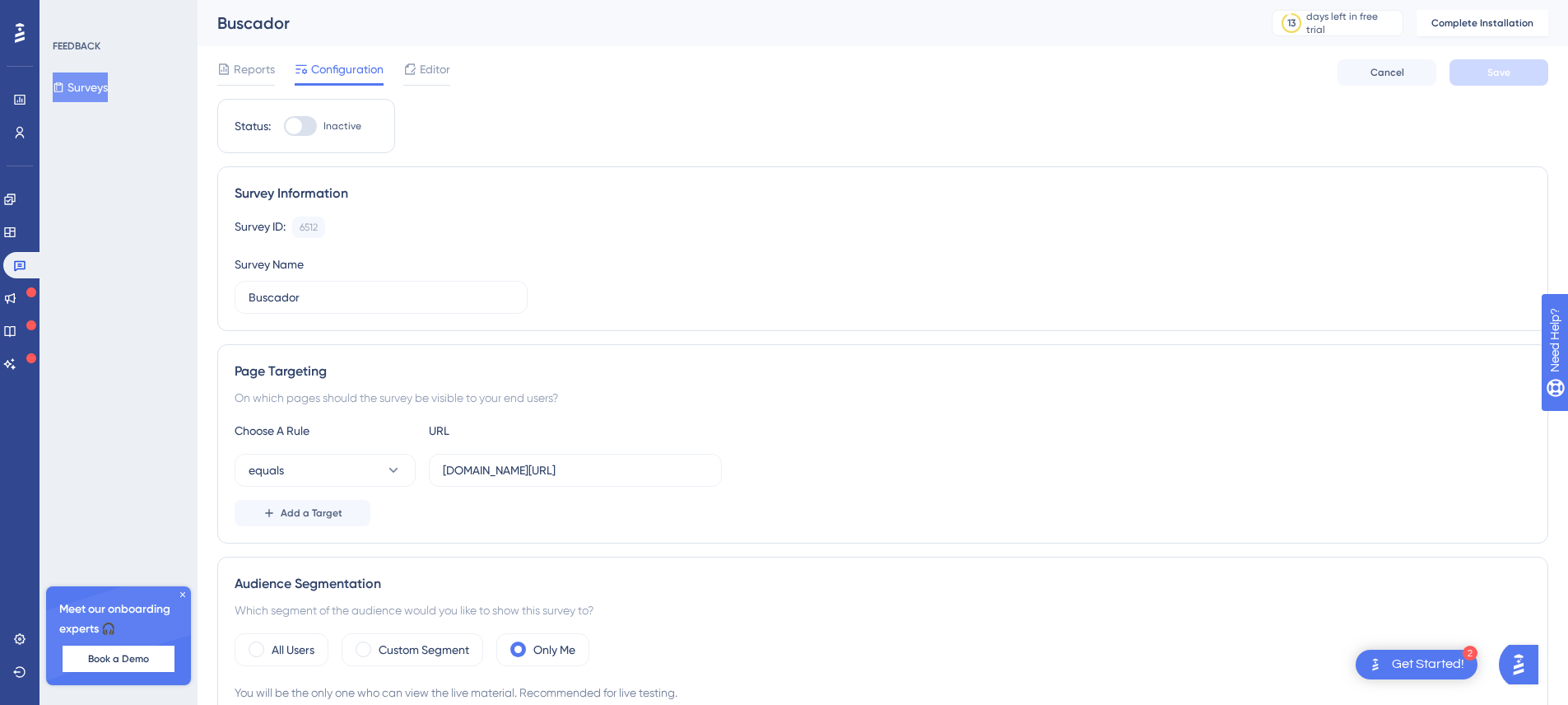
click at [309, 121] on div at bounding box center [301, 125] width 33 height 19
click at [284, 126] on input "Inactive" at bounding box center [284, 126] width 1 height 1
checkbox input "true"
click at [1477, 76] on button "Save" at bounding box center [1499, 71] width 98 height 26
click at [1477, 23] on span "Complete Installation" at bounding box center [1483, 23] width 102 height 14
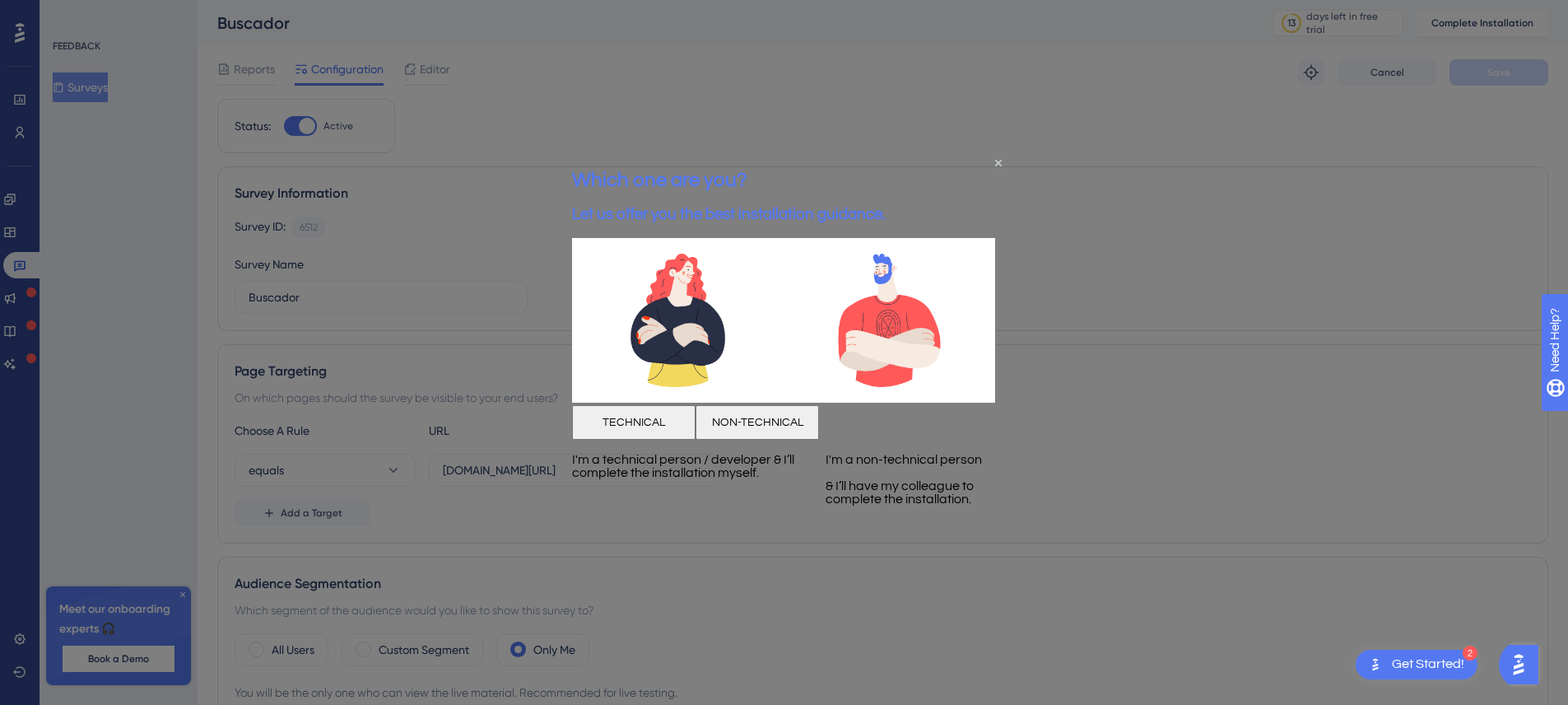
click at [886, 174] on div "Which one are you? Let us offer you the best installation guidance." at bounding box center [728, 196] width 313 height 85
click at [886, 164] on div "Which one are you? Let us offer you the best installation guidance." at bounding box center [728, 196] width 313 height 85
click at [886, 160] on div "Which one are you? Let us offer you the best installation guidance." at bounding box center [728, 196] width 313 height 85
click at [999, 160] on icon "Close Preview" at bounding box center [998, 163] width 7 height 7
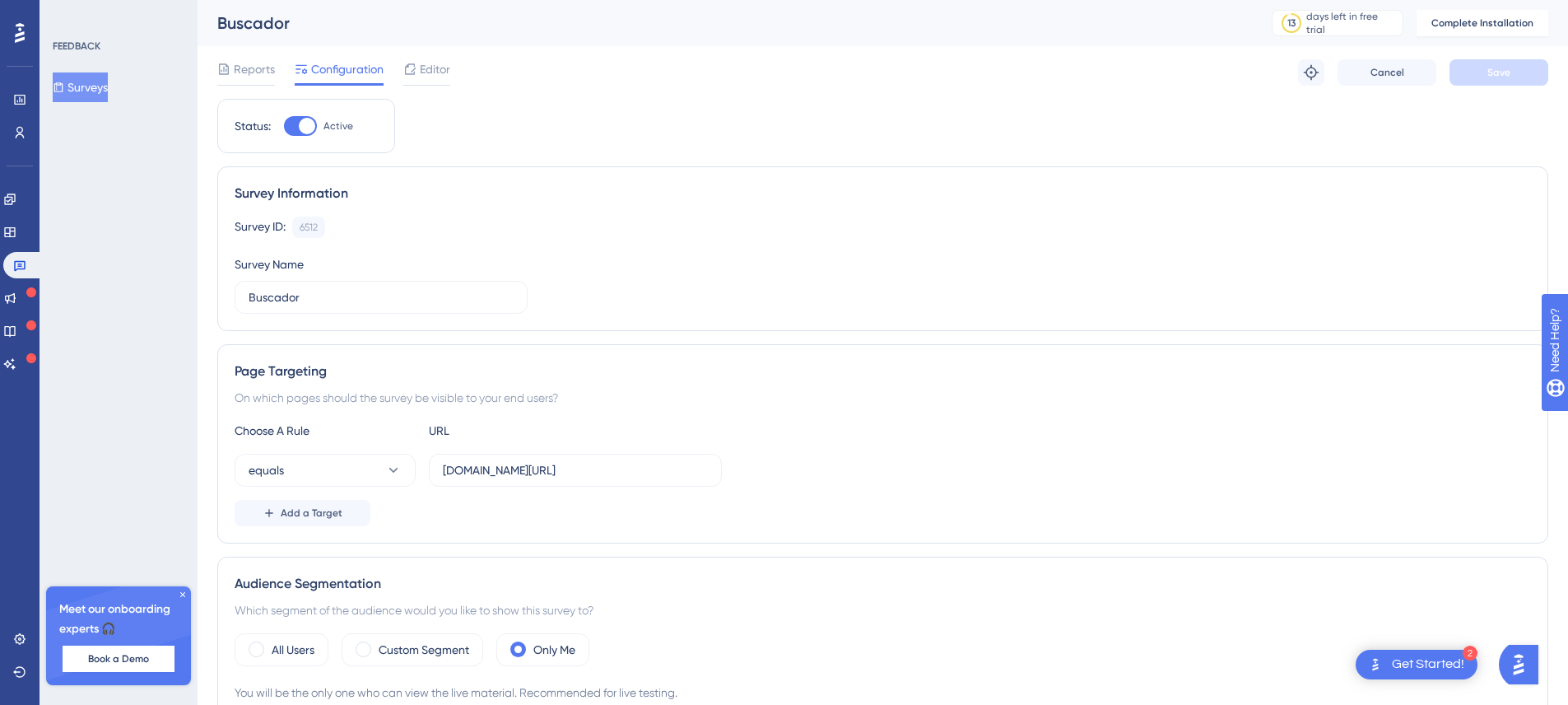
click at [1420, 660] on div "Get Started!" at bounding box center [1428, 664] width 72 height 18
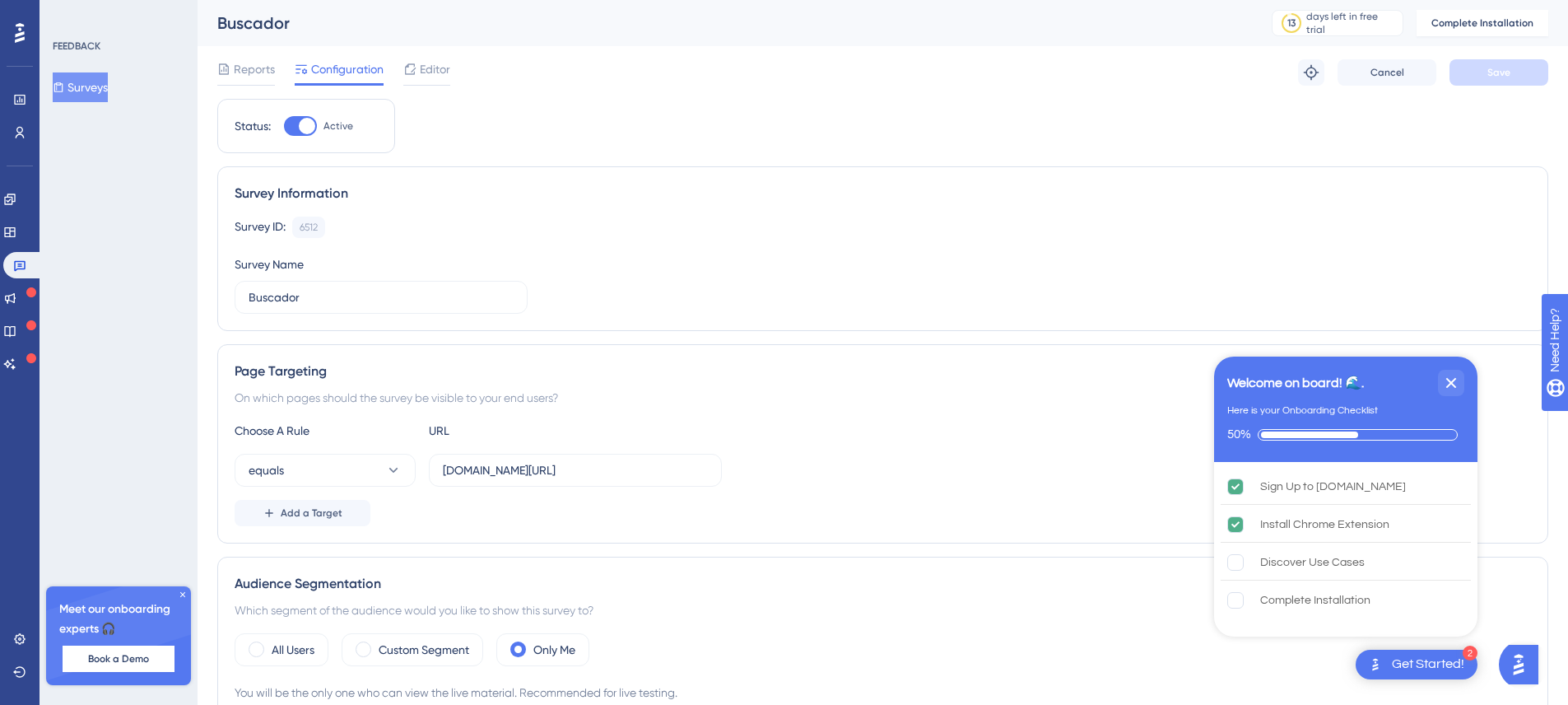
click at [928, 398] on div "On which pages should the survey be visible to your end users?" at bounding box center [882, 397] width 1297 height 19
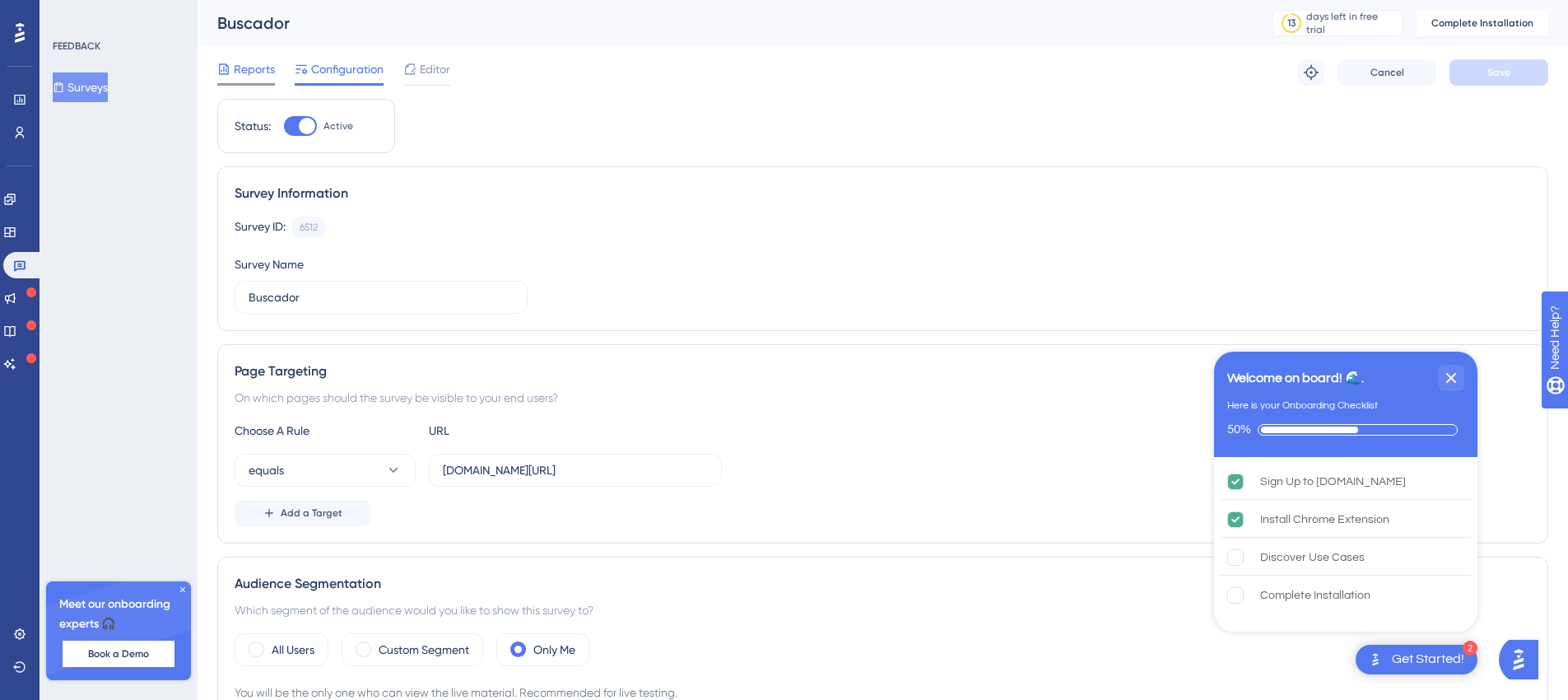
click at [240, 76] on span "Reports" at bounding box center [254, 68] width 41 height 19
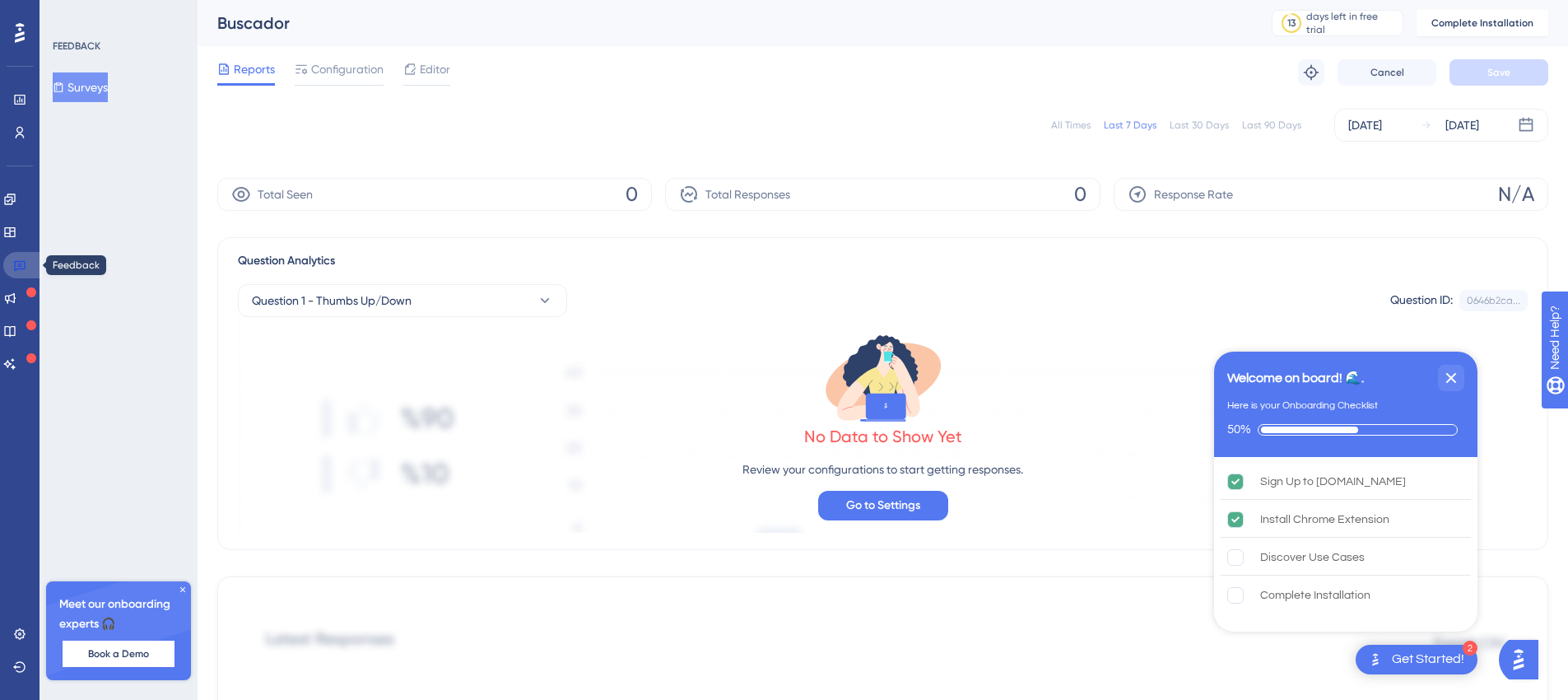
click at [9, 264] on link at bounding box center [22, 264] width 40 height 26
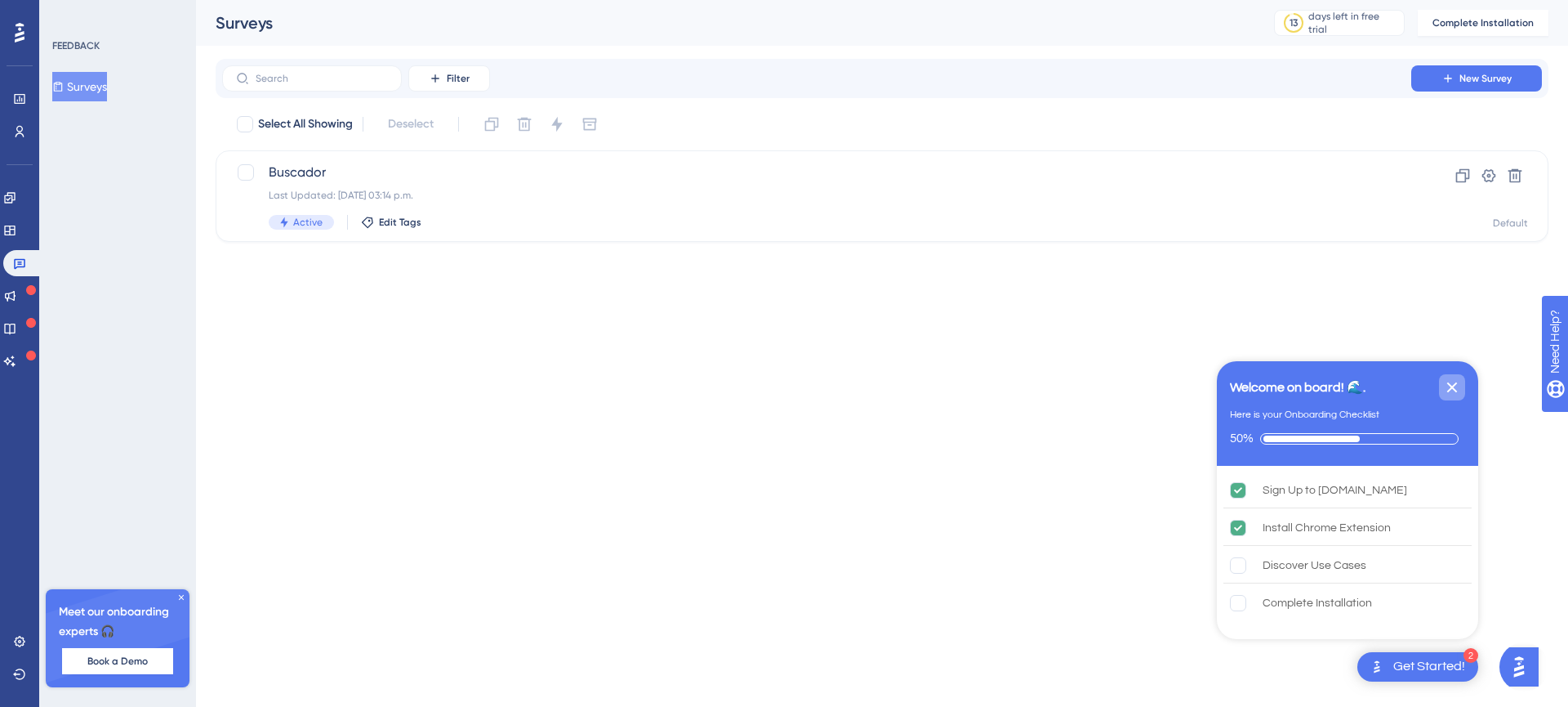
click at [1446, 385] on icon "Close Checklist" at bounding box center [1452, 387] width 19 height 19
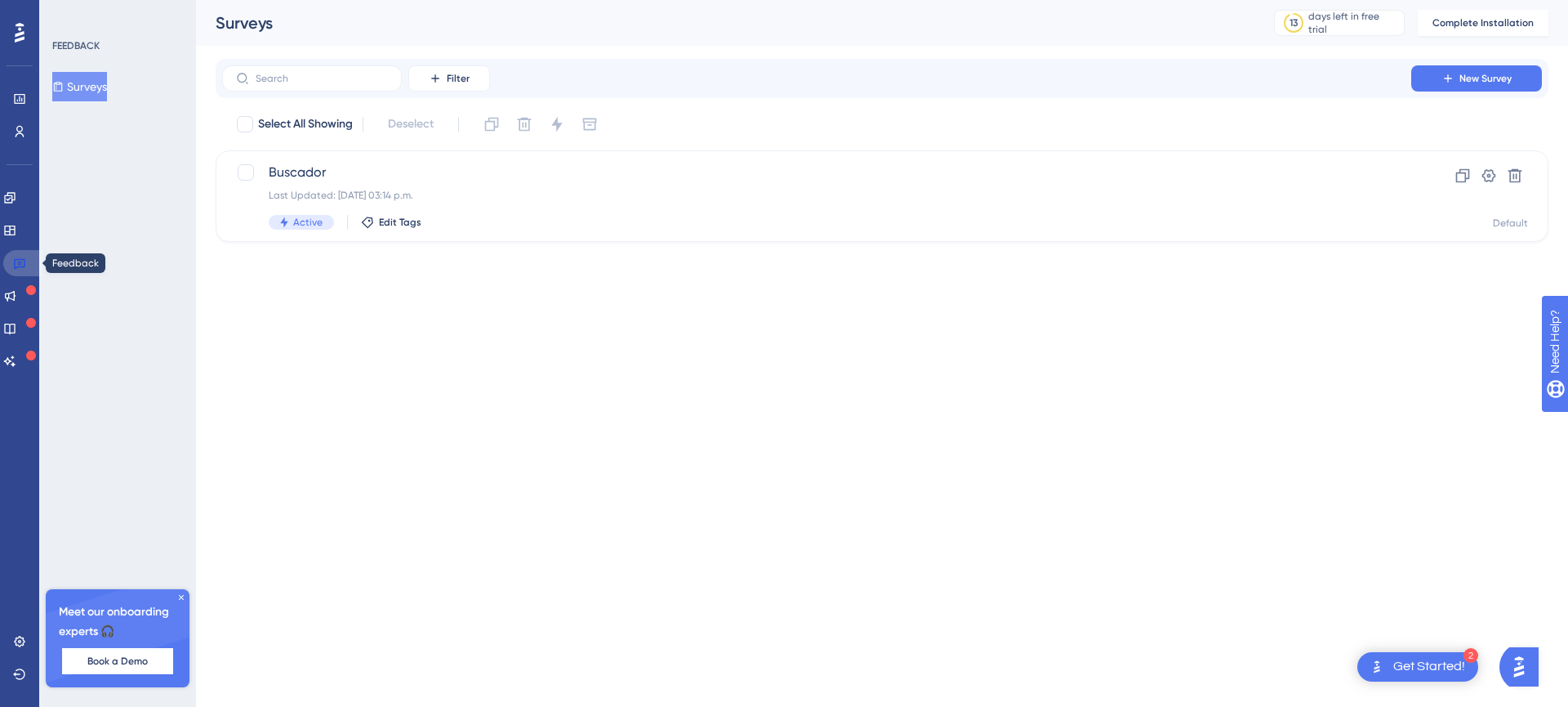
click at [19, 265] on icon at bounding box center [20, 263] width 13 height 13
click at [75, 269] on div "FEEDBACK Surveys Meet our onboarding experts 🎧 Book a Demo Upgrade Plan" at bounding box center [118, 353] width 157 height 707
click at [17, 103] on icon at bounding box center [20, 99] width 13 height 13
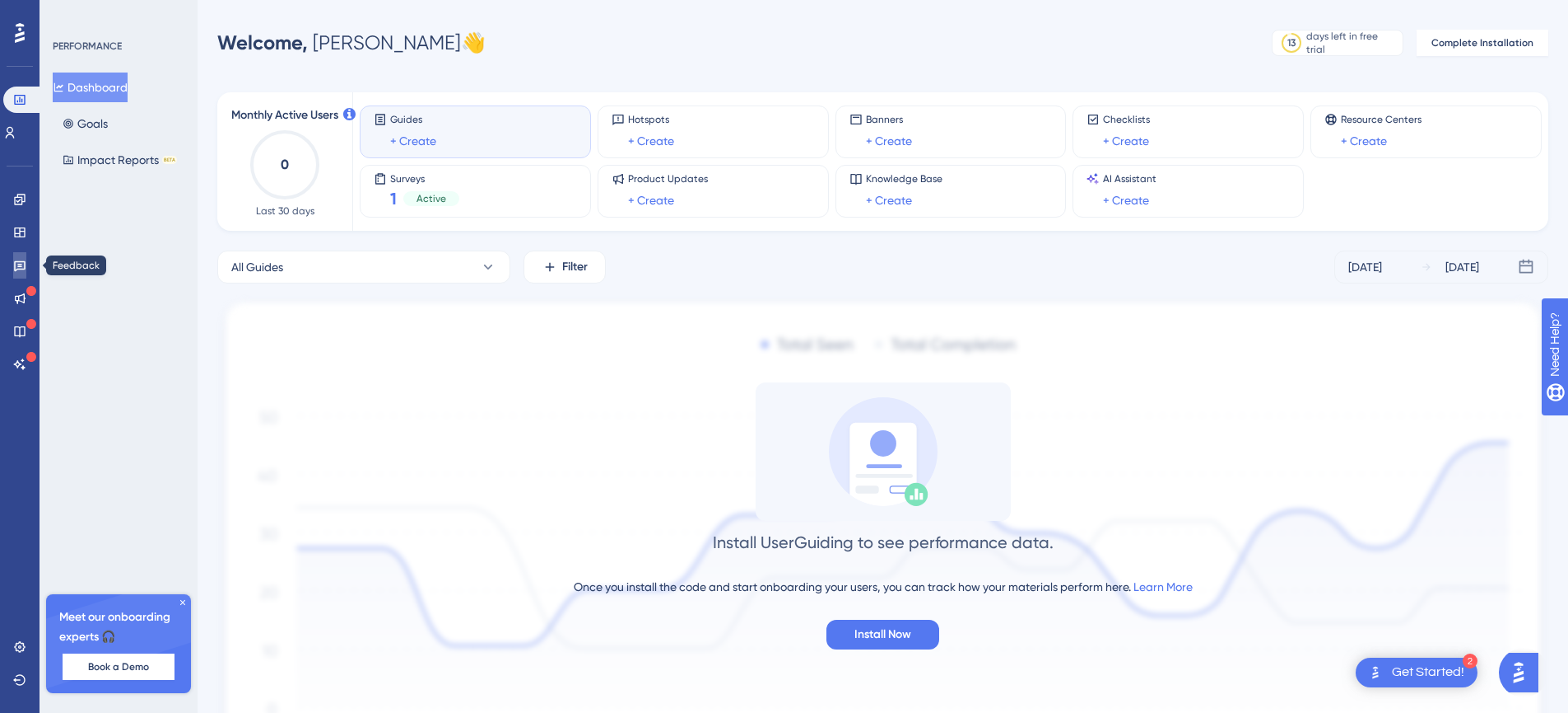
click at [19, 273] on link at bounding box center [20, 264] width 14 height 26
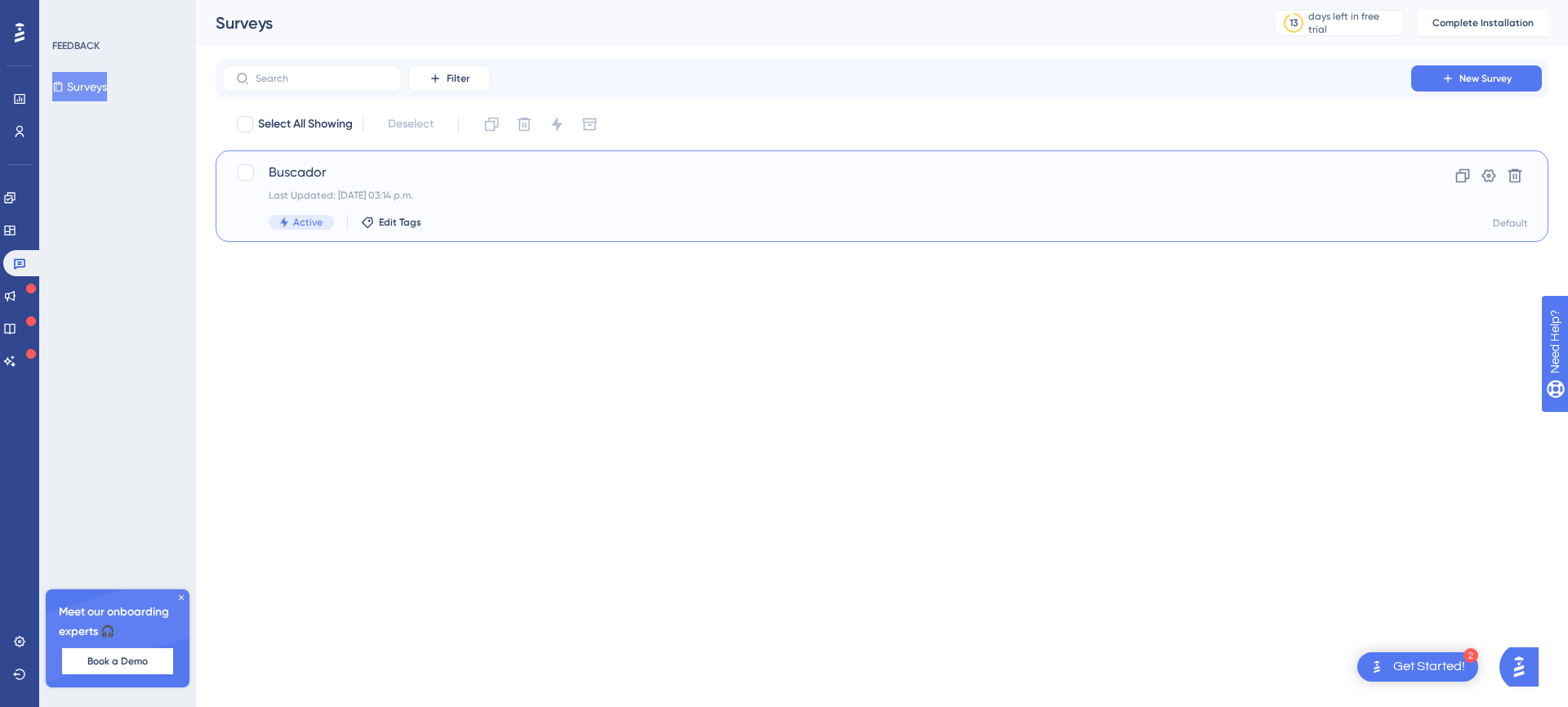
click at [432, 185] on div "Buscador Last Updated: [DATE] 03:14 p.m. Active Edit Tags" at bounding box center [817, 196] width 1096 height 67
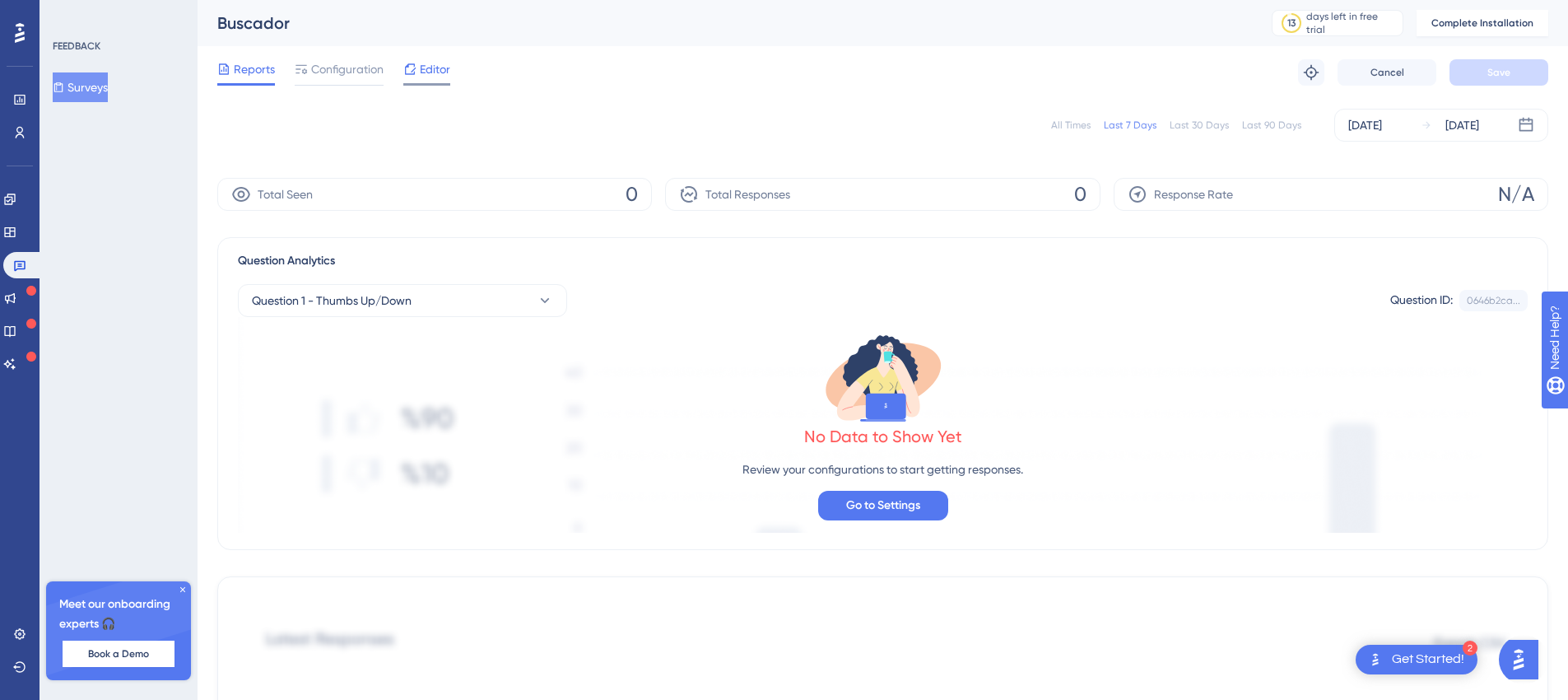
click at [441, 68] on span "Editor" at bounding box center [435, 68] width 31 height 19
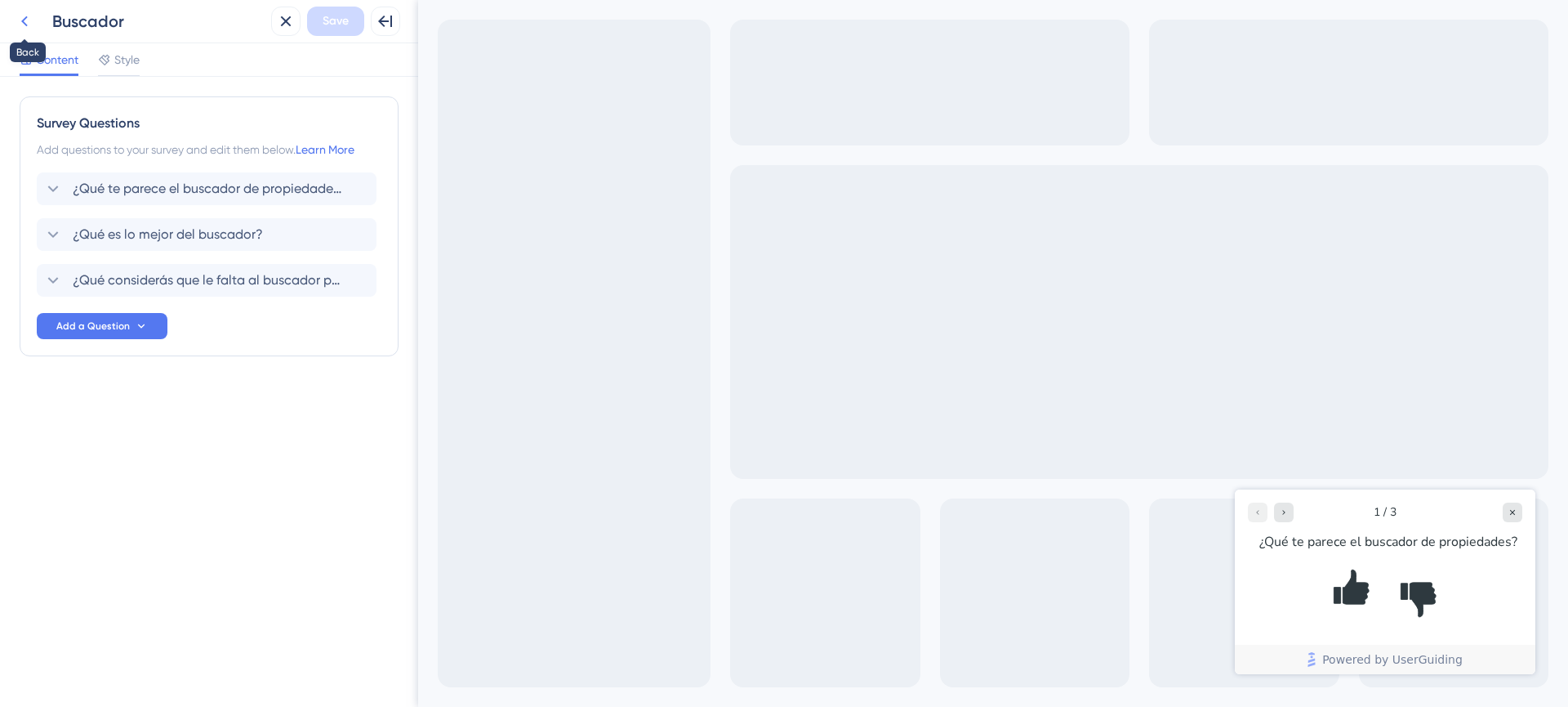
click at [26, 17] on icon at bounding box center [24, 21] width 7 height 11
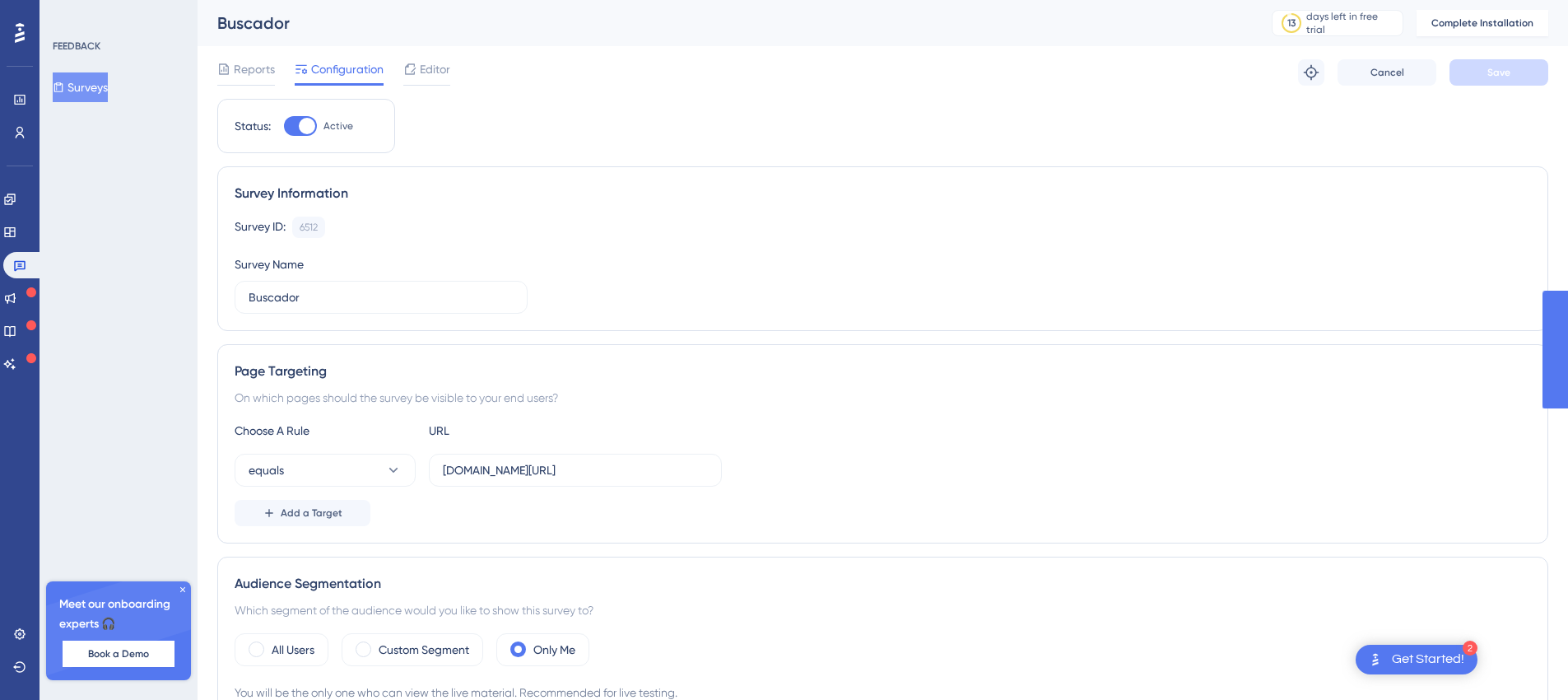
click at [305, 122] on div at bounding box center [307, 125] width 16 height 16
click at [284, 126] on input "Active" at bounding box center [284, 126] width 1 height 1
checkbox input "false"
click at [17, 637] on icon at bounding box center [19, 633] width 11 height 11
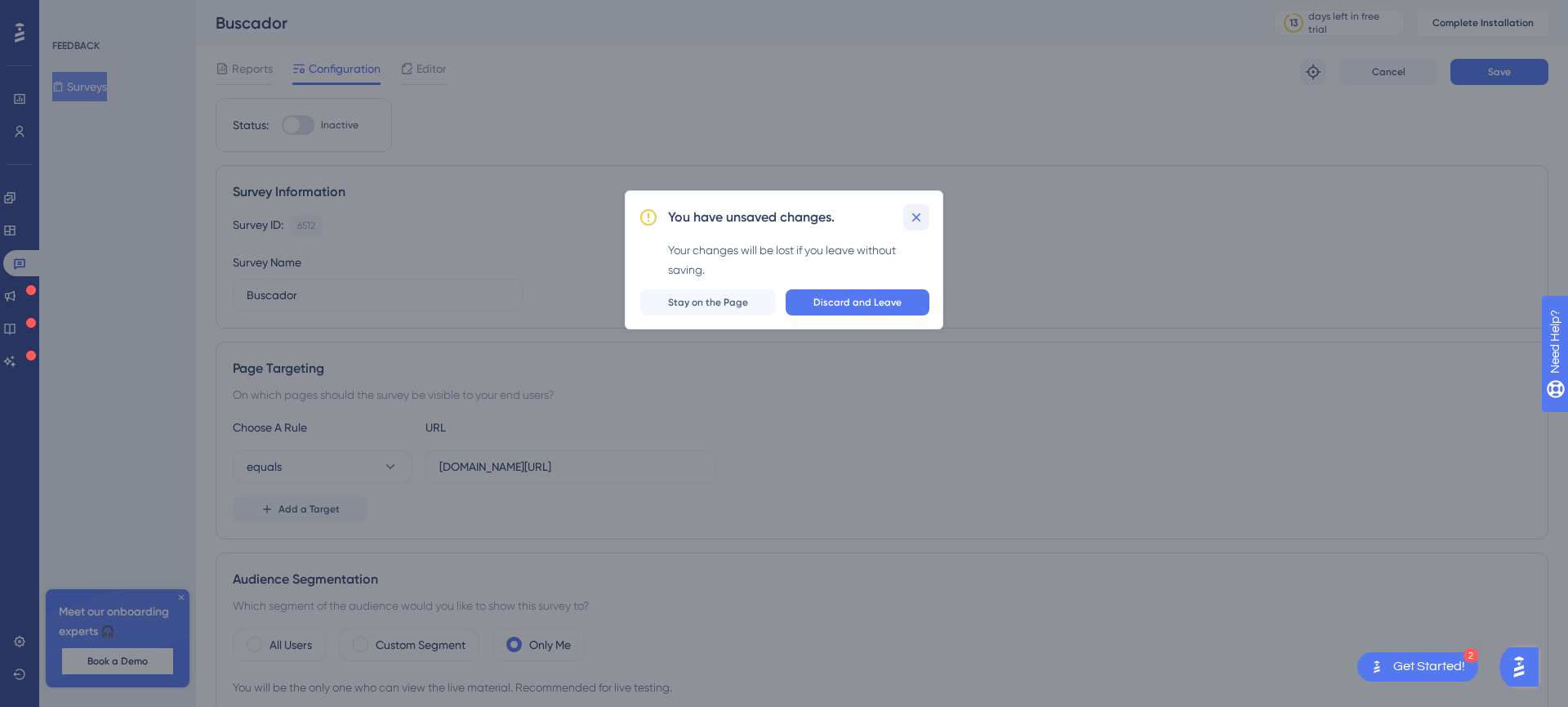
click at [912, 219] on icon at bounding box center [916, 217] width 16 height 16
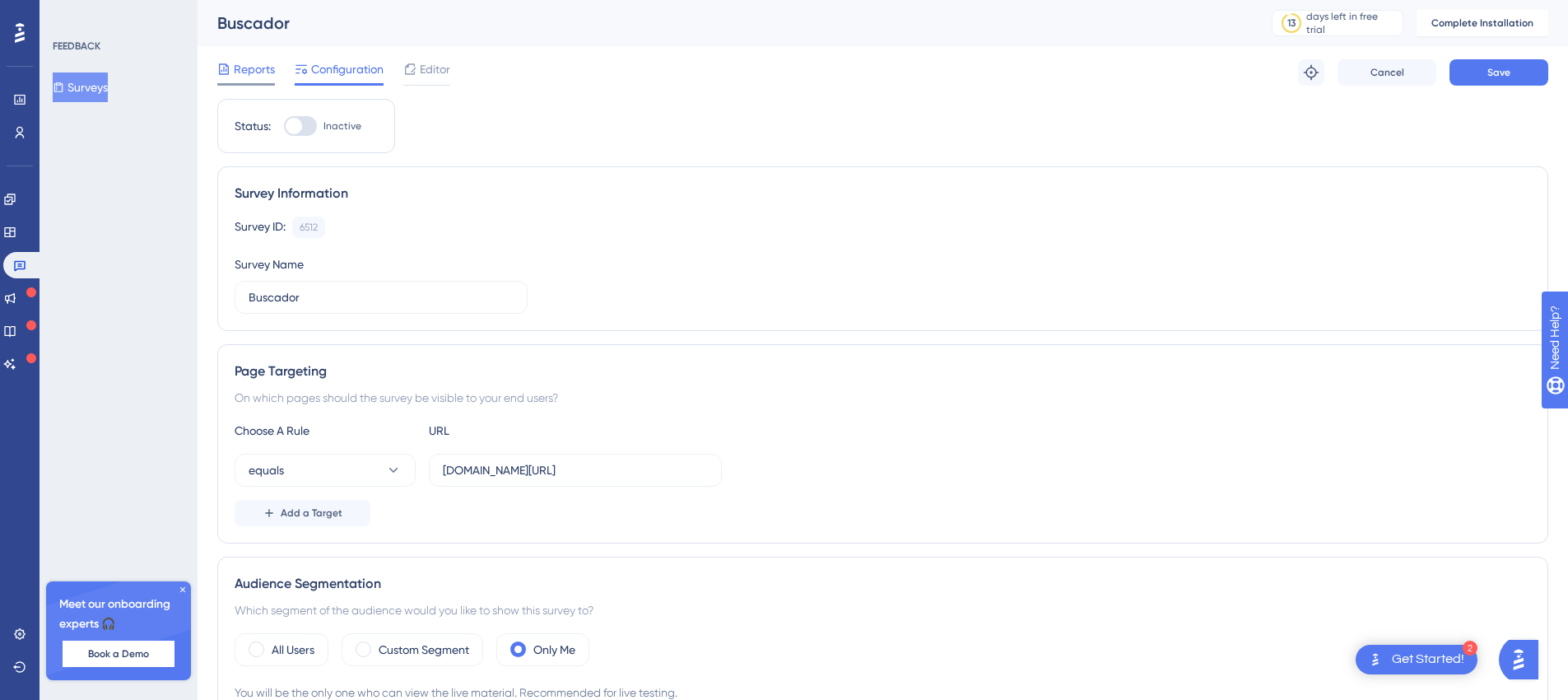
click at [254, 73] on span "Reports" at bounding box center [254, 68] width 41 height 19
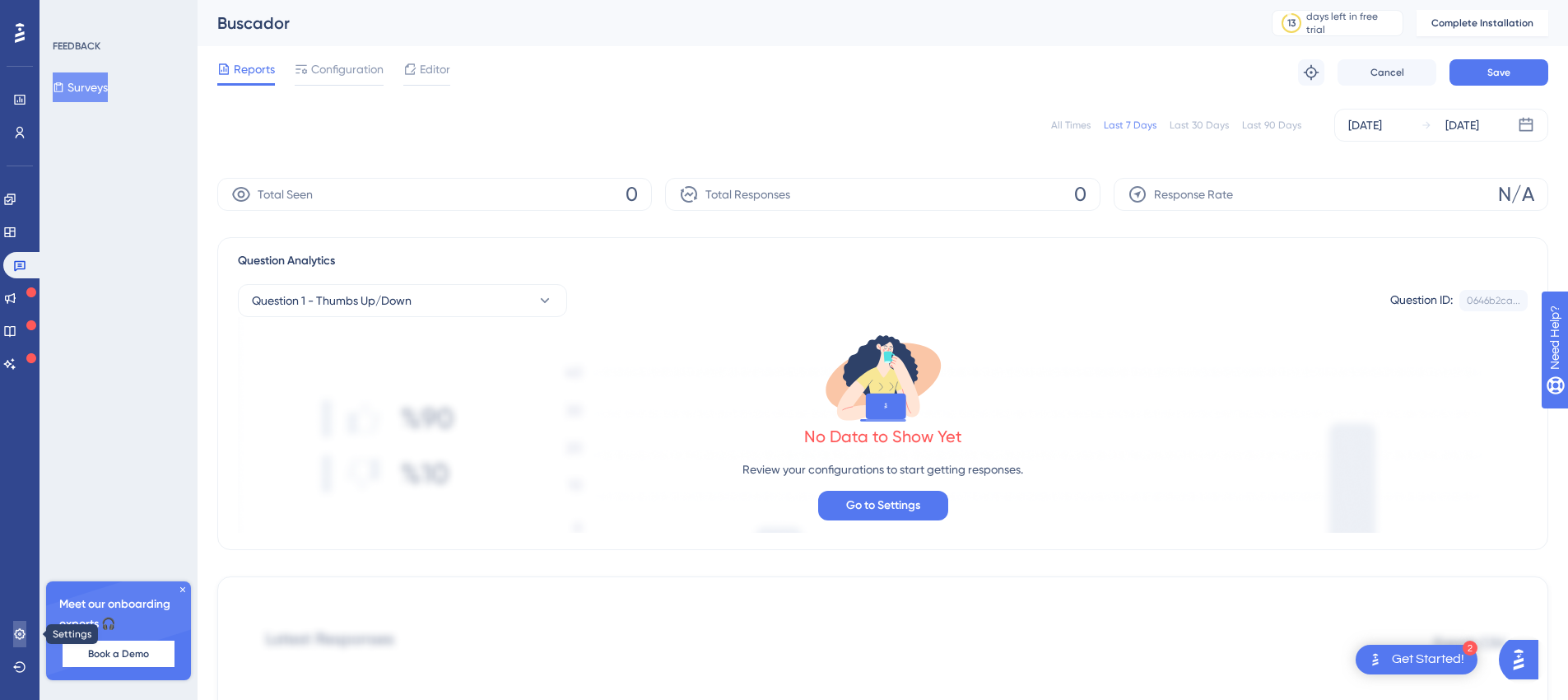
click at [14, 633] on icon at bounding box center [20, 634] width 14 height 13
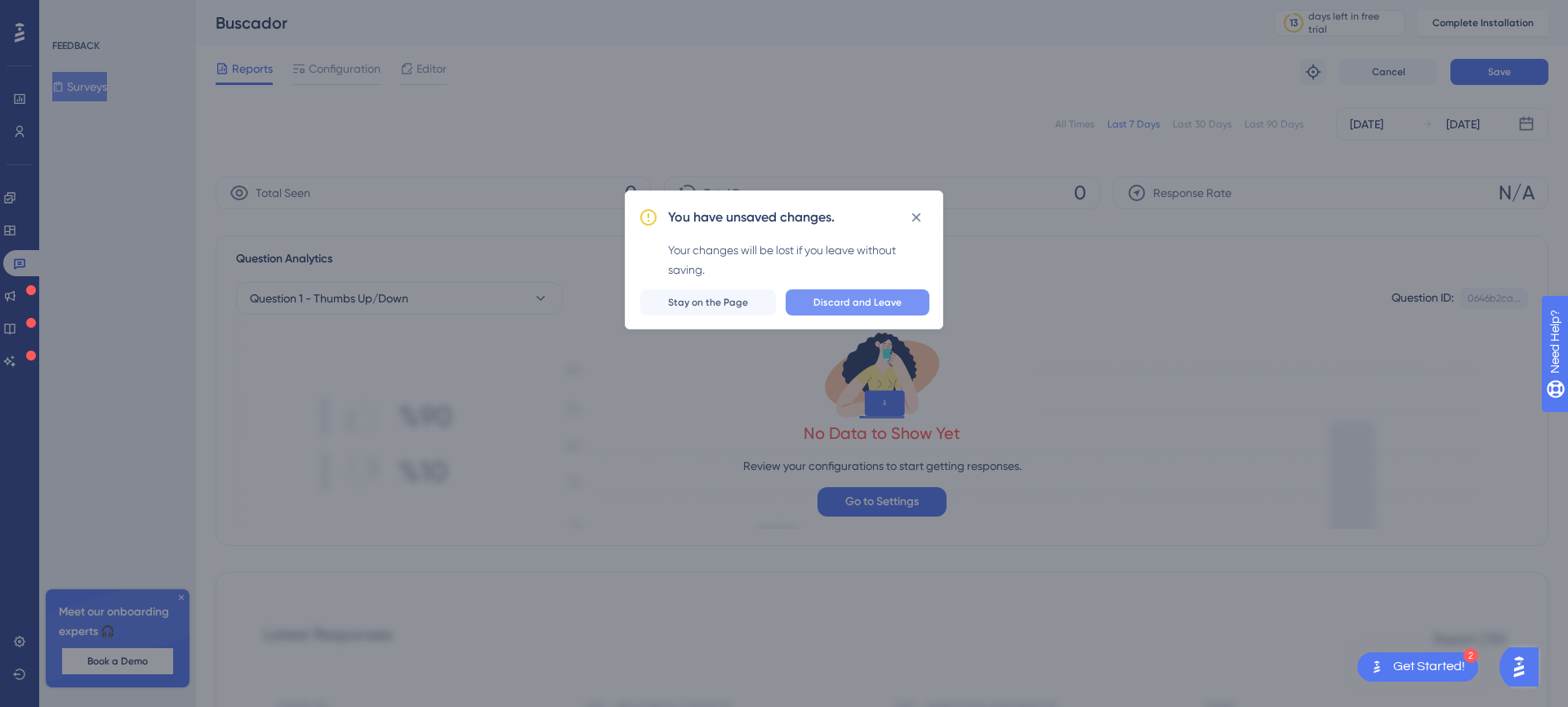
click at [876, 302] on span "Discard and Leave" at bounding box center [857, 302] width 88 height 13
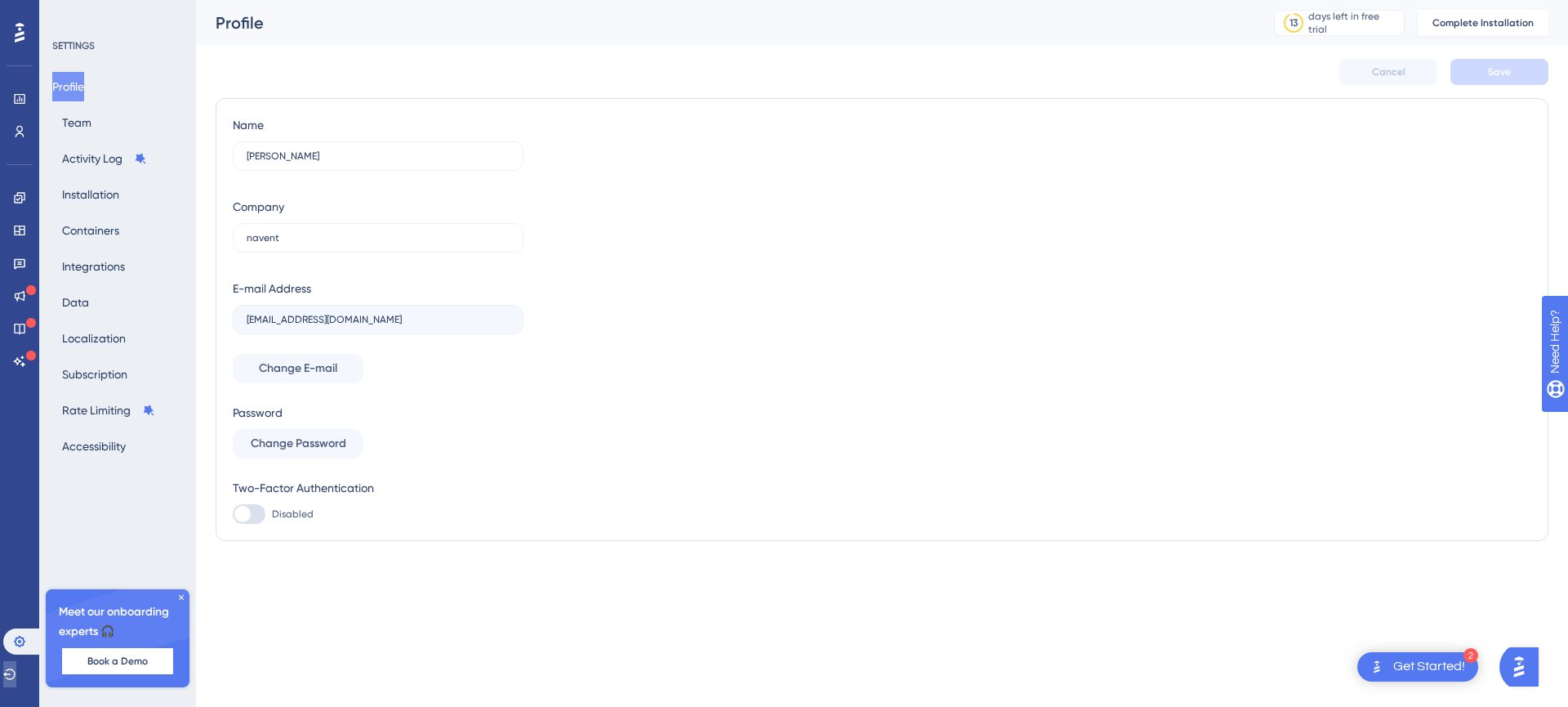
click at [16, 683] on button at bounding box center [10, 674] width 13 height 26
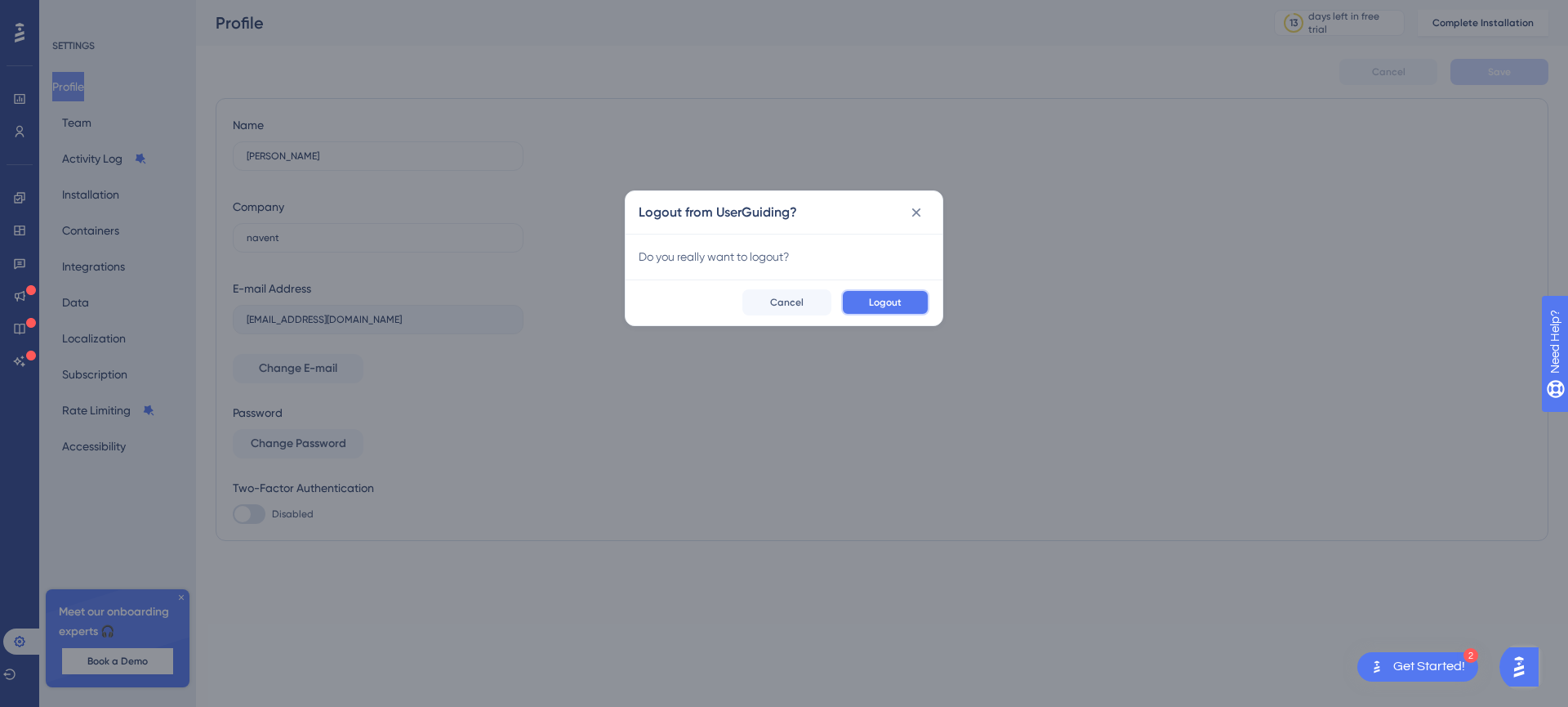
click at [866, 301] on button "Logout" at bounding box center [885, 301] width 88 height 26
